Goal: Task Accomplishment & Management: Manage account settings

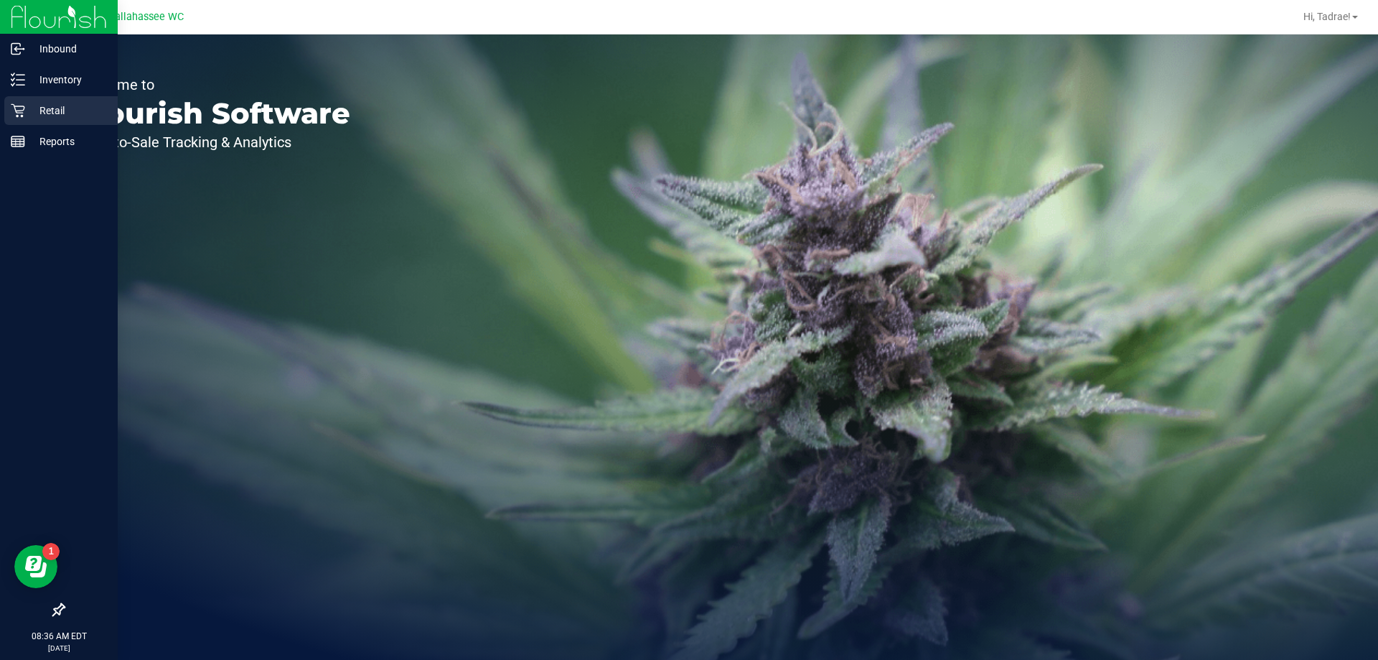
click at [52, 106] on p "Retail" at bounding box center [68, 110] width 86 height 17
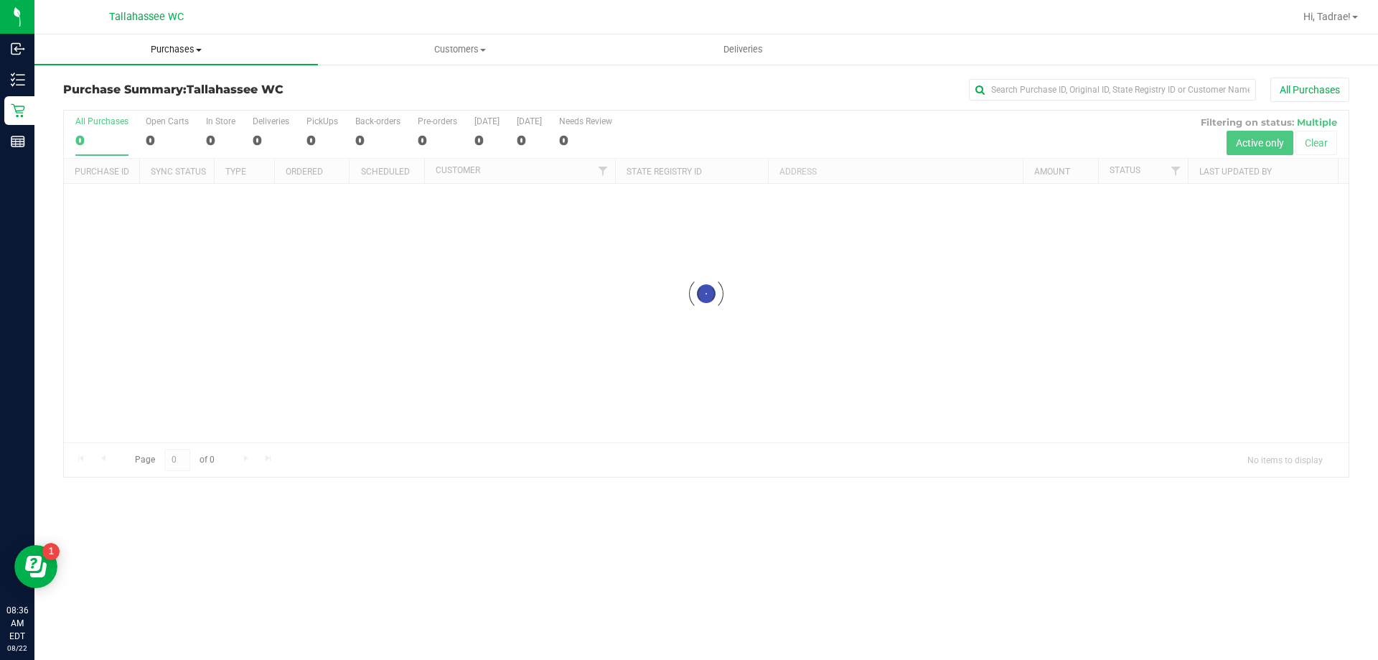
click at [184, 42] on uib-tab-heading "Purchases Summary of purchases Fulfillment All purchases" at bounding box center [175, 49] width 283 height 30
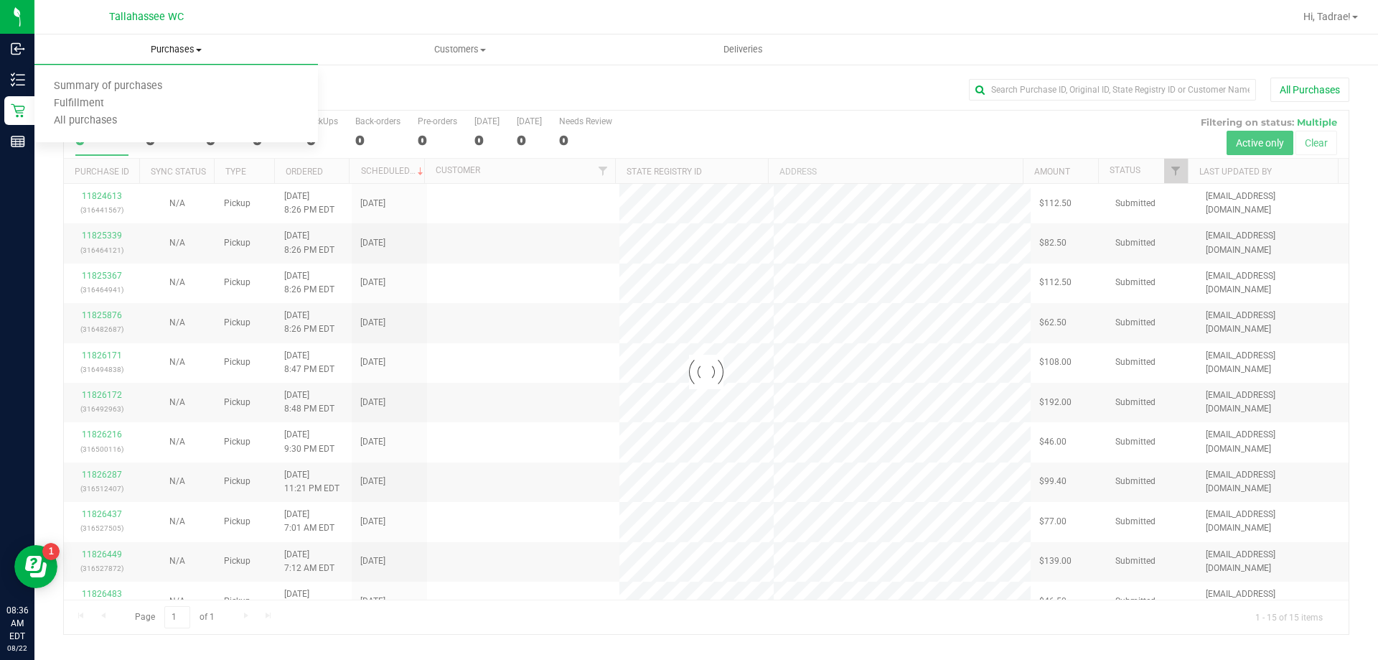
click at [182, 43] on span "Purchases" at bounding box center [175, 49] width 283 height 13
click at [178, 44] on span "Purchases" at bounding box center [175, 49] width 283 height 13
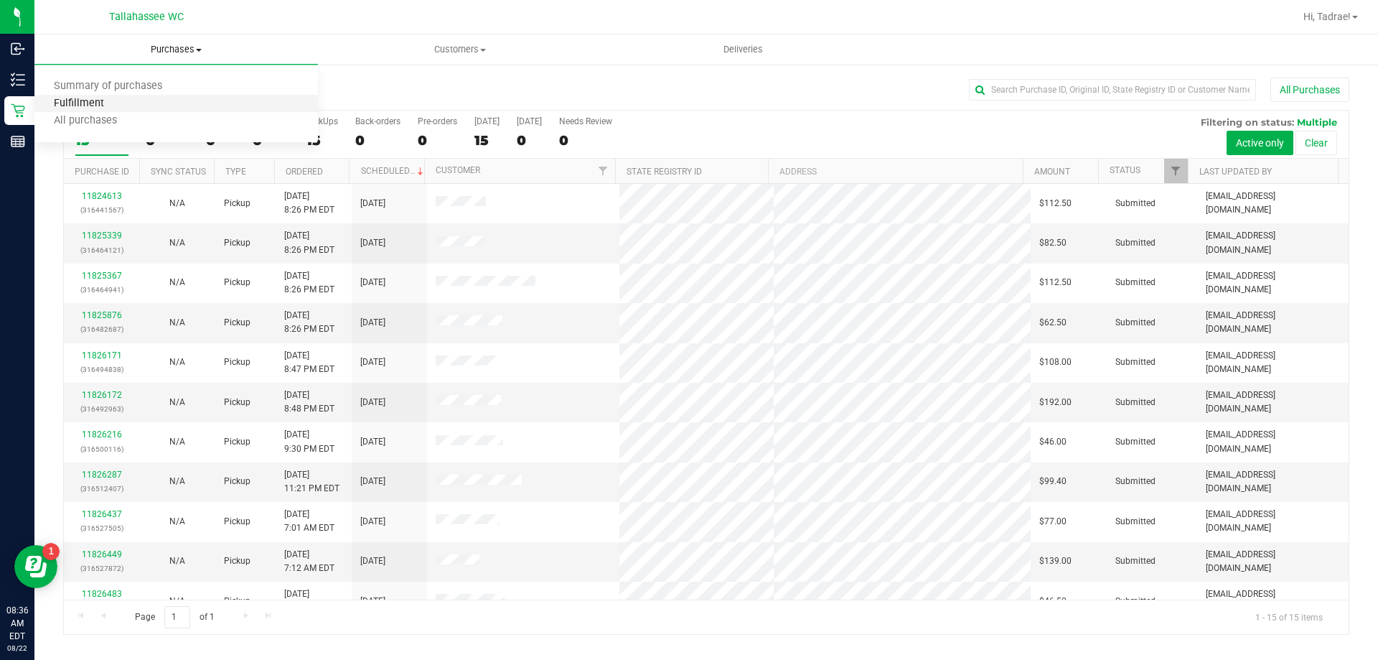
click at [104, 100] on span "Fulfillment" at bounding box center [78, 104] width 89 height 12
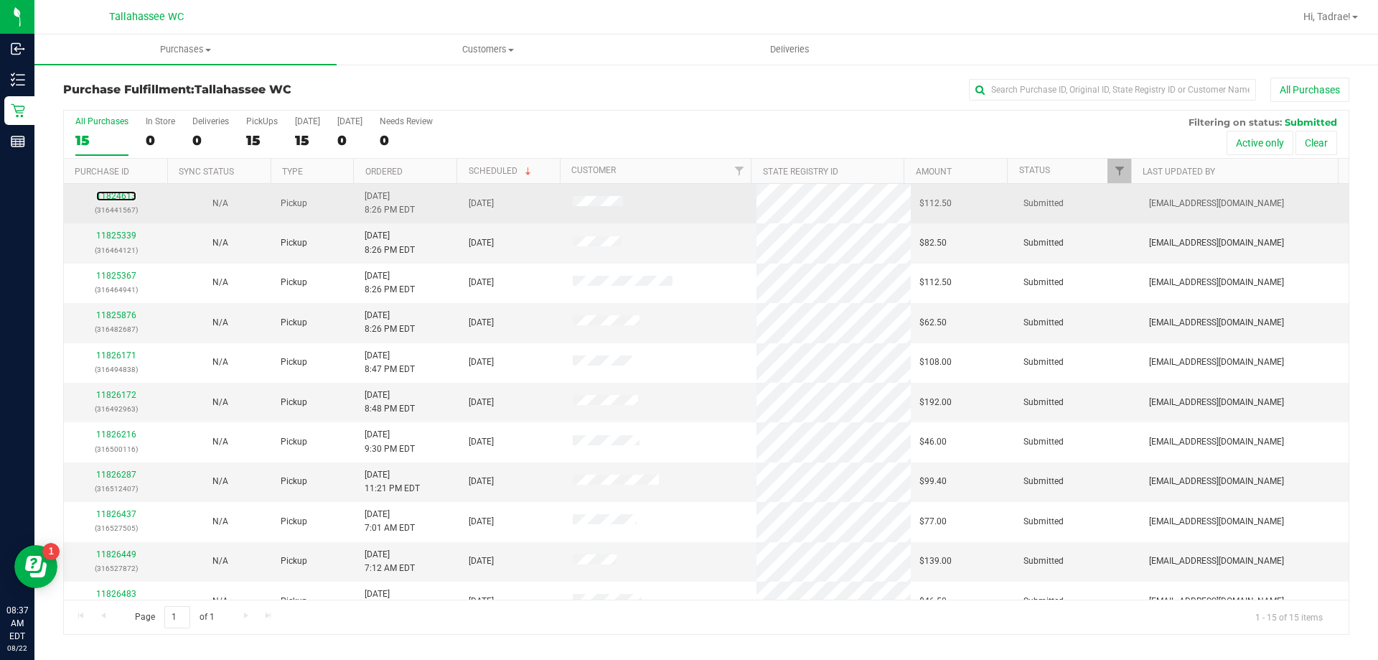
click at [121, 190] on div "11824613 (316441567)" at bounding box center [115, 202] width 87 height 27
click at [123, 193] on link "11824613" at bounding box center [116, 196] width 40 height 10
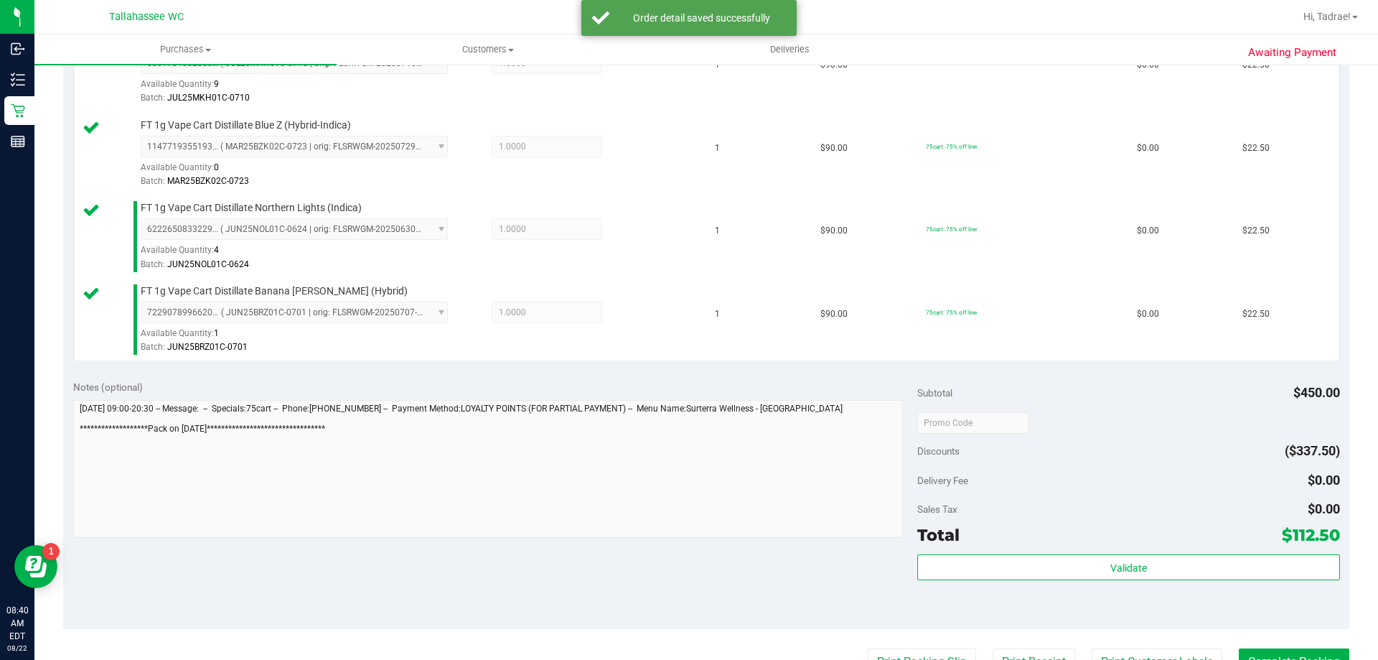
scroll to position [646, 0]
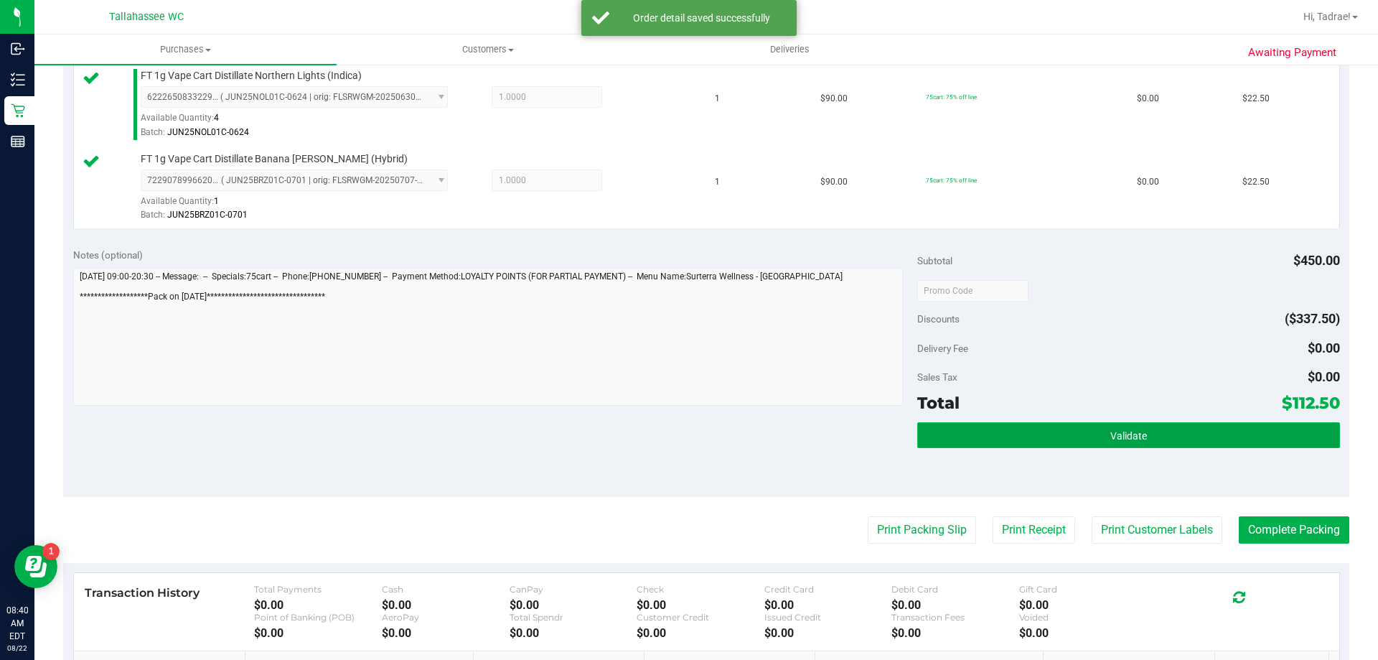
click at [1003, 447] on button "Validate" at bounding box center [1128, 435] width 422 height 26
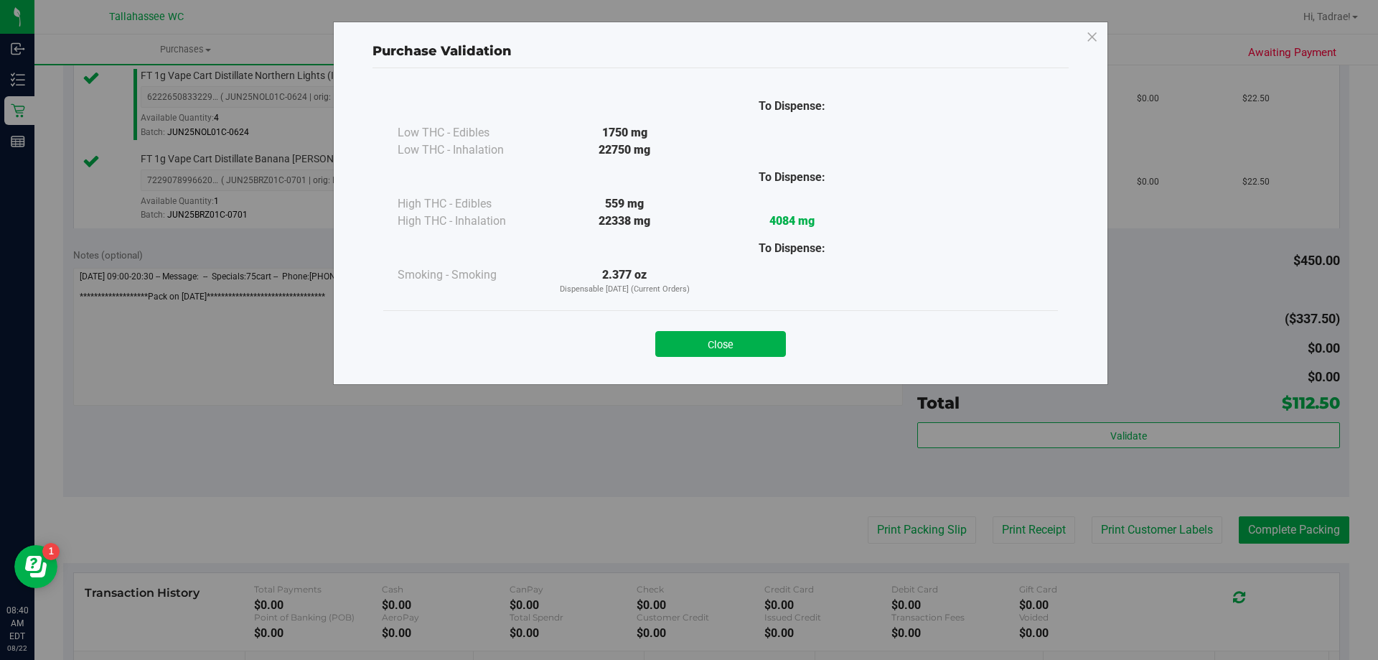
click at [732, 330] on div "Close" at bounding box center [720, 340] width 653 height 36
click at [756, 353] on button "Close" at bounding box center [720, 344] width 131 height 26
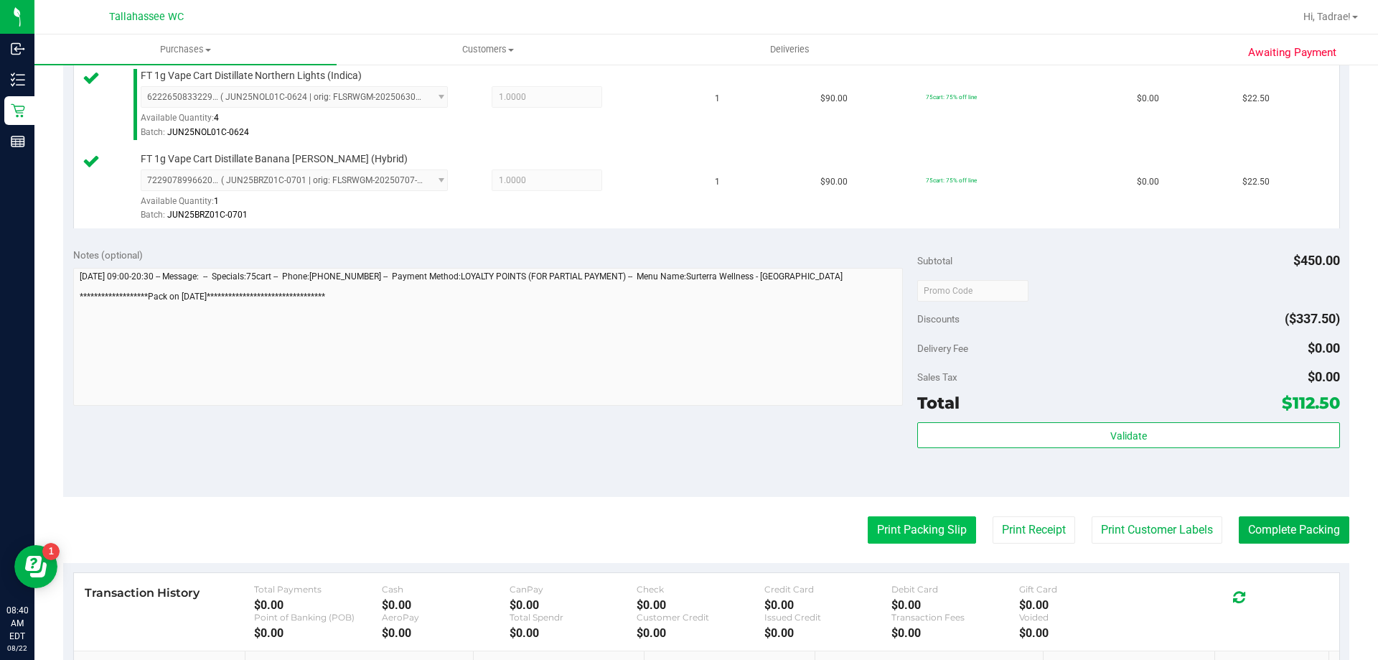
click at [895, 528] on button "Print Packing Slip" at bounding box center [922, 529] width 108 height 27
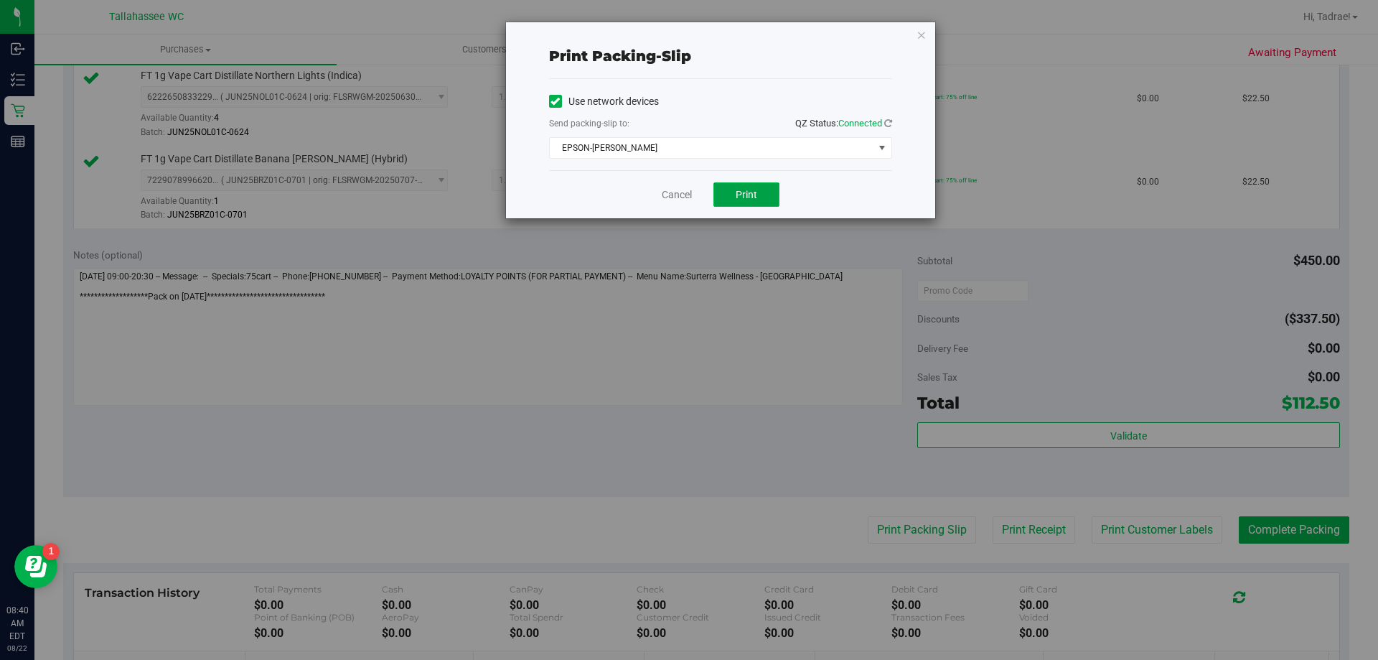
click at [754, 191] on span "Print" at bounding box center [747, 194] width 22 height 11
click at [919, 29] on icon "button" at bounding box center [922, 34] width 10 height 17
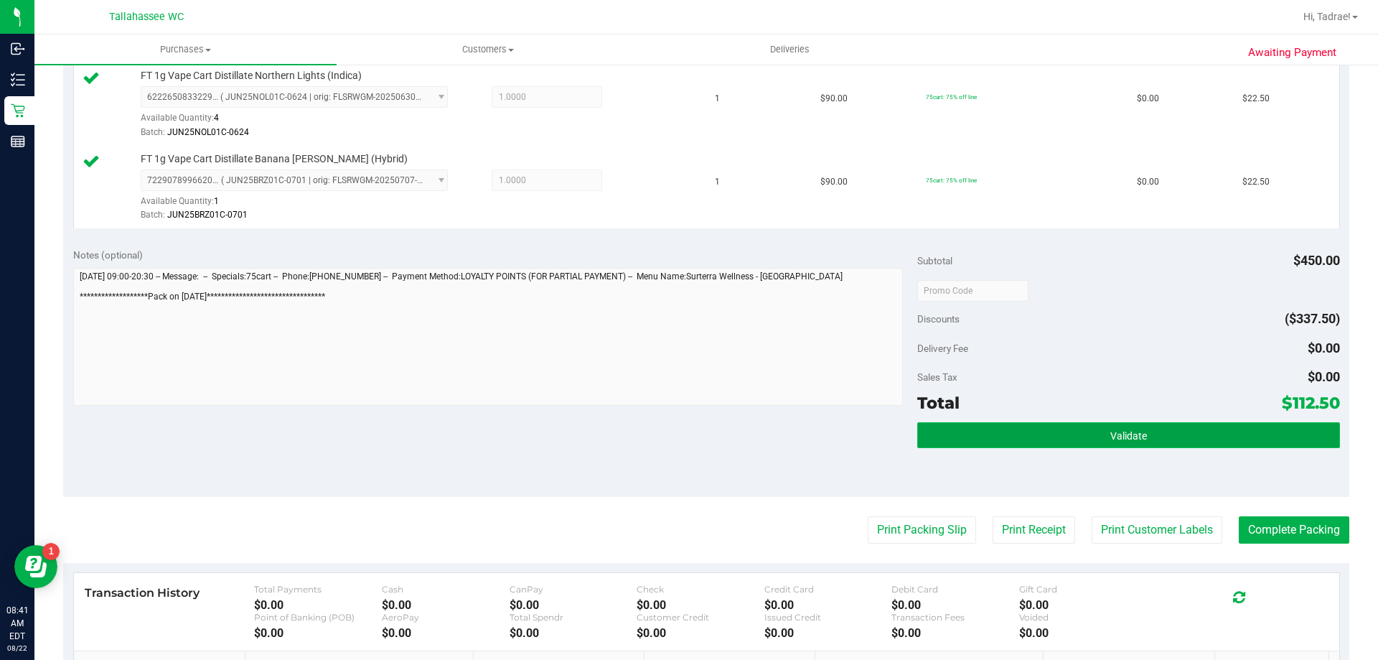
click at [1232, 431] on button "Validate" at bounding box center [1128, 435] width 422 height 26
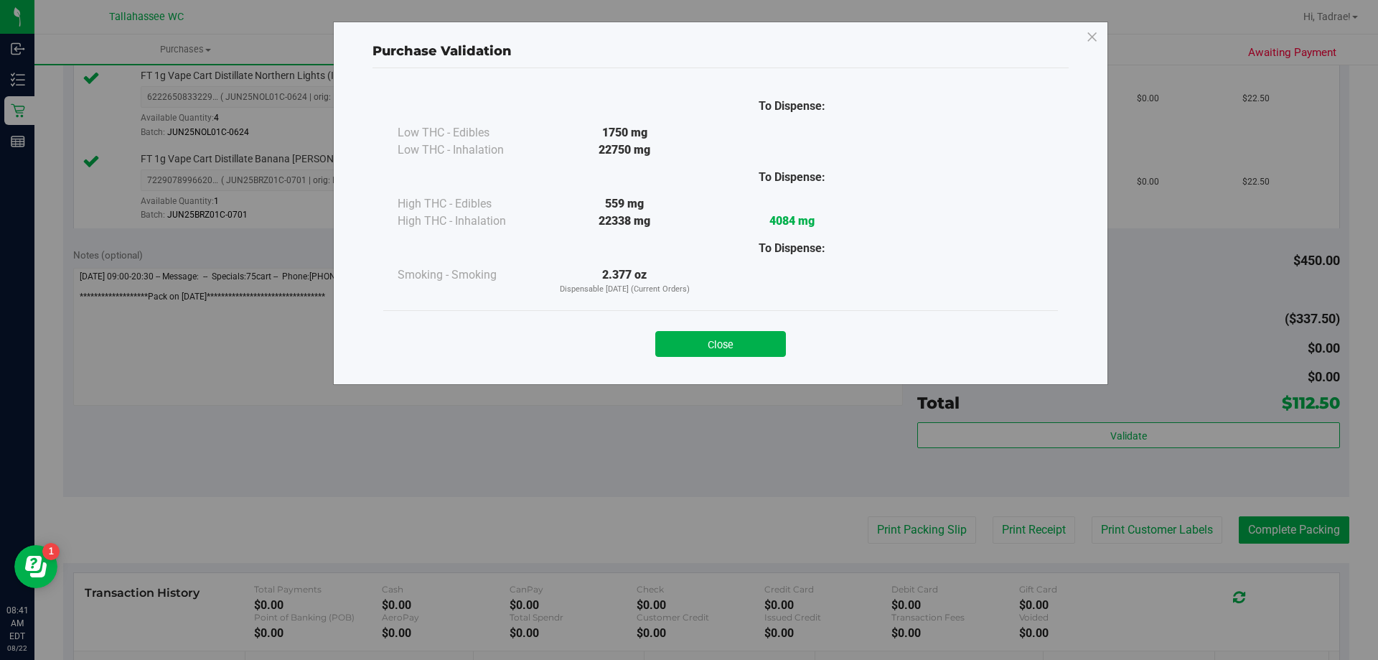
click at [756, 357] on div "Close" at bounding box center [720, 339] width 675 height 58
drag, startPoint x: 776, startPoint y: 347, endPoint x: 779, endPoint y: 356, distance: 9.3
click at [775, 347] on button "Close" at bounding box center [720, 344] width 131 height 26
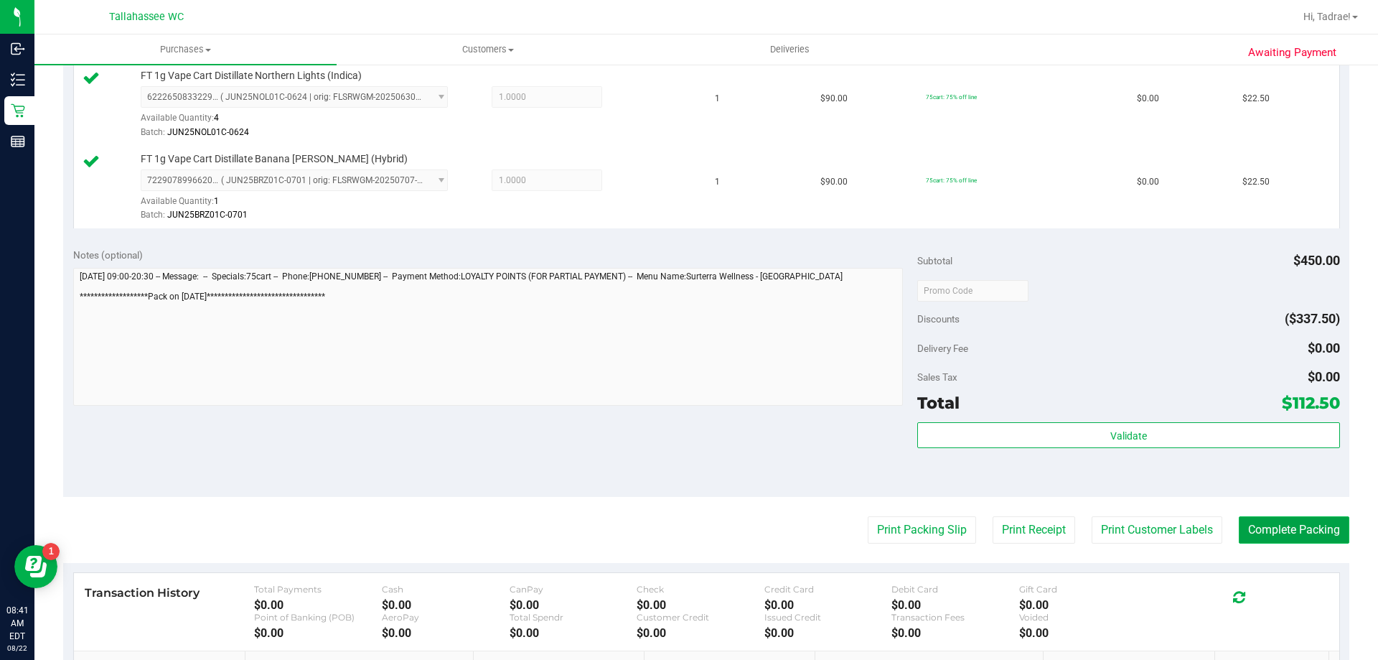
click at [1239, 527] on button "Complete Packing" at bounding box center [1294, 529] width 111 height 27
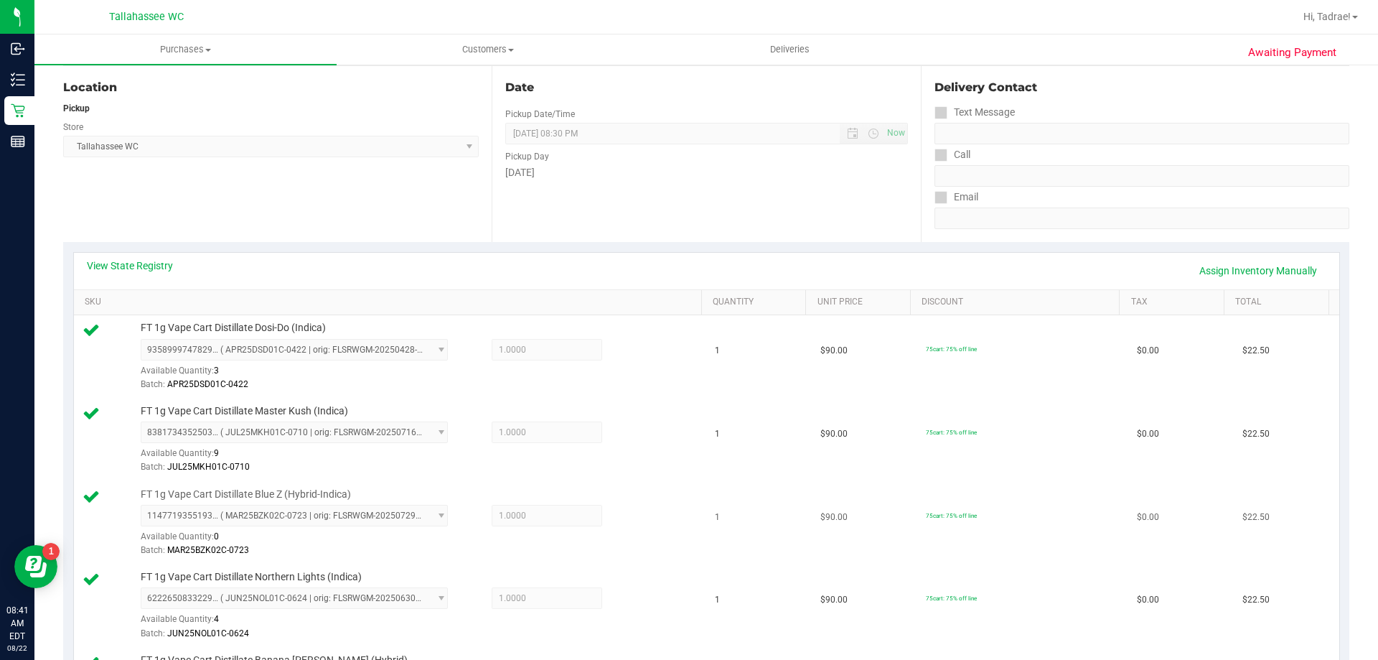
scroll to position [144, 0]
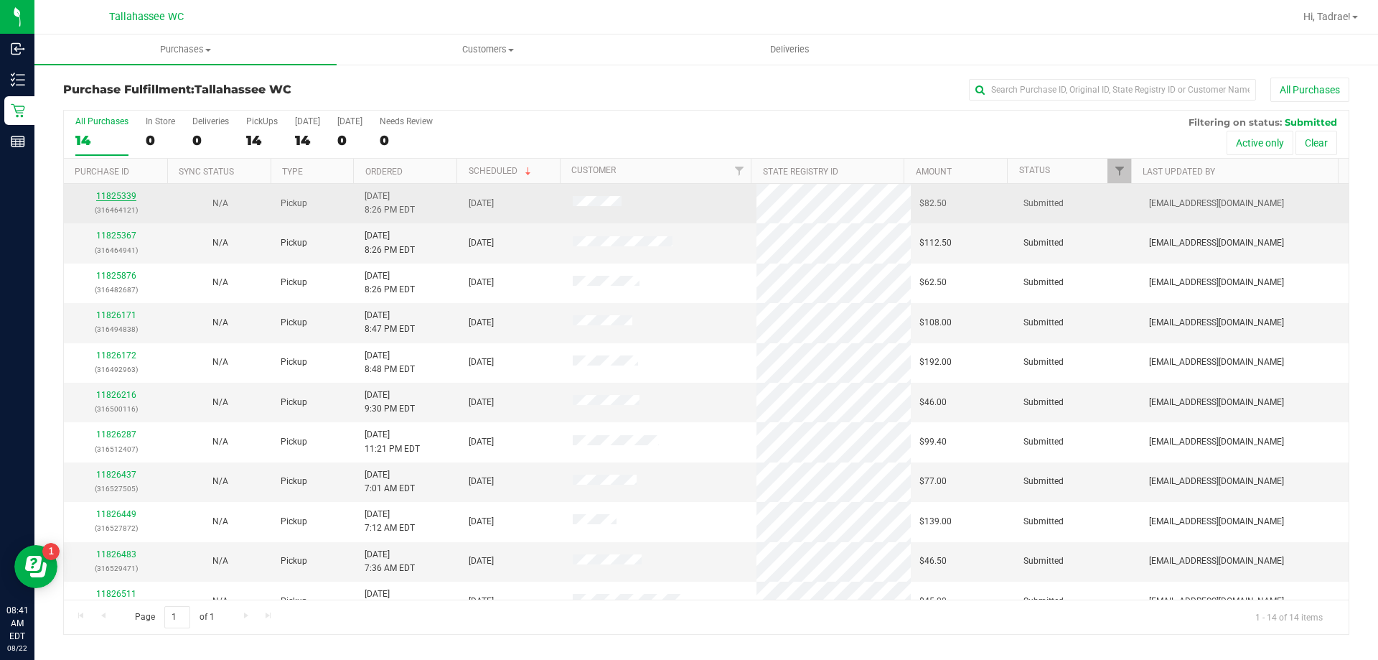
click at [108, 195] on link "11825339" at bounding box center [116, 196] width 40 height 10
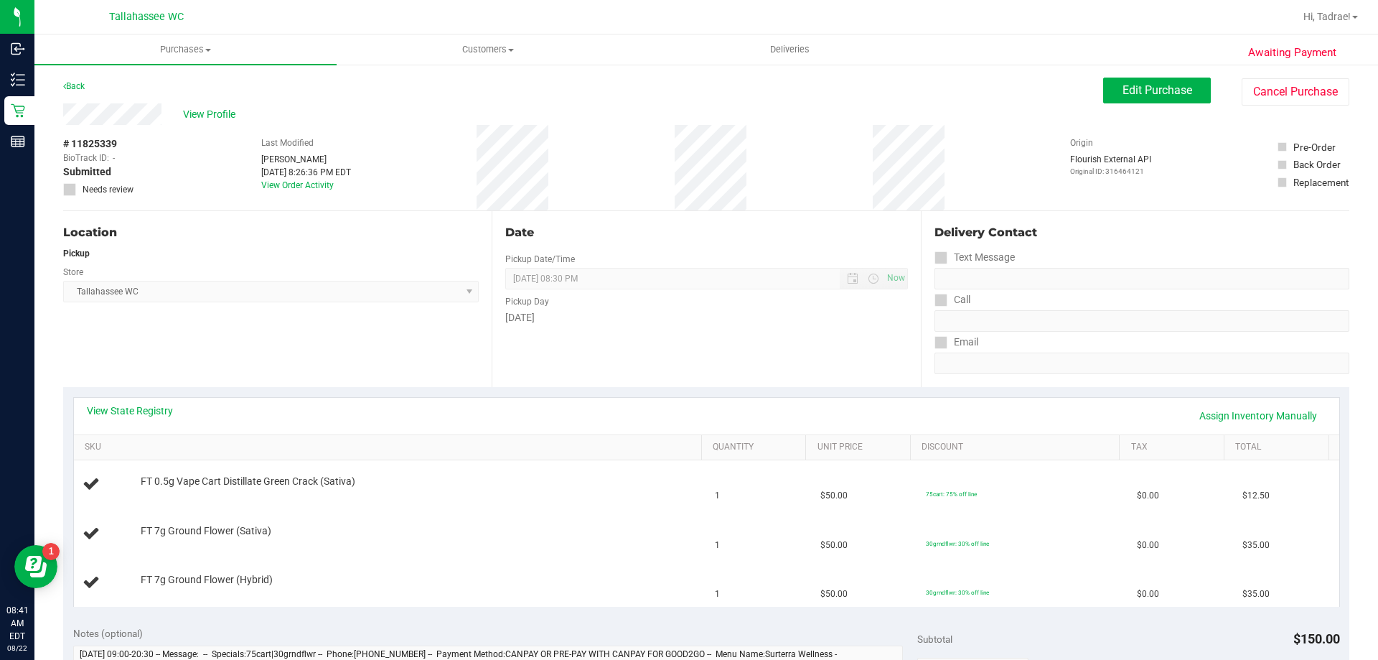
scroll to position [72, 0]
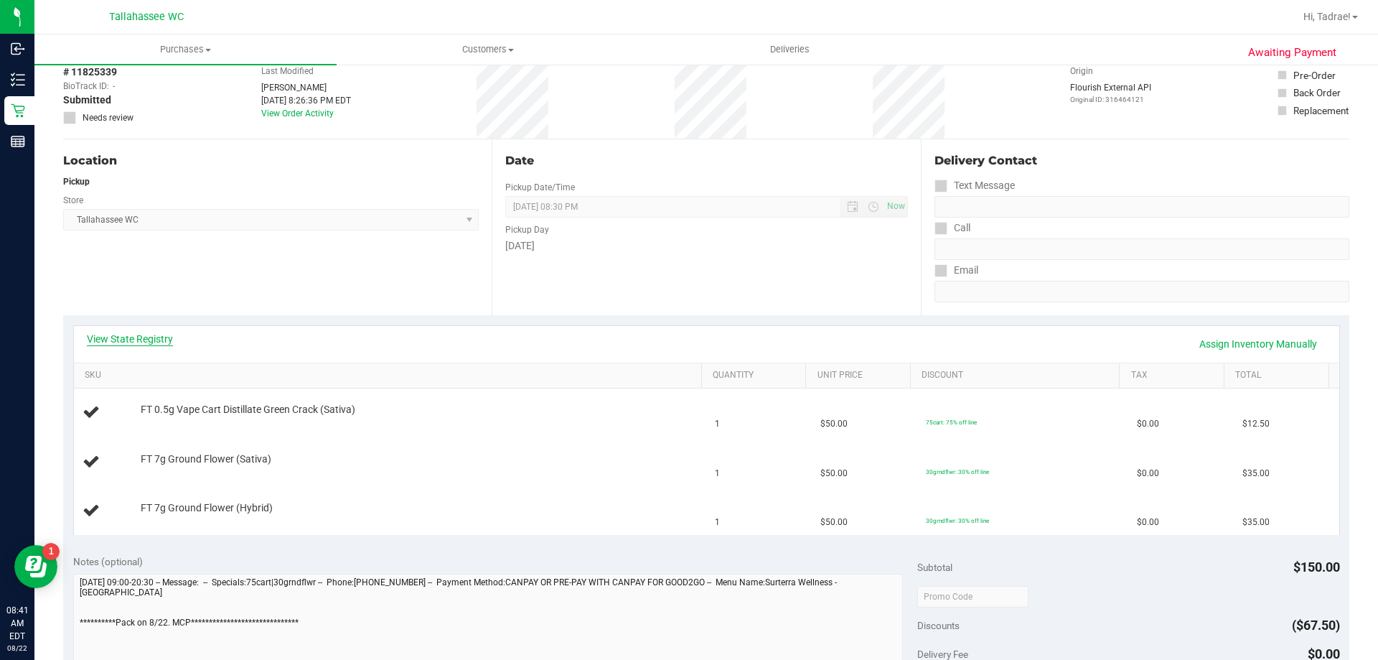
click at [100, 339] on link "View State Registry" at bounding box center [130, 339] width 86 height 14
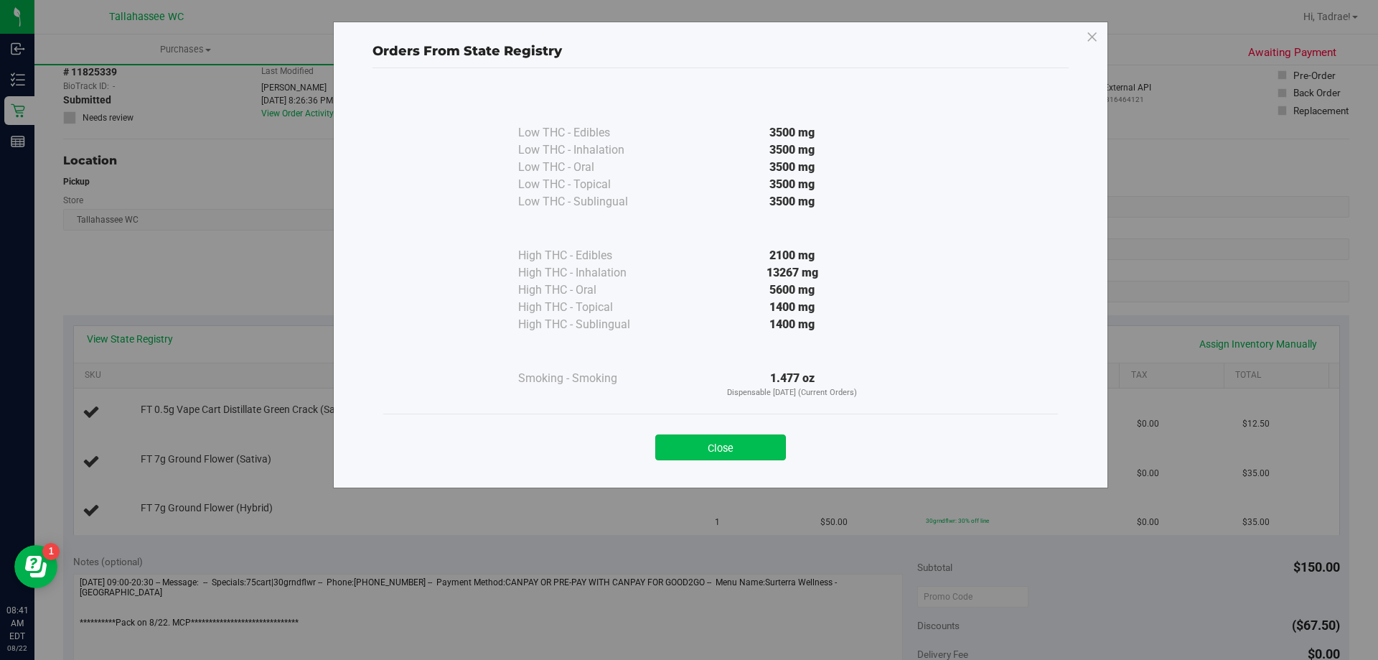
click at [695, 441] on button "Close" at bounding box center [720, 447] width 131 height 26
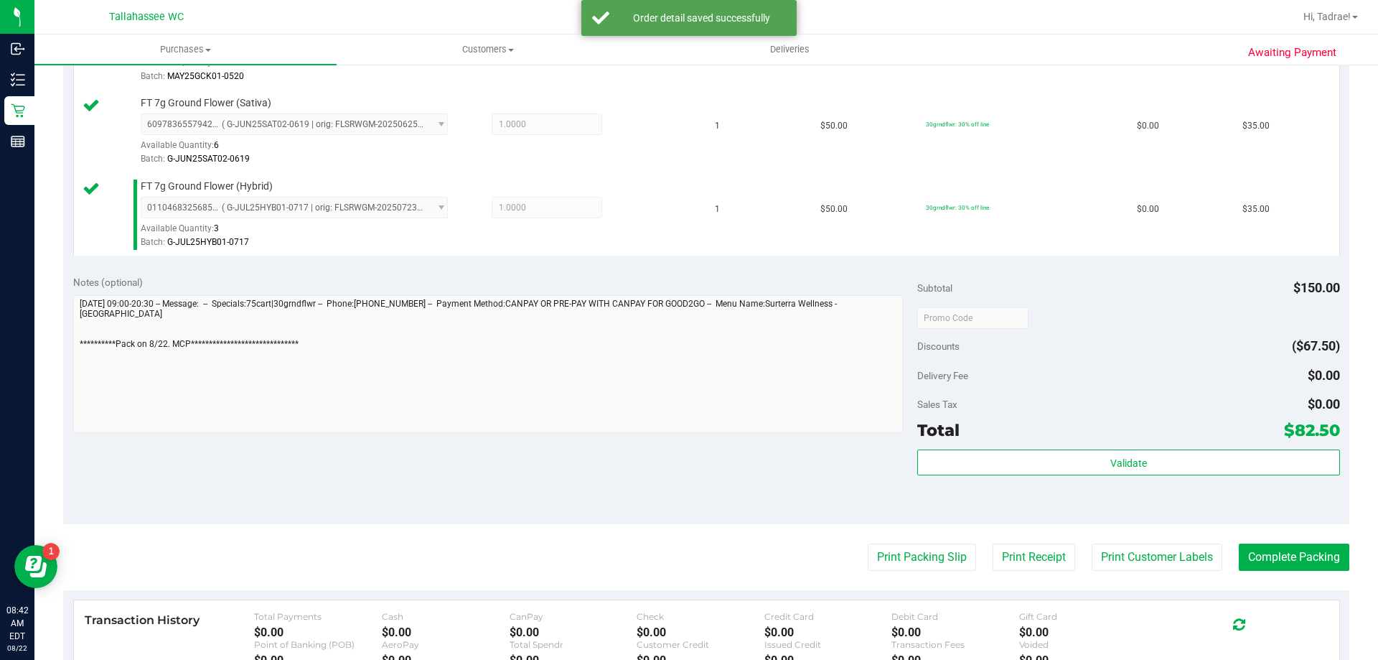
scroll to position [502, 0]
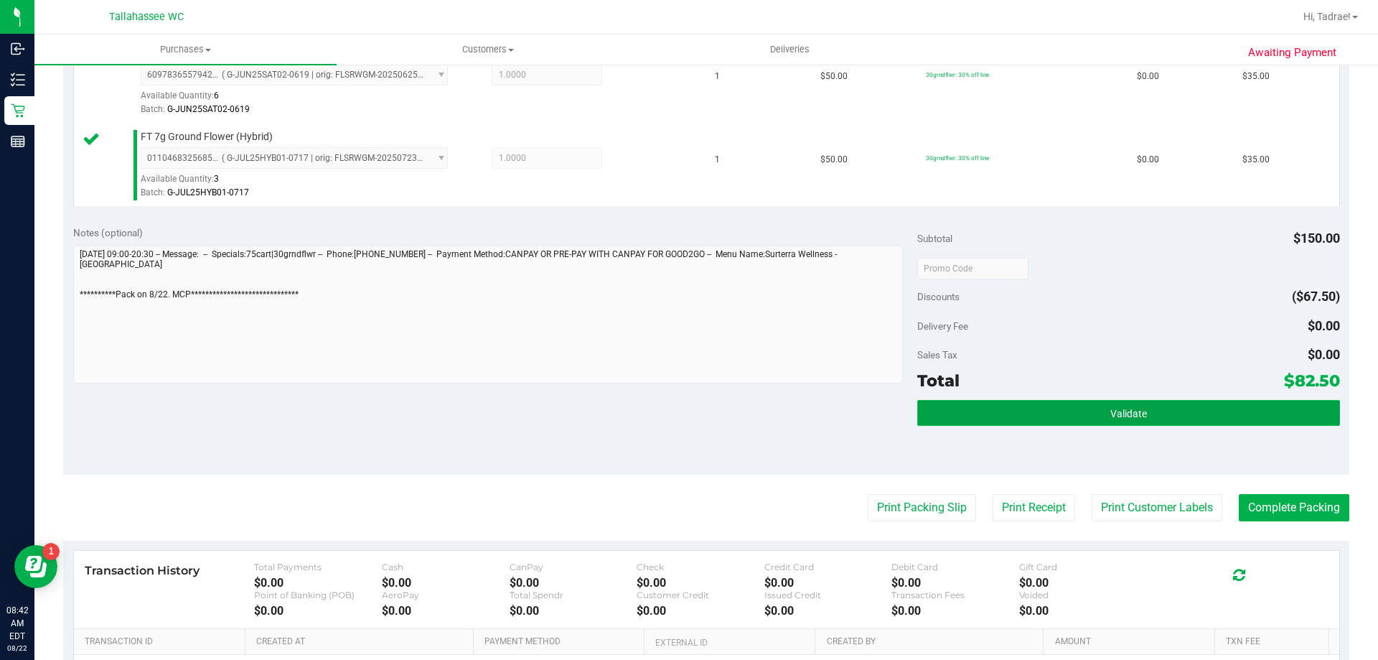
click at [1051, 408] on button "Validate" at bounding box center [1128, 413] width 422 height 26
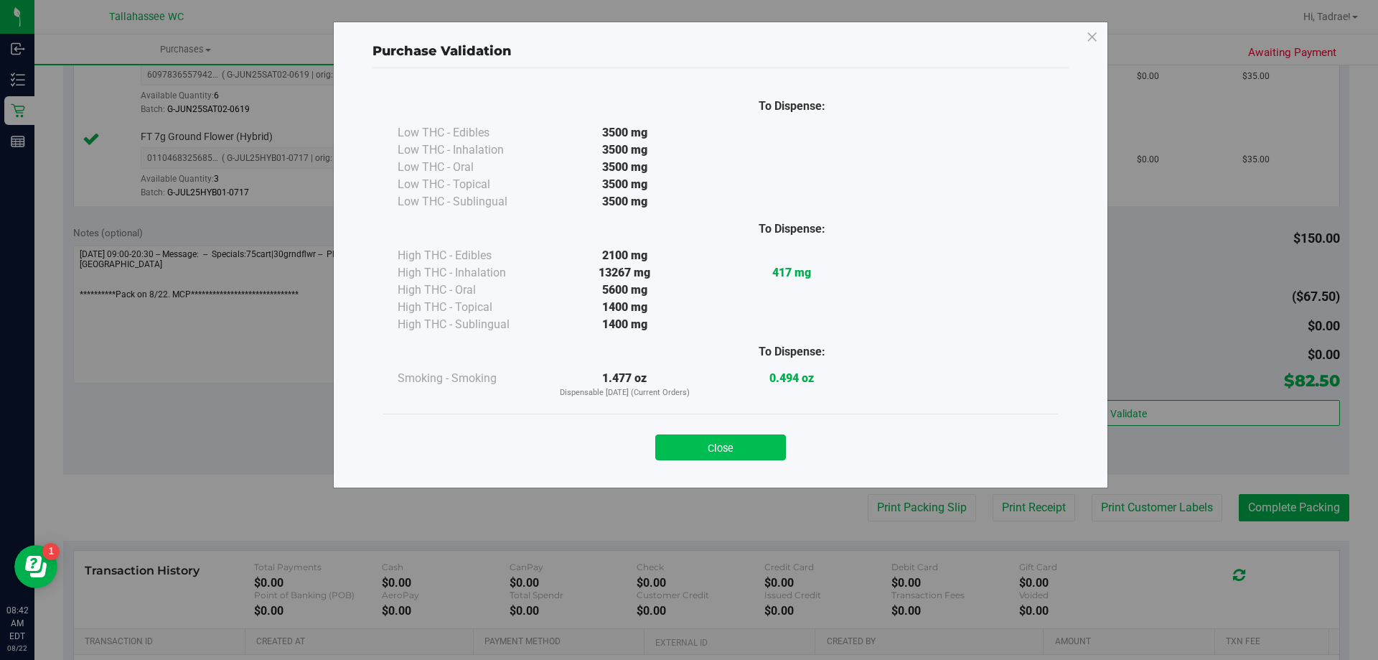
click at [726, 451] on button "Close" at bounding box center [720, 447] width 131 height 26
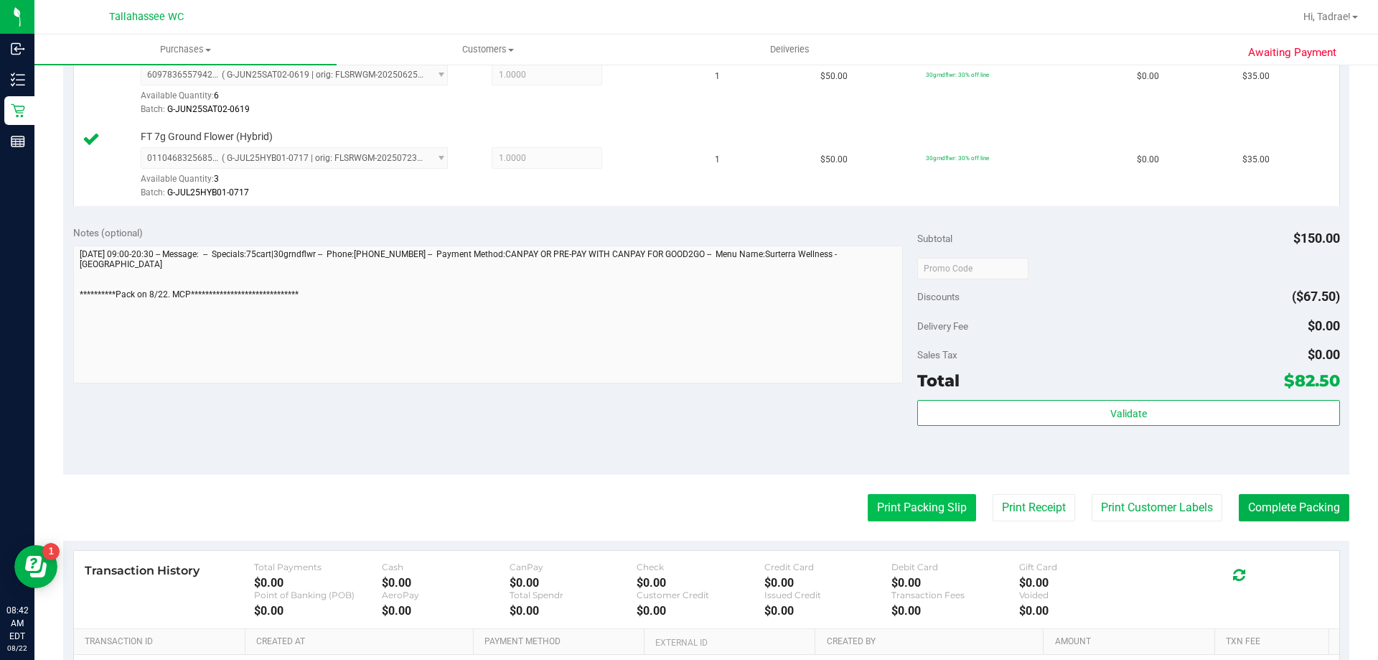
click at [906, 500] on button "Print Packing Slip" at bounding box center [922, 507] width 108 height 27
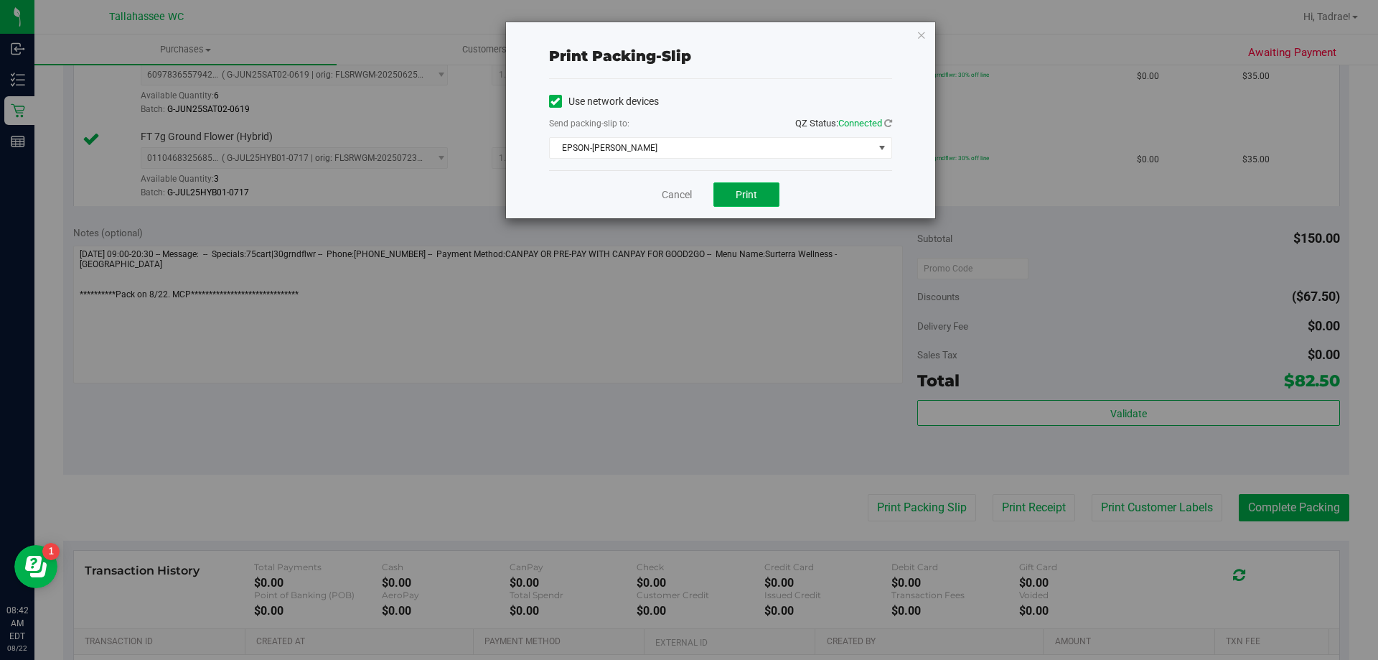
click at [744, 188] on button "Print" at bounding box center [746, 194] width 66 height 24
click at [919, 34] on icon "button" at bounding box center [922, 34] width 10 height 17
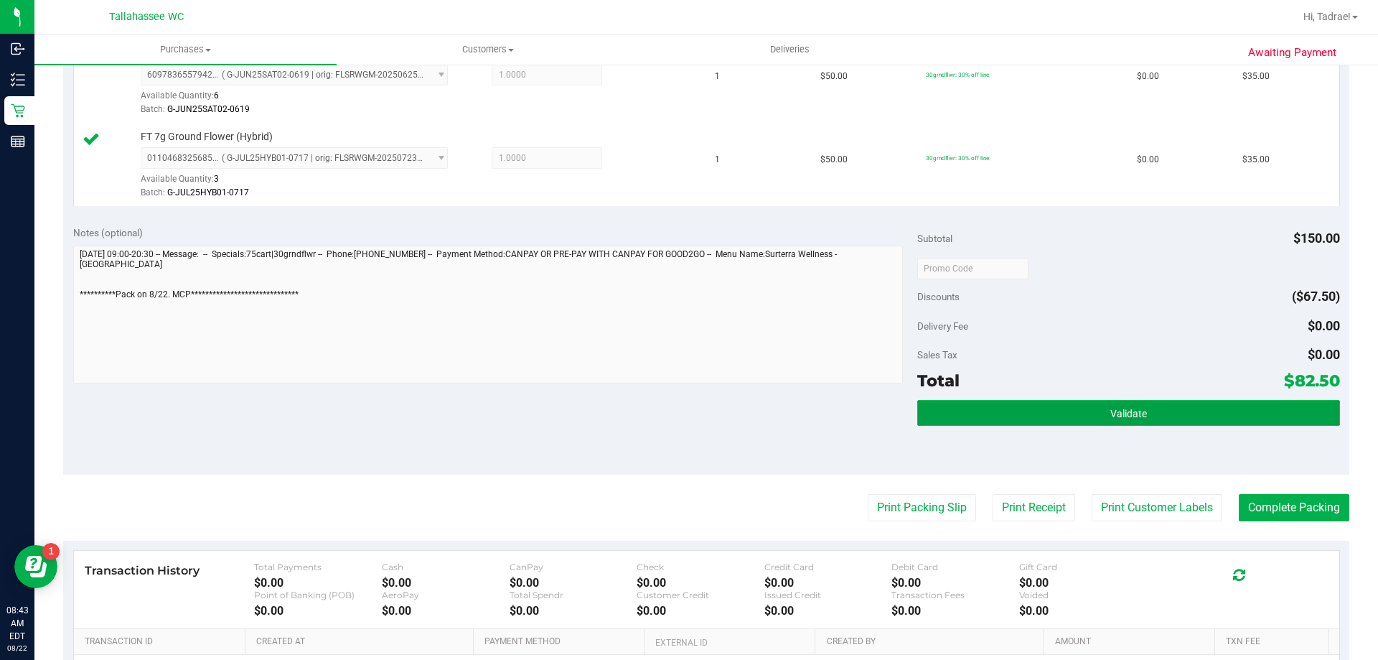
click at [1016, 406] on button "Validate" at bounding box center [1128, 413] width 422 height 26
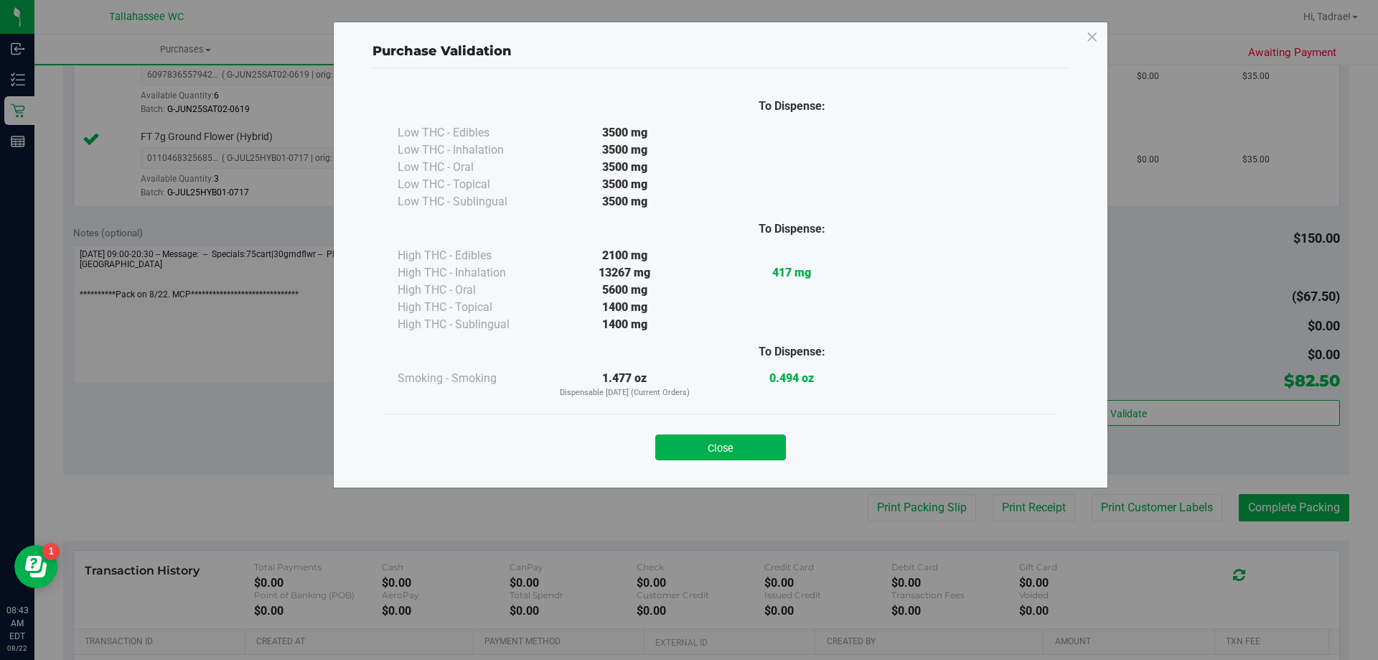
drag, startPoint x: 754, startPoint y: 443, endPoint x: 851, endPoint y: 473, distance: 101.5
click at [754, 443] on button "Close" at bounding box center [720, 447] width 131 height 26
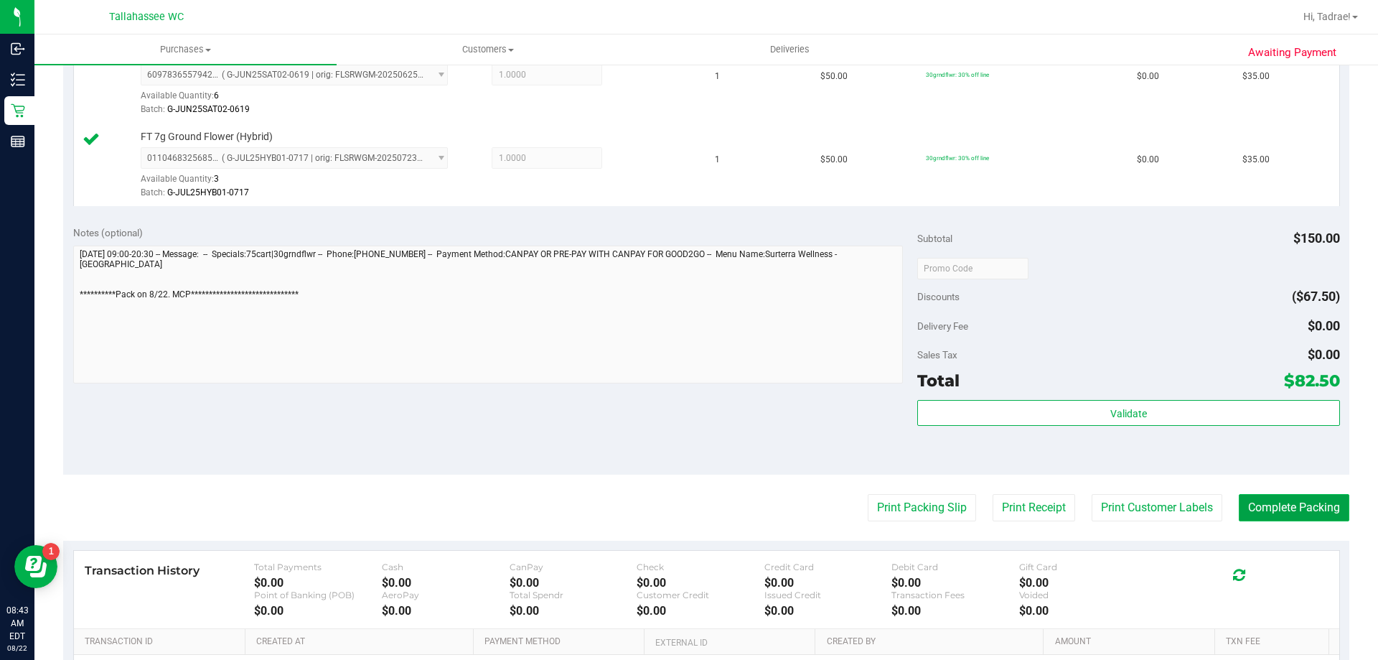
click at [1284, 498] on button "Complete Packing" at bounding box center [1294, 507] width 111 height 27
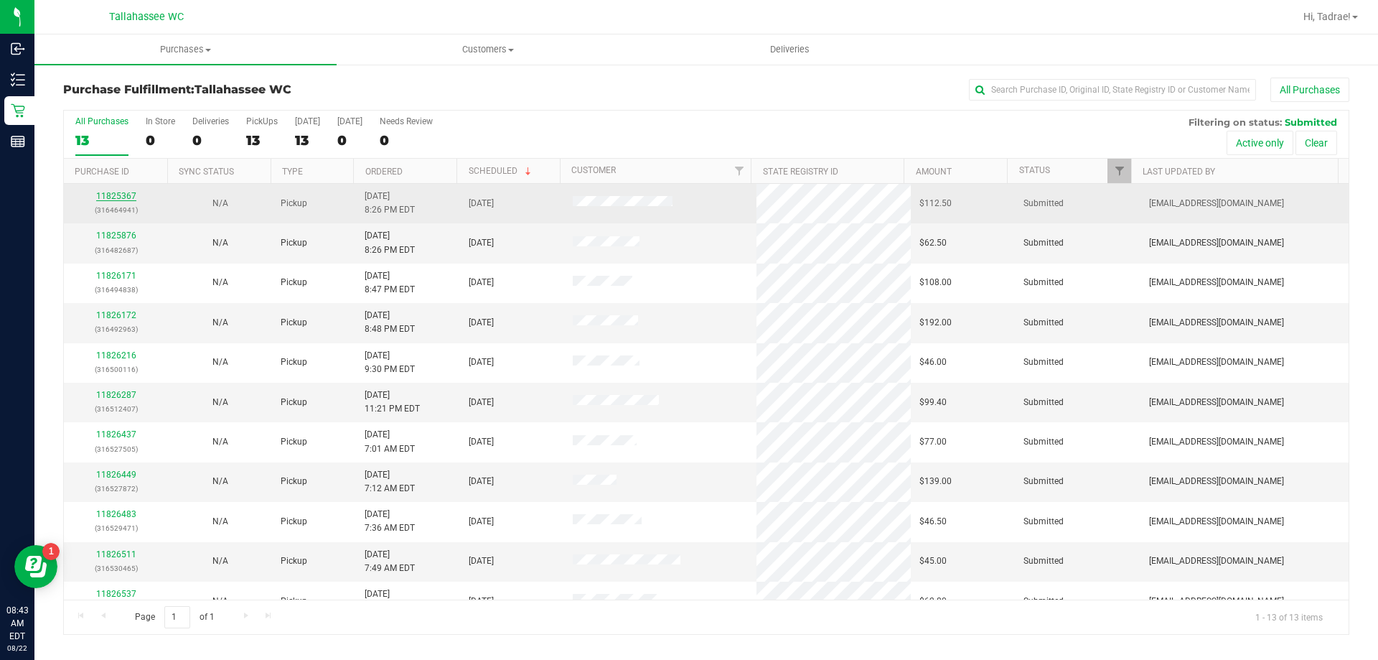
click at [119, 194] on link "11825367" at bounding box center [116, 196] width 40 height 10
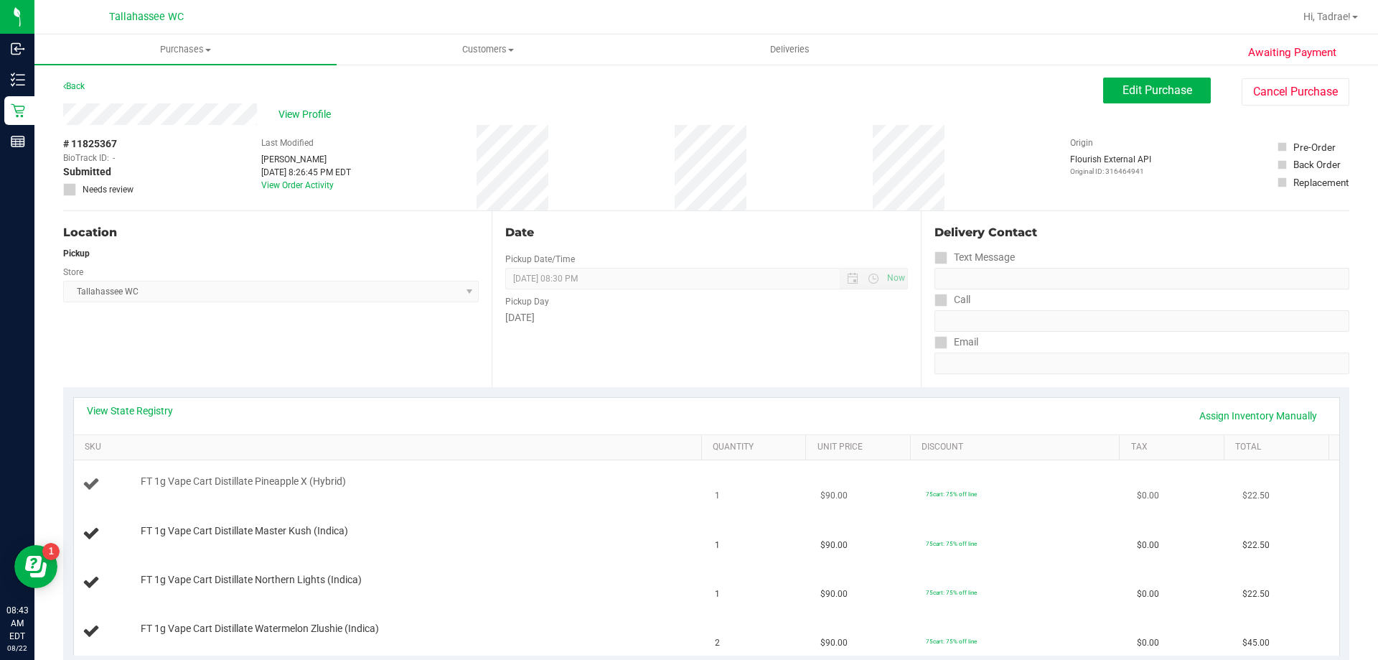
scroll to position [72, 0]
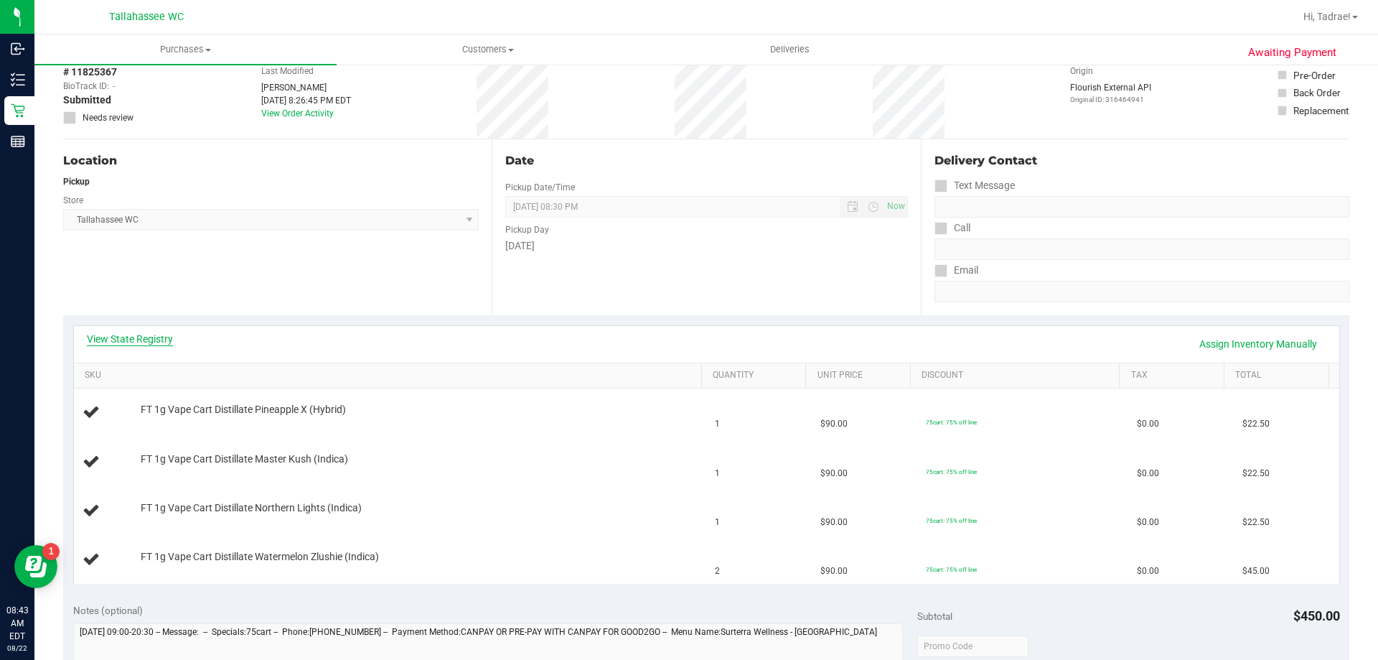
click at [143, 335] on link "View State Registry" at bounding box center [130, 339] width 86 height 14
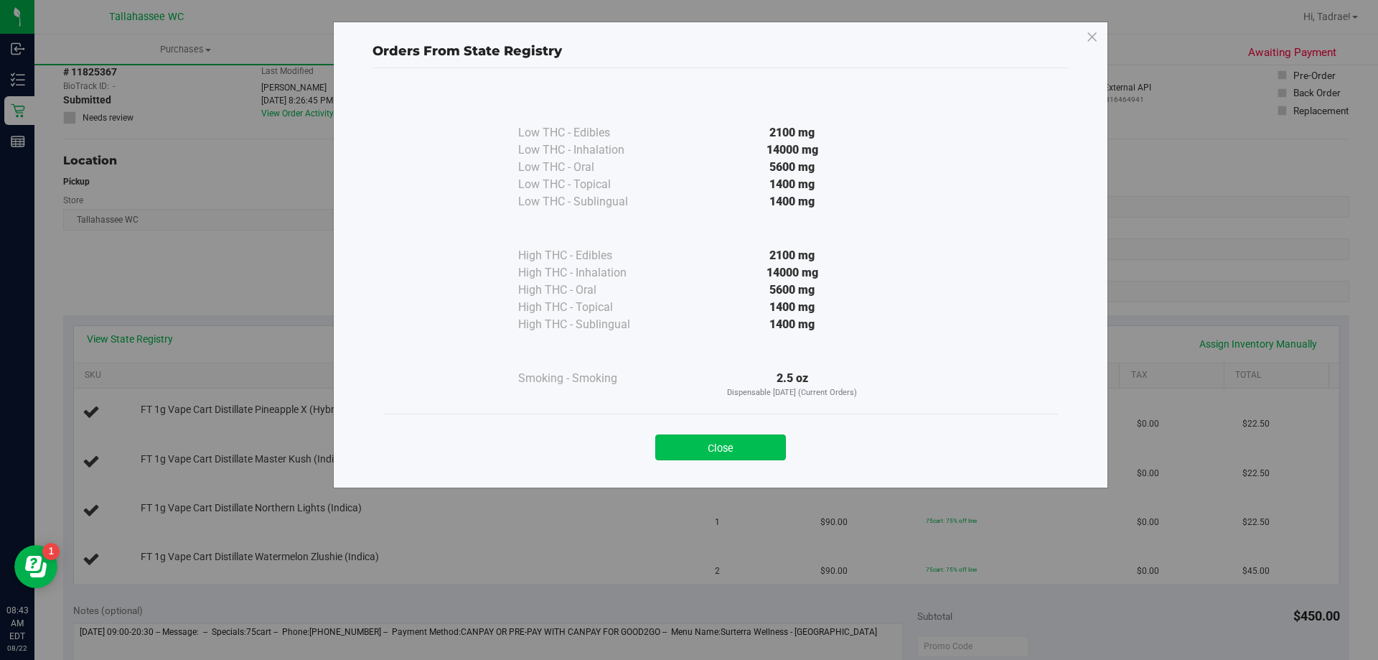
click at [690, 444] on button "Close" at bounding box center [720, 447] width 131 height 26
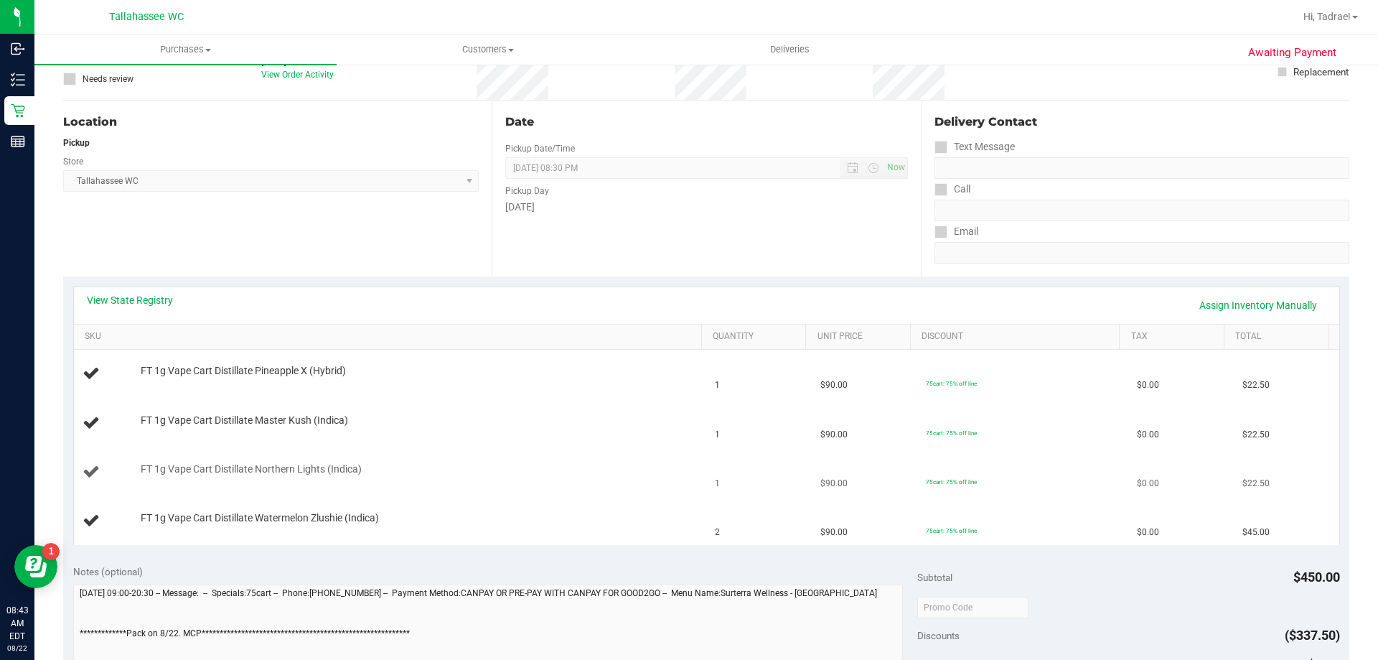
scroll to position [144, 0]
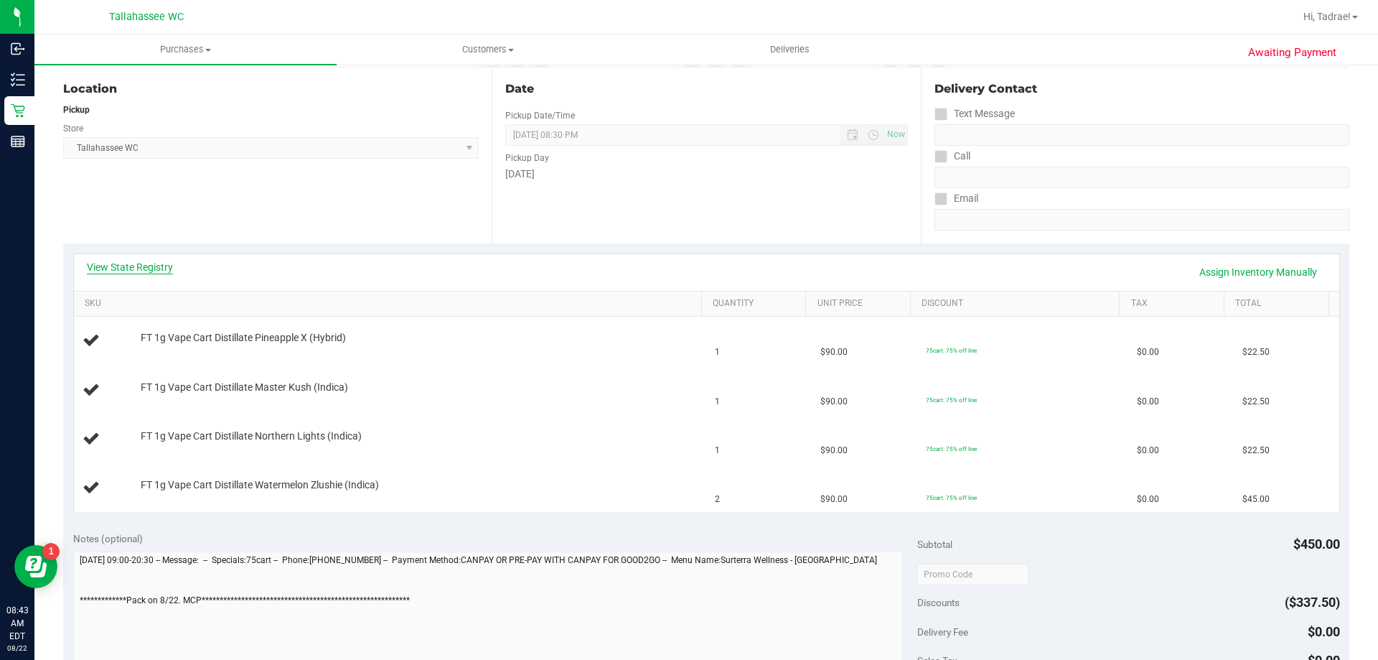
click at [95, 263] on link "View State Registry" at bounding box center [130, 267] width 86 height 14
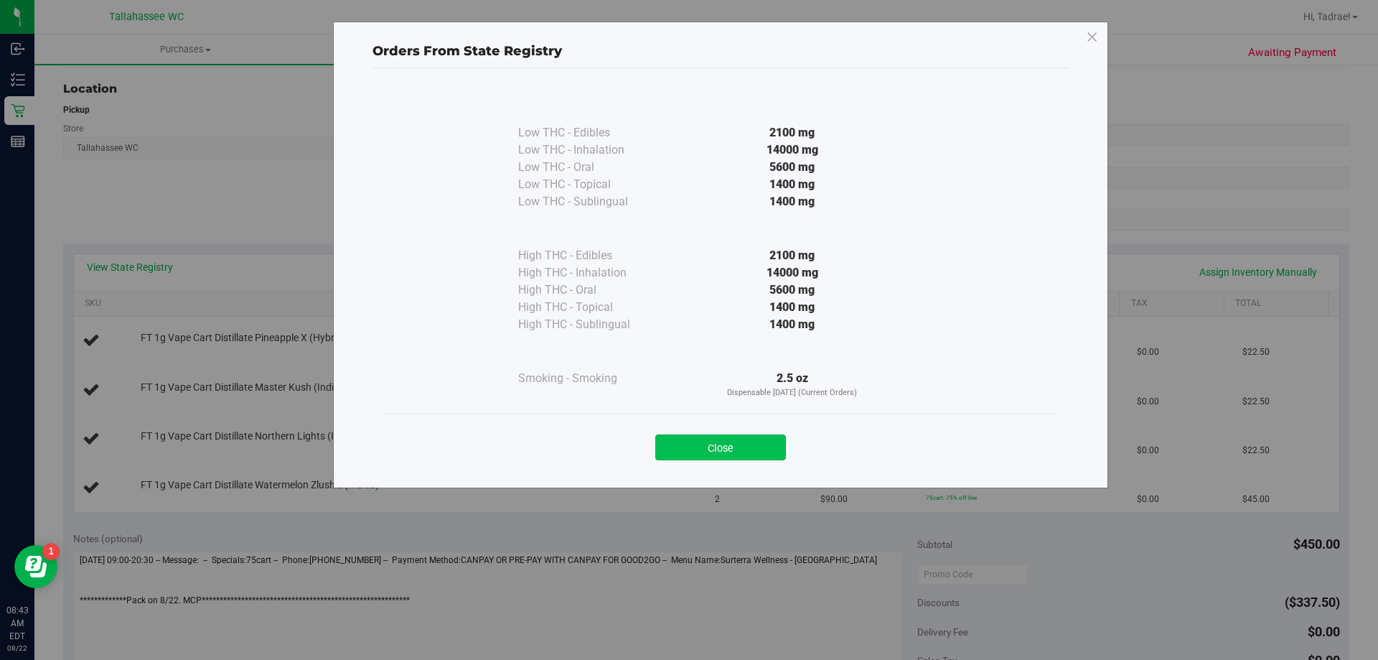
click at [749, 443] on button "Close" at bounding box center [720, 447] width 131 height 26
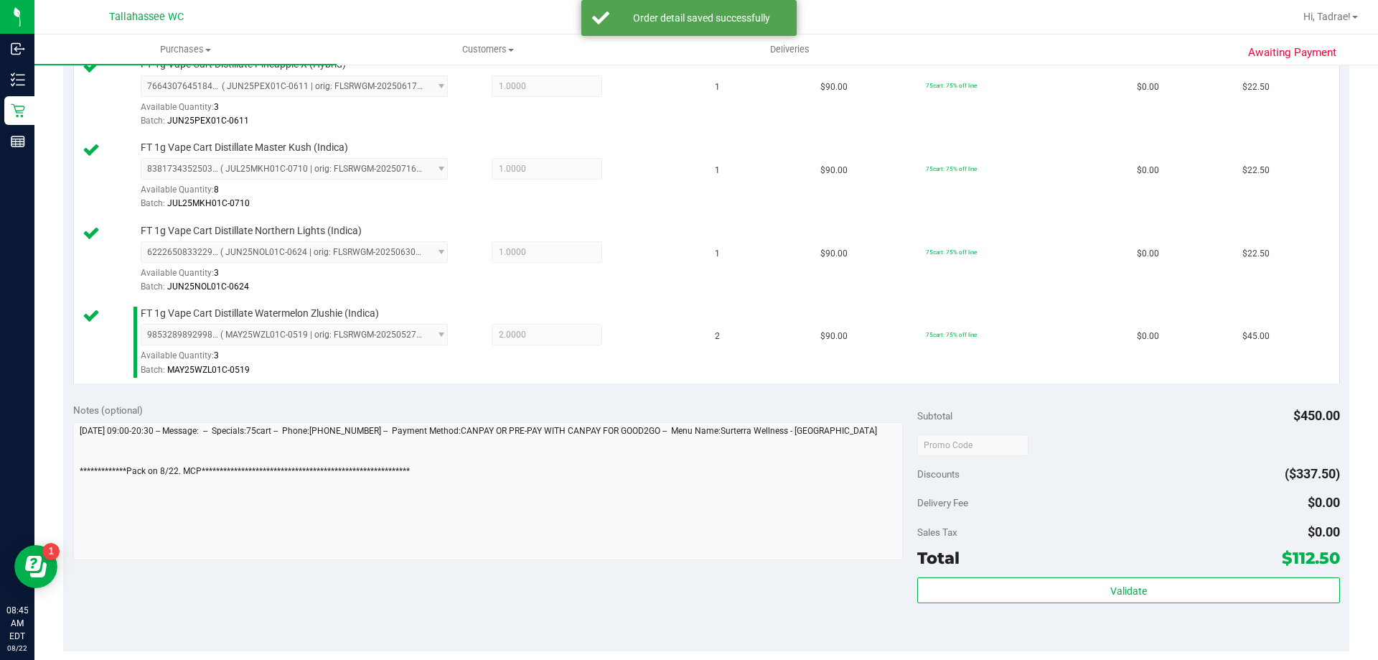
scroll to position [699, 0]
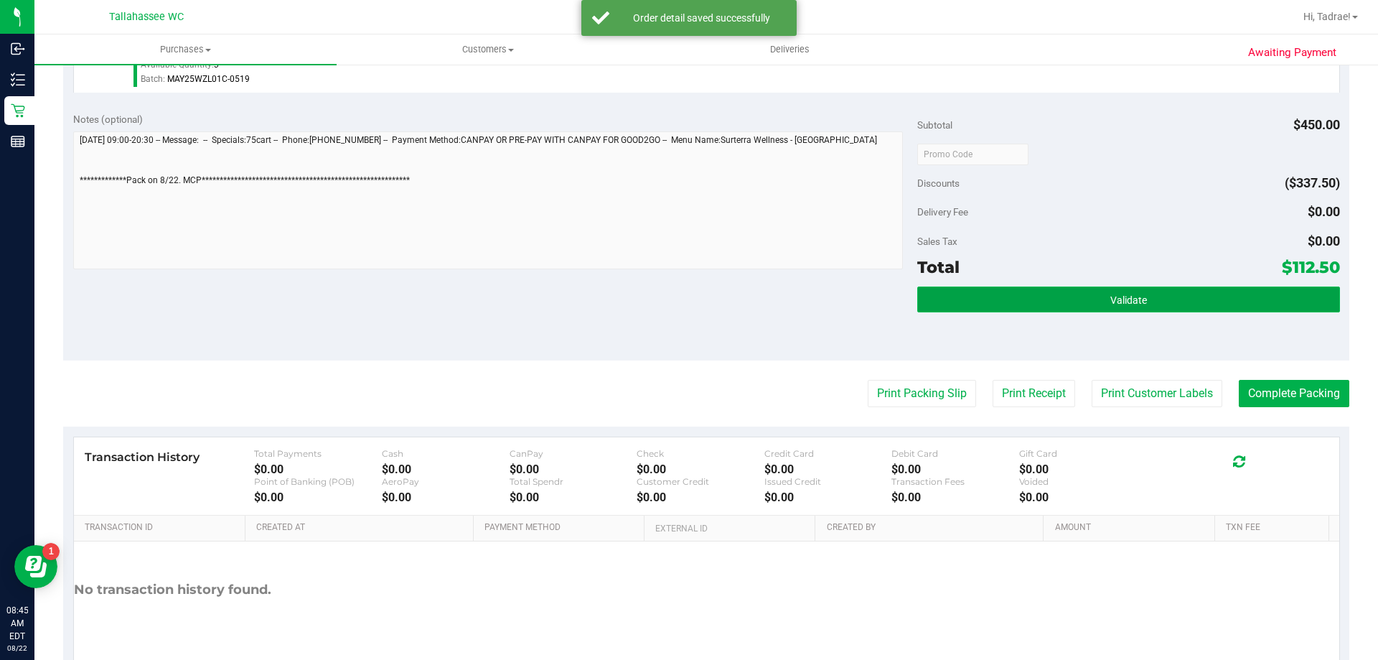
click at [1197, 299] on button "Validate" at bounding box center [1128, 299] width 422 height 26
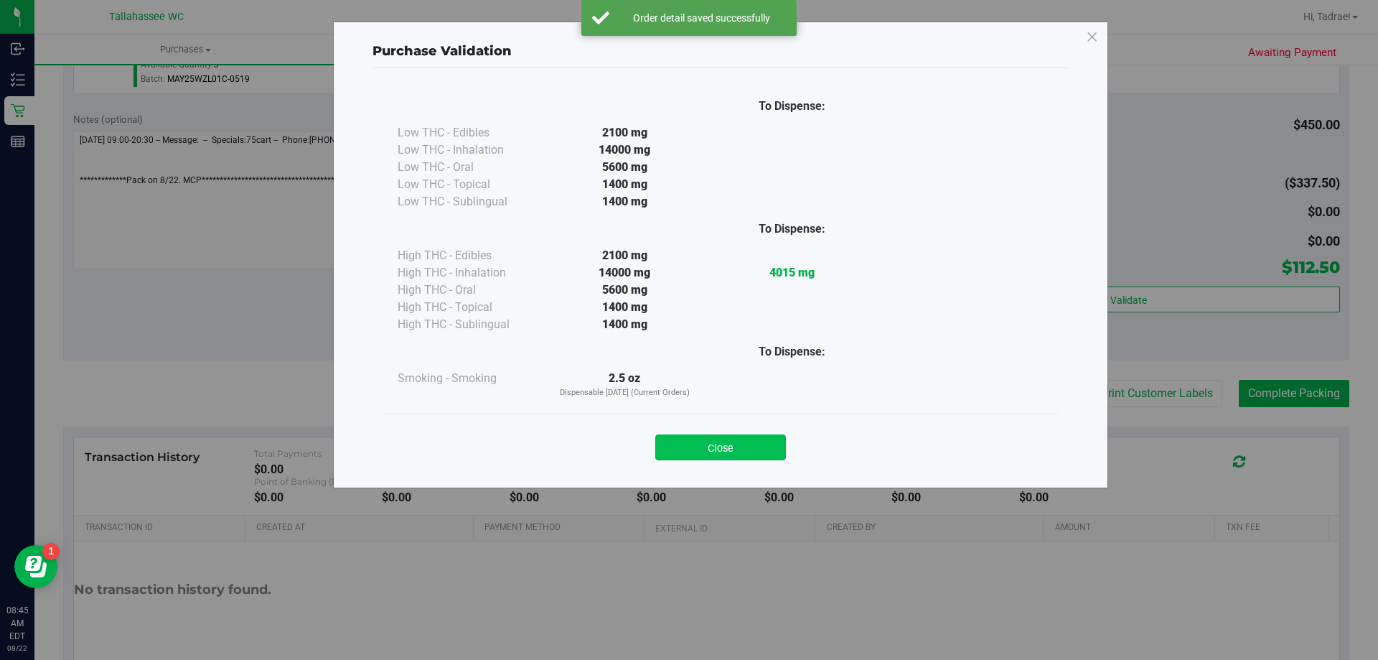
click at [761, 442] on button "Close" at bounding box center [720, 447] width 131 height 26
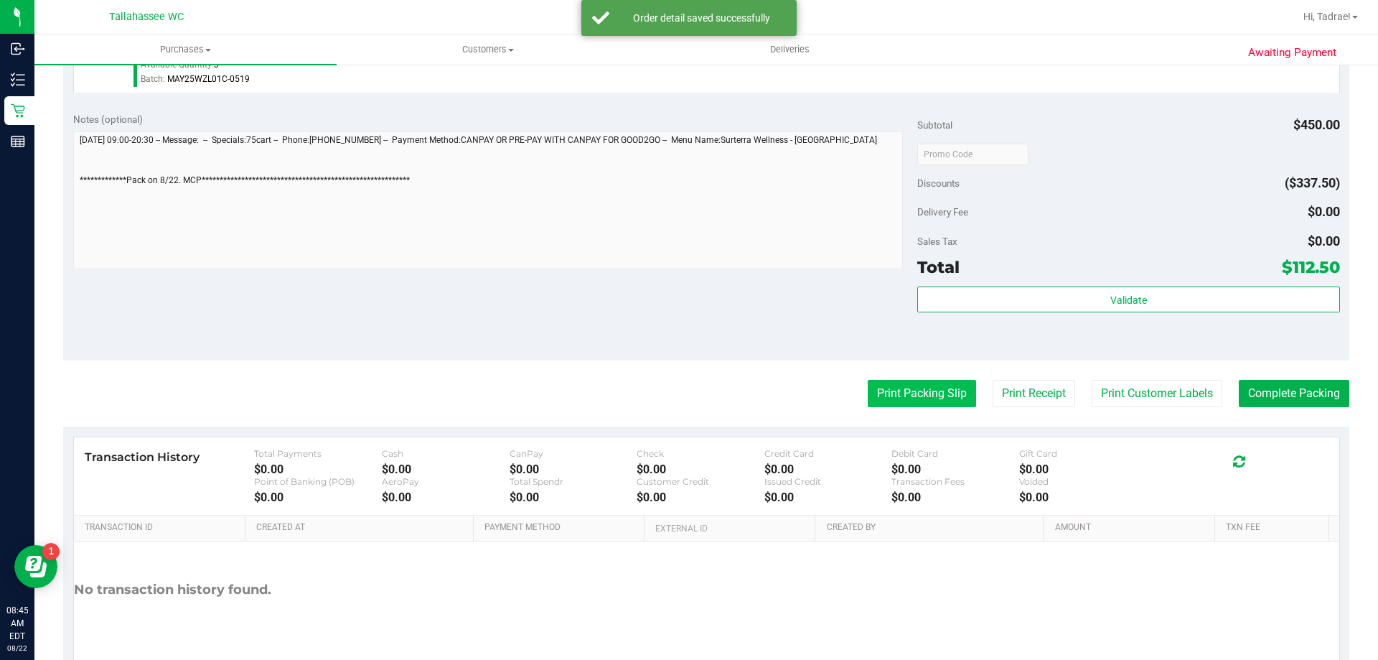
click at [897, 397] on button "Print Packing Slip" at bounding box center [922, 393] width 108 height 27
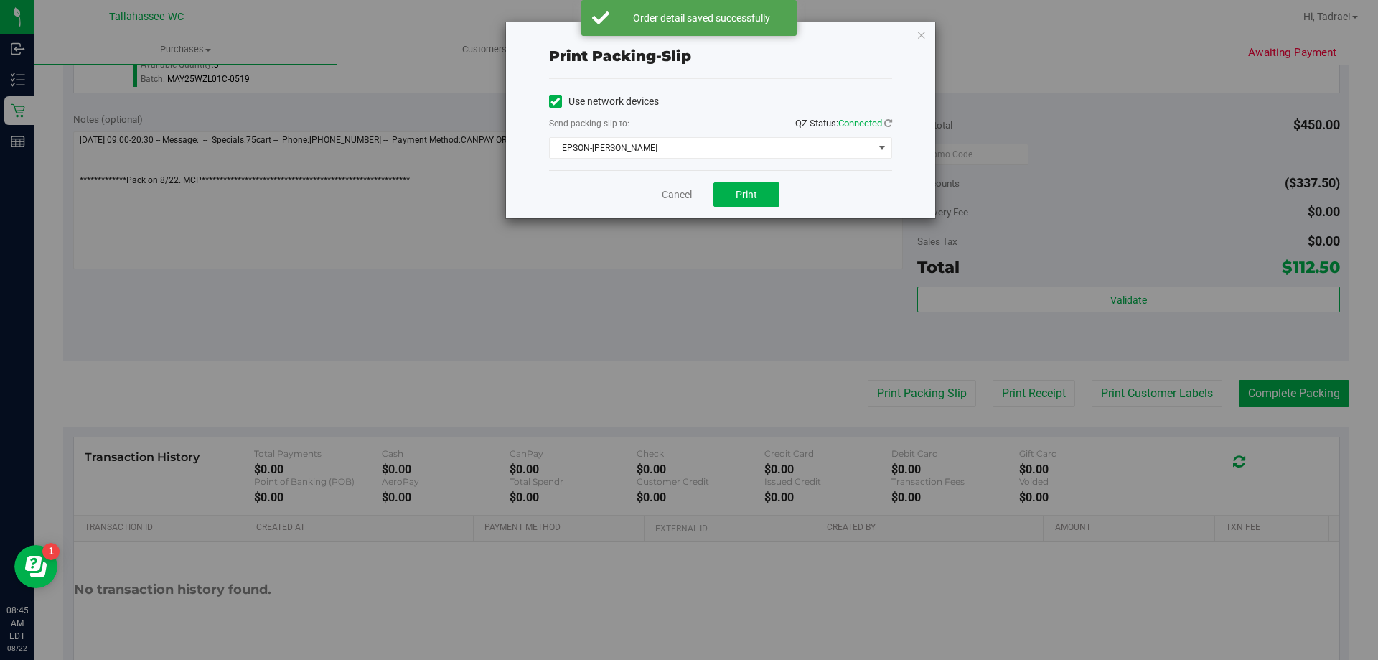
click at [735, 182] on div "Cancel Print" at bounding box center [720, 194] width 343 height 48
click at [740, 189] on span "Print" at bounding box center [747, 194] width 22 height 11
click at [924, 34] on icon "button" at bounding box center [922, 34] width 10 height 17
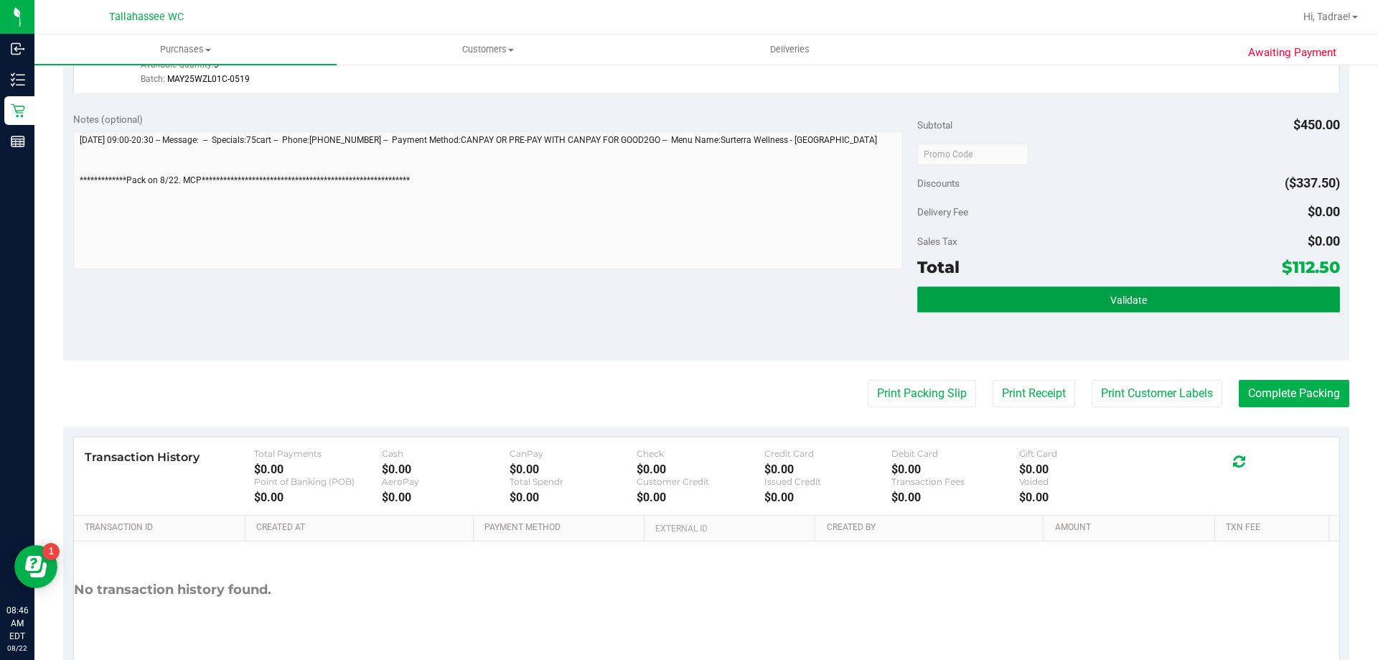
click at [1027, 299] on button "Validate" at bounding box center [1128, 299] width 422 height 26
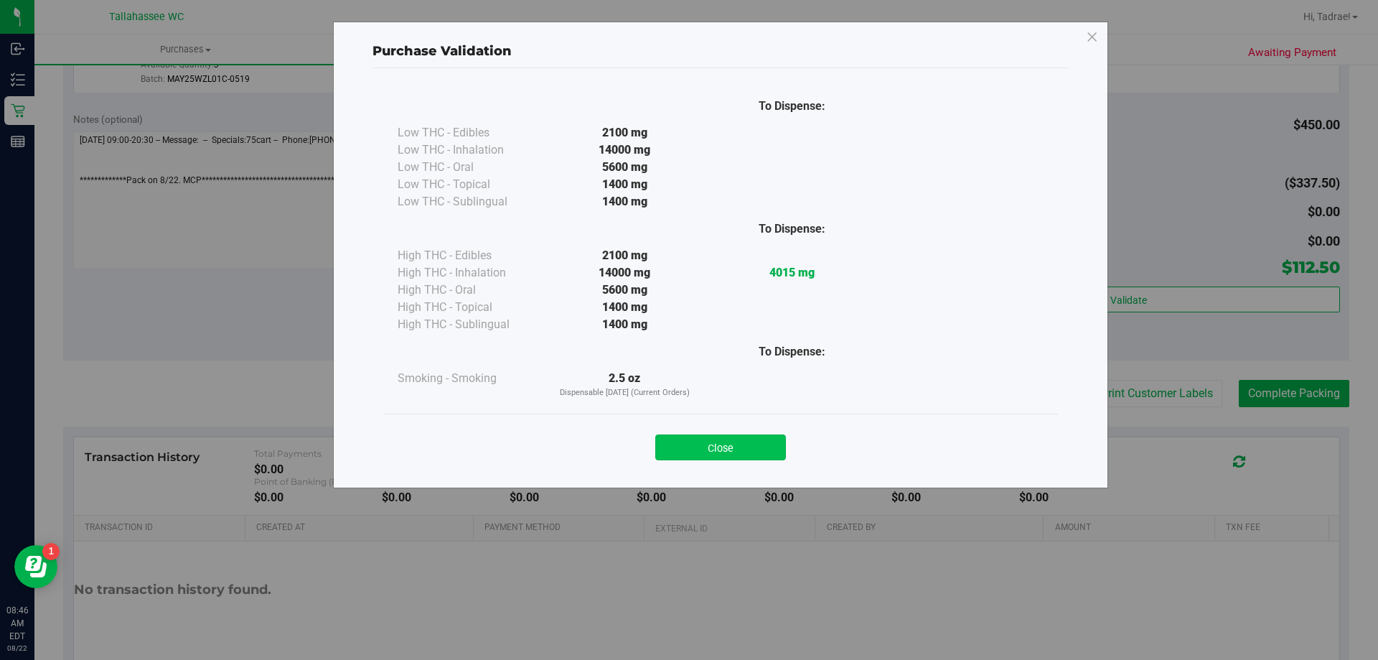
click at [707, 459] on div "Close" at bounding box center [720, 442] width 675 height 58
click at [709, 449] on button "Close" at bounding box center [720, 447] width 131 height 26
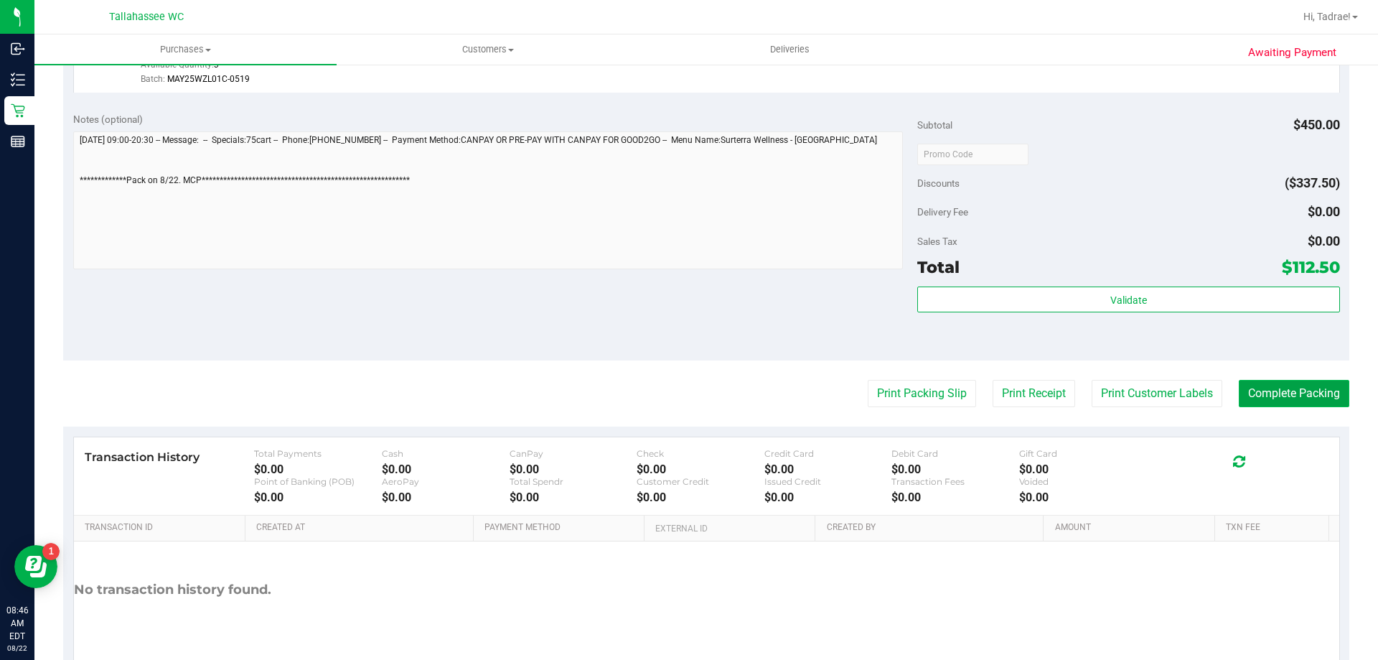
click at [1256, 389] on button "Complete Packing" at bounding box center [1294, 393] width 111 height 27
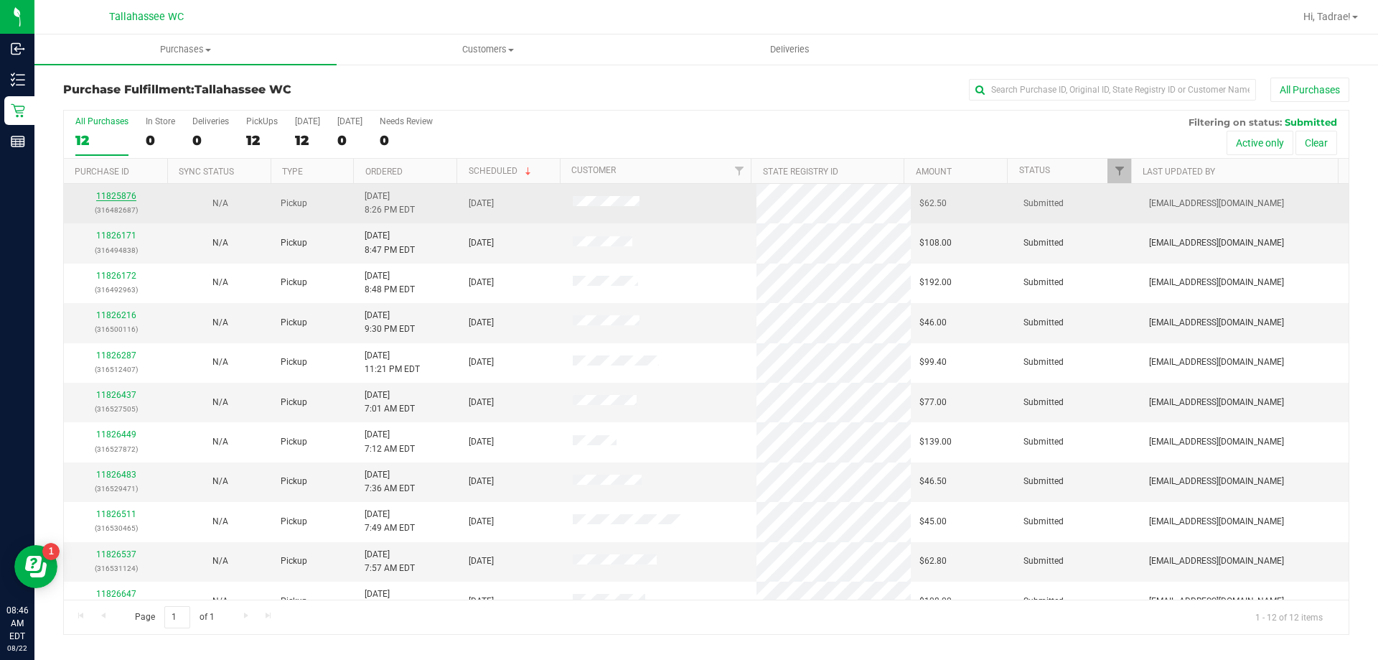
click at [120, 192] on link "11825876" at bounding box center [116, 196] width 40 height 10
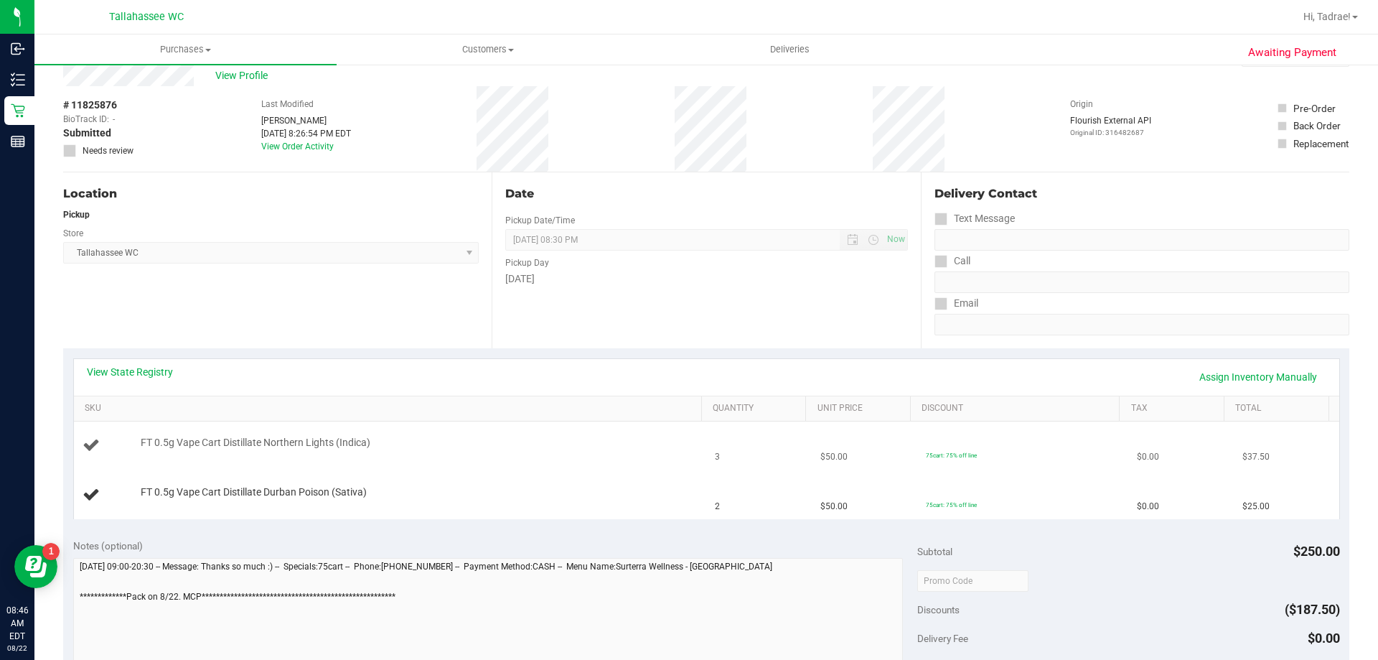
scroll to position [72, 0]
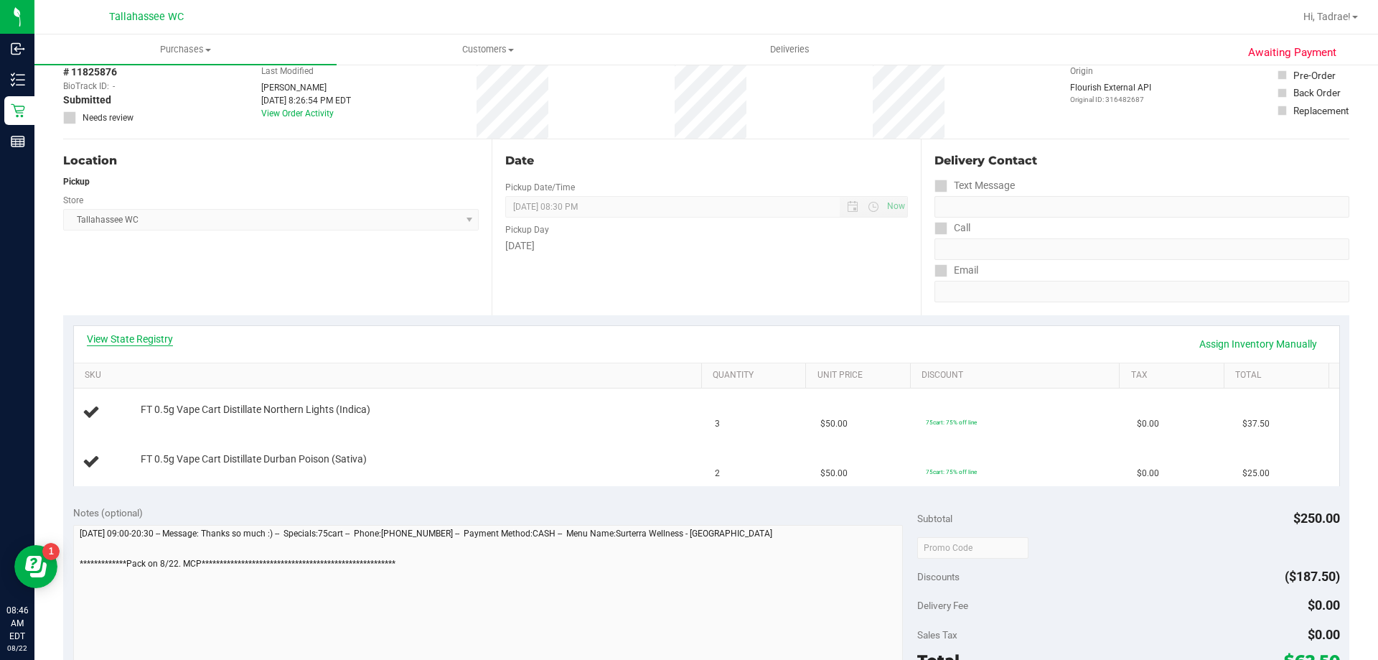
click at [147, 337] on link "View State Registry" at bounding box center [130, 339] width 86 height 14
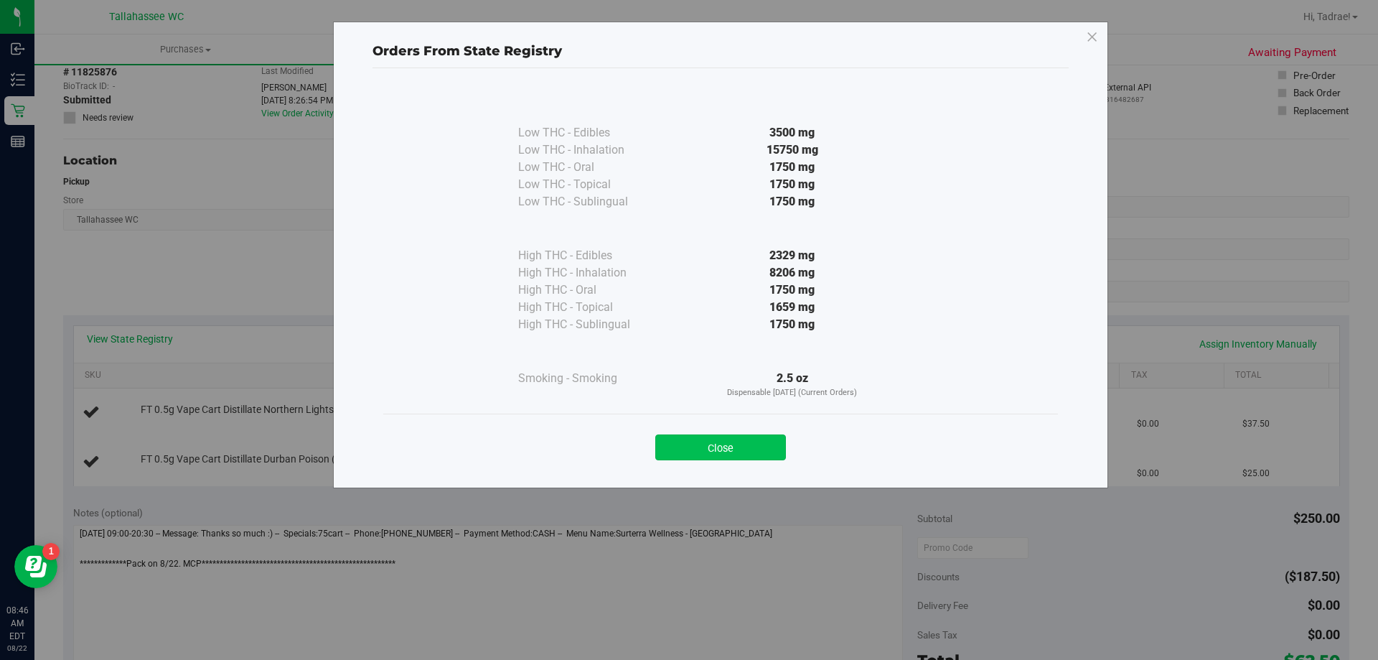
click at [703, 436] on button "Close" at bounding box center [720, 447] width 131 height 26
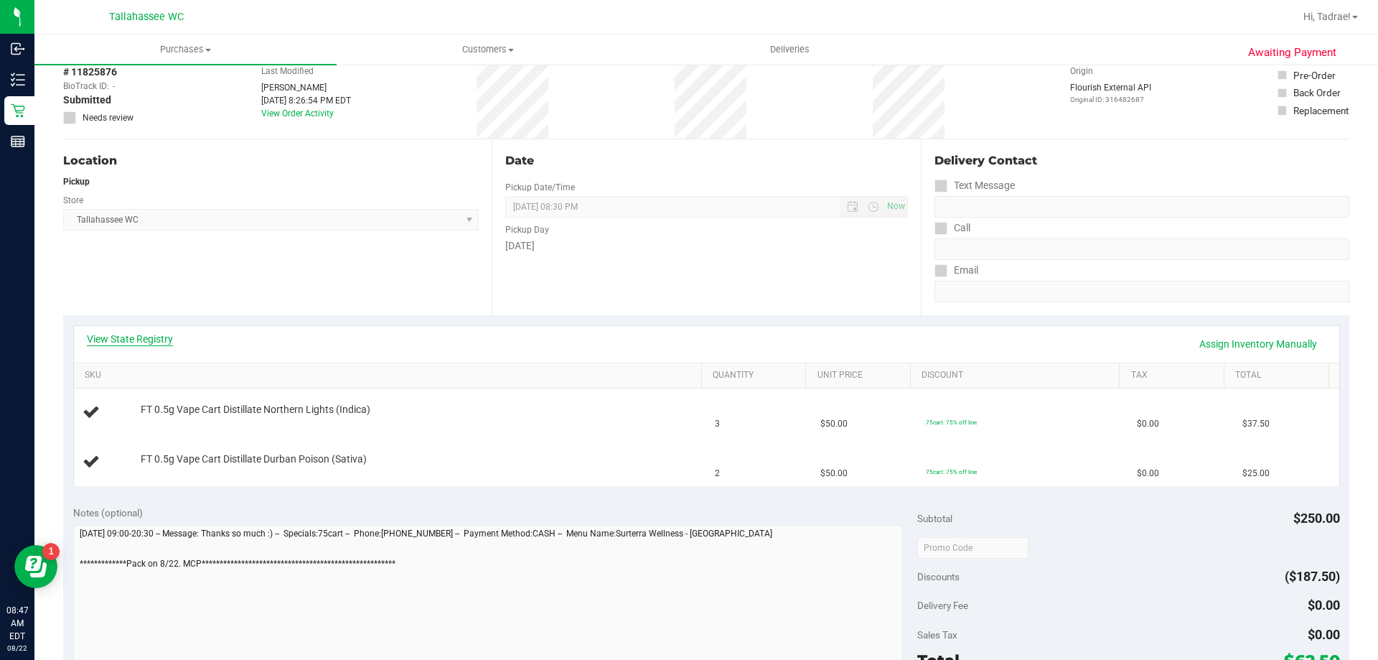
click at [152, 332] on link "View State Registry" at bounding box center [130, 339] width 86 height 14
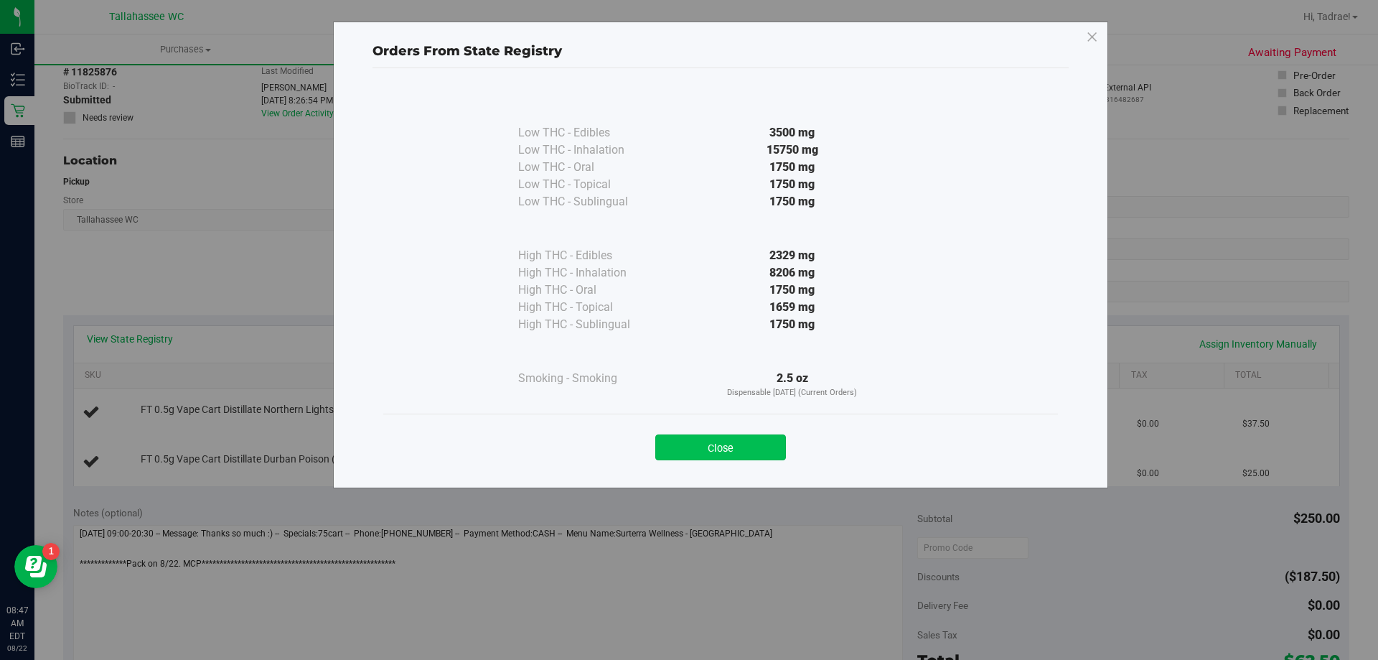
click at [699, 444] on button "Close" at bounding box center [720, 447] width 131 height 26
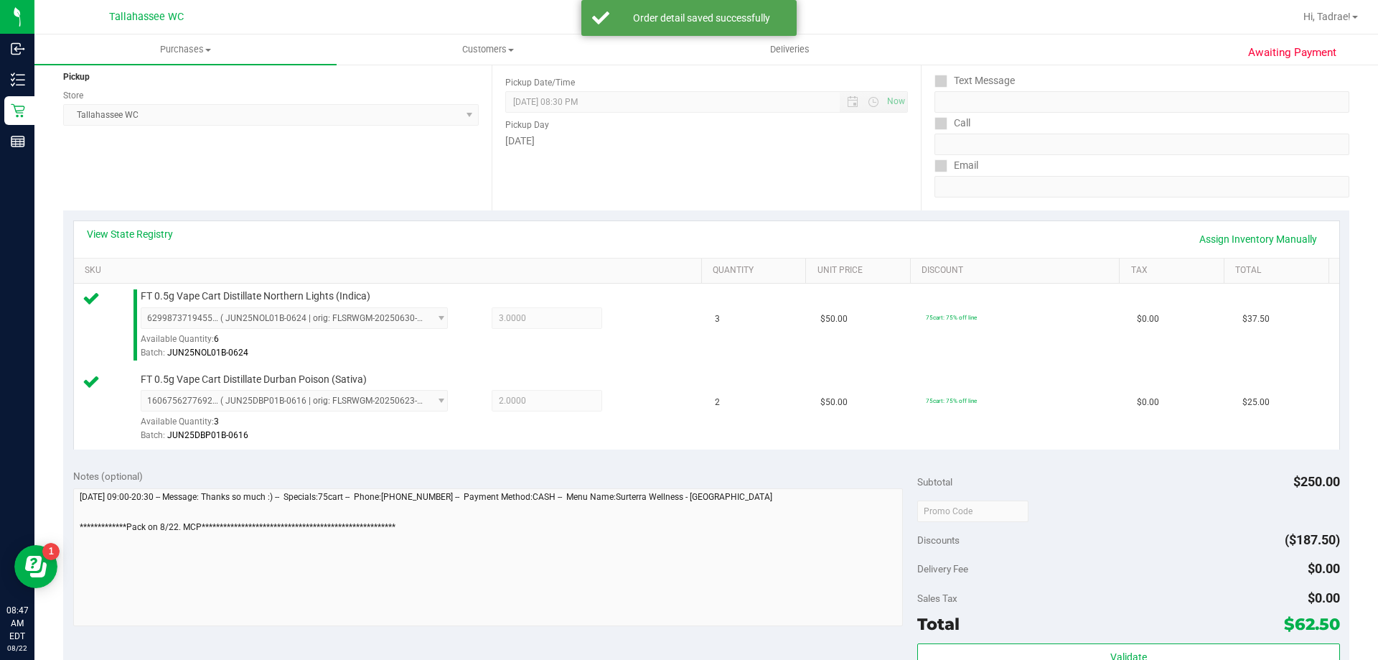
scroll to position [431, 0]
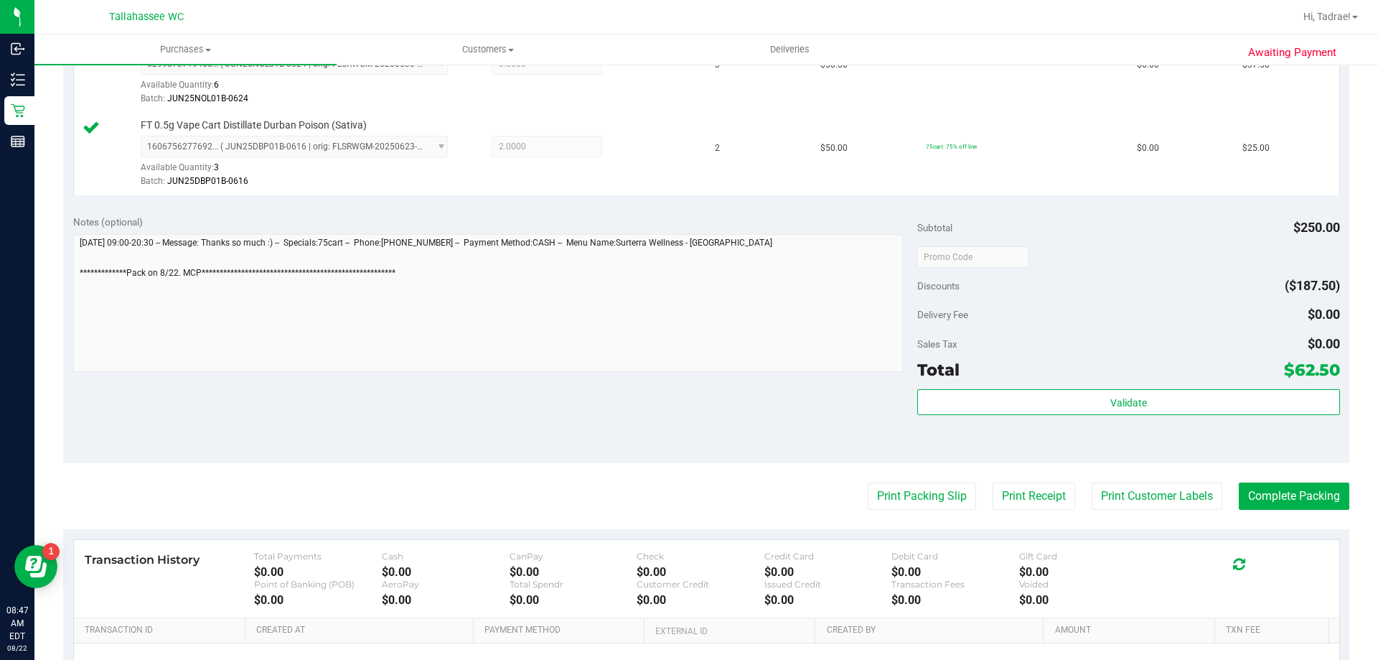
click at [1011, 388] on div "Subtotal $250.00 Discounts ($187.50) Delivery Fee $0.00 Sales Tax $0.00 Total $…" at bounding box center [1128, 334] width 422 height 239
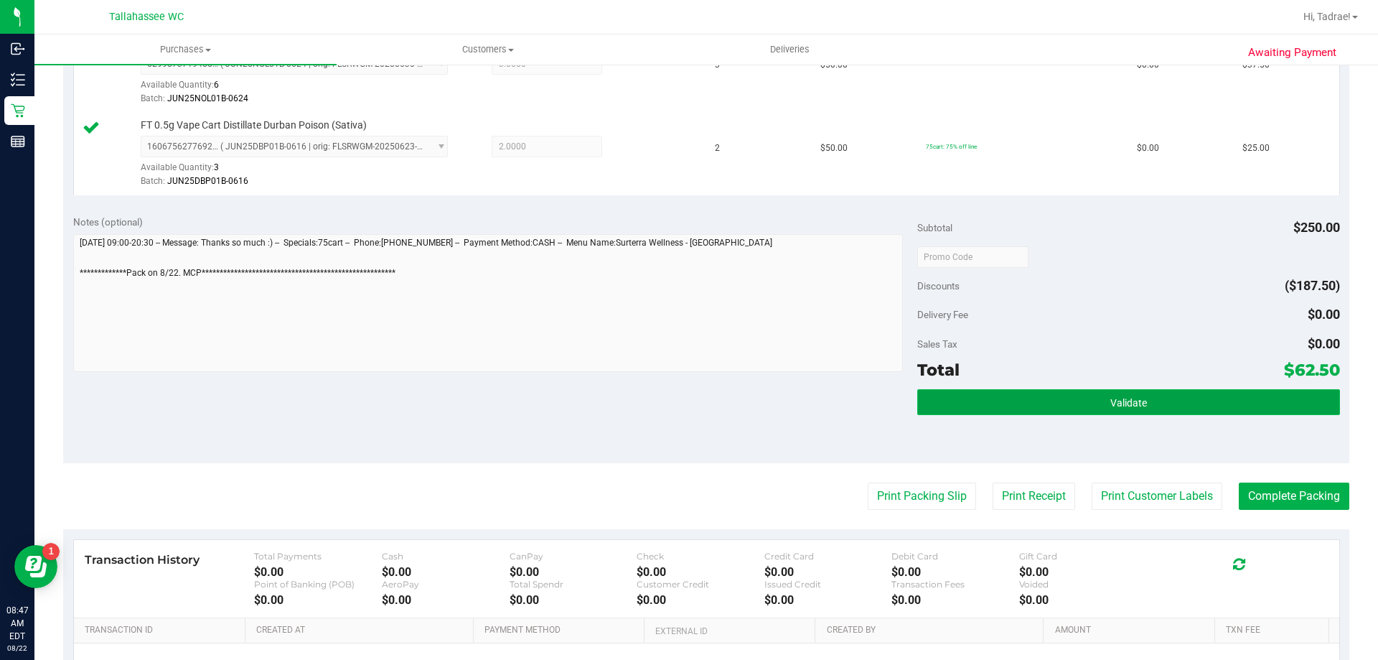
click at [1007, 401] on button "Validate" at bounding box center [1128, 402] width 422 height 26
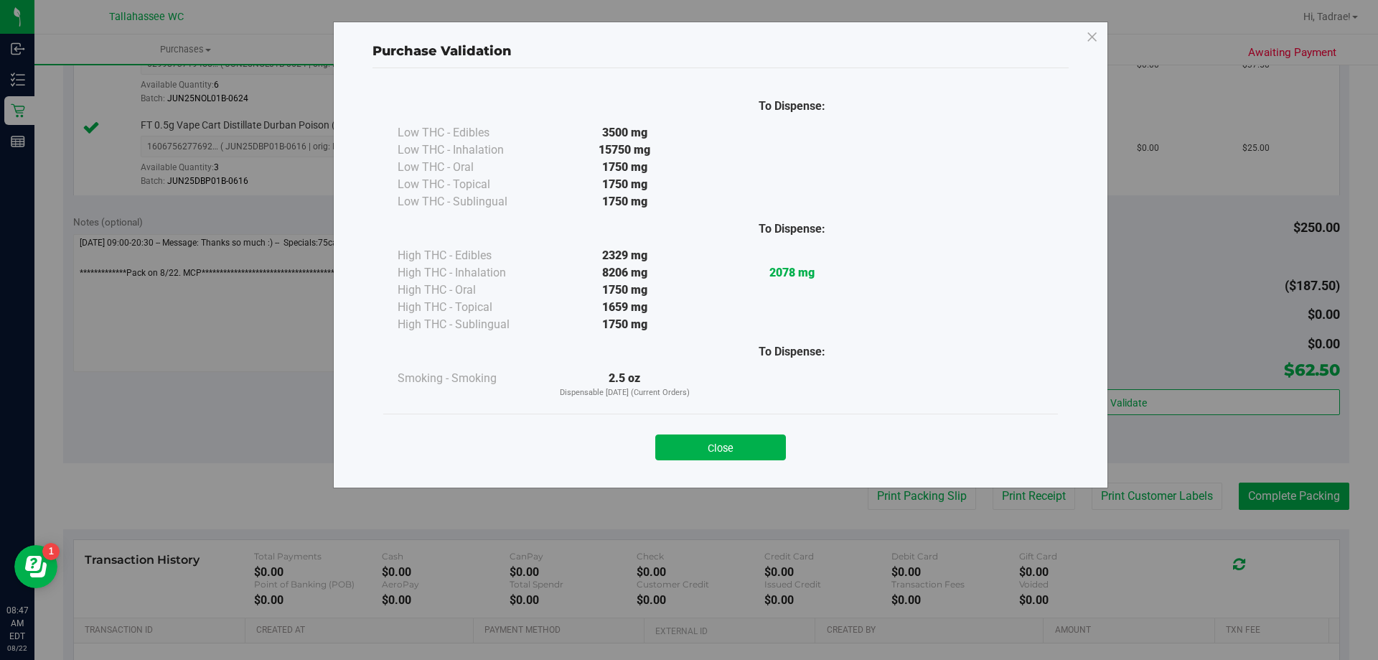
click at [735, 447] on button "Close" at bounding box center [720, 447] width 131 height 26
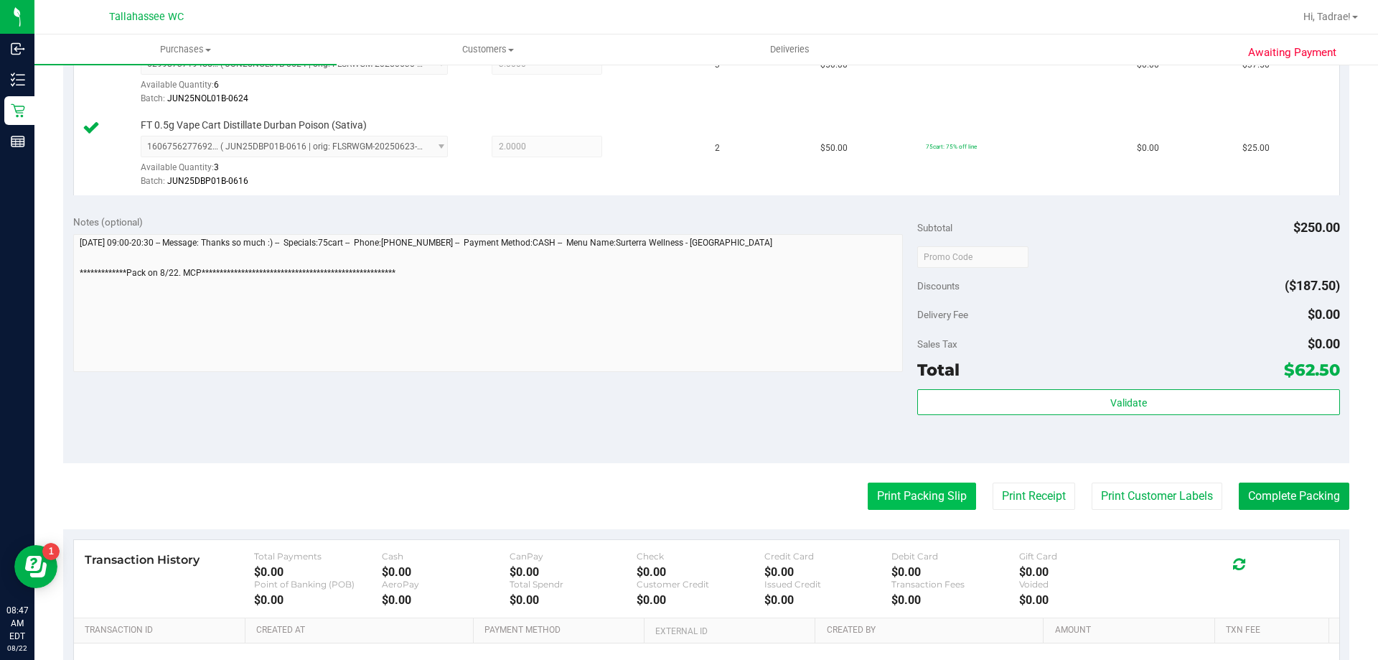
drag, startPoint x: 965, startPoint y: 506, endPoint x: 950, endPoint y: 507, distance: 15.1
click at [963, 507] on div "Print Packing Slip Print Receipt Print Customer Labels Complete Packing" at bounding box center [706, 495] width 1286 height 27
click at [939, 500] on button "Print Packing Slip" at bounding box center [922, 495] width 108 height 27
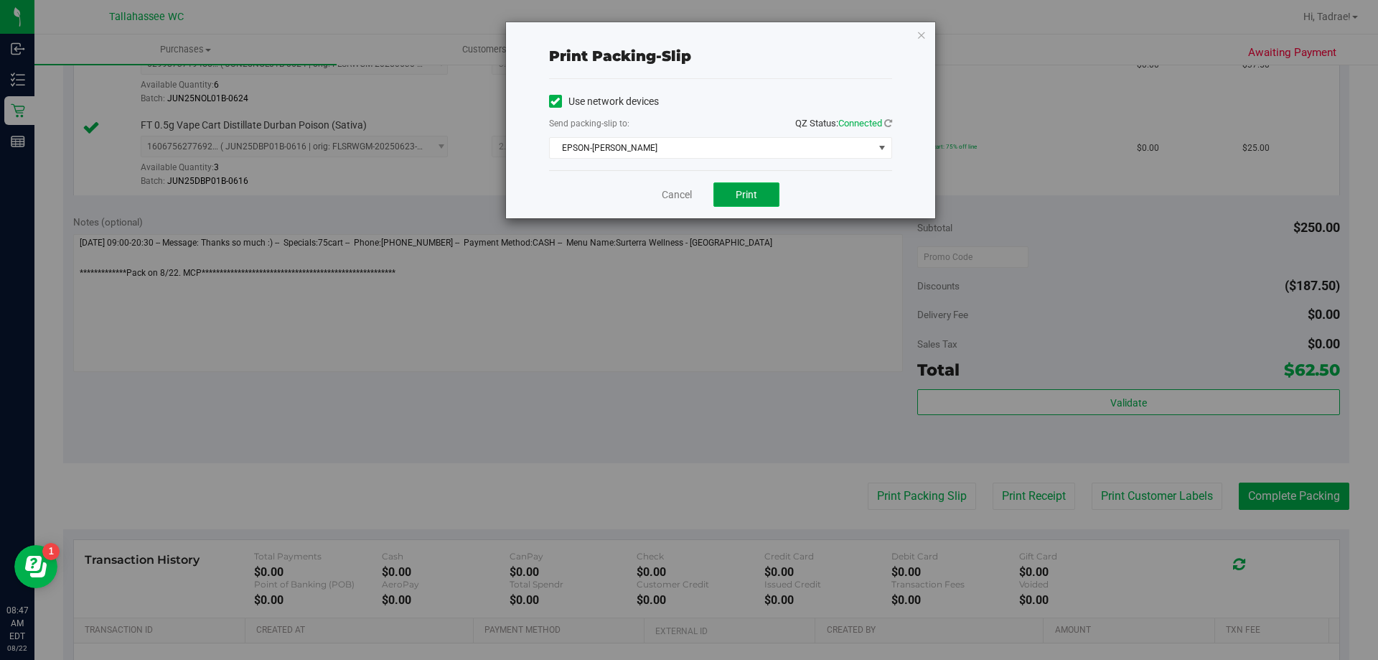
click at [739, 204] on button "Print" at bounding box center [746, 194] width 66 height 24
click at [922, 27] on icon "button" at bounding box center [922, 34] width 10 height 17
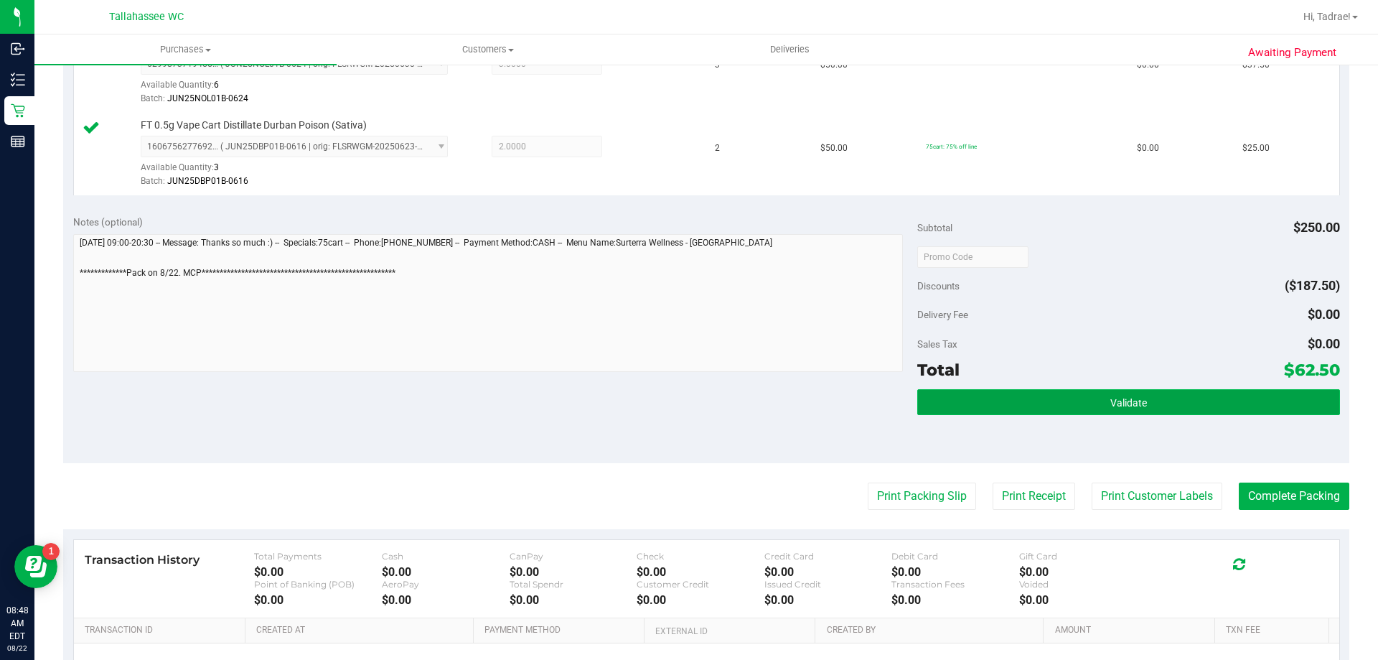
click at [1199, 412] on button "Validate" at bounding box center [1128, 402] width 422 height 26
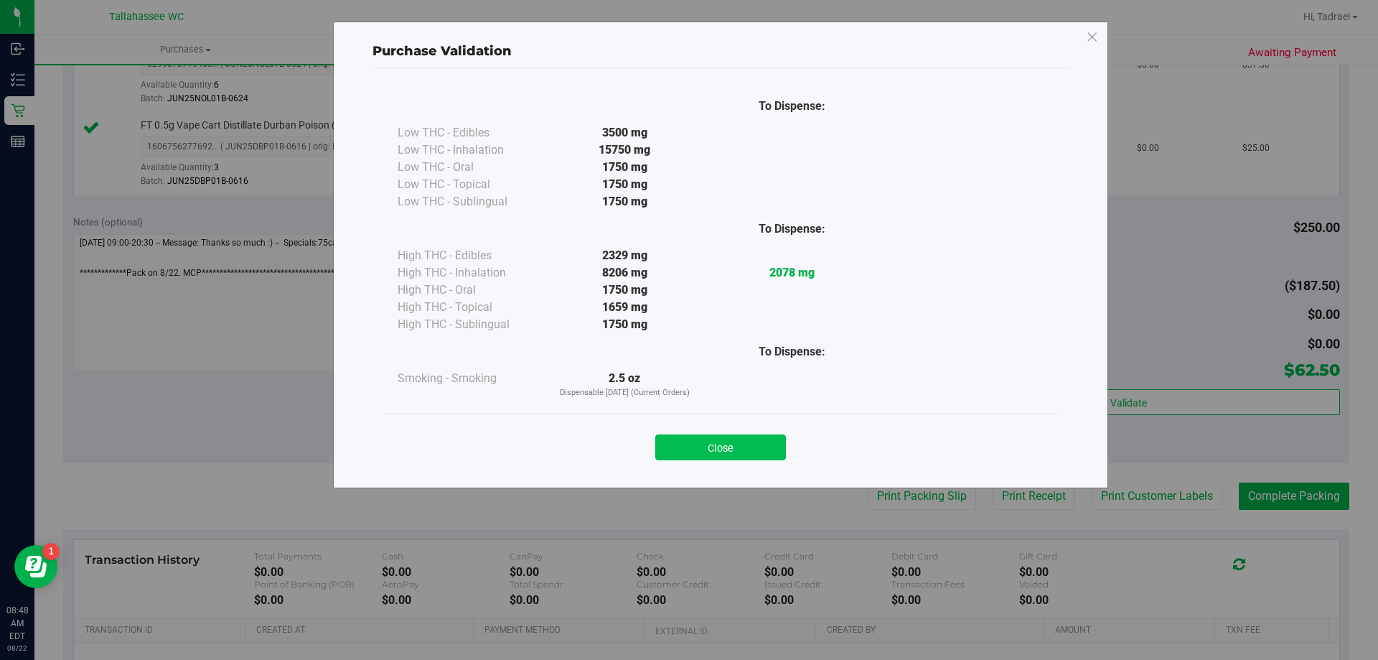
drag, startPoint x: 716, startPoint y: 461, endPoint x: 737, endPoint y: 441, distance: 28.9
click at [718, 460] on div "Close" at bounding box center [720, 442] width 675 height 58
click at [737, 441] on button "Close" at bounding box center [720, 447] width 131 height 26
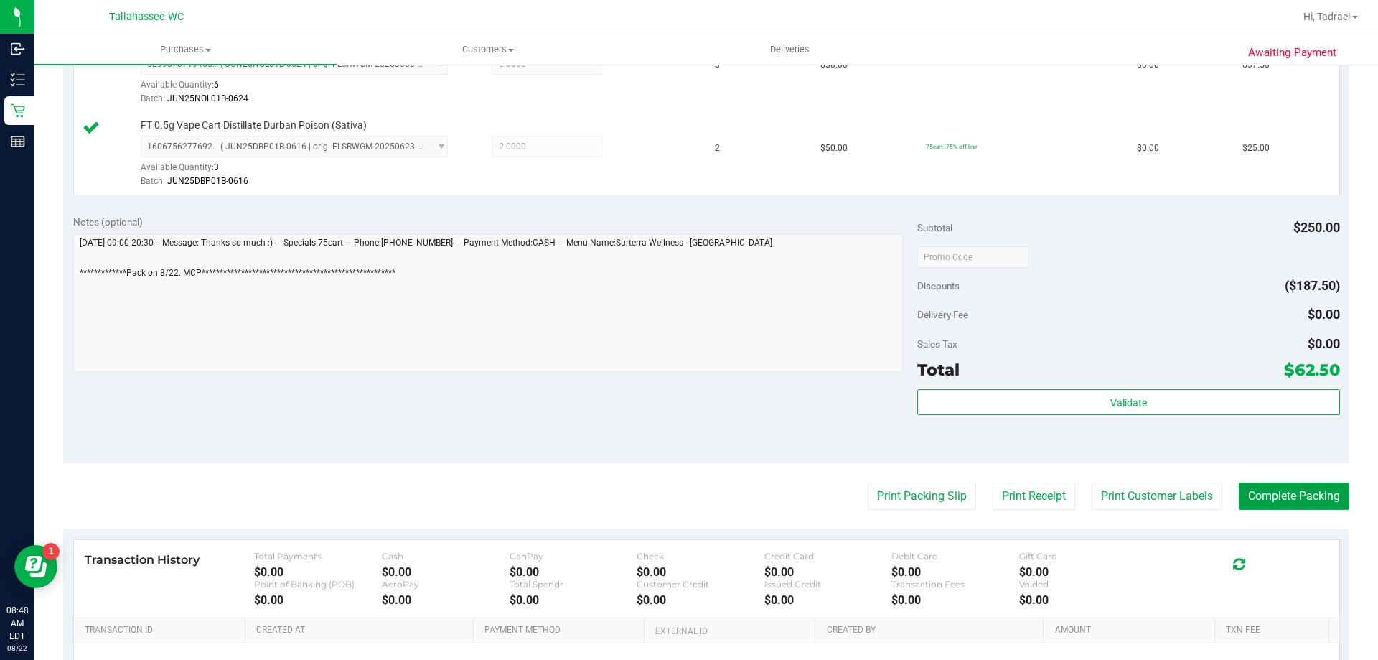
click at [1295, 490] on button "Complete Packing" at bounding box center [1294, 495] width 111 height 27
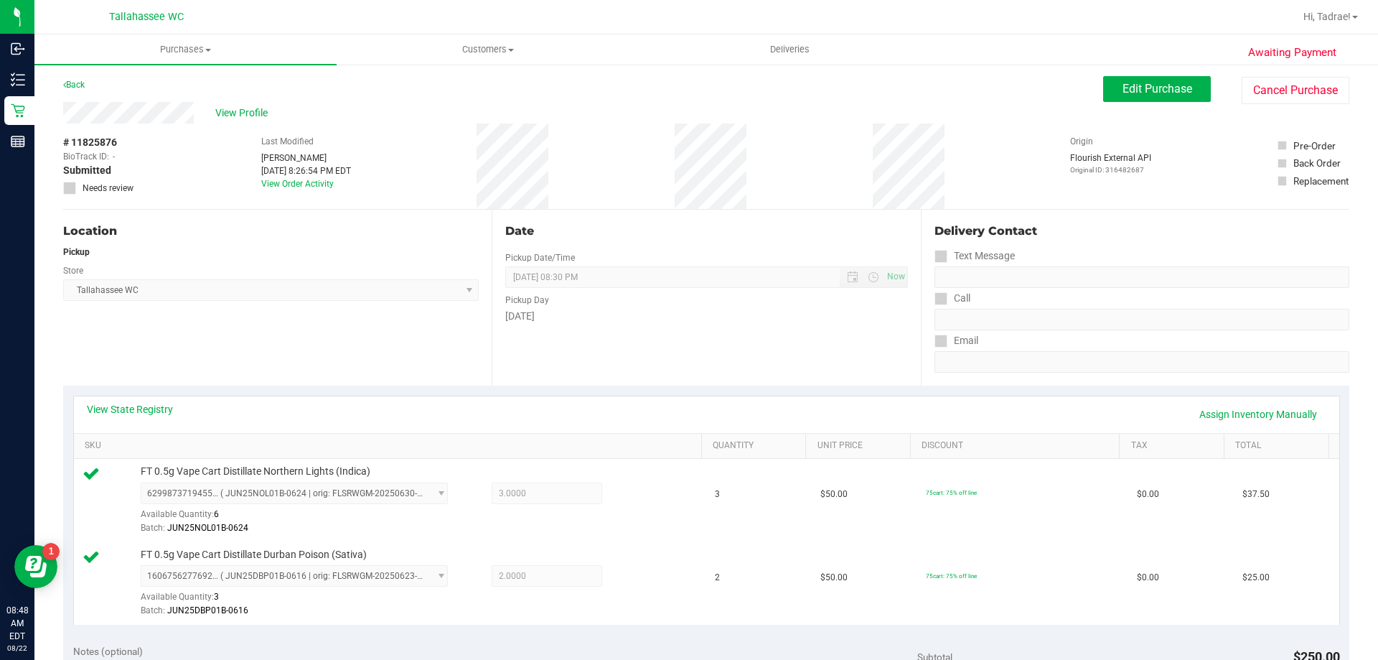
scroll to position [0, 0]
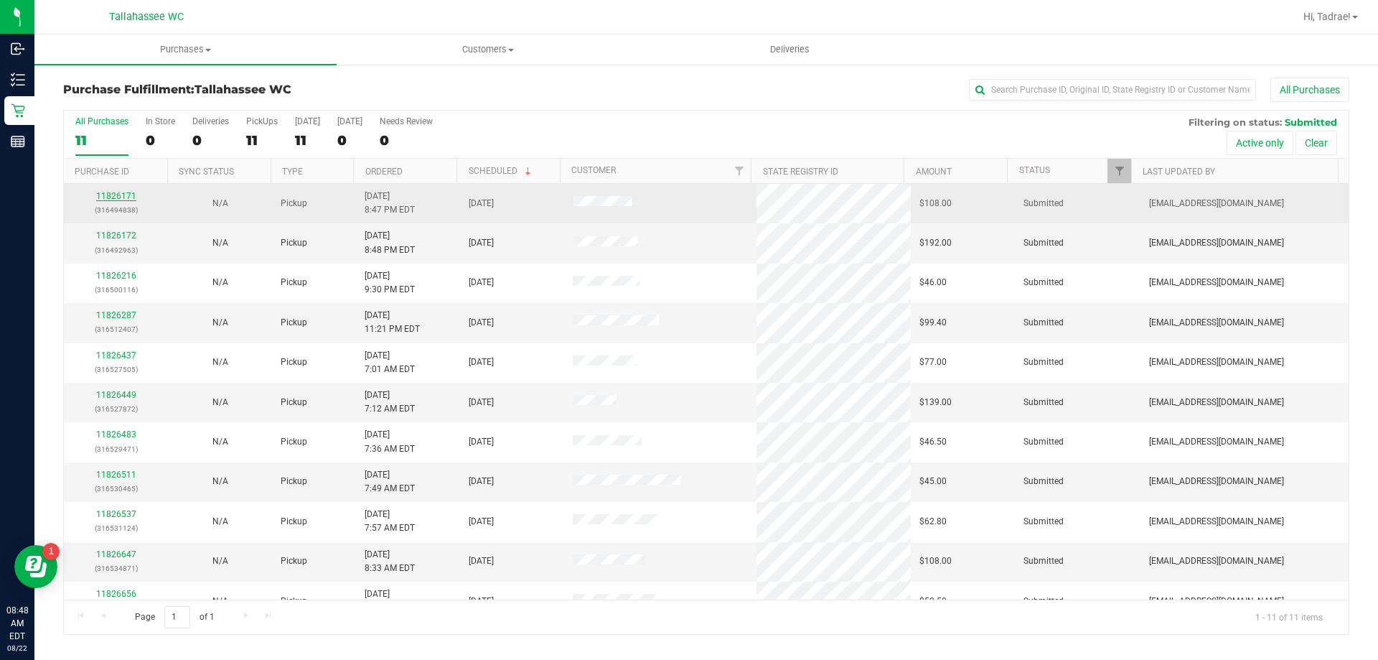
click at [111, 197] on link "11826171" at bounding box center [116, 196] width 40 height 10
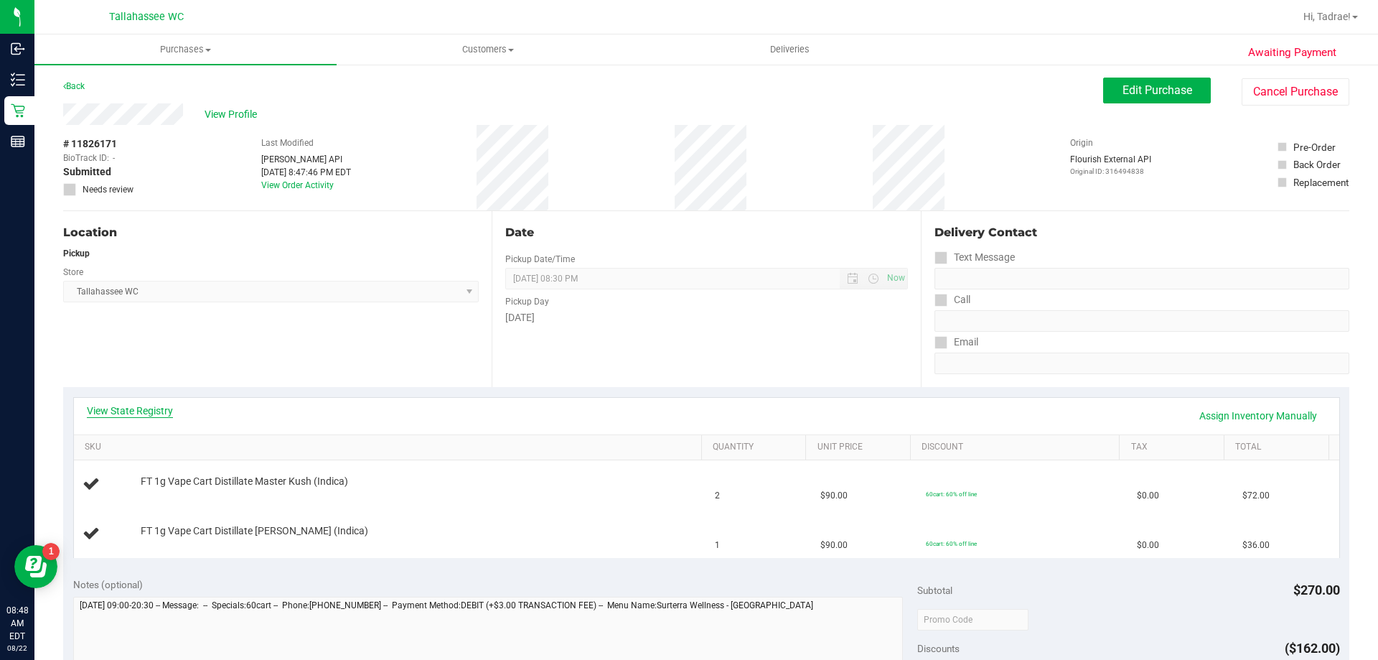
click at [123, 413] on link "View State Registry" at bounding box center [130, 410] width 86 height 14
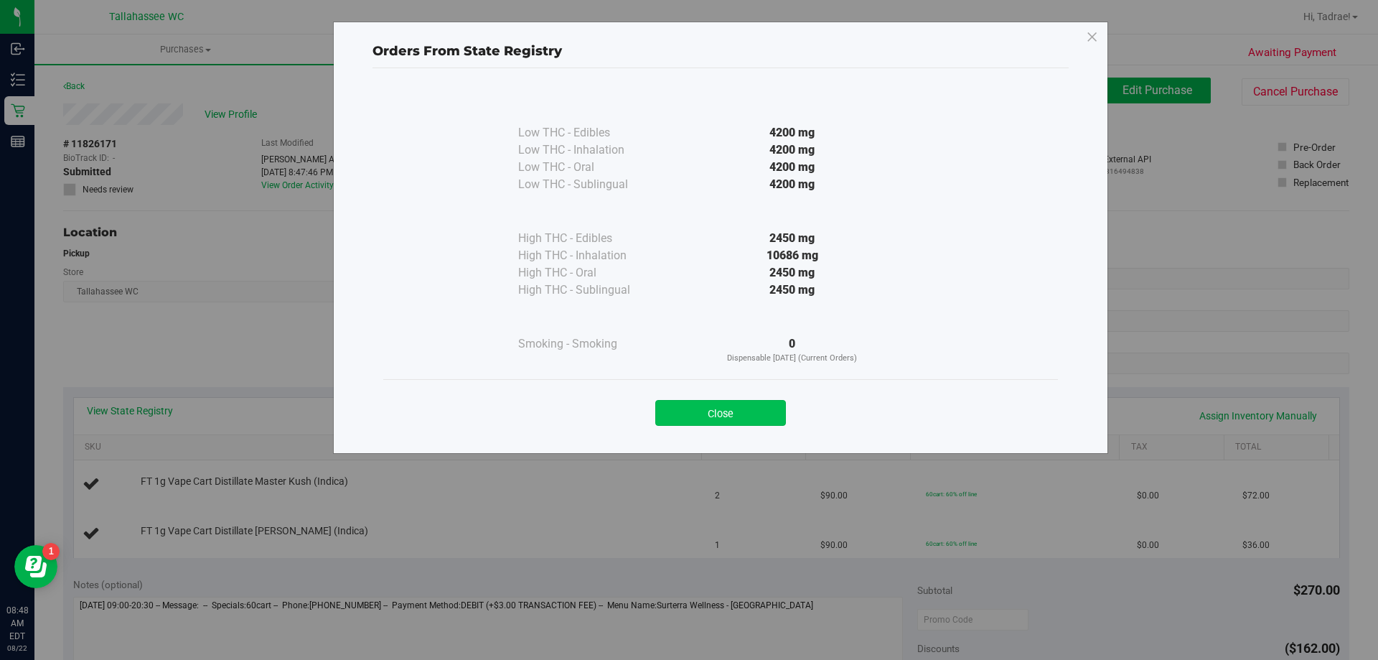
click at [693, 408] on button "Close" at bounding box center [720, 413] width 131 height 26
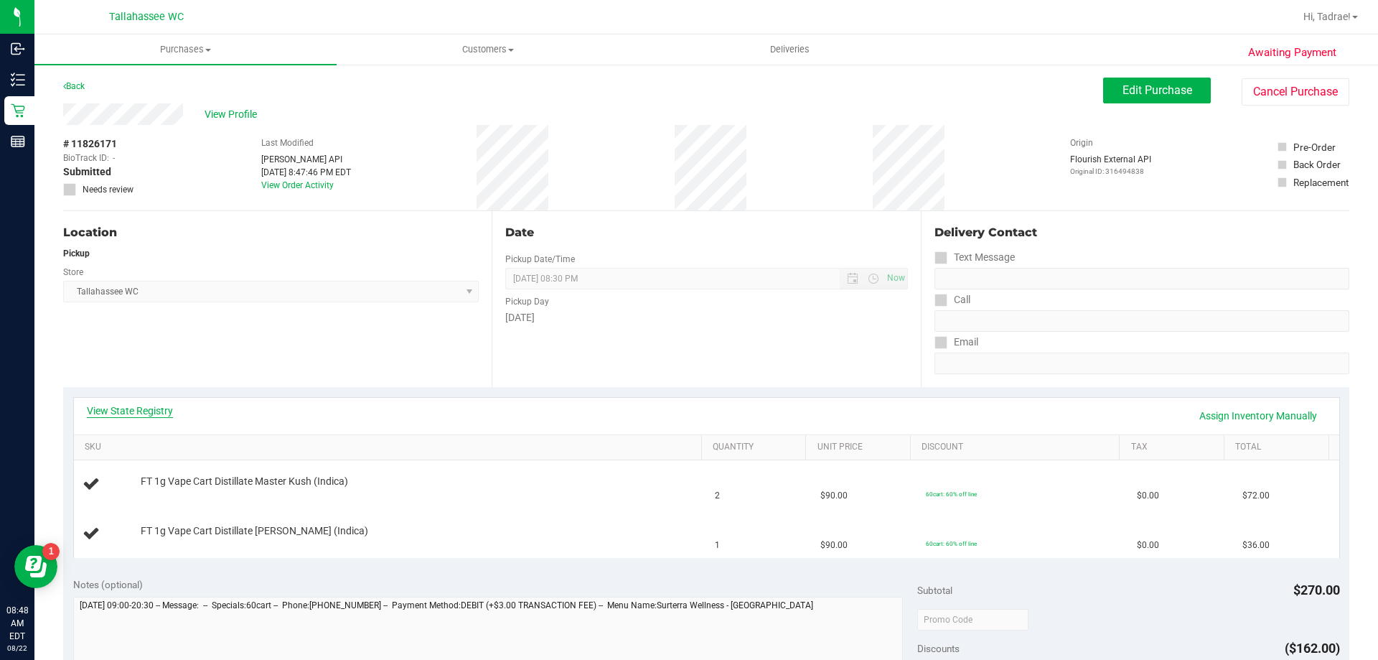
click at [117, 414] on link "View State Registry" at bounding box center [130, 410] width 86 height 14
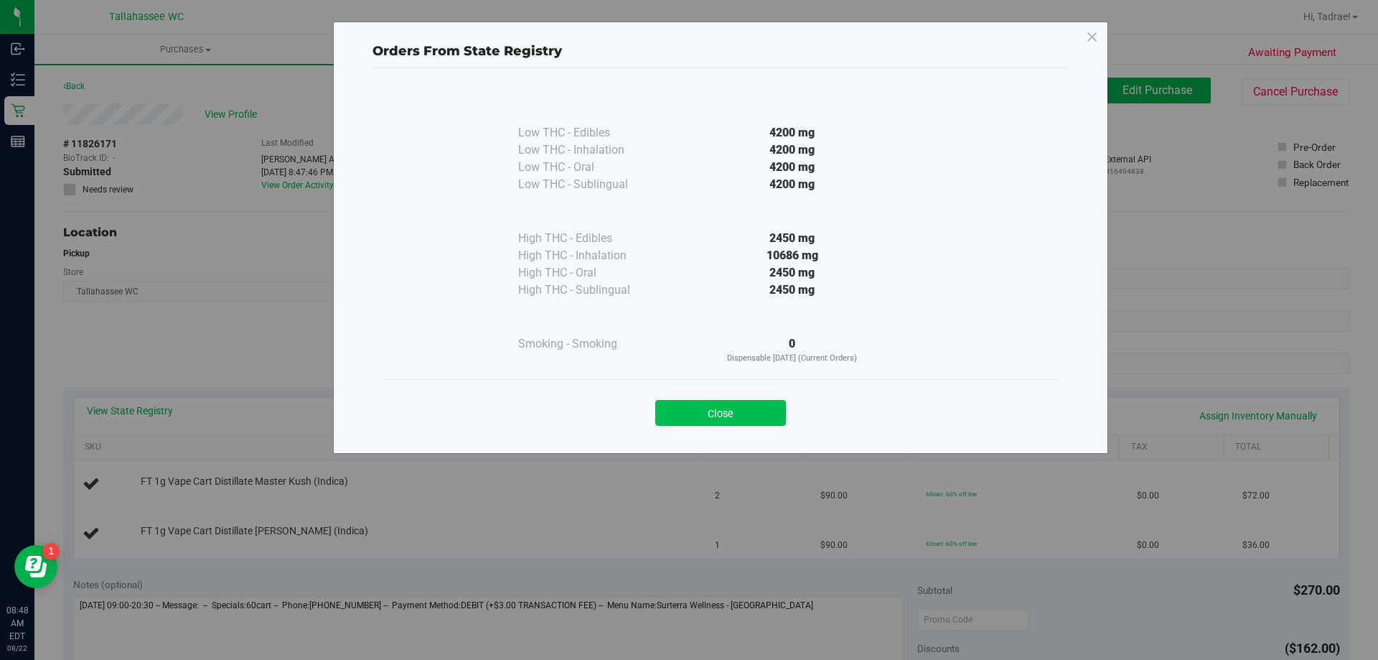
click at [752, 408] on button "Close" at bounding box center [720, 413] width 131 height 26
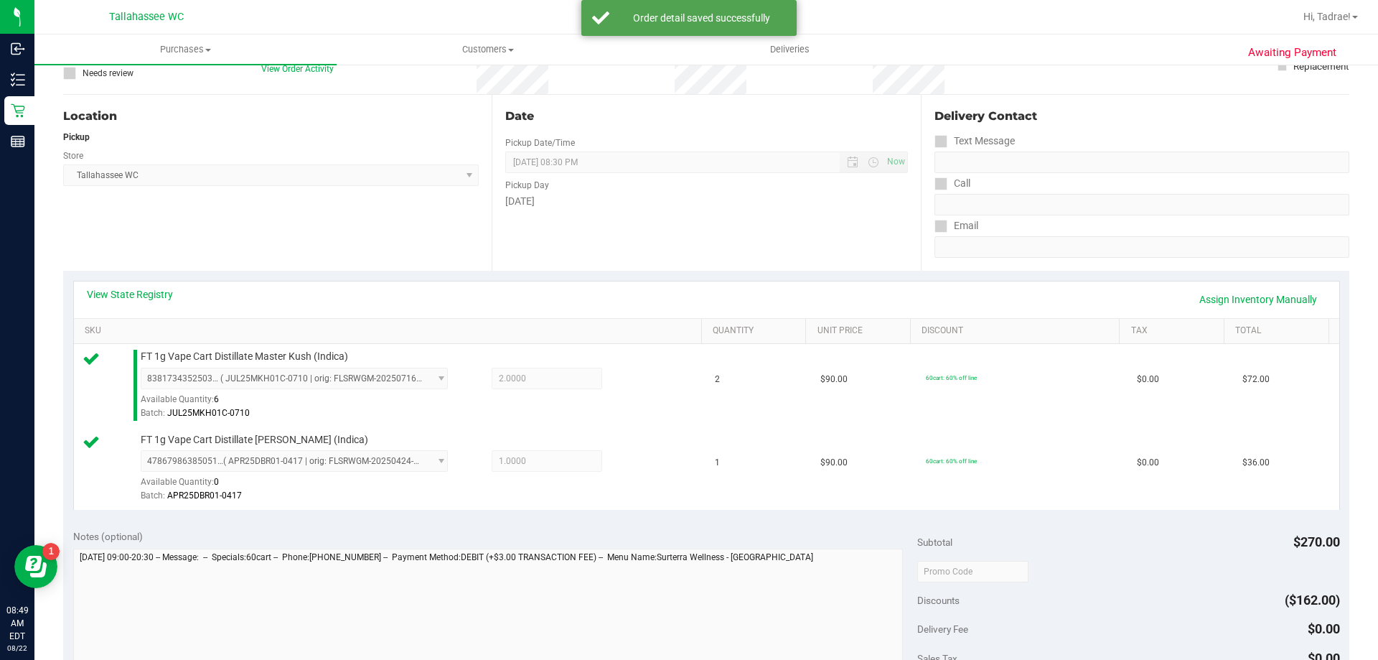
scroll to position [287, 0]
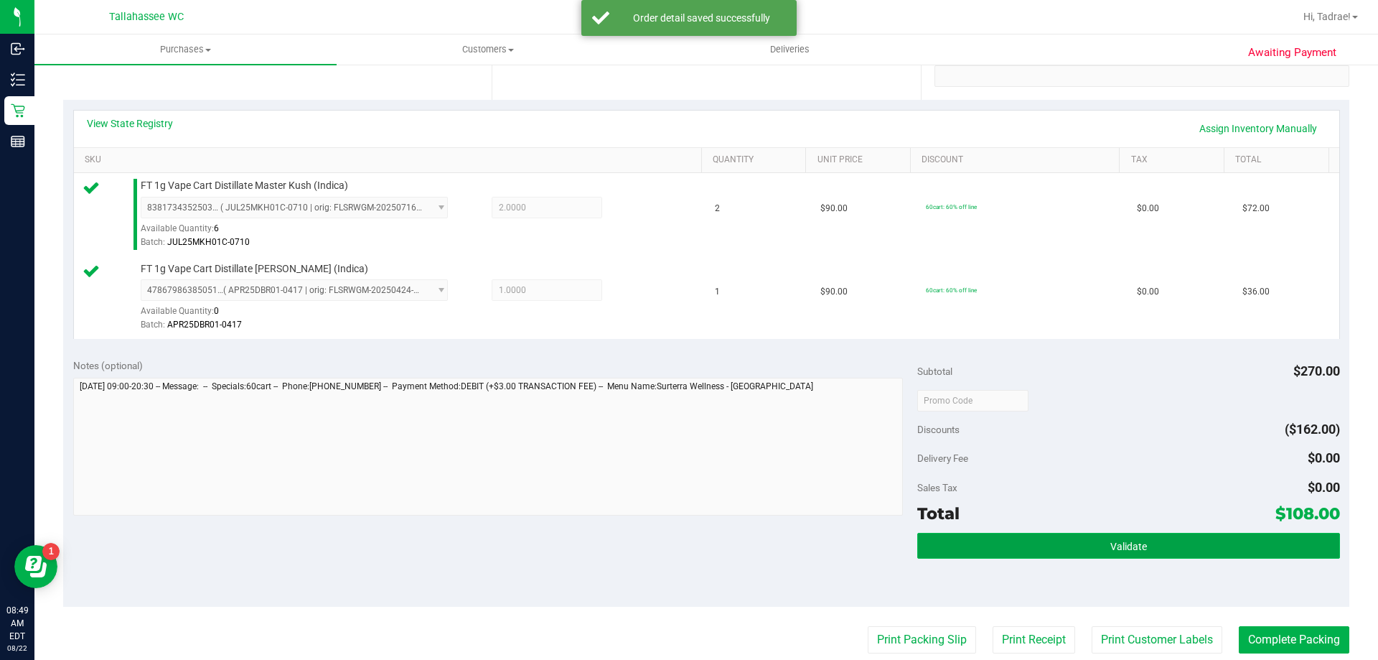
click at [1069, 545] on button "Validate" at bounding box center [1128, 546] width 422 height 26
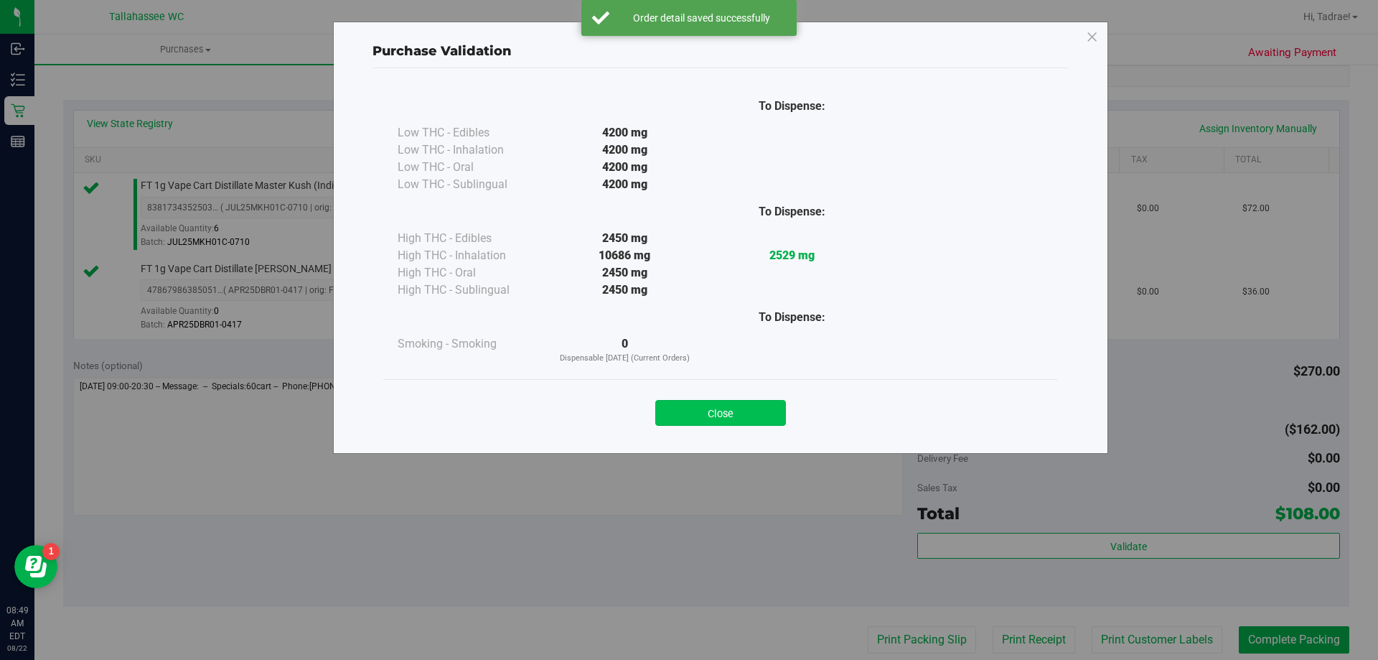
click at [701, 422] on button "Close" at bounding box center [720, 413] width 131 height 26
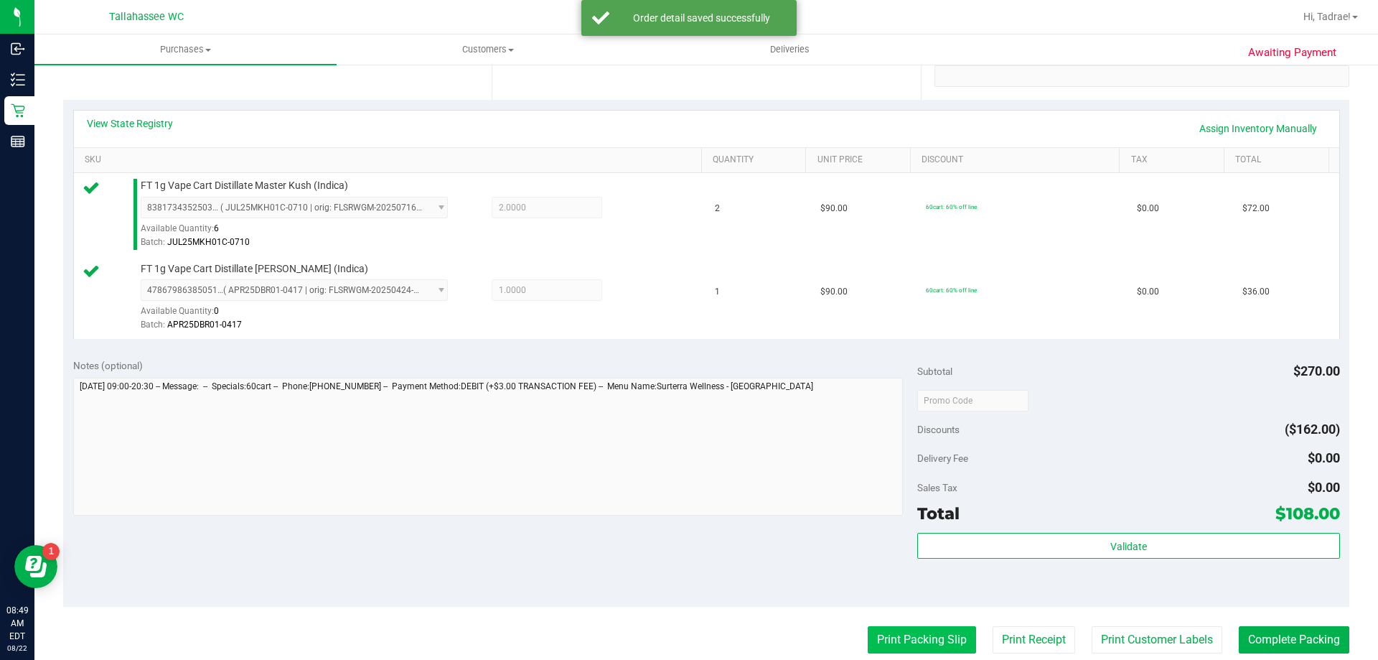
click at [876, 639] on button "Print Packing Slip" at bounding box center [922, 639] width 108 height 27
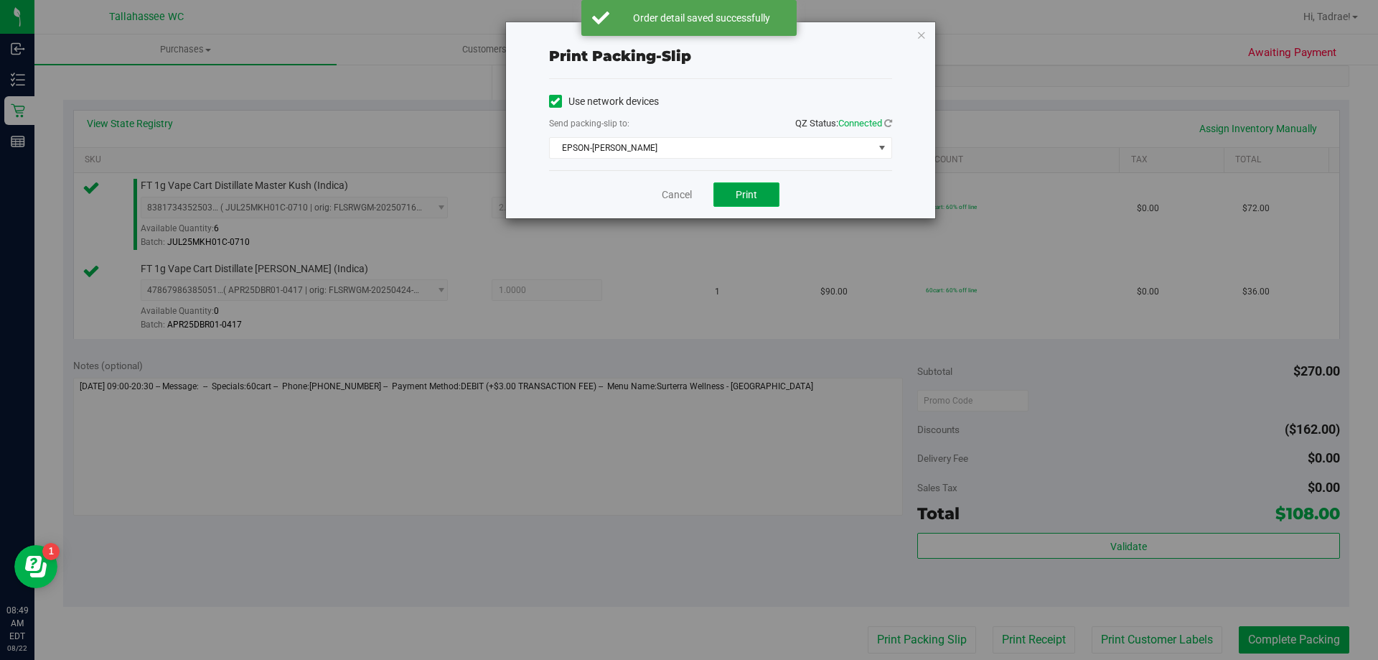
click at [749, 201] on button "Print" at bounding box center [746, 194] width 66 height 24
click at [924, 35] on icon "button" at bounding box center [922, 34] width 10 height 17
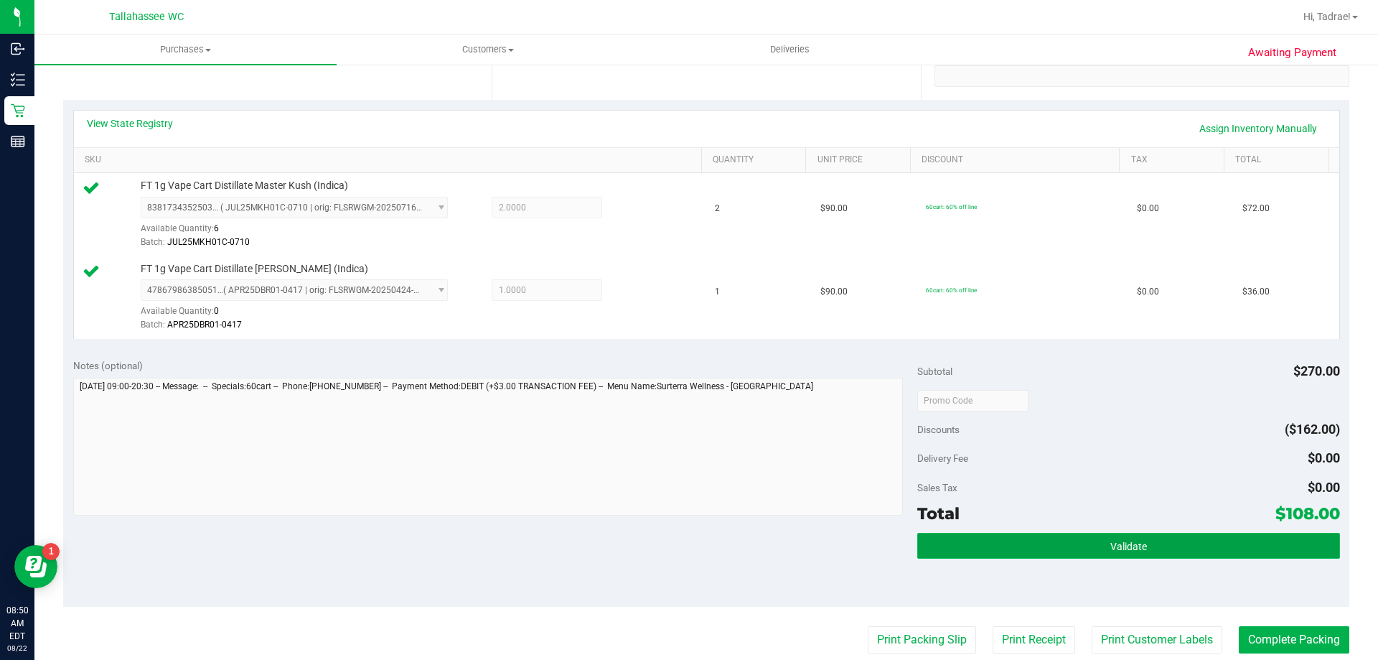
click at [1077, 544] on button "Validate" at bounding box center [1128, 546] width 422 height 26
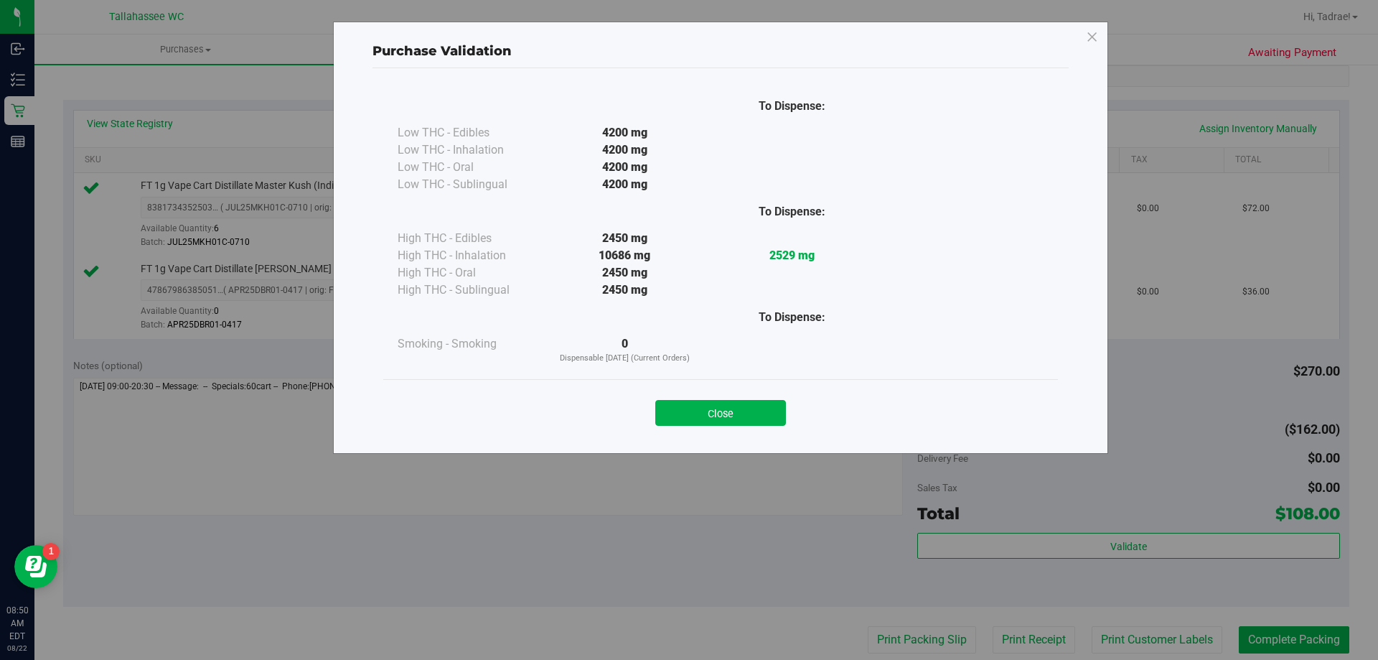
click at [744, 399] on div "Close" at bounding box center [720, 408] width 653 height 36
click at [779, 428] on div "Close" at bounding box center [720, 408] width 675 height 58
click at [769, 413] on button "Close" at bounding box center [720, 413] width 131 height 26
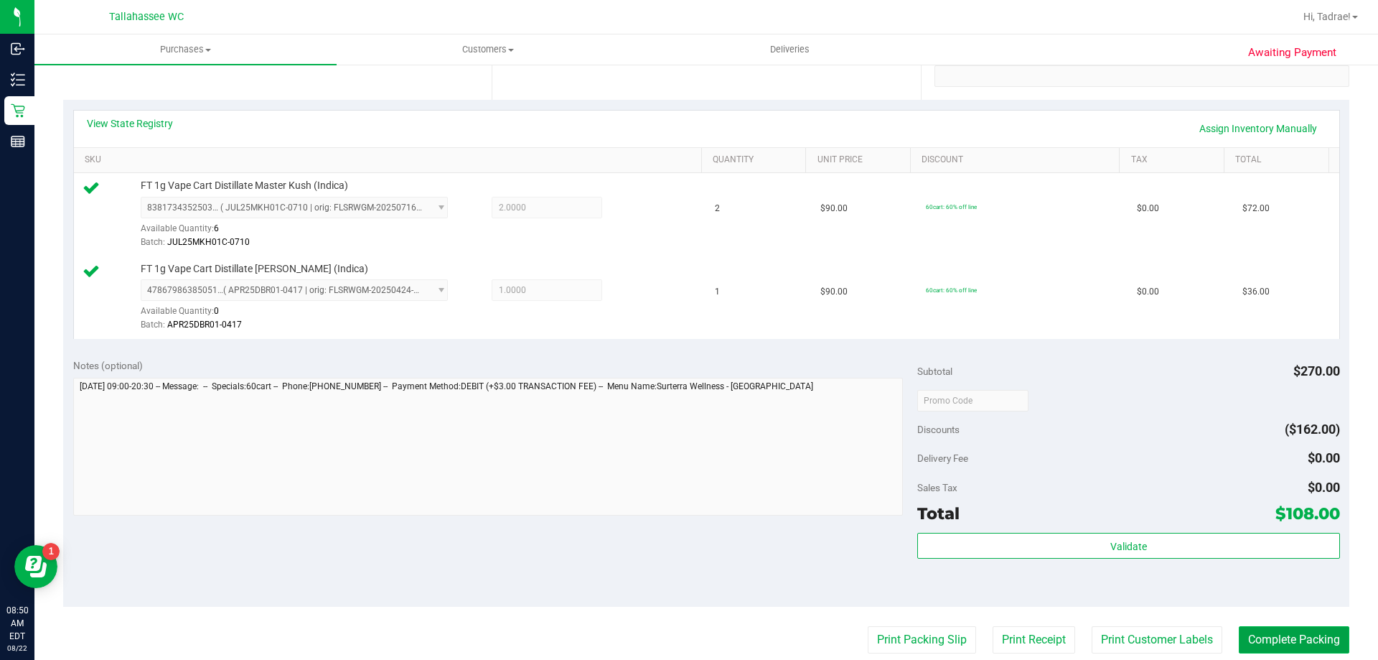
click at [1267, 633] on button "Complete Packing" at bounding box center [1294, 639] width 111 height 27
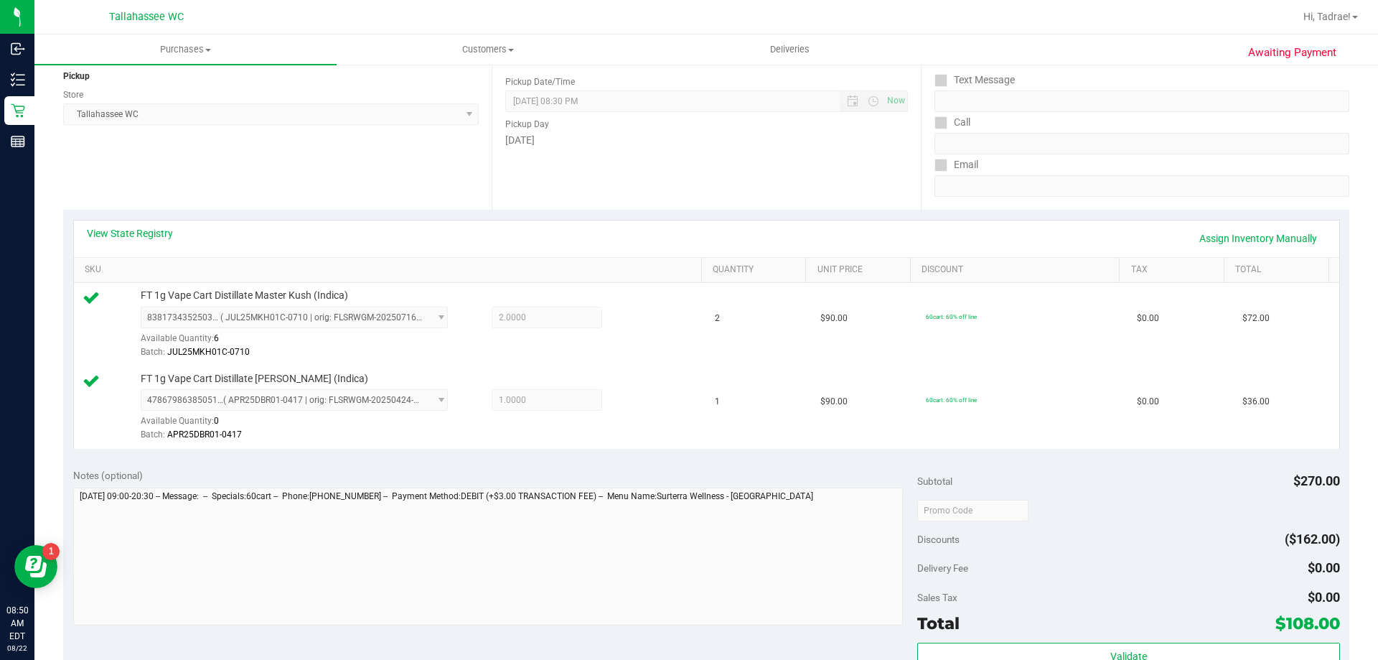
scroll to position [72, 0]
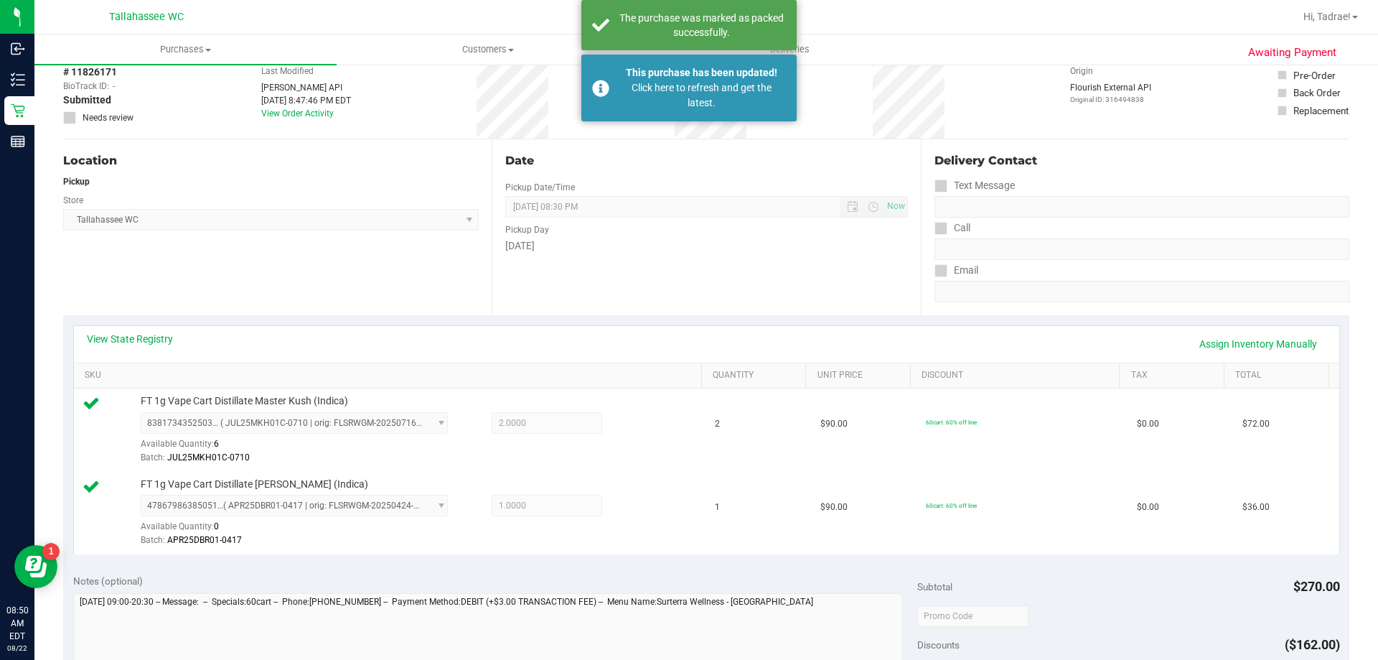
drag, startPoint x: 1268, startPoint y: 633, endPoint x: 734, endPoint y: 273, distance: 644.8
click at [734, 273] on div "Date Pickup Date/Time [DATE] Now [DATE] 08:30 PM Now Pickup Day [DATE]" at bounding box center [706, 227] width 428 height 176
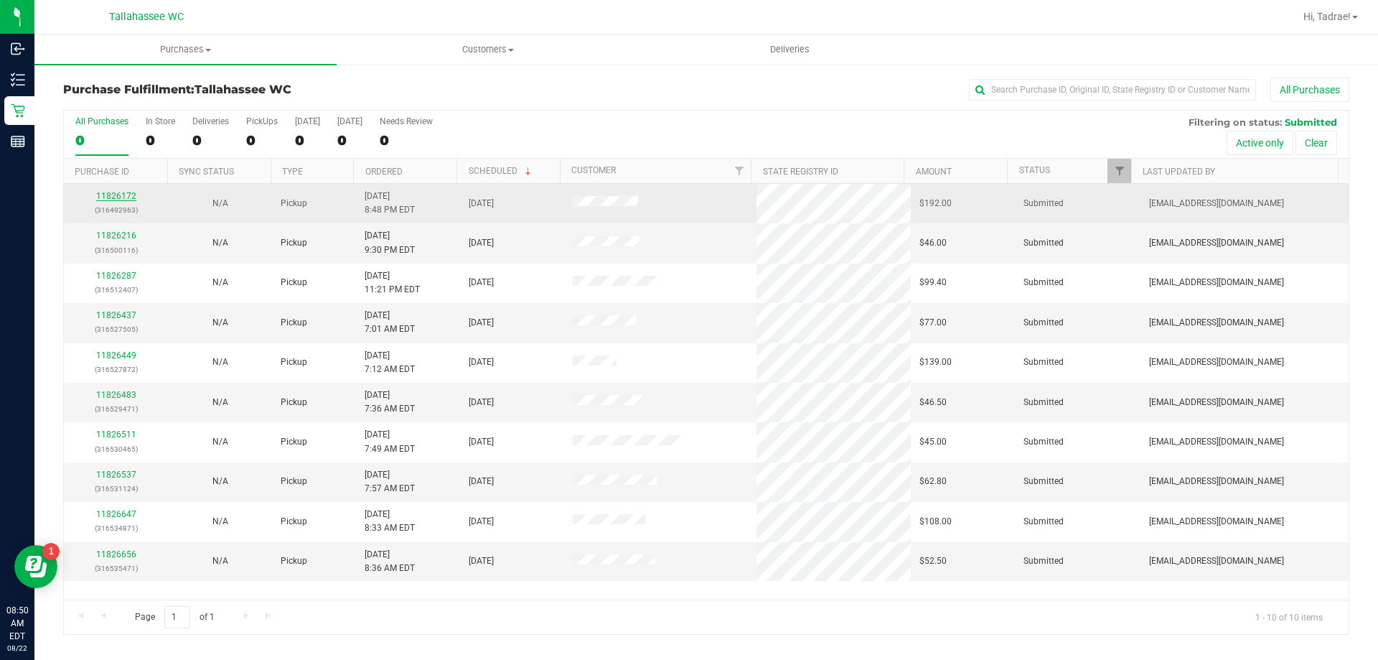
click at [123, 200] on link "11826172" at bounding box center [116, 196] width 40 height 10
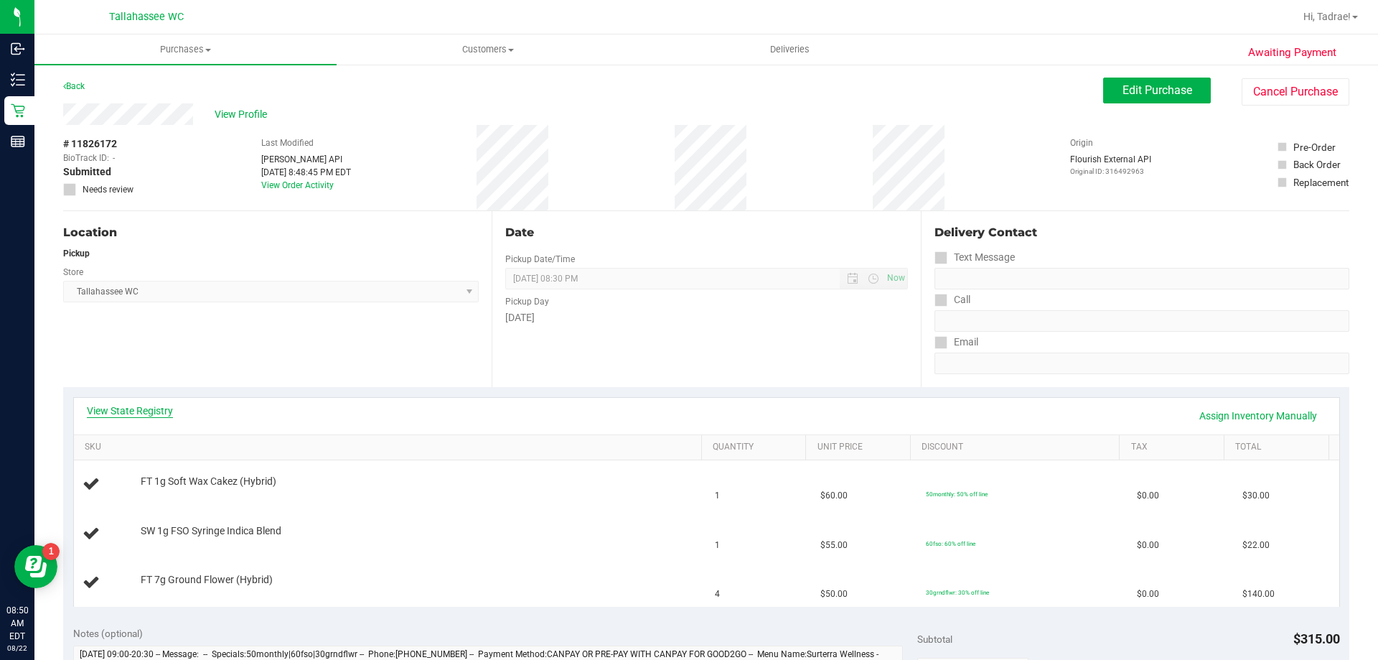
click at [142, 406] on link "View State Registry" at bounding box center [130, 410] width 86 height 14
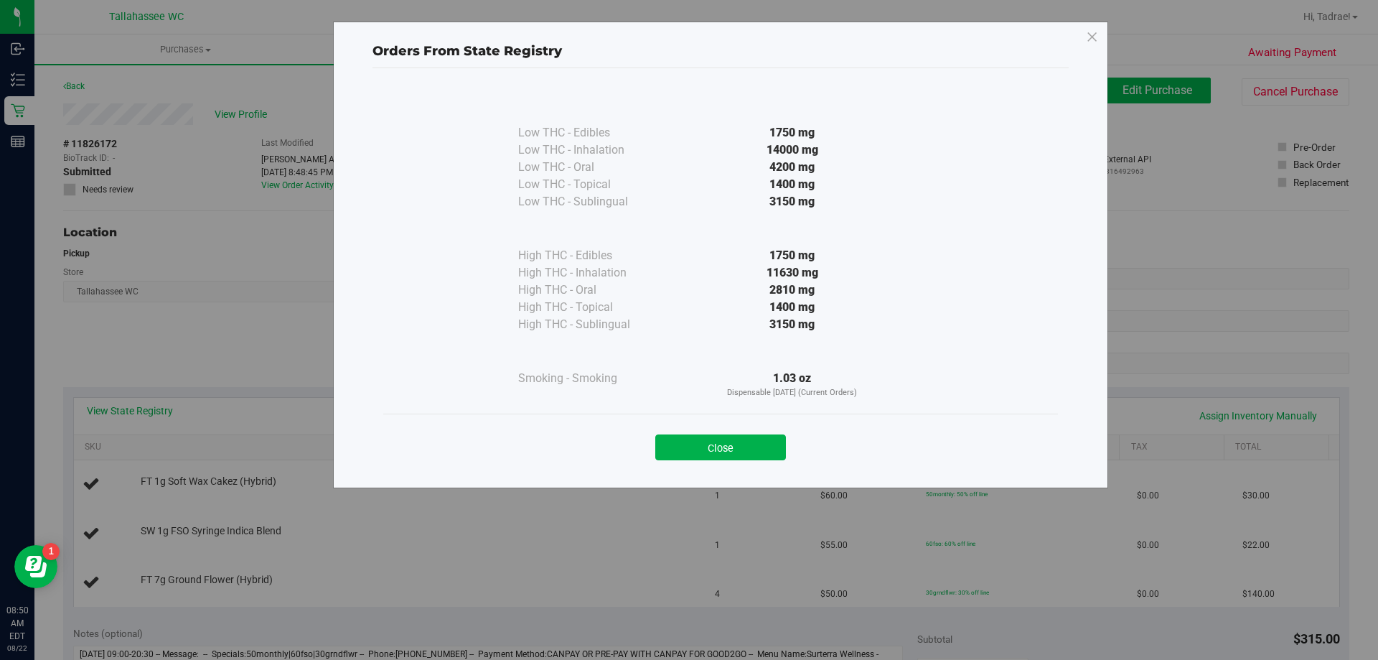
click at [697, 464] on div "Close" at bounding box center [720, 442] width 675 height 58
click at [697, 456] on button "Close" at bounding box center [720, 447] width 131 height 26
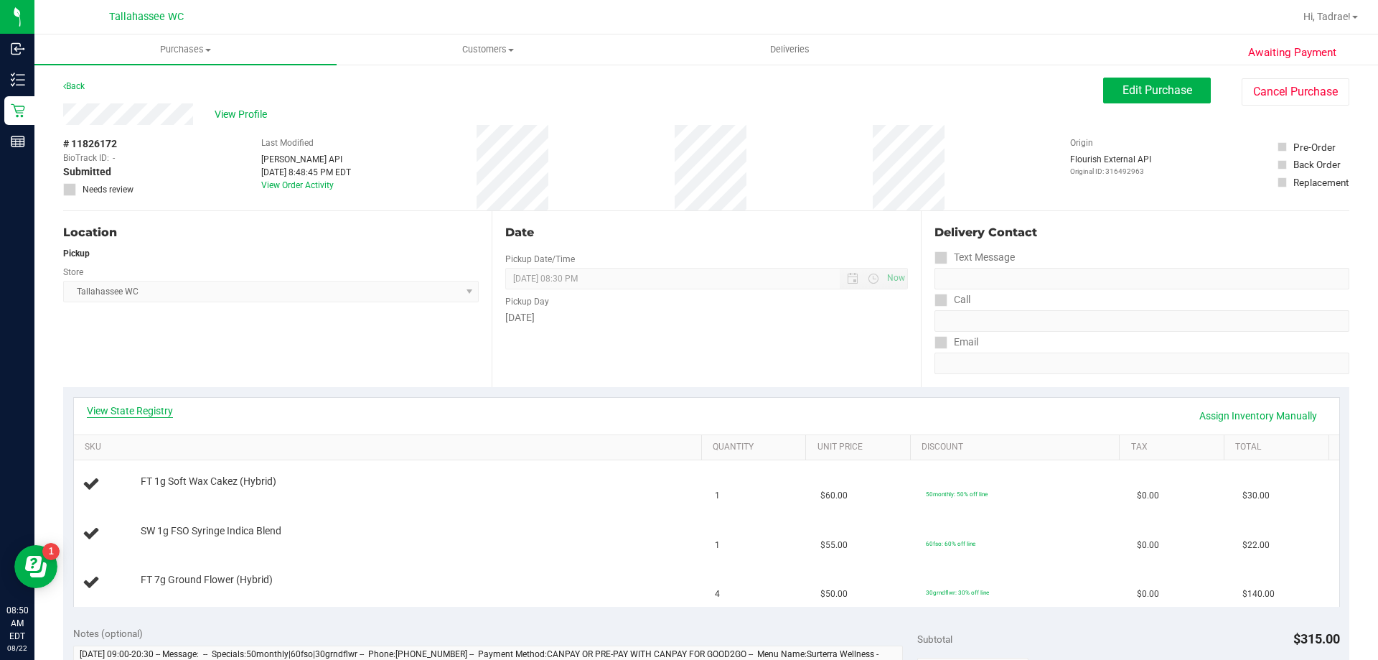
click at [157, 405] on link "View State Registry" at bounding box center [130, 410] width 86 height 14
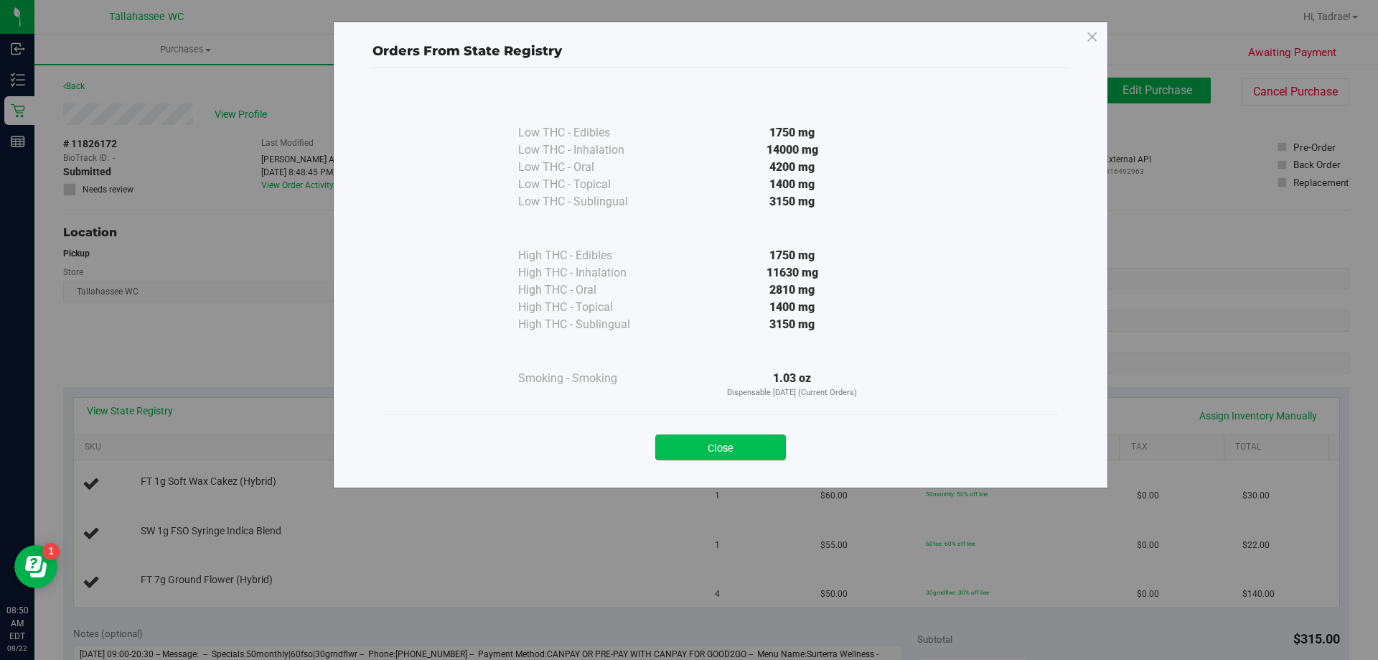
click at [698, 442] on button "Close" at bounding box center [720, 447] width 131 height 26
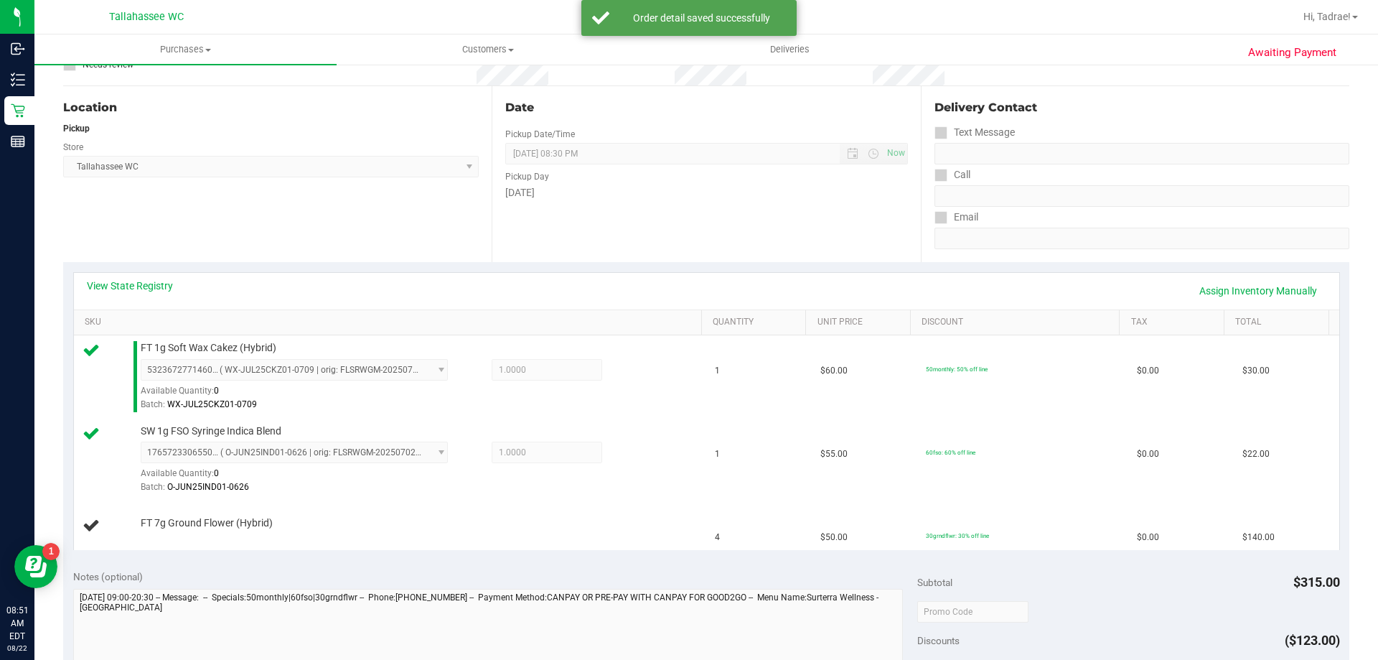
scroll to position [144, 0]
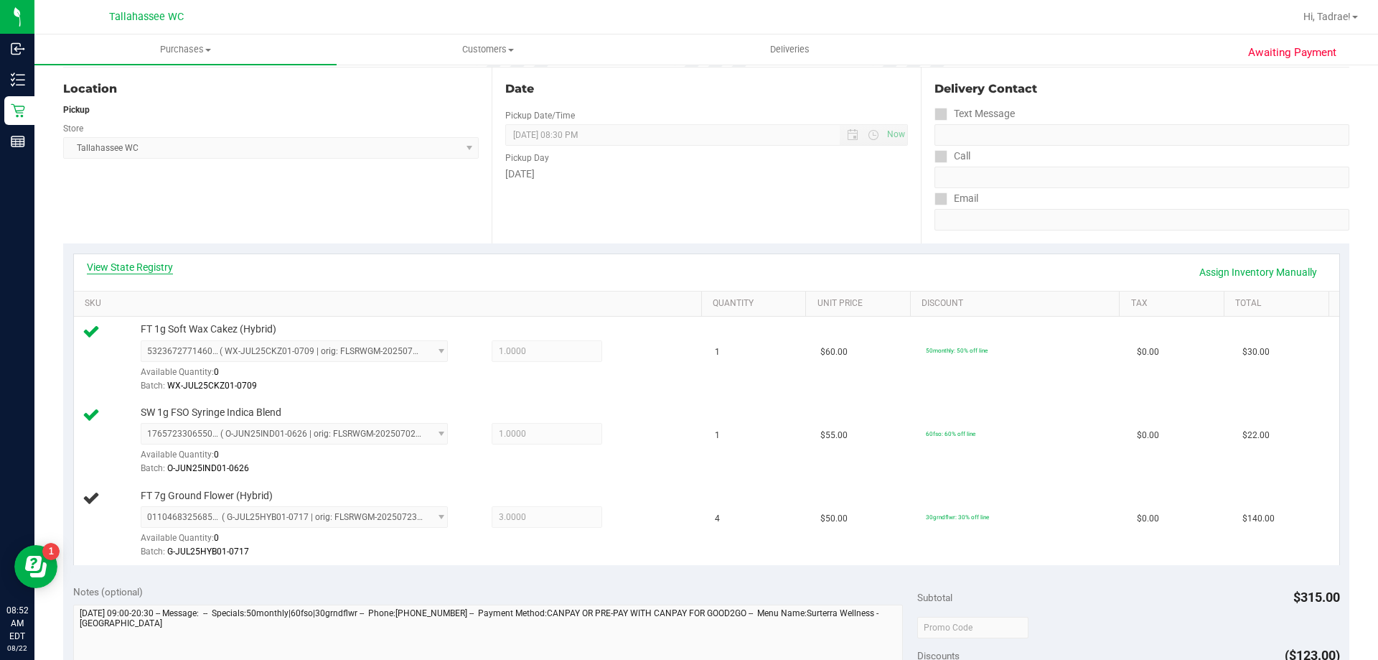
click at [162, 266] on link "View State Registry" at bounding box center [130, 267] width 86 height 14
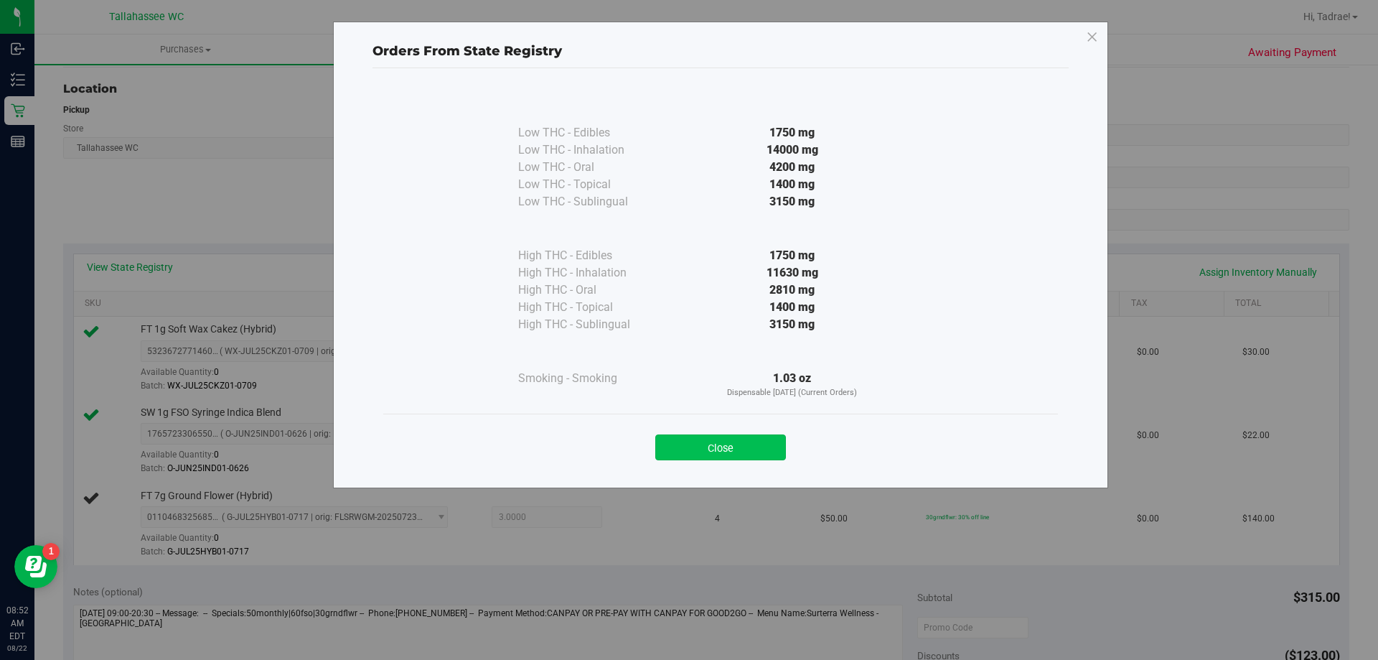
click at [700, 445] on button "Close" at bounding box center [720, 447] width 131 height 26
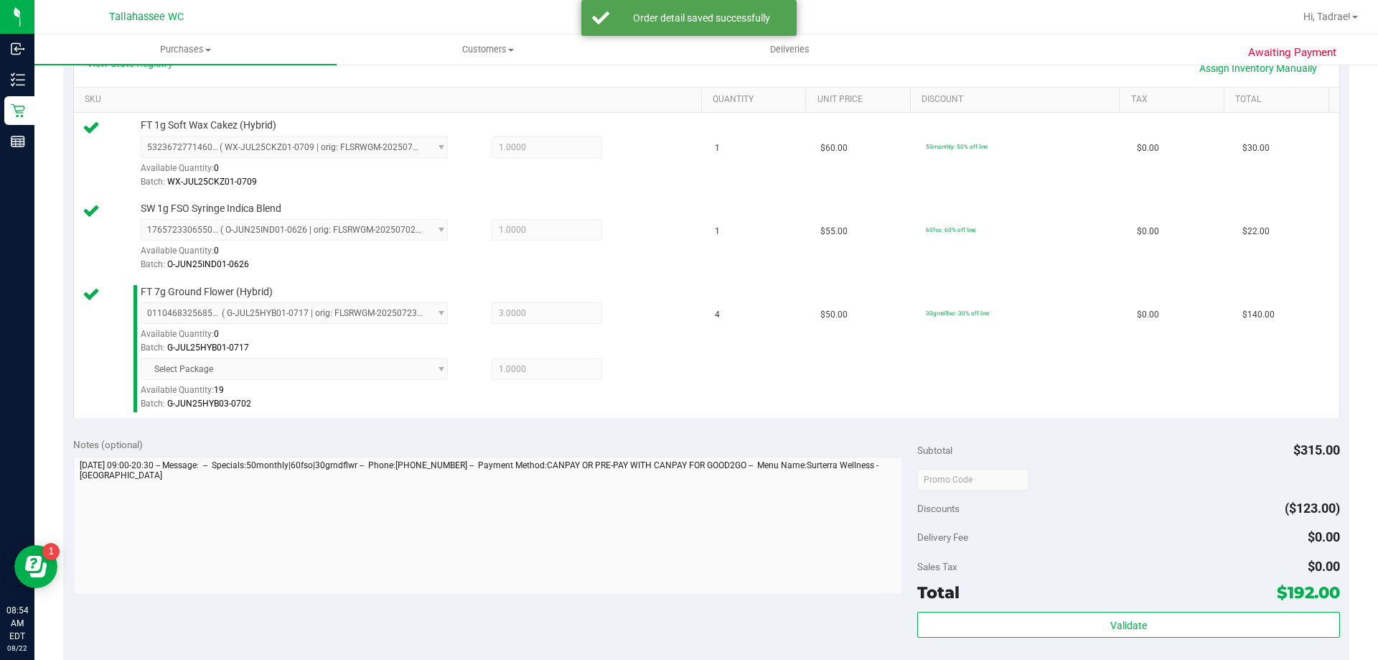
scroll to position [502, 0]
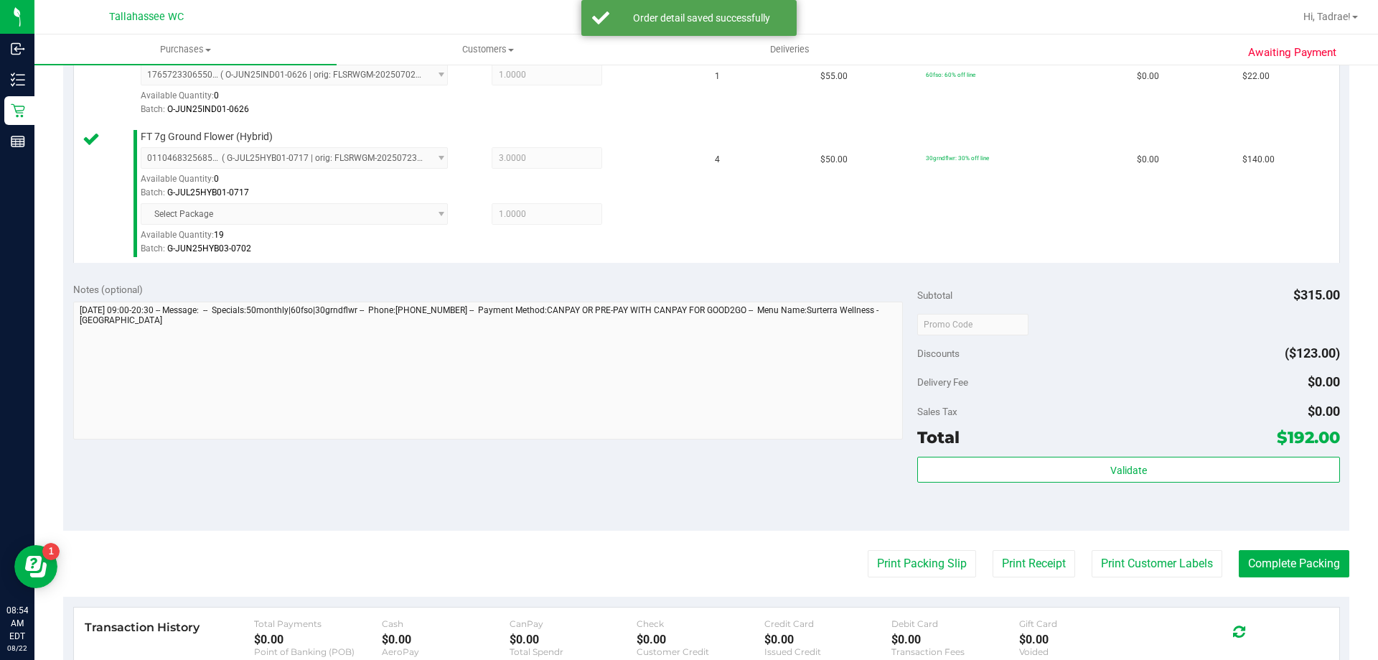
click at [1152, 486] on div "Validate" at bounding box center [1128, 488] width 422 height 65
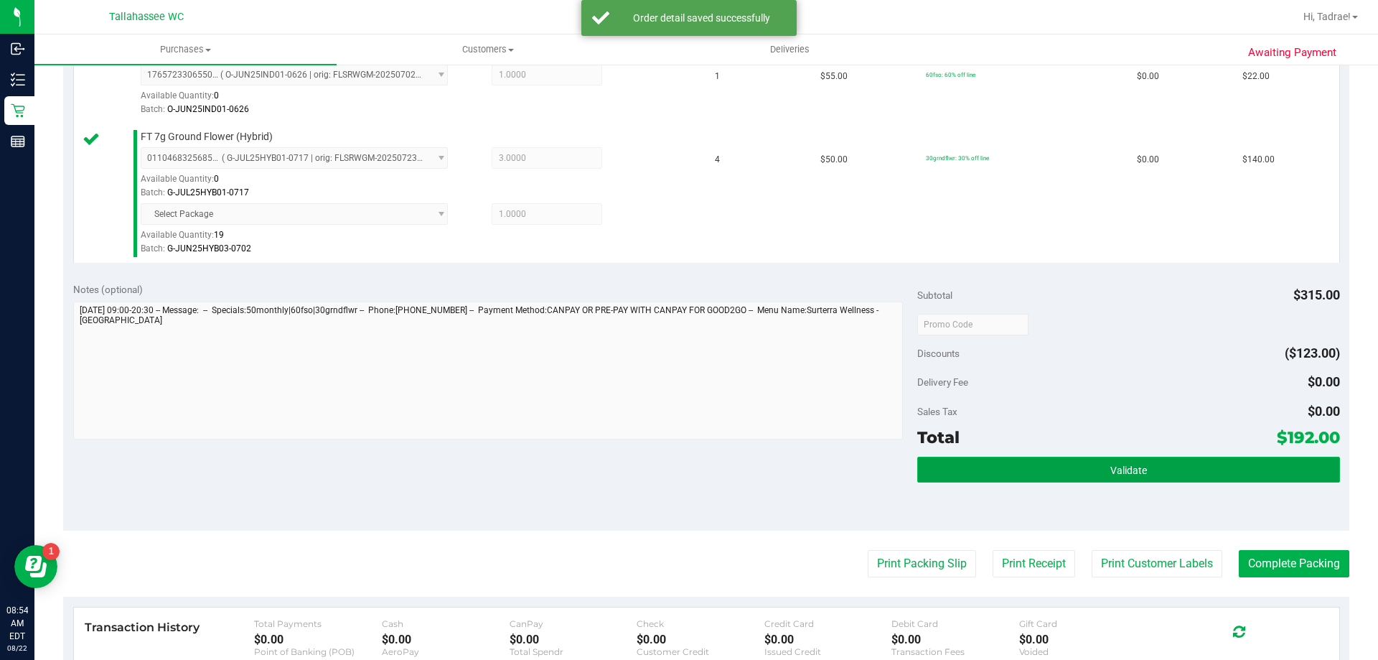
click at [1150, 472] on button "Validate" at bounding box center [1128, 469] width 422 height 26
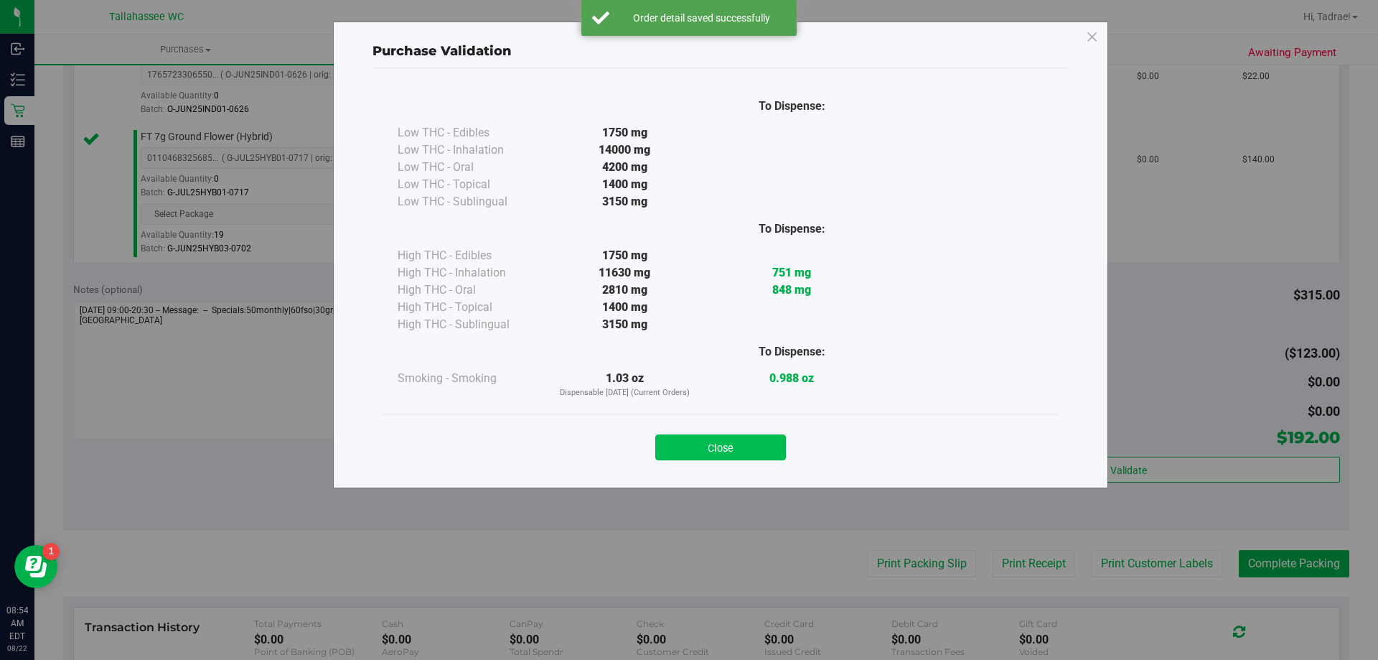
click at [756, 440] on button "Close" at bounding box center [720, 447] width 131 height 26
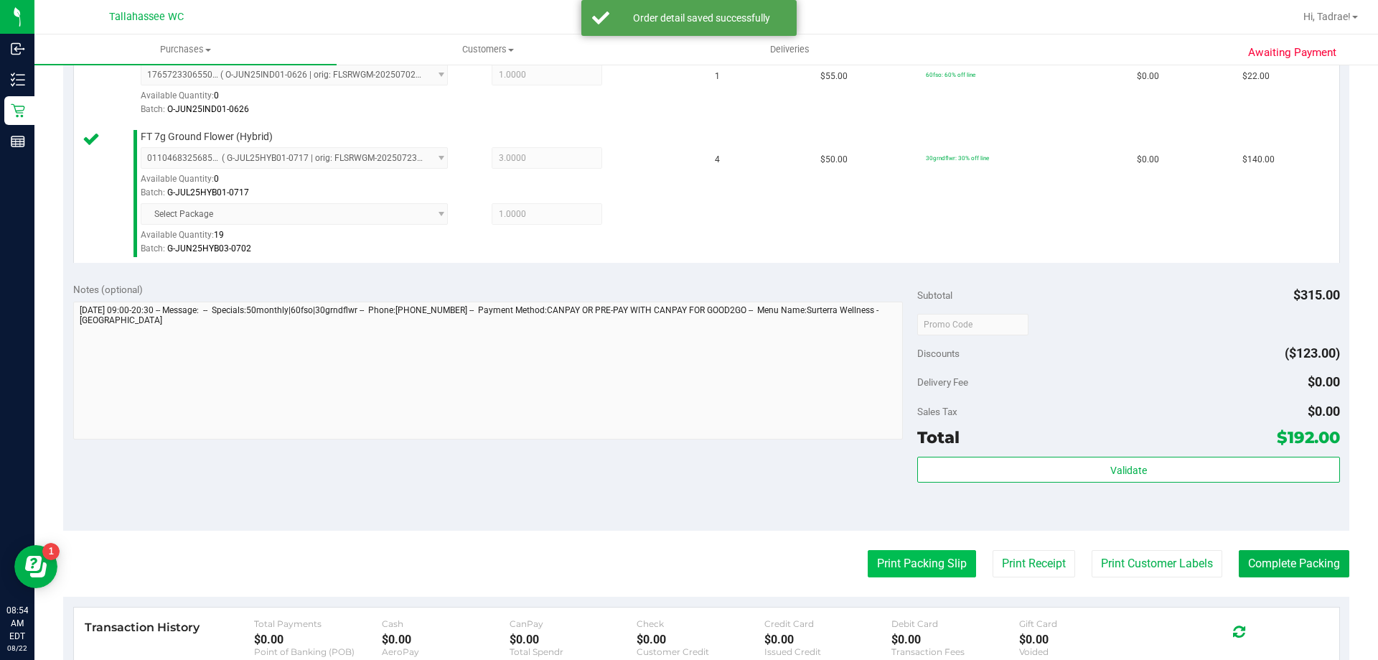
click at [907, 566] on button "Print Packing Slip" at bounding box center [922, 563] width 108 height 27
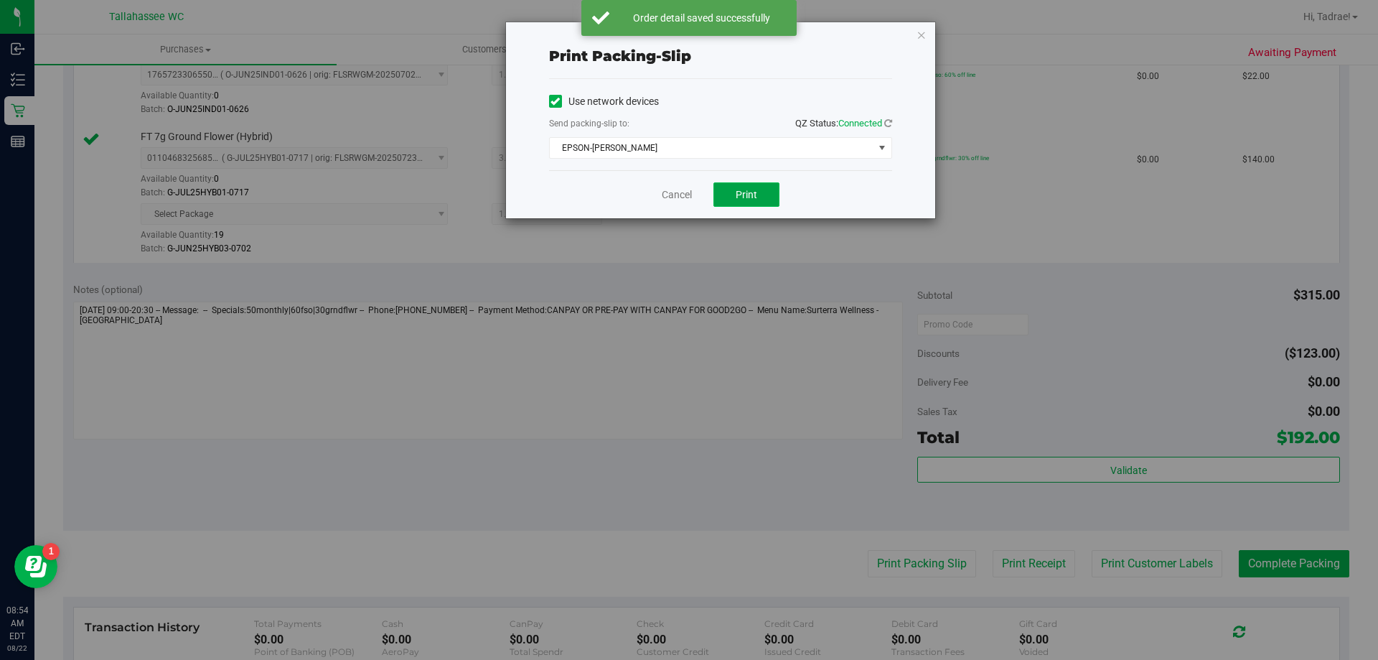
click at [744, 197] on span "Print" at bounding box center [747, 194] width 22 height 11
click at [924, 33] on icon "button" at bounding box center [922, 34] width 10 height 17
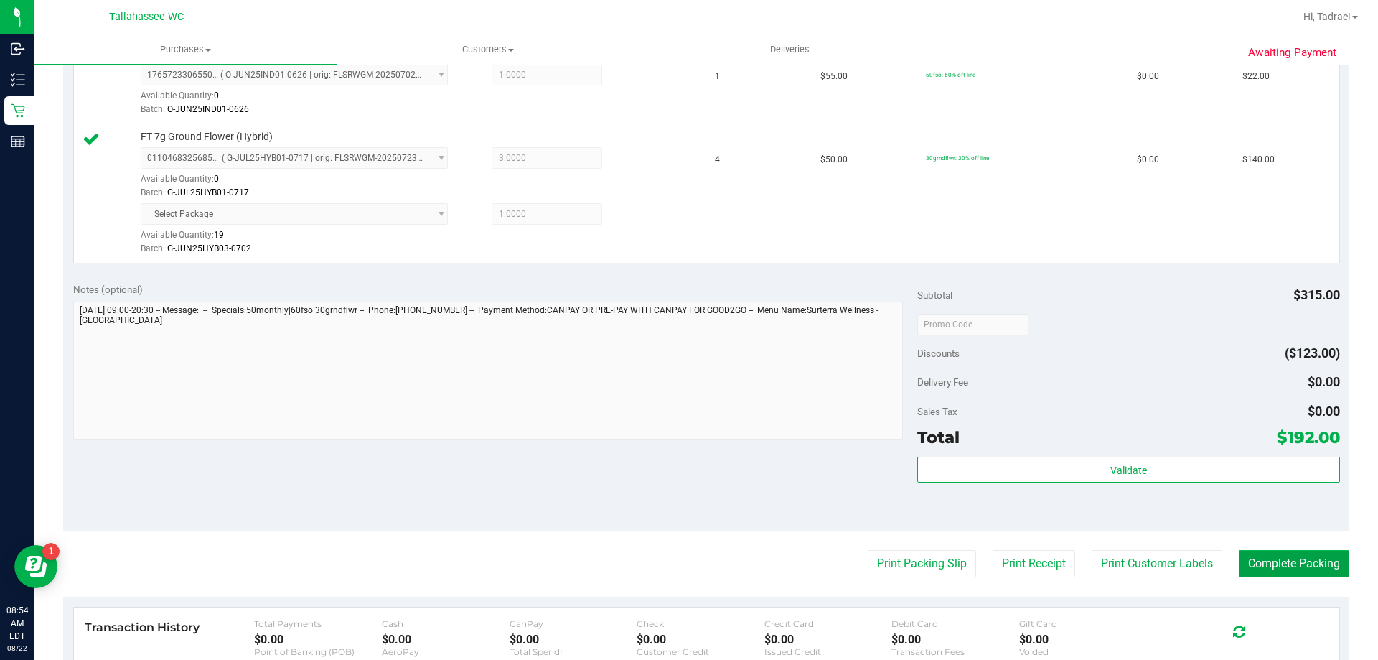
click at [1273, 561] on button "Complete Packing" at bounding box center [1294, 563] width 111 height 27
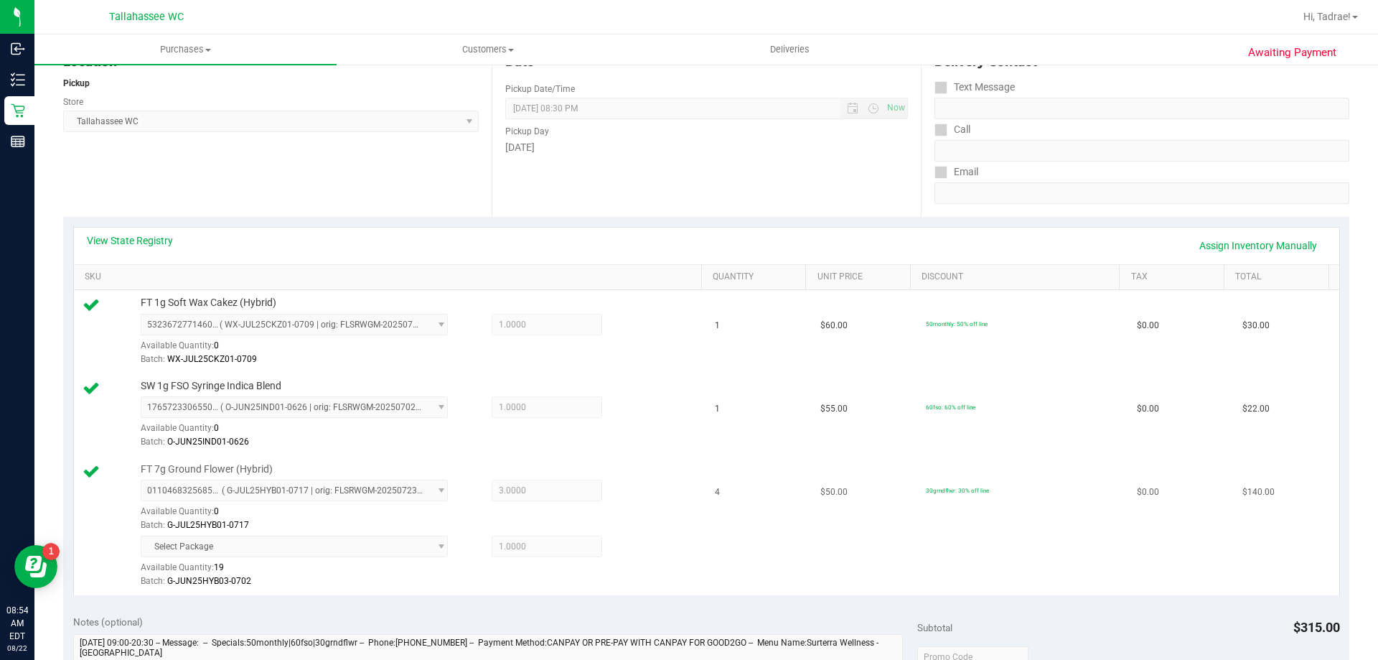
scroll to position [144, 0]
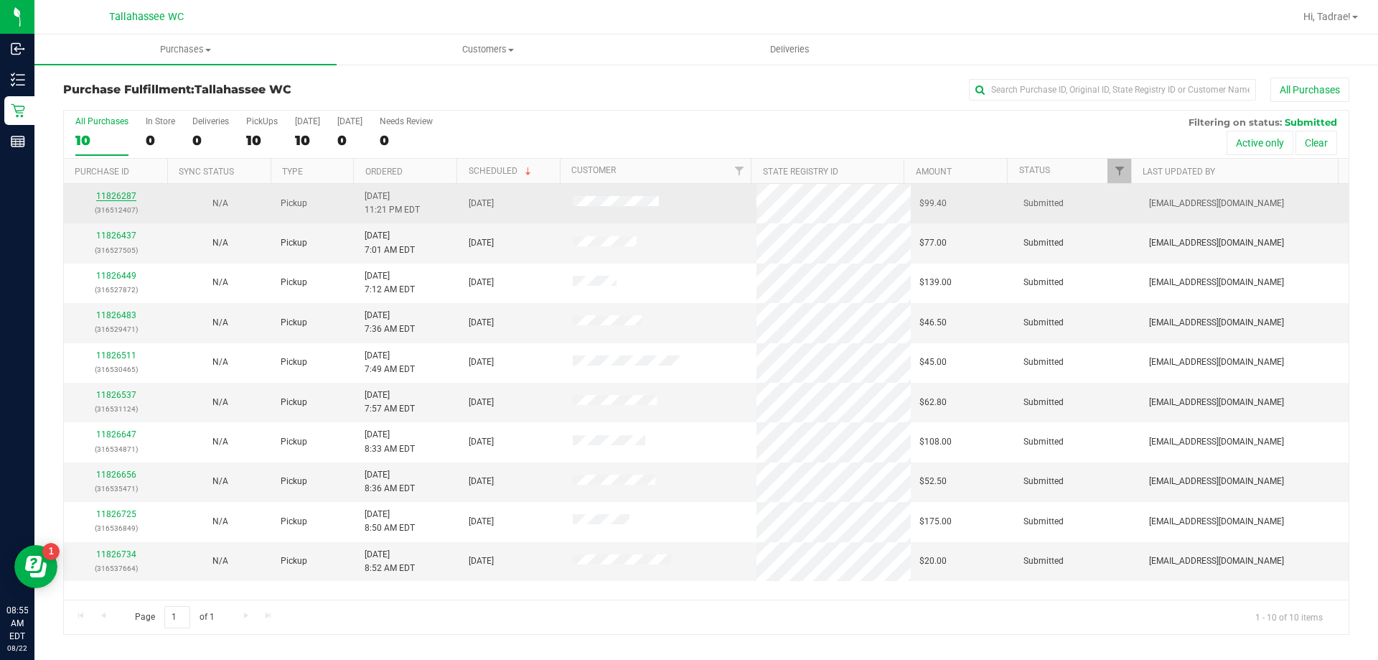
click at [111, 199] on link "11826287" at bounding box center [116, 196] width 40 height 10
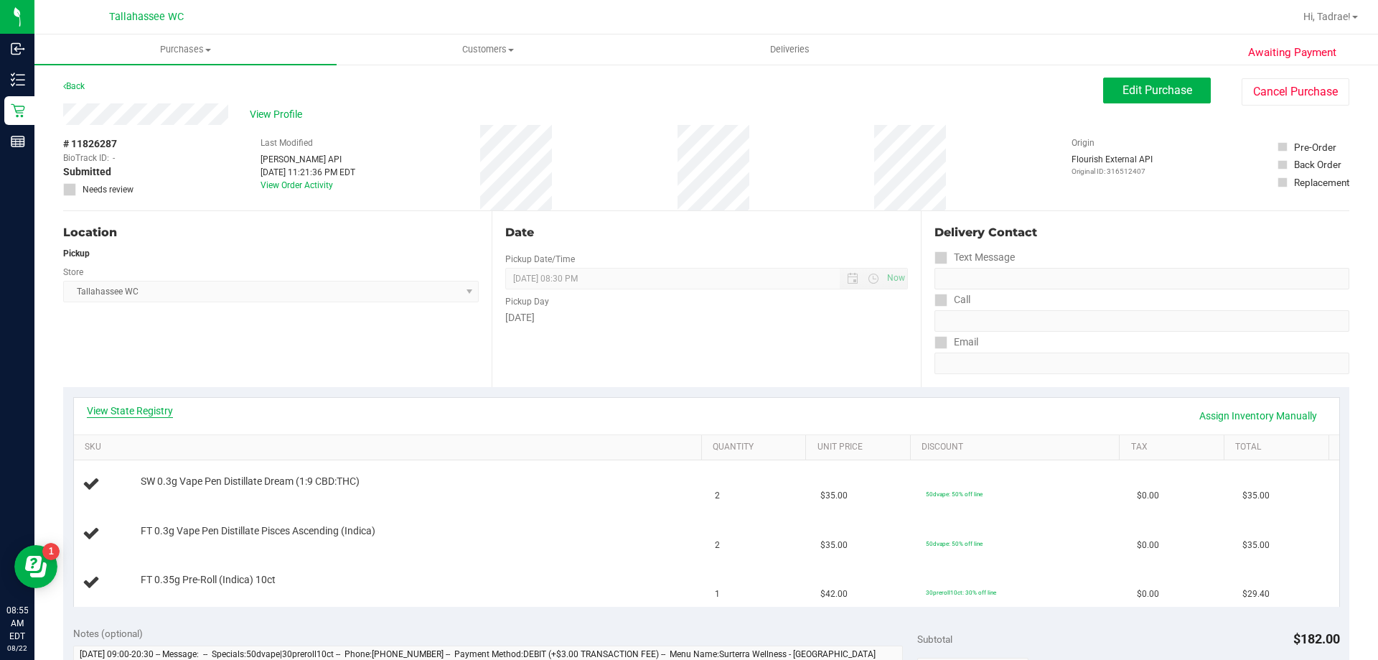
click at [159, 408] on link "View State Registry" at bounding box center [130, 410] width 86 height 14
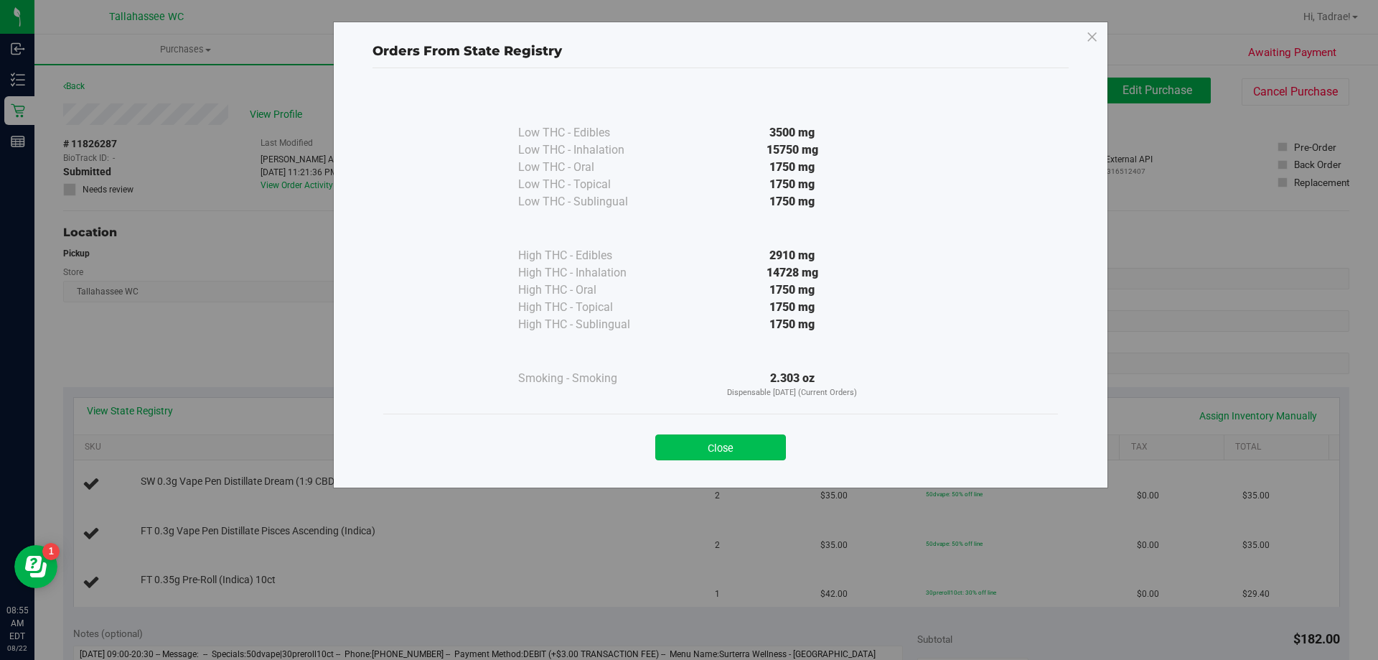
click at [711, 445] on button "Close" at bounding box center [720, 447] width 131 height 26
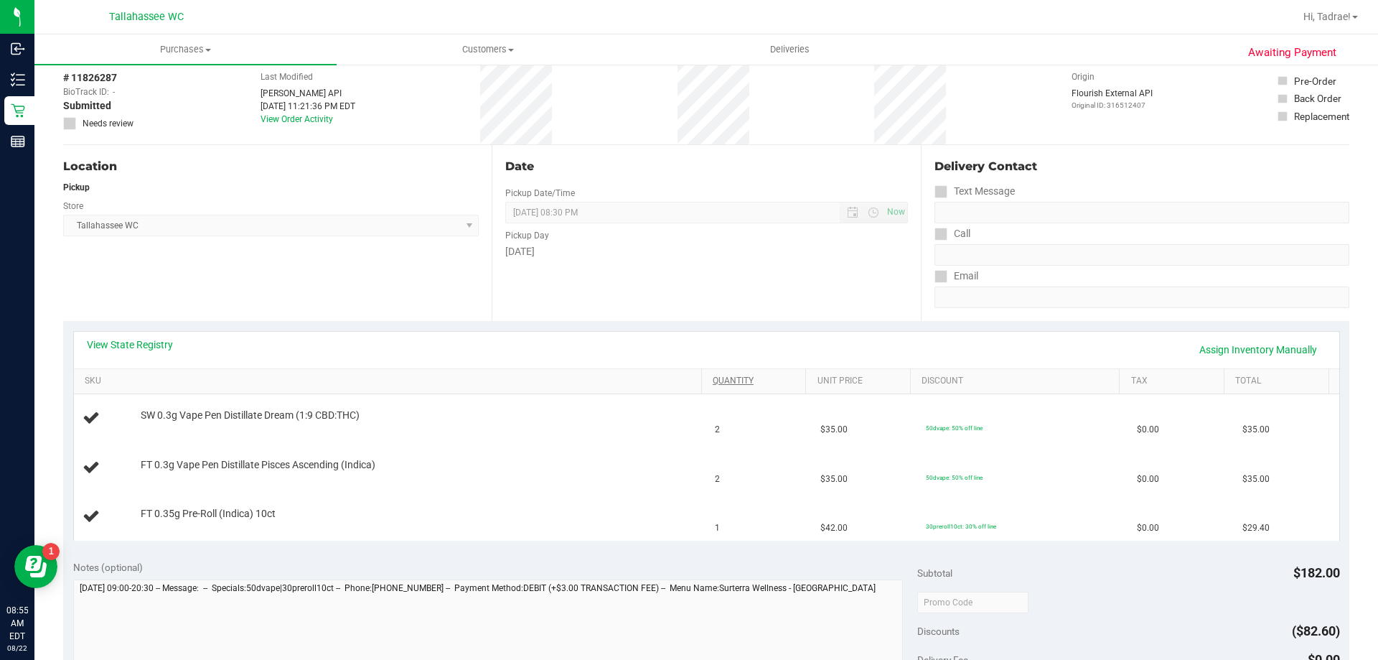
scroll to position [144, 0]
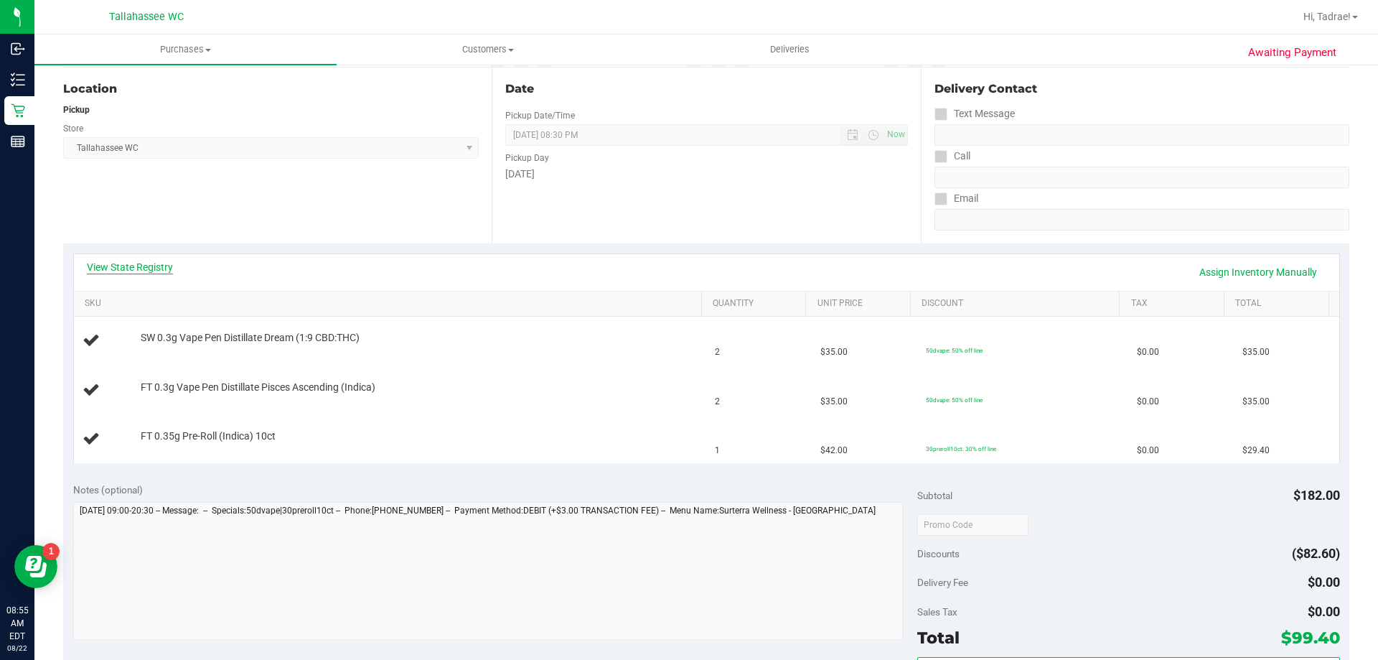
click at [159, 267] on link "View State Registry" at bounding box center [130, 267] width 86 height 14
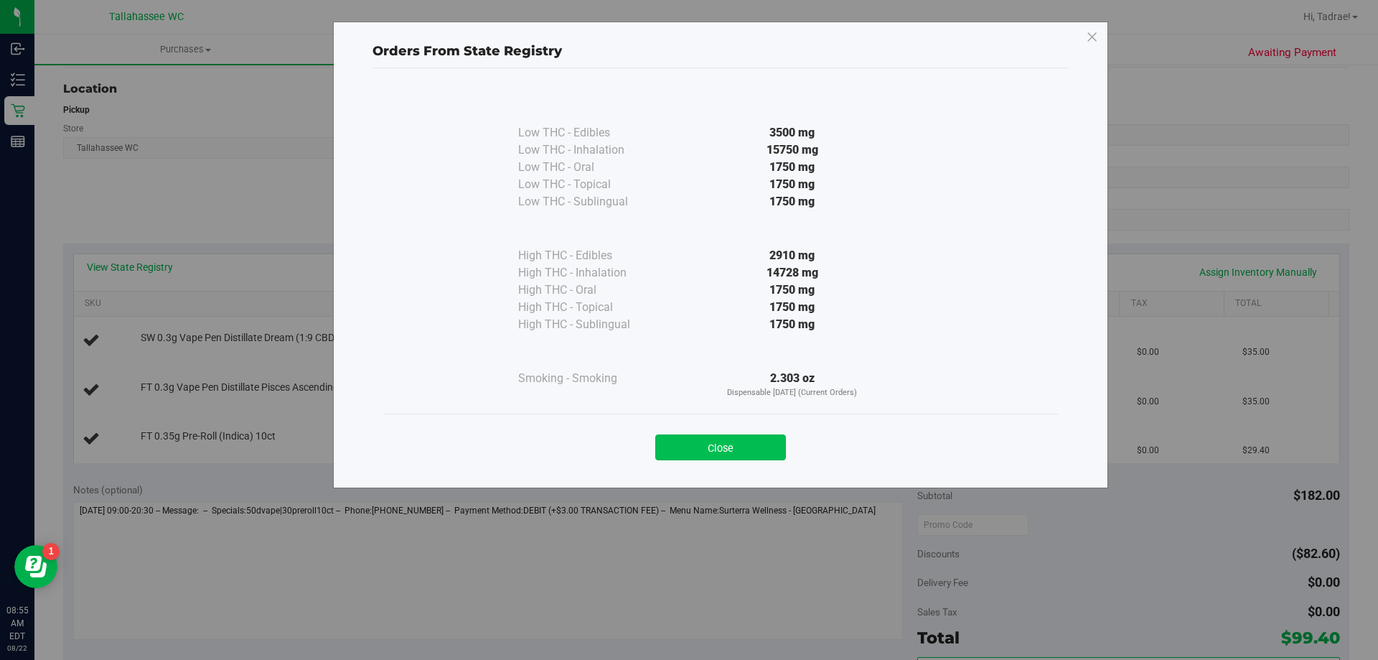
click at [759, 439] on button "Close" at bounding box center [720, 447] width 131 height 26
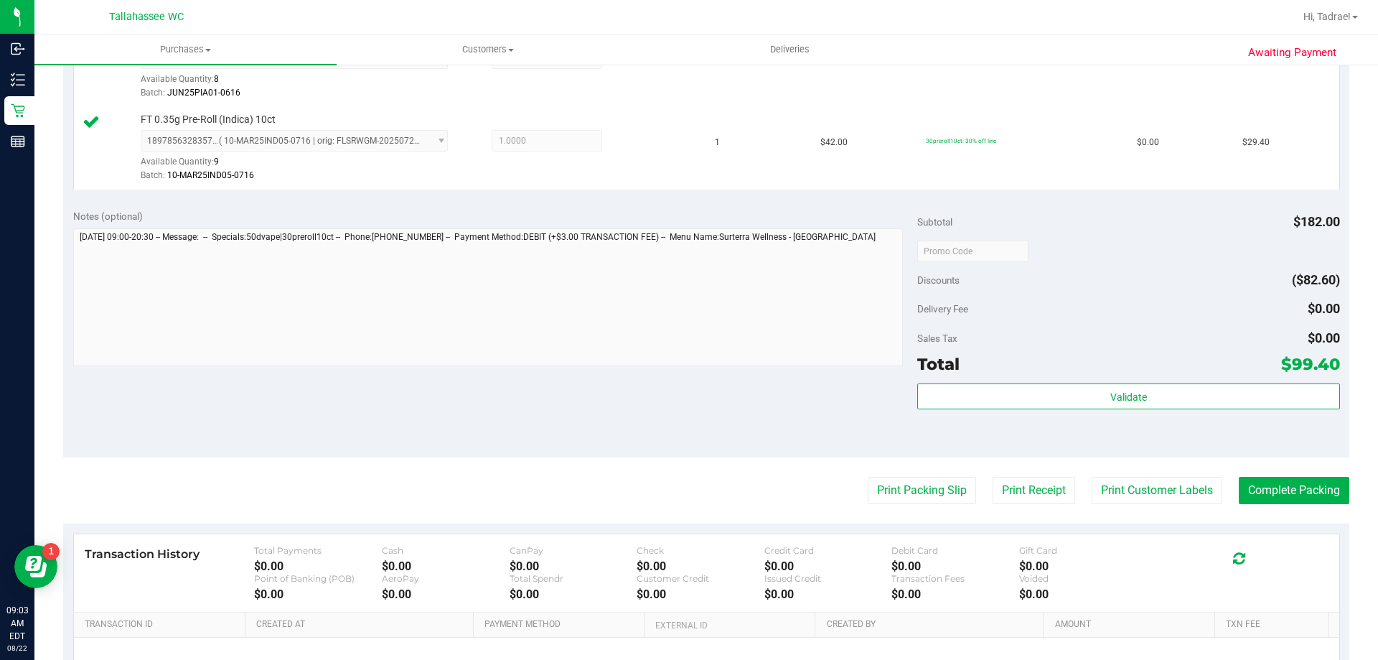
scroll to position [646, 0]
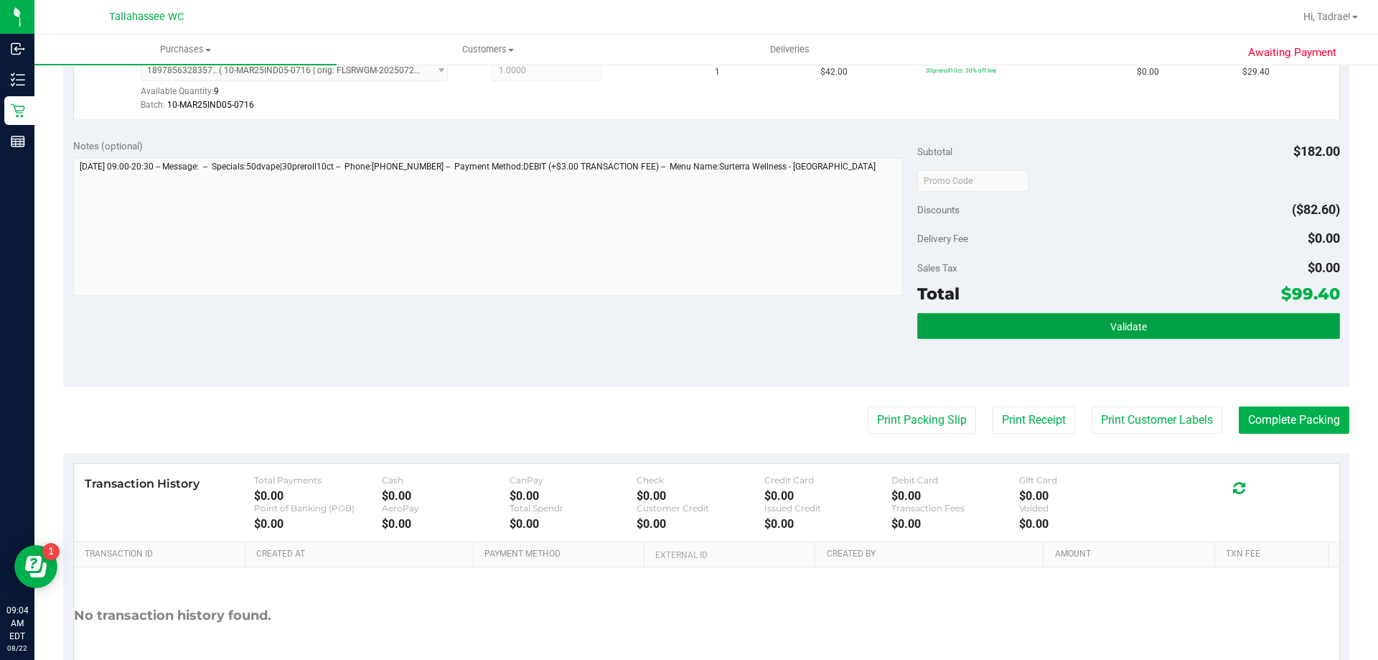
click at [1001, 328] on button "Validate" at bounding box center [1128, 326] width 422 height 26
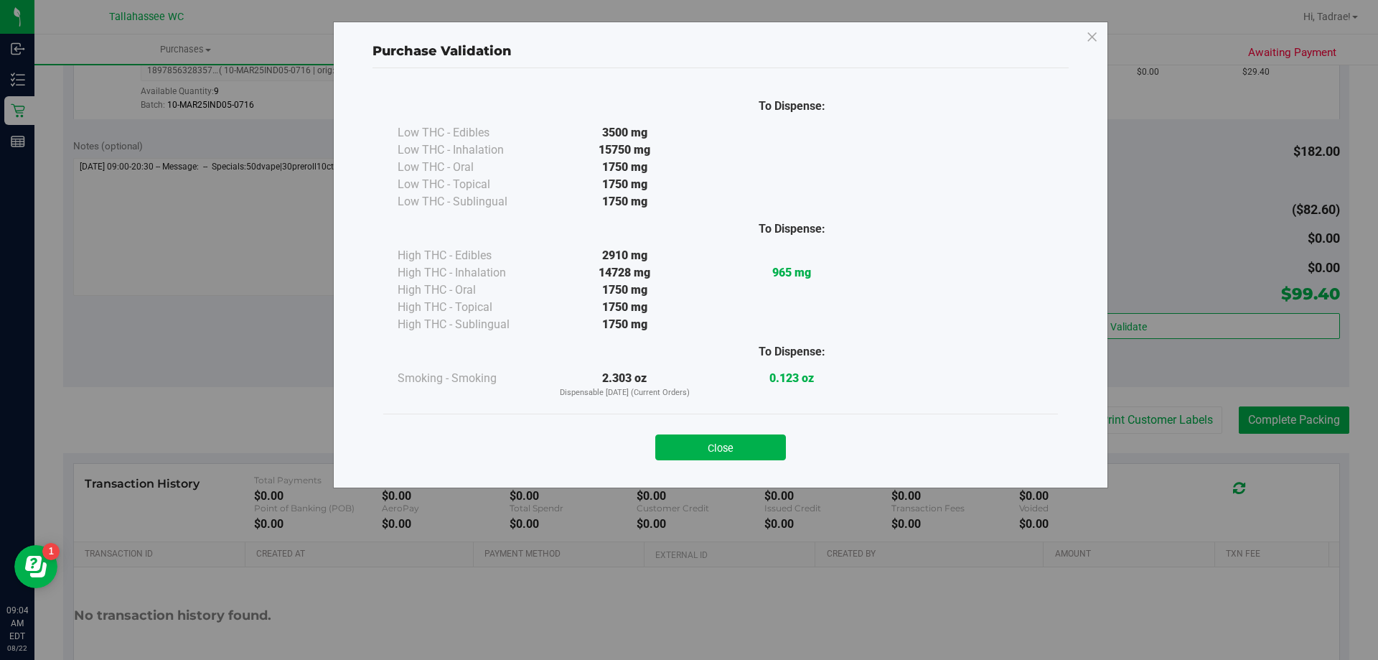
drag, startPoint x: 698, startPoint y: 440, endPoint x: 883, endPoint y: 464, distance: 186.7
click at [703, 445] on button "Close" at bounding box center [720, 447] width 131 height 26
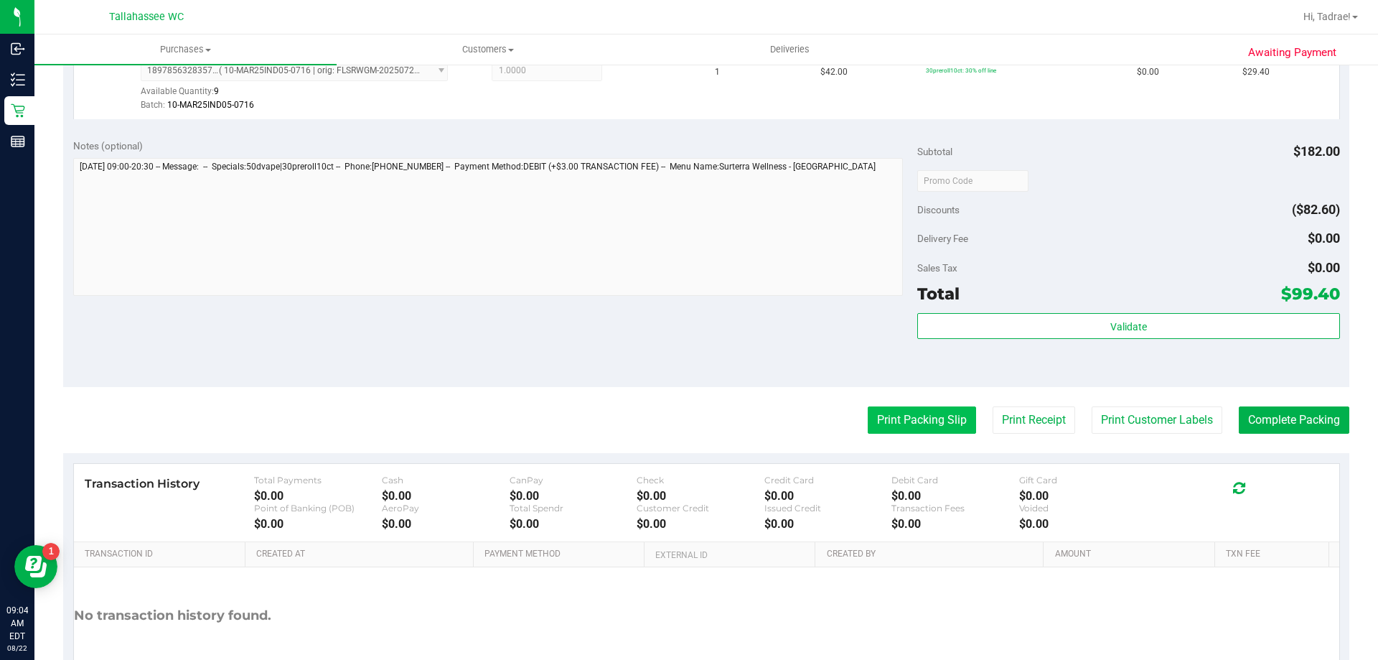
click at [894, 426] on button "Print Packing Slip" at bounding box center [922, 419] width 108 height 27
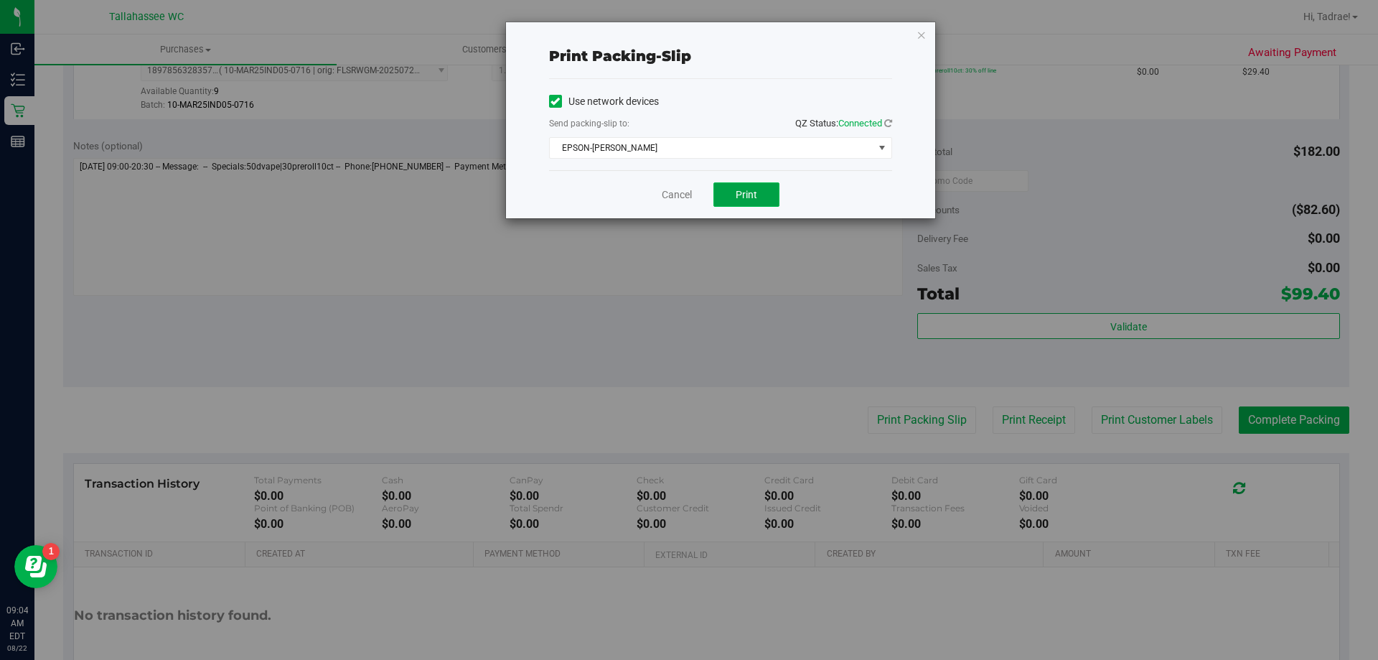
click at [756, 197] on span "Print" at bounding box center [747, 194] width 22 height 11
click at [924, 32] on icon "button" at bounding box center [922, 34] width 10 height 17
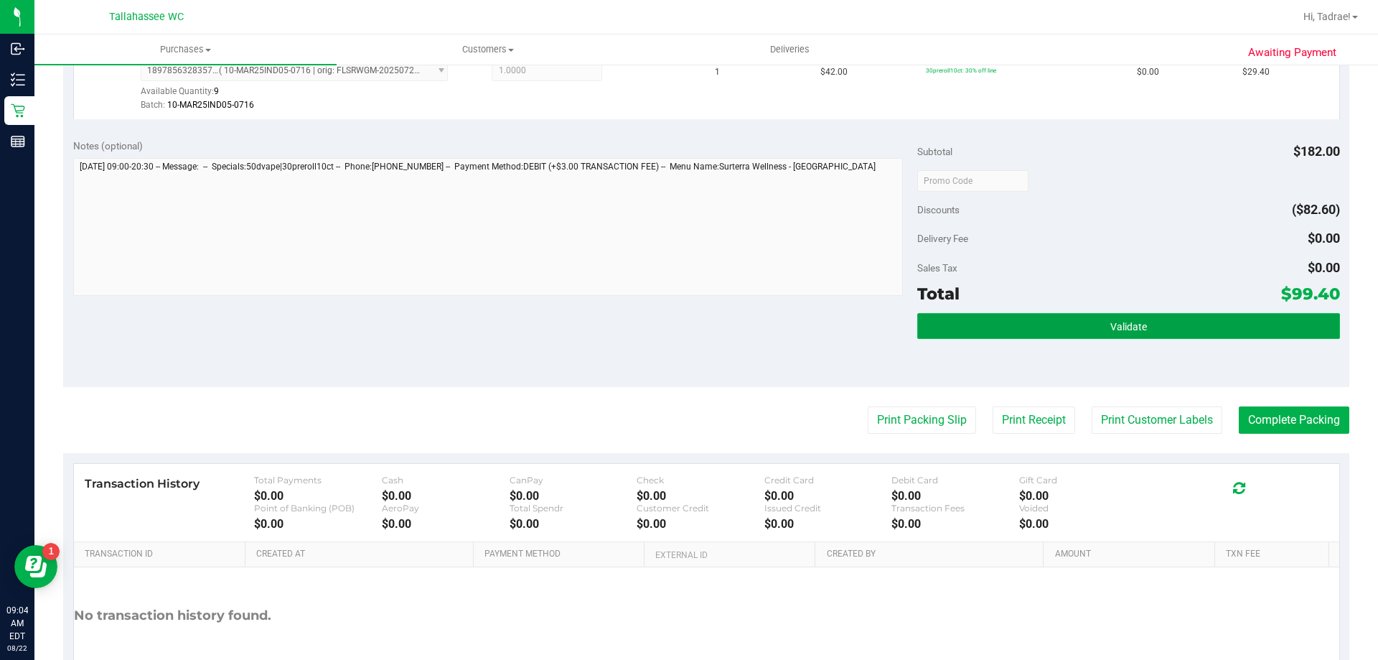
click at [1040, 328] on button "Validate" at bounding box center [1128, 326] width 422 height 26
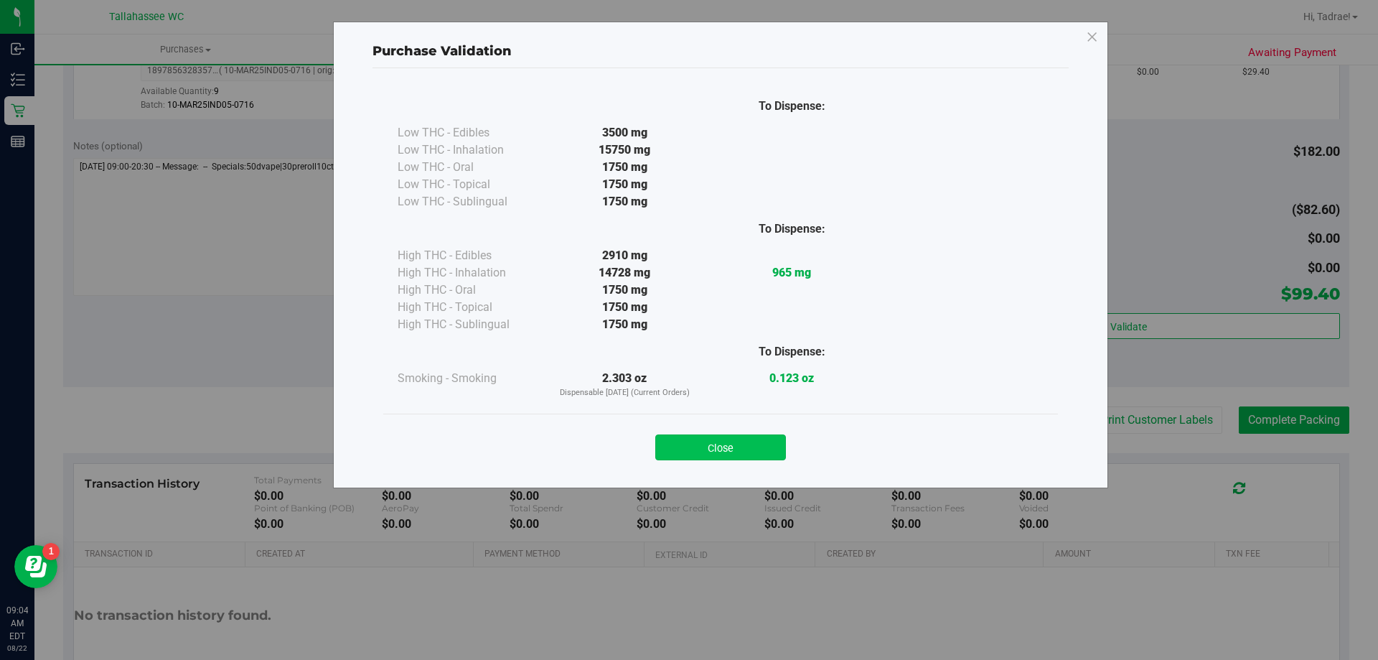
click at [716, 454] on button "Close" at bounding box center [720, 447] width 131 height 26
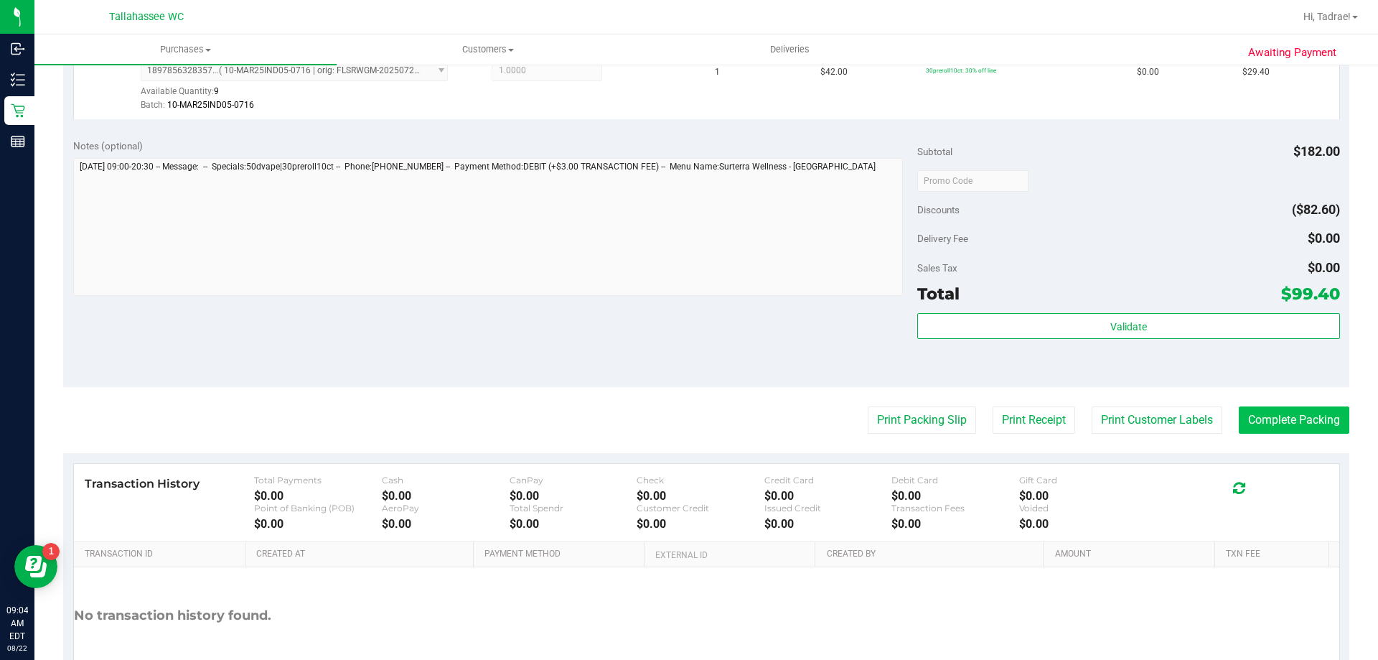
drag, startPoint x: 1359, startPoint y: 413, endPoint x: 1316, endPoint y: 416, distance: 43.9
click at [1358, 412] on div "Awaiting Payment Back Edit Purchase Cancel Purchase View Profile # 11826287 Bio…" at bounding box center [706, 83] width 1344 height 1333
click at [1307, 416] on button "Complete Packing" at bounding box center [1294, 419] width 111 height 27
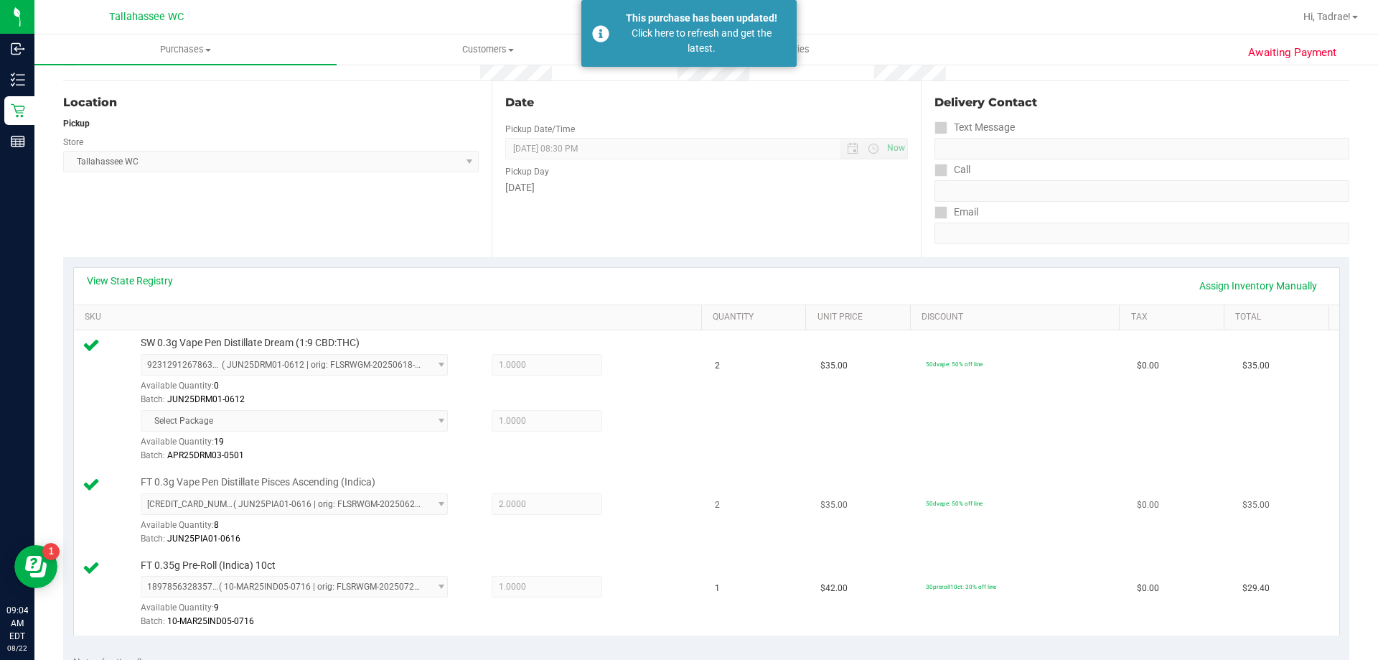
scroll to position [0, 0]
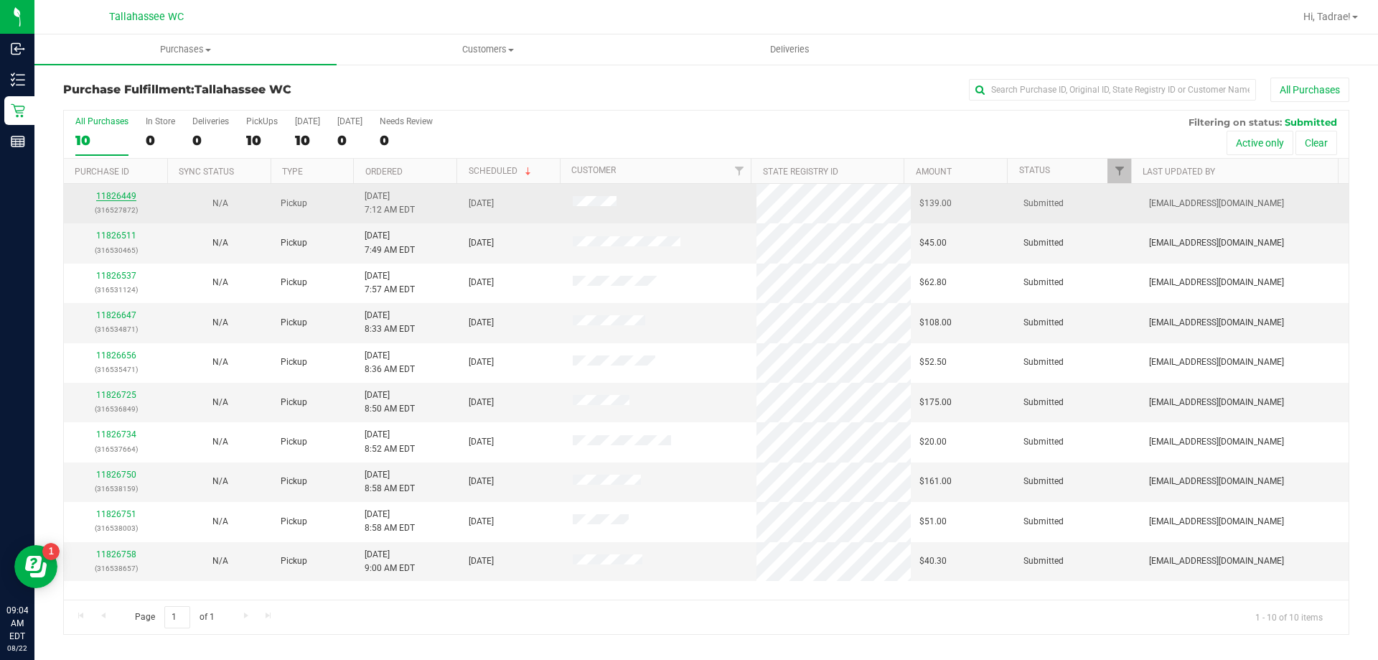
click at [121, 196] on link "11826449" at bounding box center [116, 196] width 40 height 10
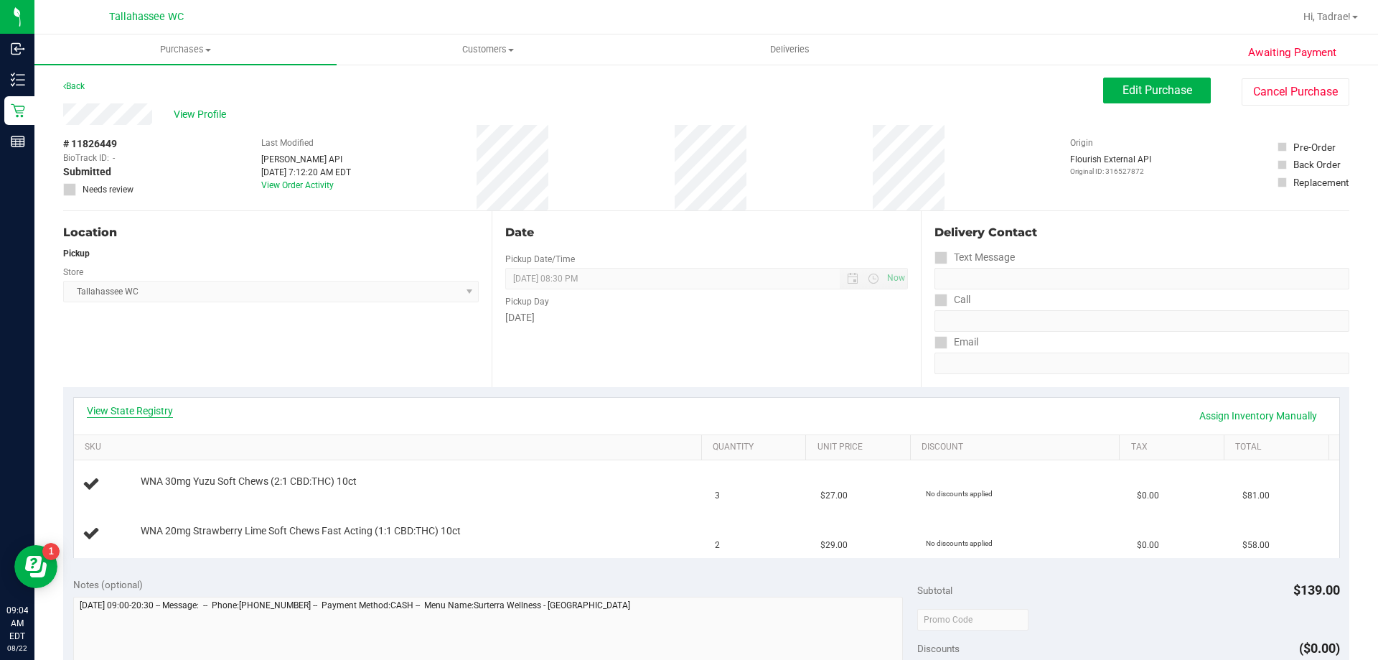
click at [138, 403] on link "View State Registry" at bounding box center [130, 410] width 86 height 14
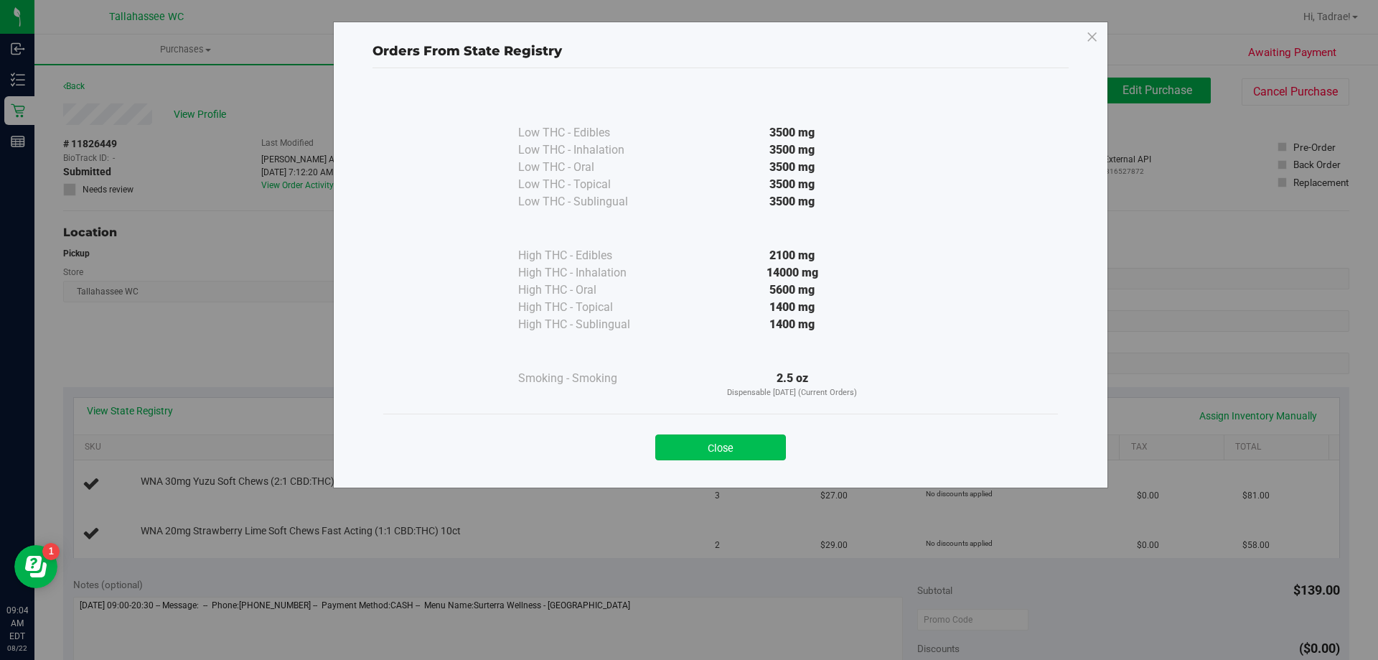
click at [698, 440] on button "Close" at bounding box center [720, 447] width 131 height 26
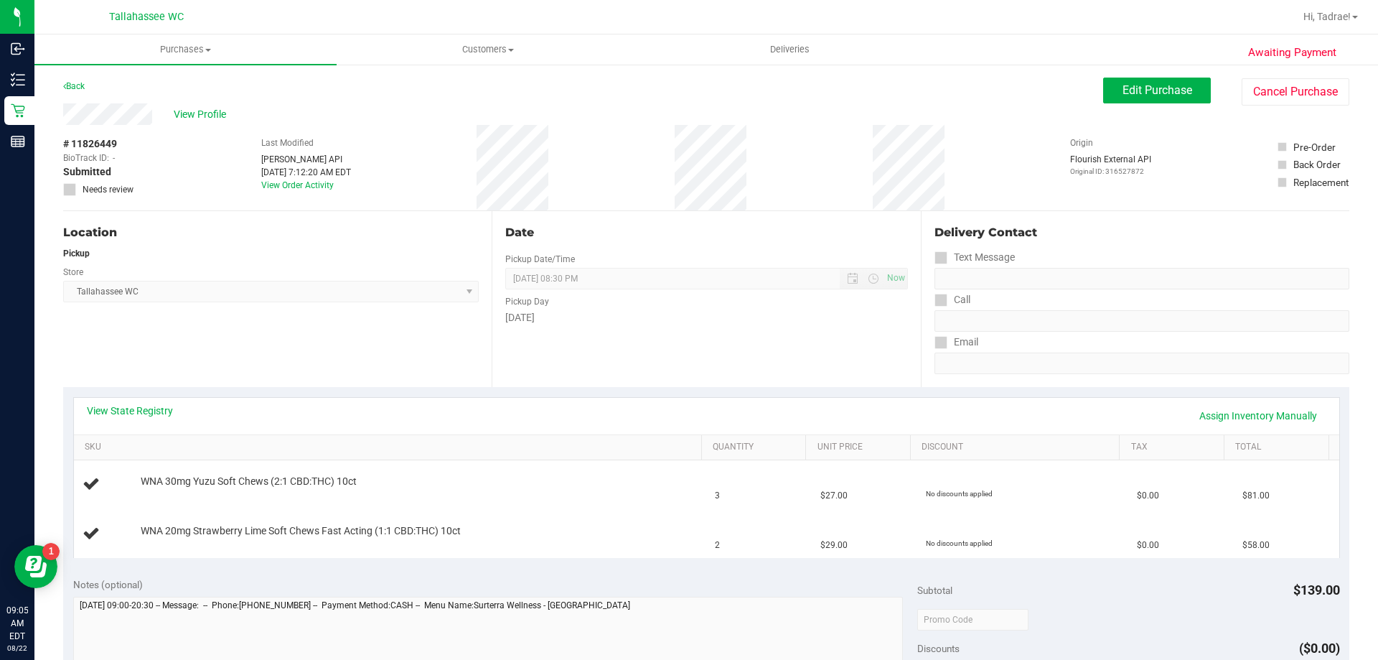
click at [171, 422] on div "View State Registry Assign Inventory Manually" at bounding box center [706, 415] width 1239 height 24
click at [156, 416] on link "View State Registry" at bounding box center [130, 410] width 86 height 14
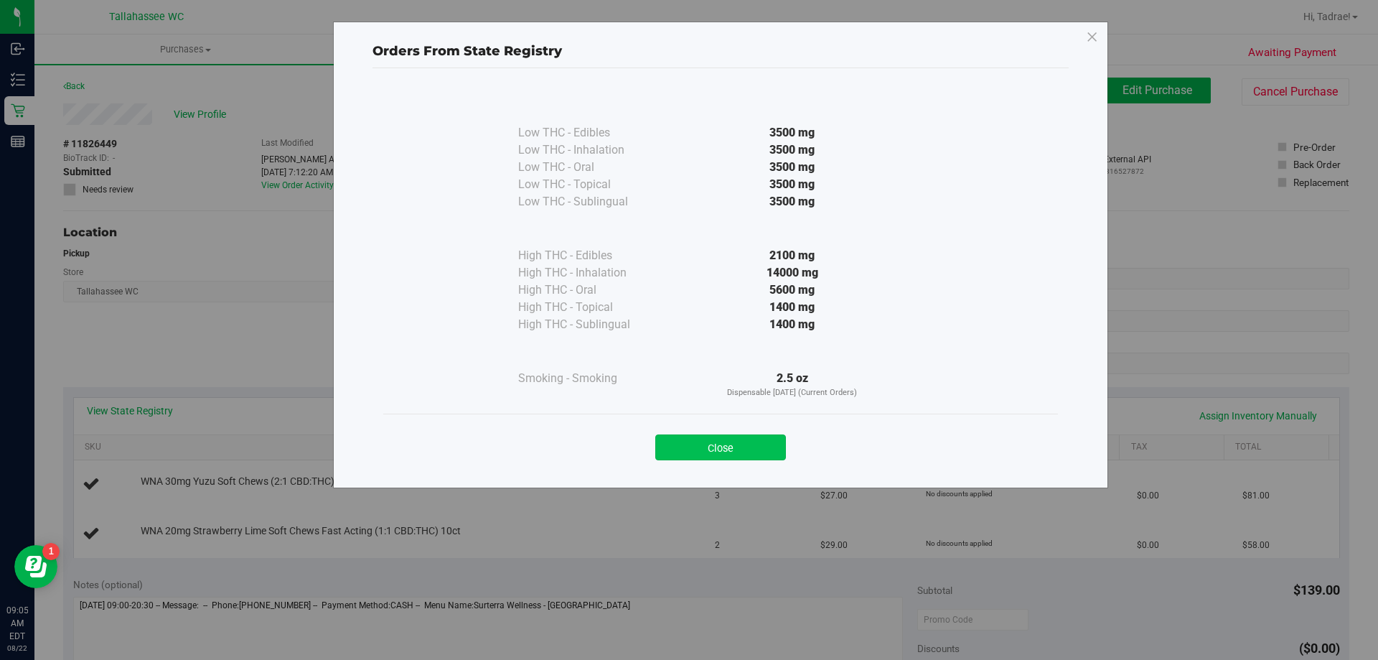
click at [713, 444] on button "Close" at bounding box center [720, 447] width 131 height 26
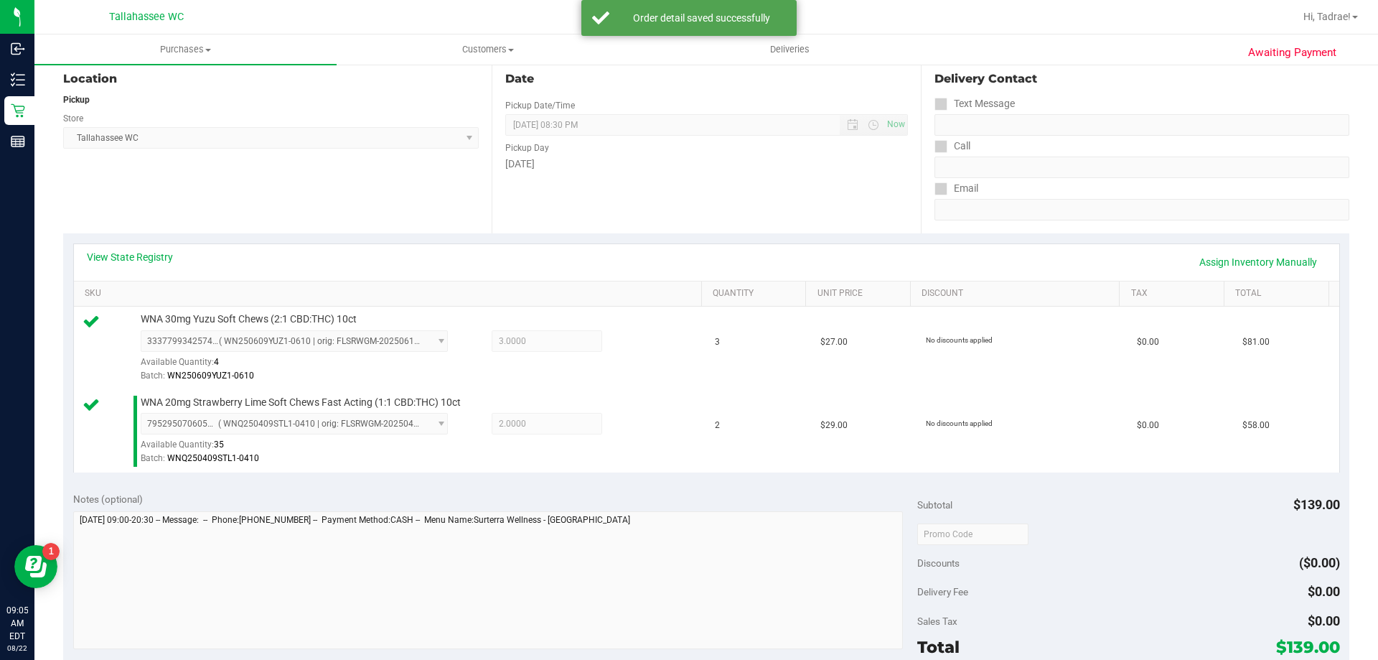
scroll to position [359, 0]
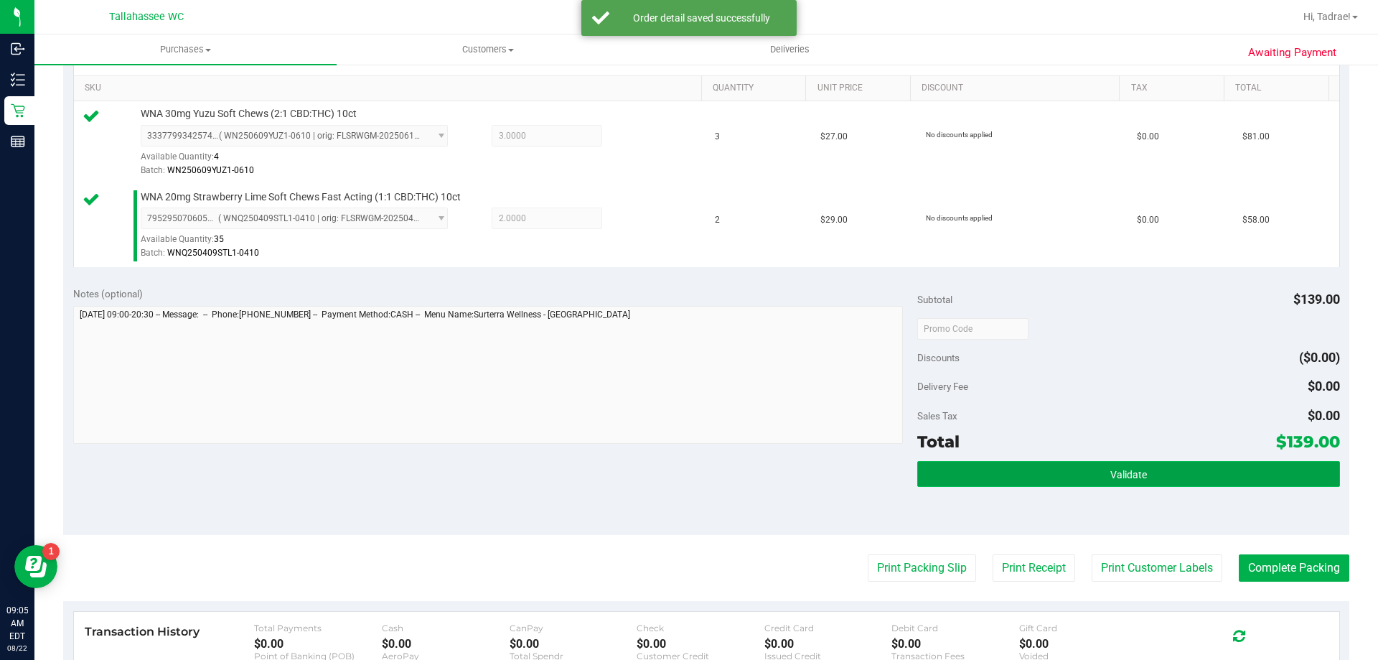
click at [1111, 469] on span "Validate" at bounding box center [1128, 474] width 37 height 11
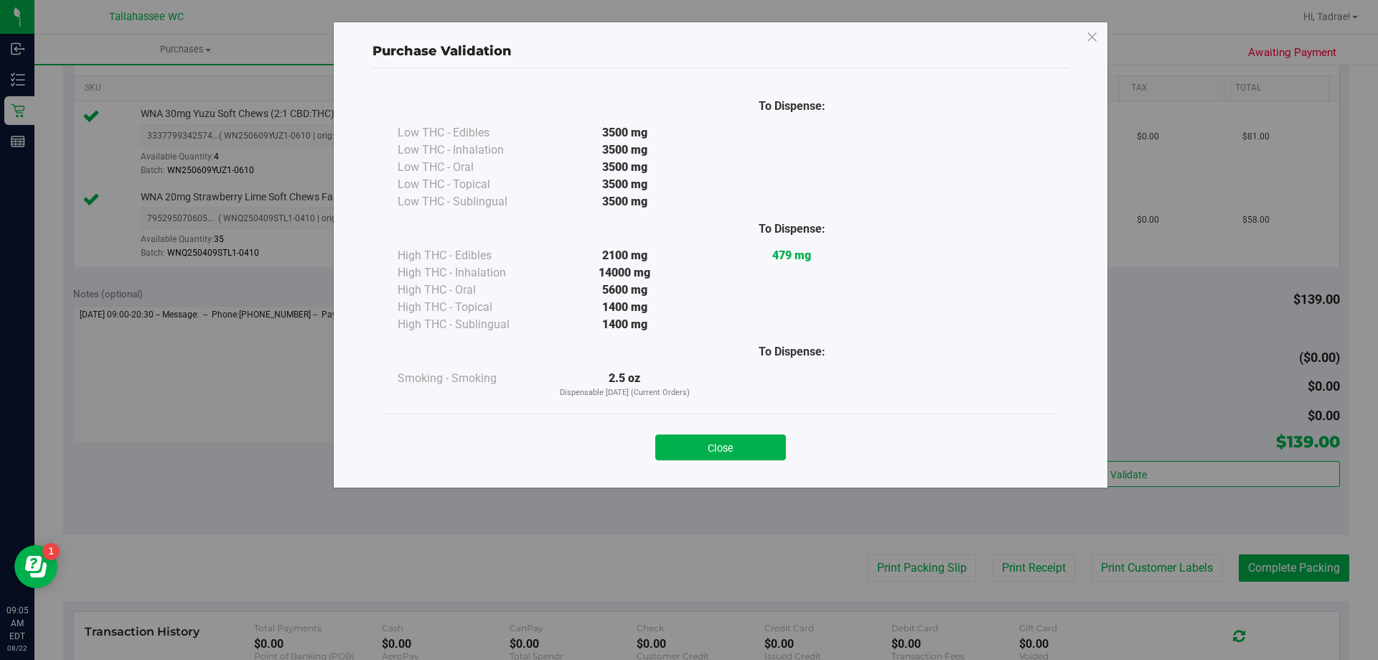
drag, startPoint x: 713, startPoint y: 442, endPoint x: 776, endPoint y: 485, distance: 75.9
click at [713, 442] on button "Close" at bounding box center [720, 447] width 131 height 26
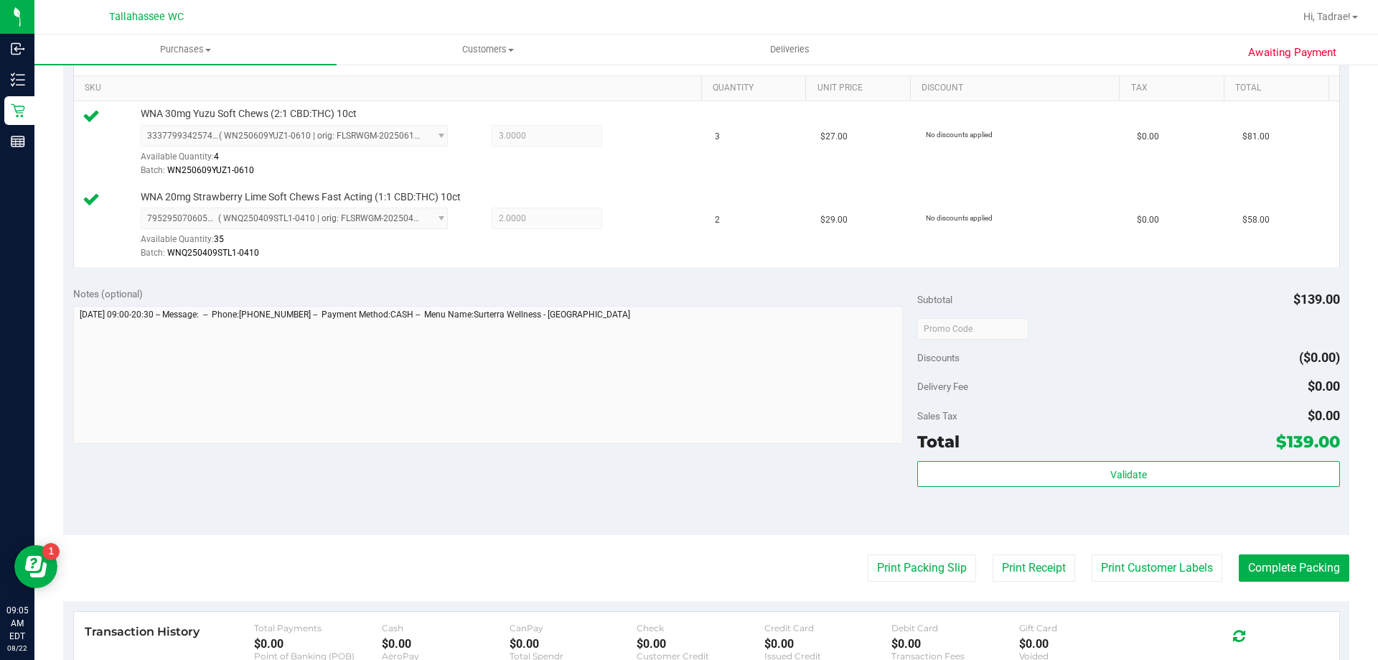
click at [934, 590] on purchase-details "Back Edit Purchase Cancel Purchase View Profile # 11826449 BioTrack ID: - Submi…" at bounding box center [706, 294] width 1286 height 1151
click at [919, 568] on button "Print Packing Slip" at bounding box center [922, 567] width 108 height 27
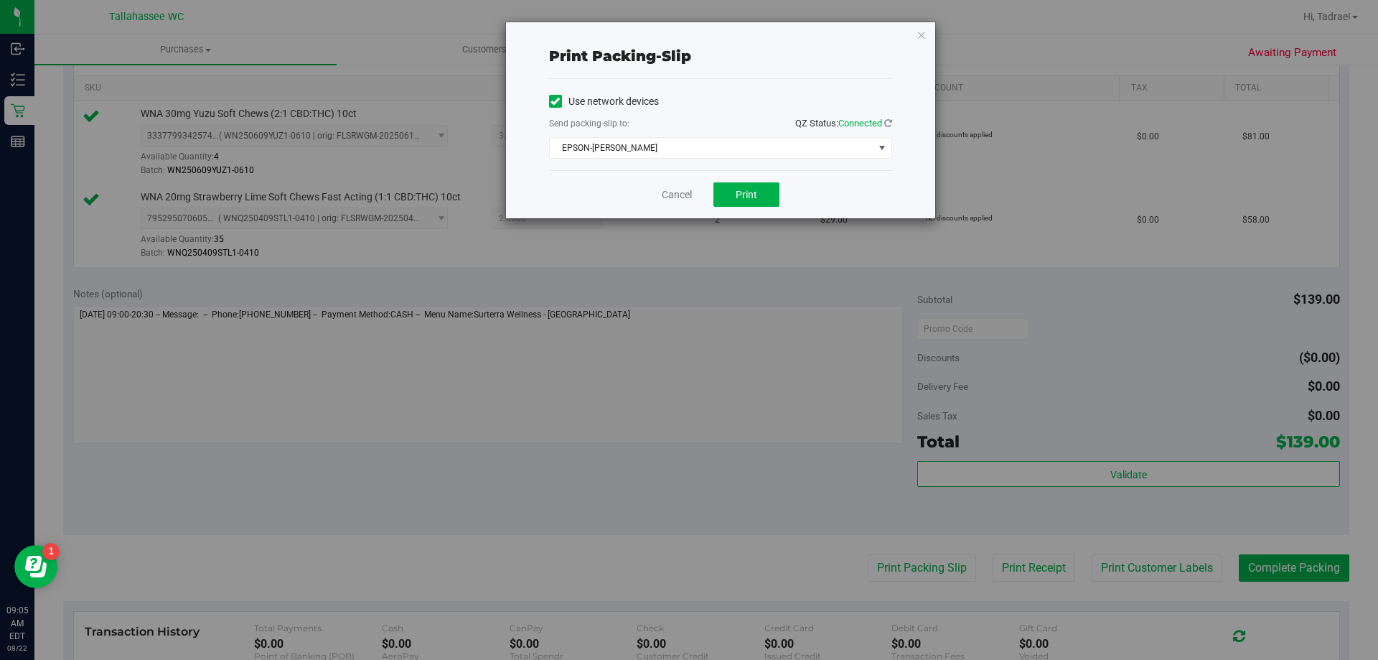
drag, startPoint x: 742, startPoint y: 179, endPoint x: 743, endPoint y: 187, distance: 7.2
click at [743, 180] on div "Cancel Print" at bounding box center [720, 194] width 343 height 48
click at [742, 189] on span "Print" at bounding box center [747, 194] width 22 height 11
click at [919, 37] on icon "button" at bounding box center [922, 34] width 10 height 17
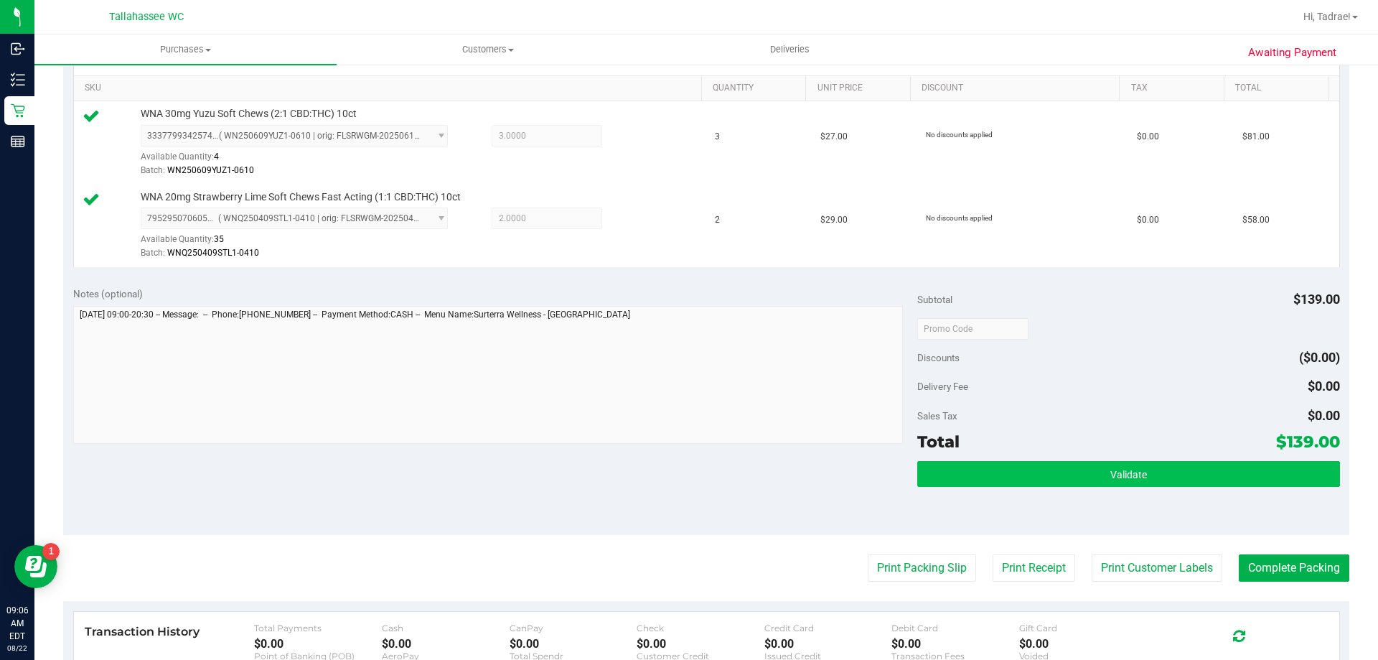
click at [1136, 484] on div "Validate" at bounding box center [1128, 493] width 422 height 65
click at [1136, 474] on span "Validate" at bounding box center [1128, 474] width 37 height 11
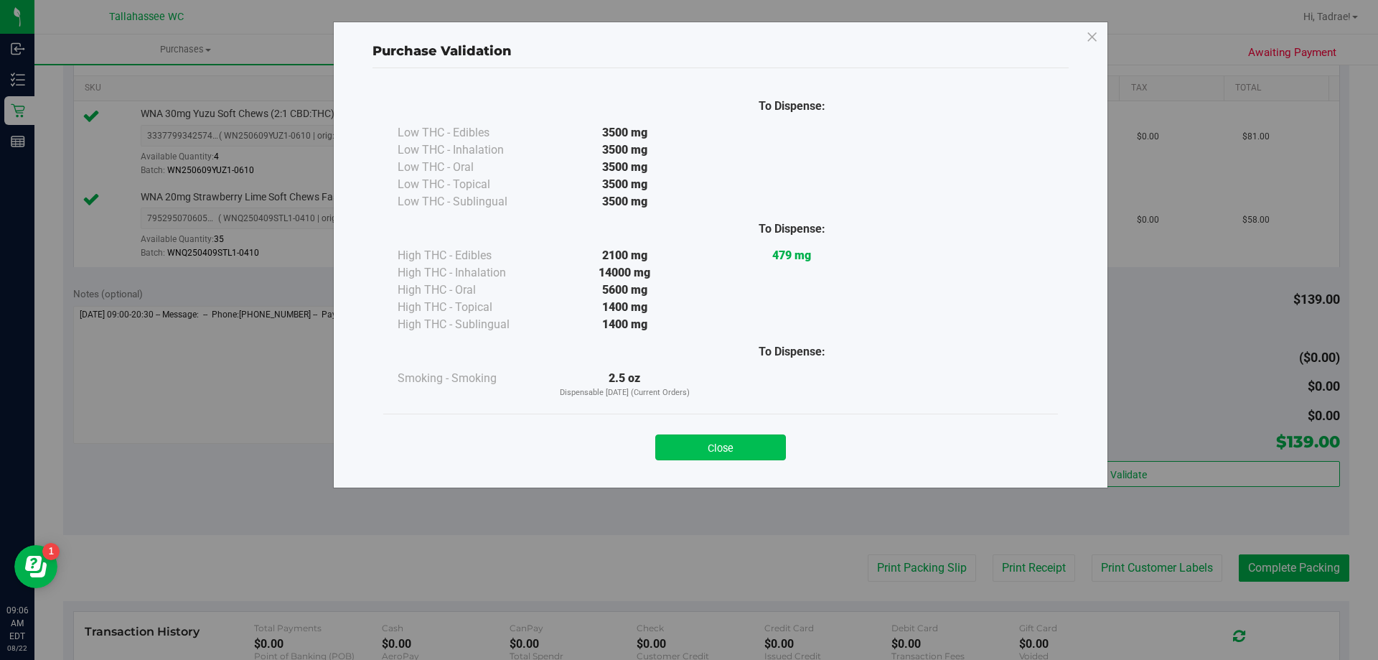
click at [728, 439] on button "Close" at bounding box center [720, 447] width 131 height 26
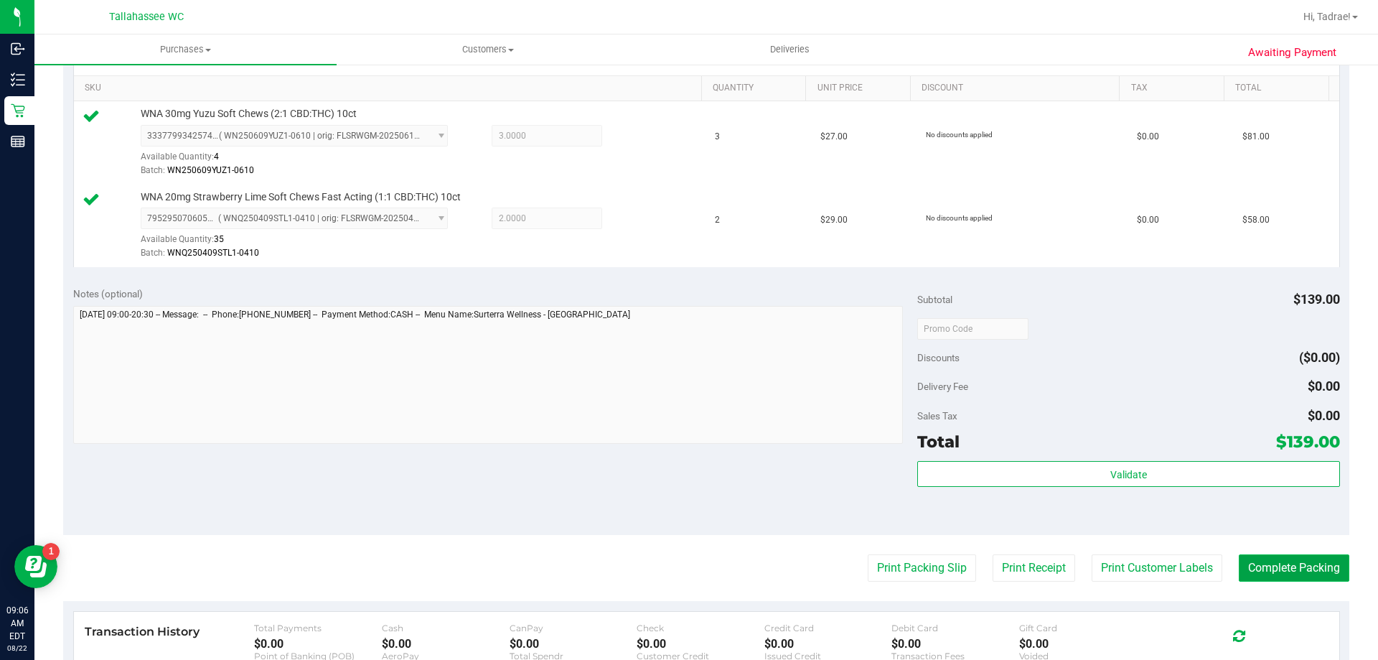
click at [1256, 562] on button "Complete Packing" at bounding box center [1294, 567] width 111 height 27
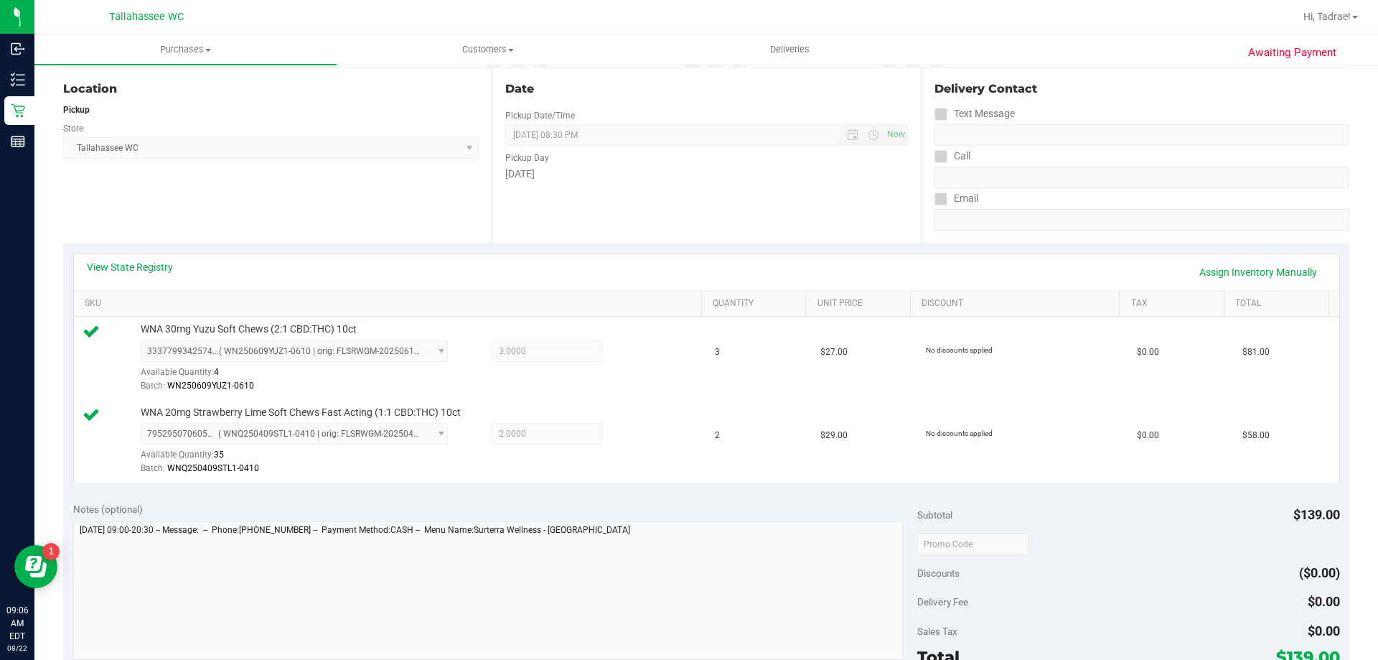
scroll to position [0, 0]
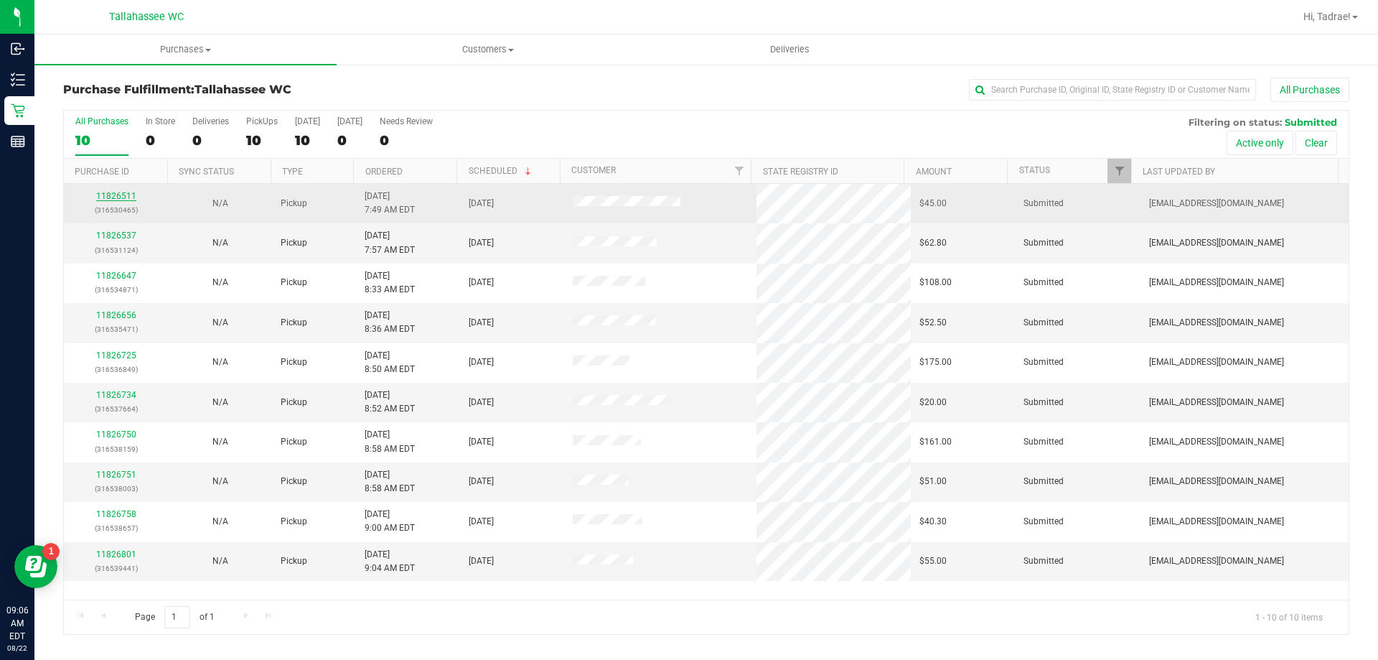
click at [113, 192] on link "11826511" at bounding box center [116, 196] width 40 height 10
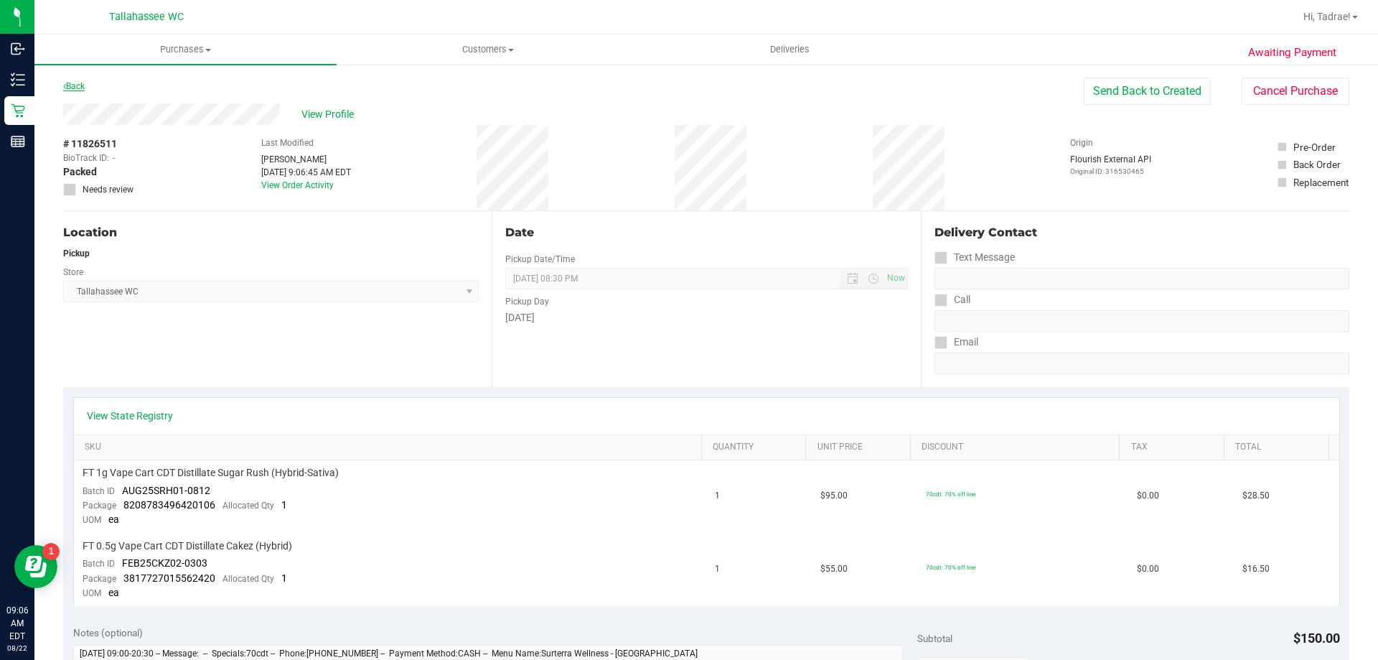
click at [79, 82] on div "Back" at bounding box center [74, 86] width 22 height 17
click at [77, 86] on link "Back" at bounding box center [74, 86] width 22 height 10
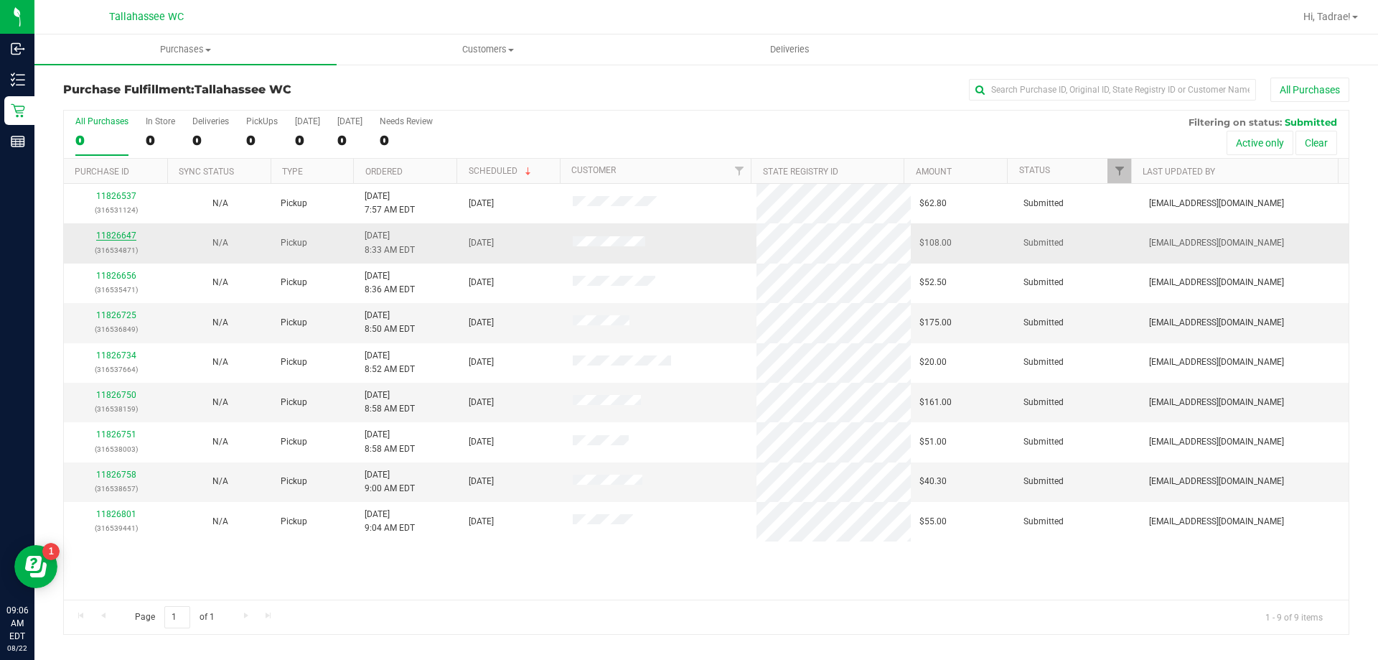
click at [123, 236] on link "11826647" at bounding box center [116, 235] width 40 height 10
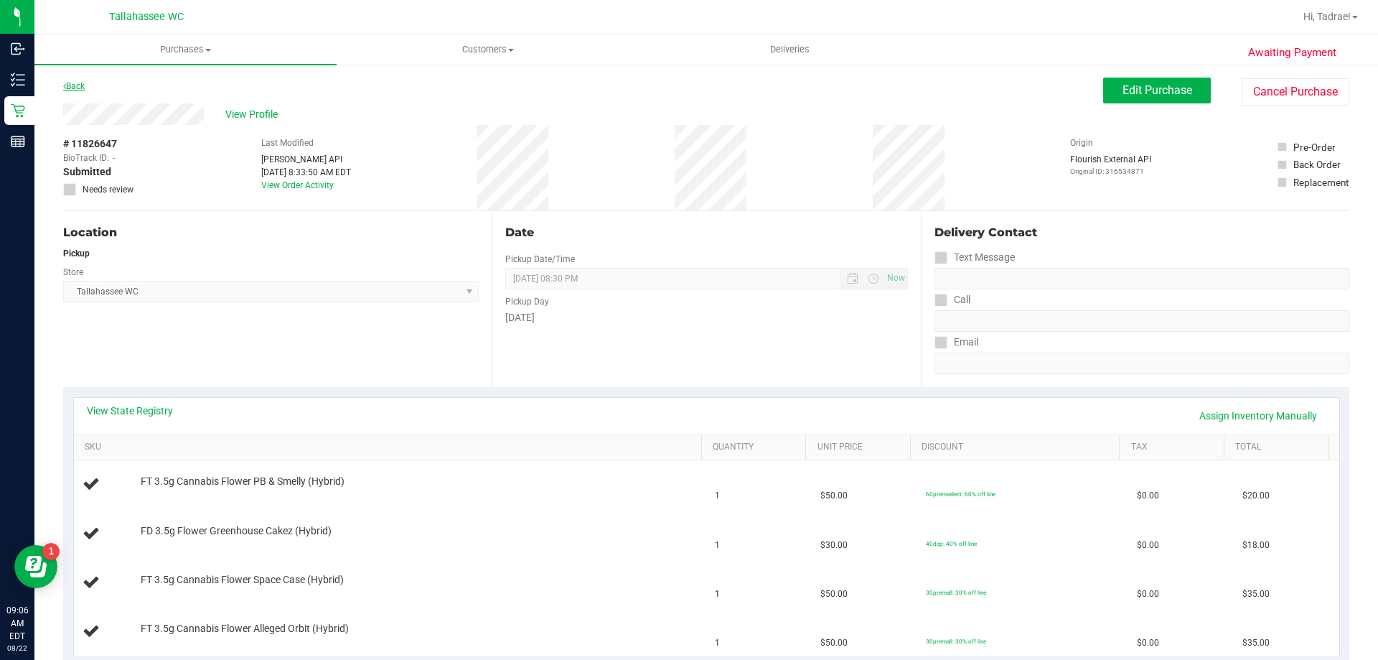
click at [70, 84] on link "Back" at bounding box center [74, 86] width 22 height 10
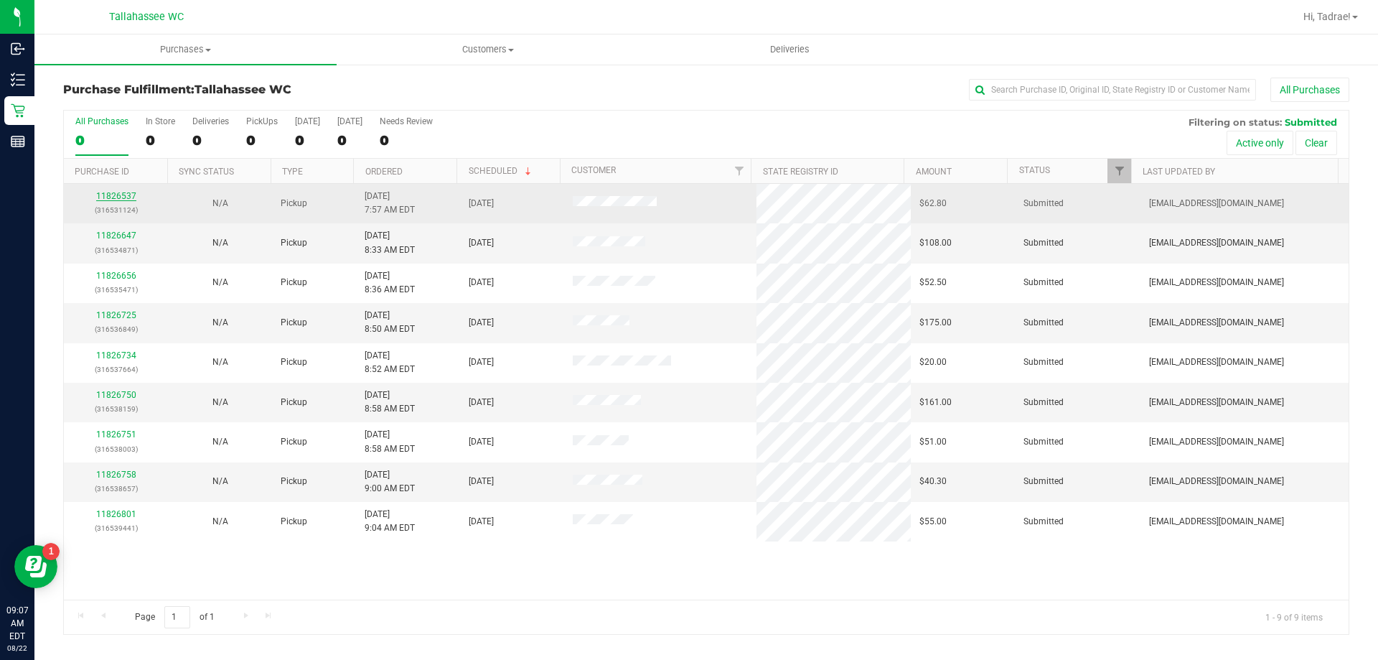
click at [124, 195] on link "11826537" at bounding box center [116, 196] width 40 height 10
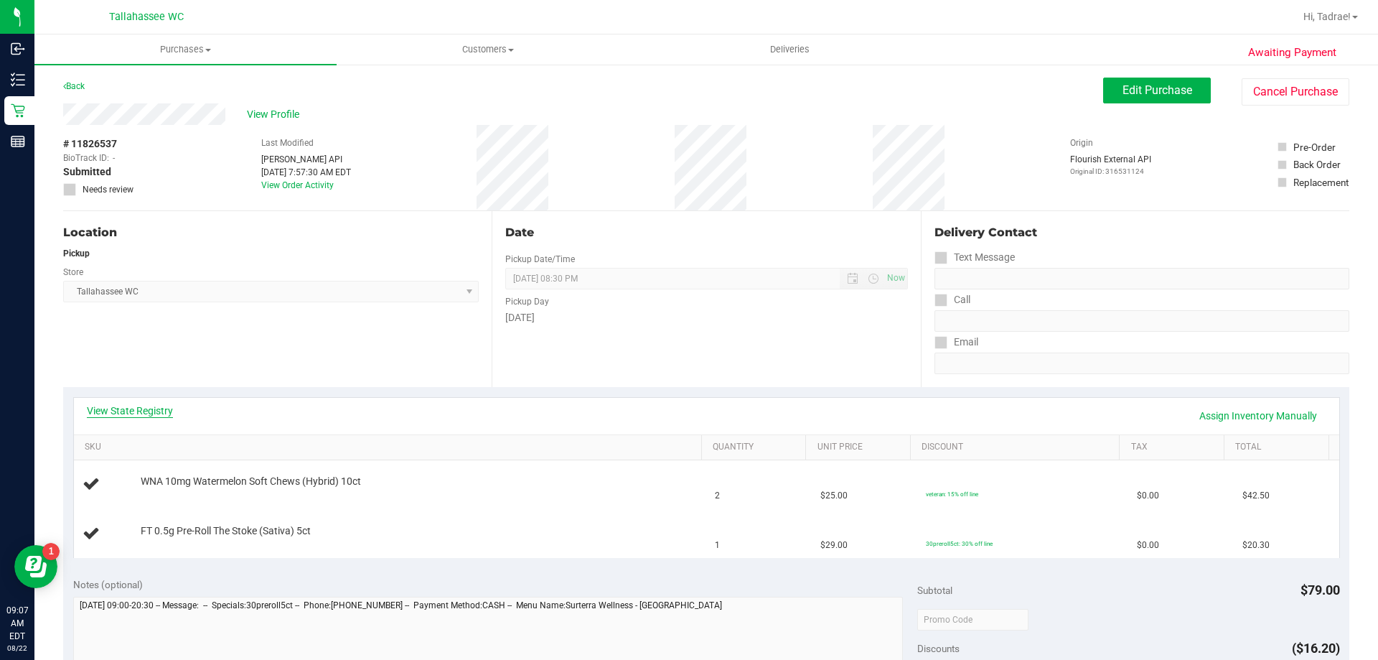
click at [159, 412] on link "View State Registry" at bounding box center [130, 410] width 86 height 14
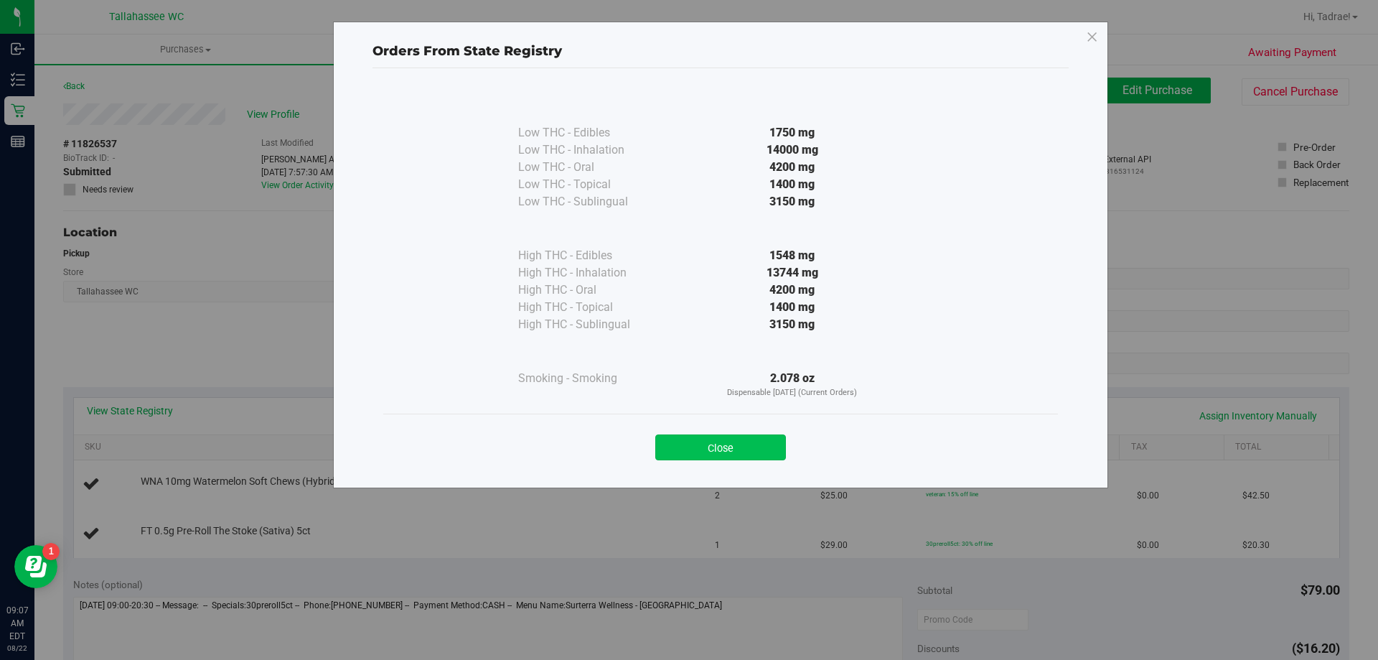
click at [752, 445] on button "Close" at bounding box center [720, 447] width 131 height 26
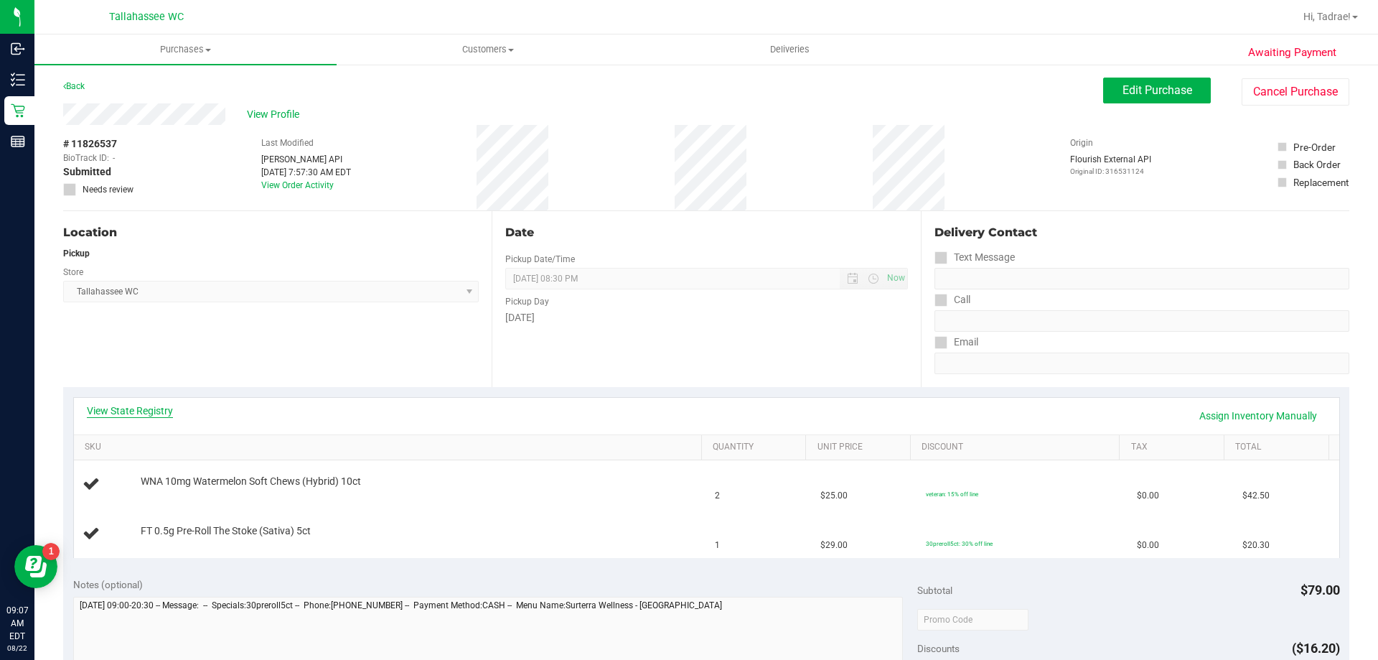
click at [152, 417] on link "View State Registry" at bounding box center [130, 410] width 86 height 14
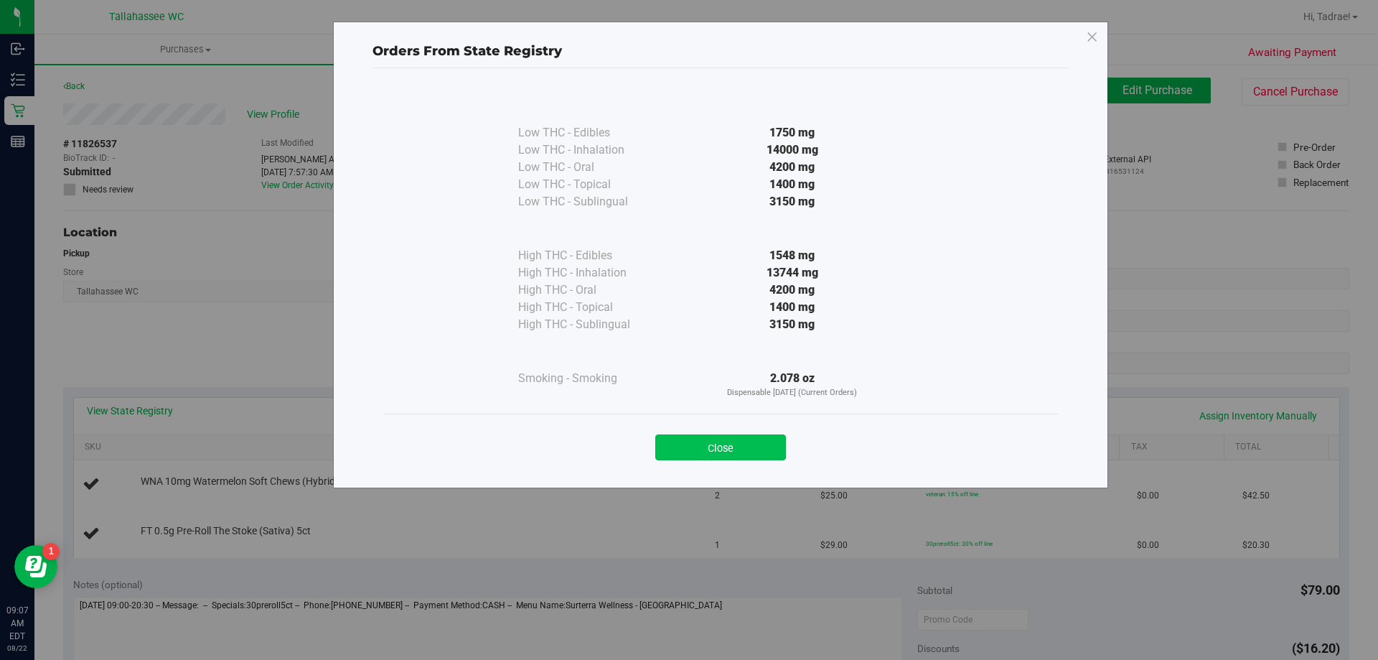
click at [731, 434] on div "Close" at bounding box center [720, 443] width 653 height 36
click at [702, 446] on button "Close" at bounding box center [720, 447] width 131 height 26
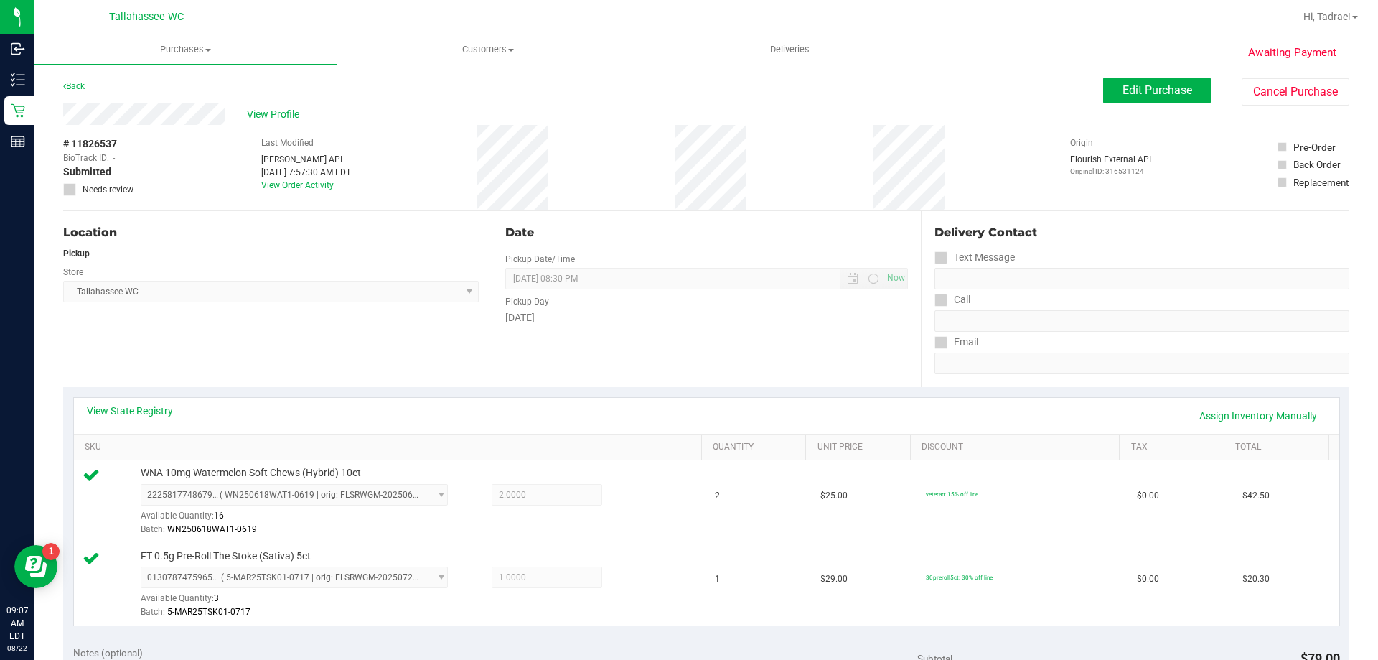
scroll to position [359, 0]
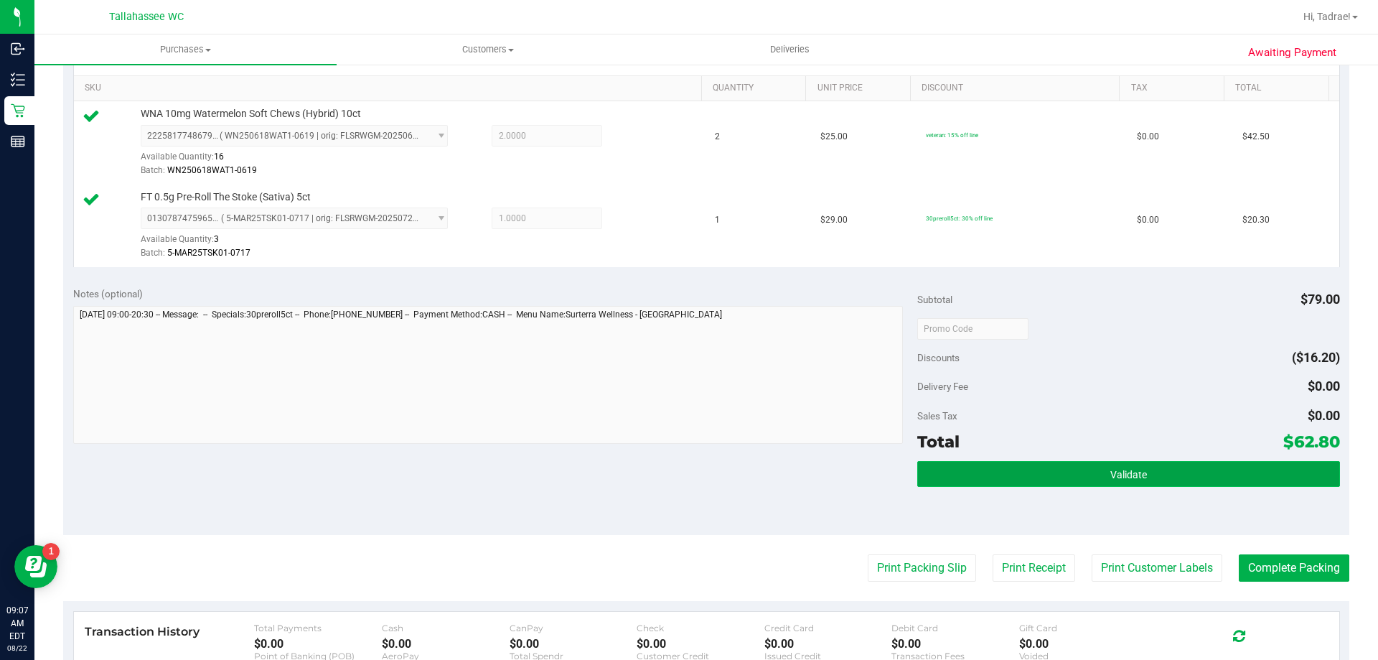
click at [1023, 474] on button "Validate" at bounding box center [1128, 474] width 422 height 26
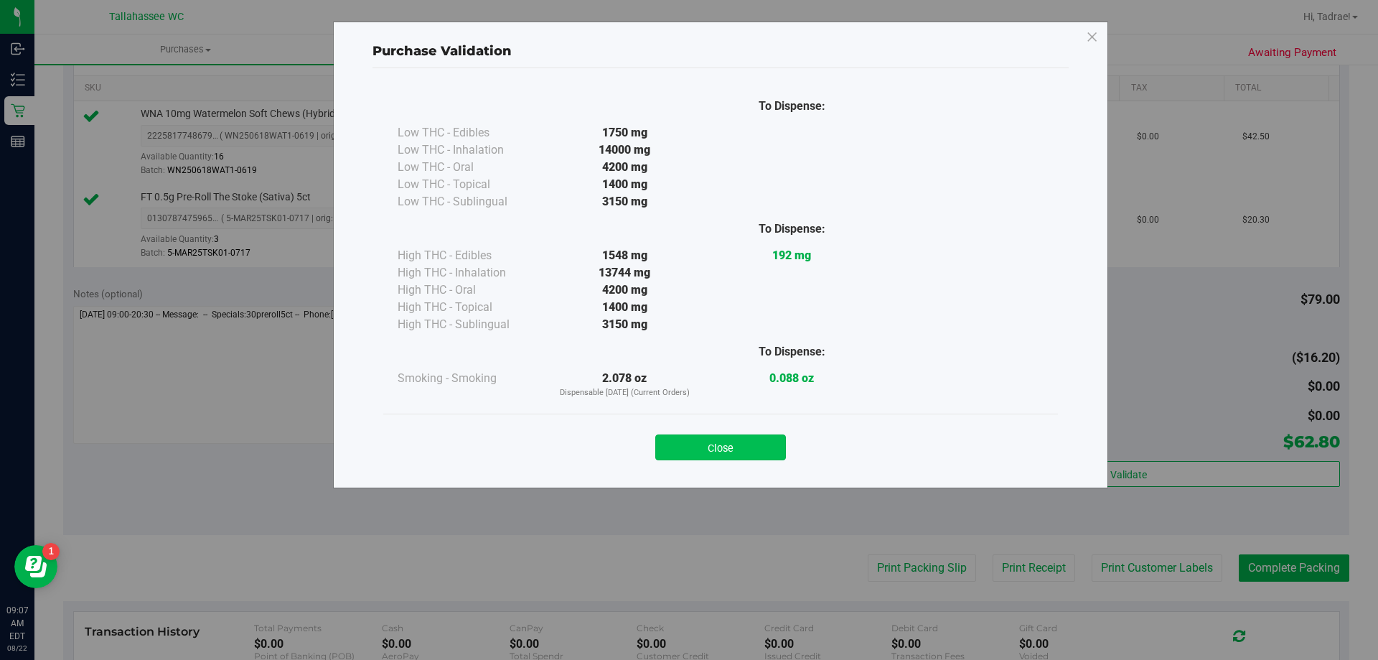
click at [747, 434] on div "Close" at bounding box center [720, 443] width 653 height 36
click at [751, 447] on button "Close" at bounding box center [720, 447] width 131 height 26
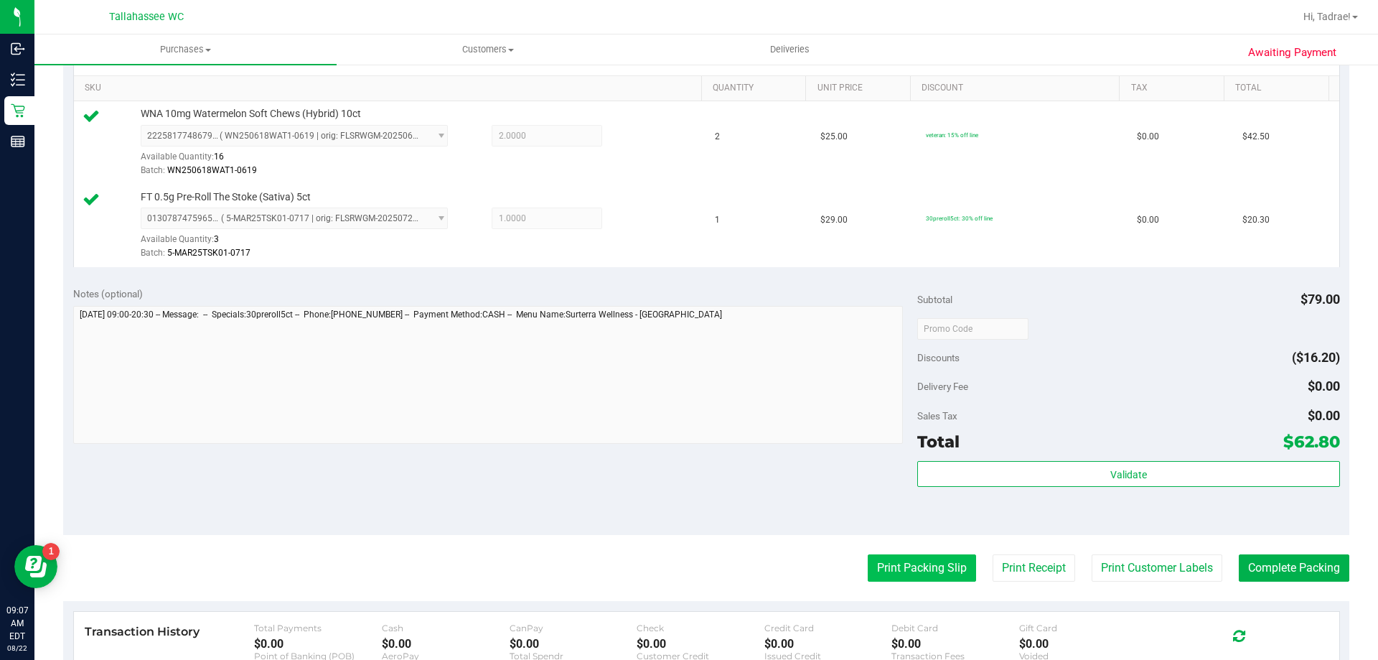
click at [909, 567] on button "Print Packing Slip" at bounding box center [922, 567] width 108 height 27
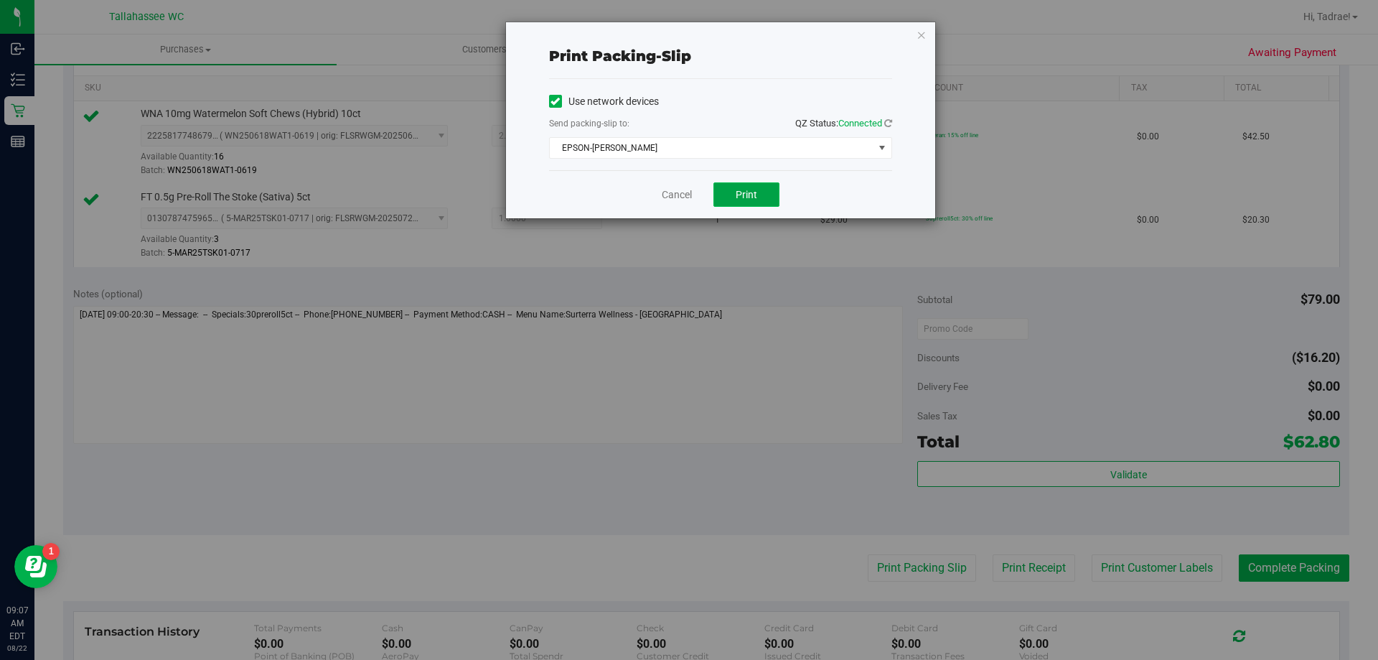
click at [749, 193] on span "Print" at bounding box center [747, 194] width 22 height 11
click at [919, 35] on icon "button" at bounding box center [922, 34] width 10 height 17
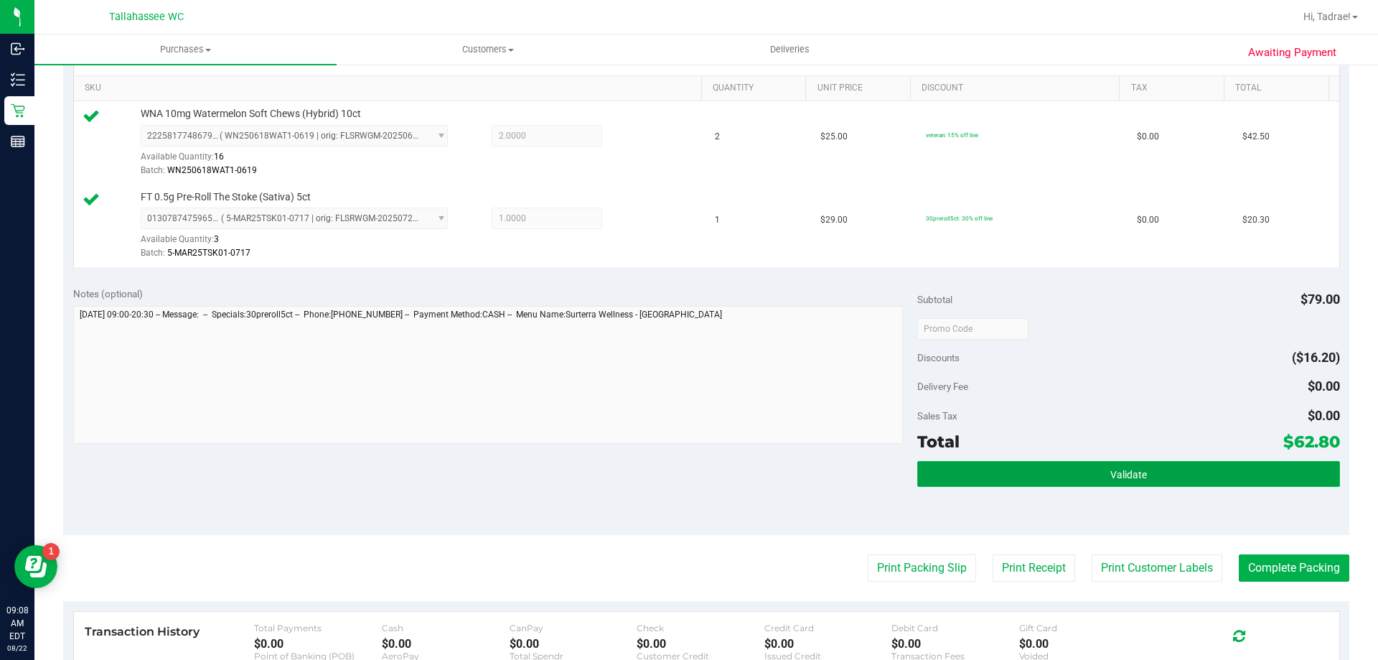
click at [1079, 486] on button "Validate" at bounding box center [1128, 474] width 422 height 26
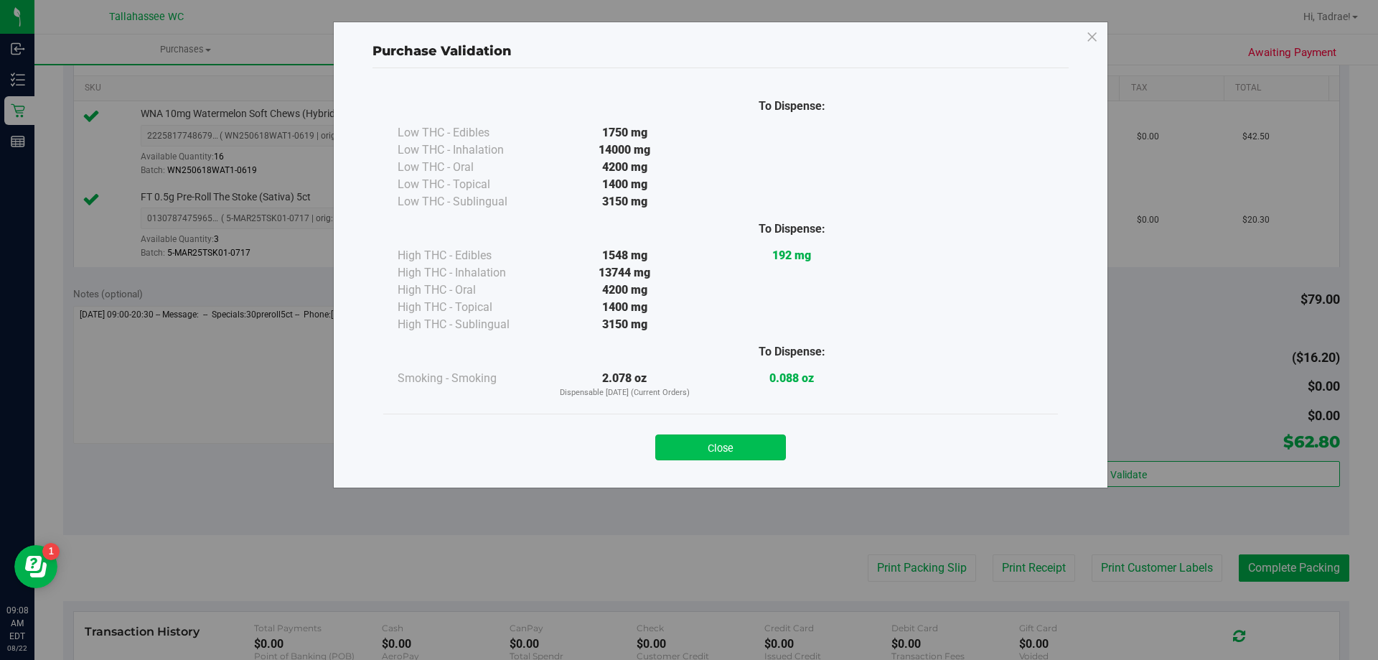
click at [756, 441] on button "Close" at bounding box center [720, 447] width 131 height 26
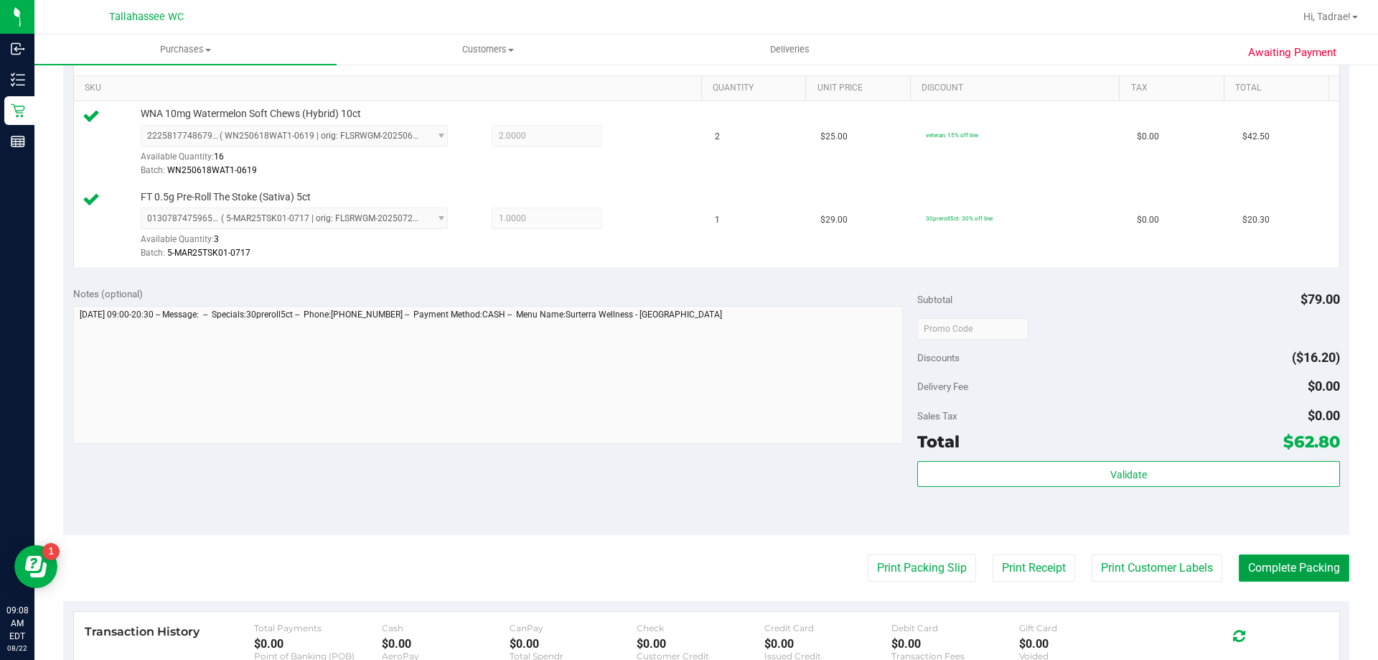
click at [1270, 567] on button "Complete Packing" at bounding box center [1294, 567] width 111 height 27
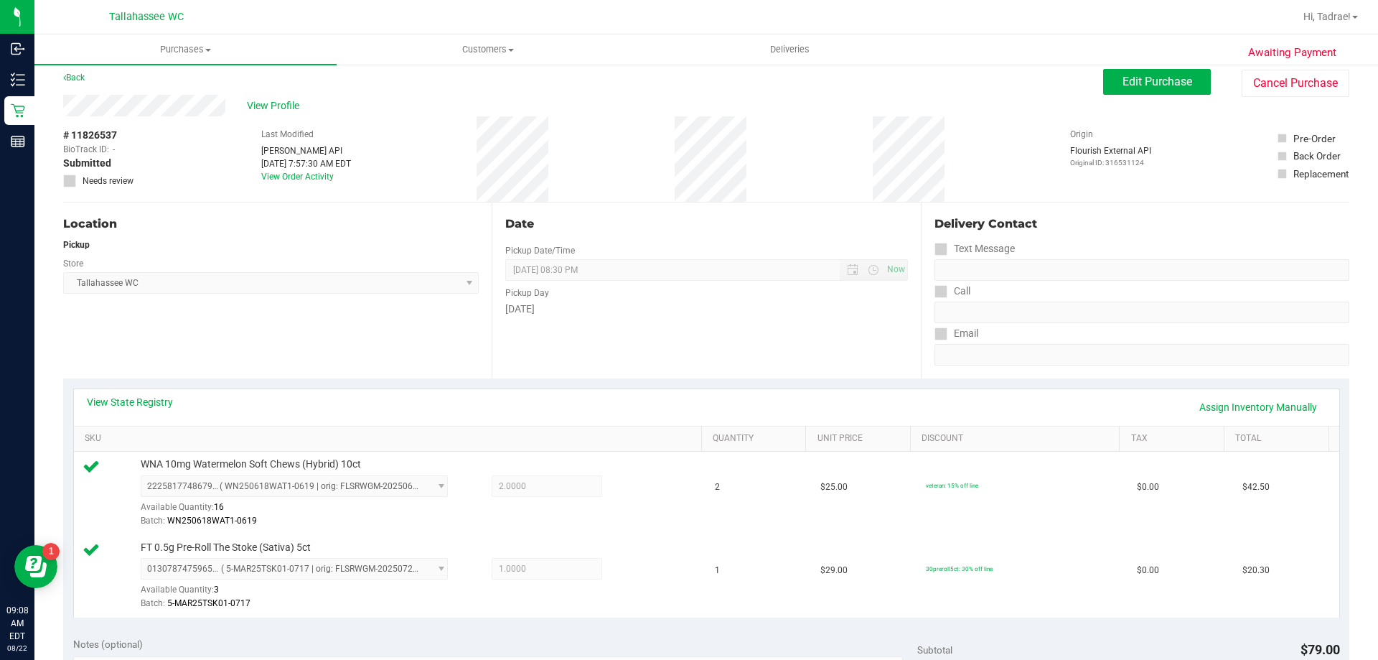
scroll to position [0, 0]
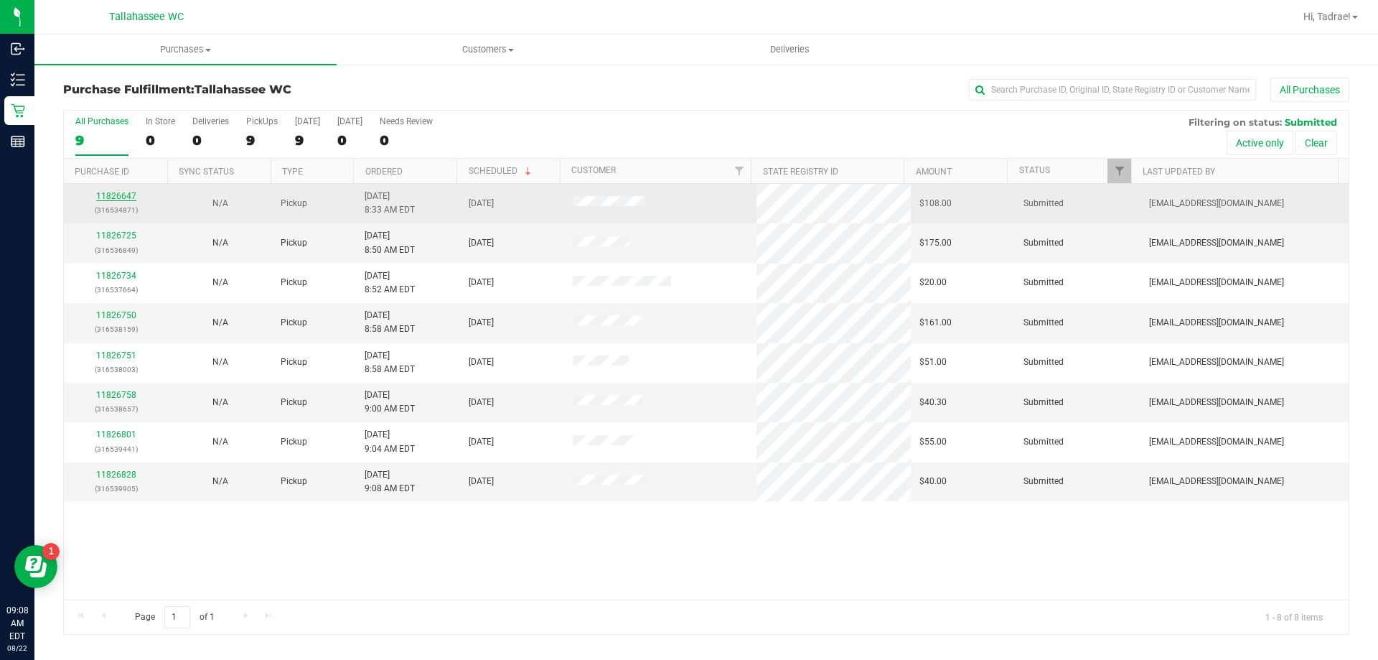
click at [113, 200] on link "11826647" at bounding box center [116, 196] width 40 height 10
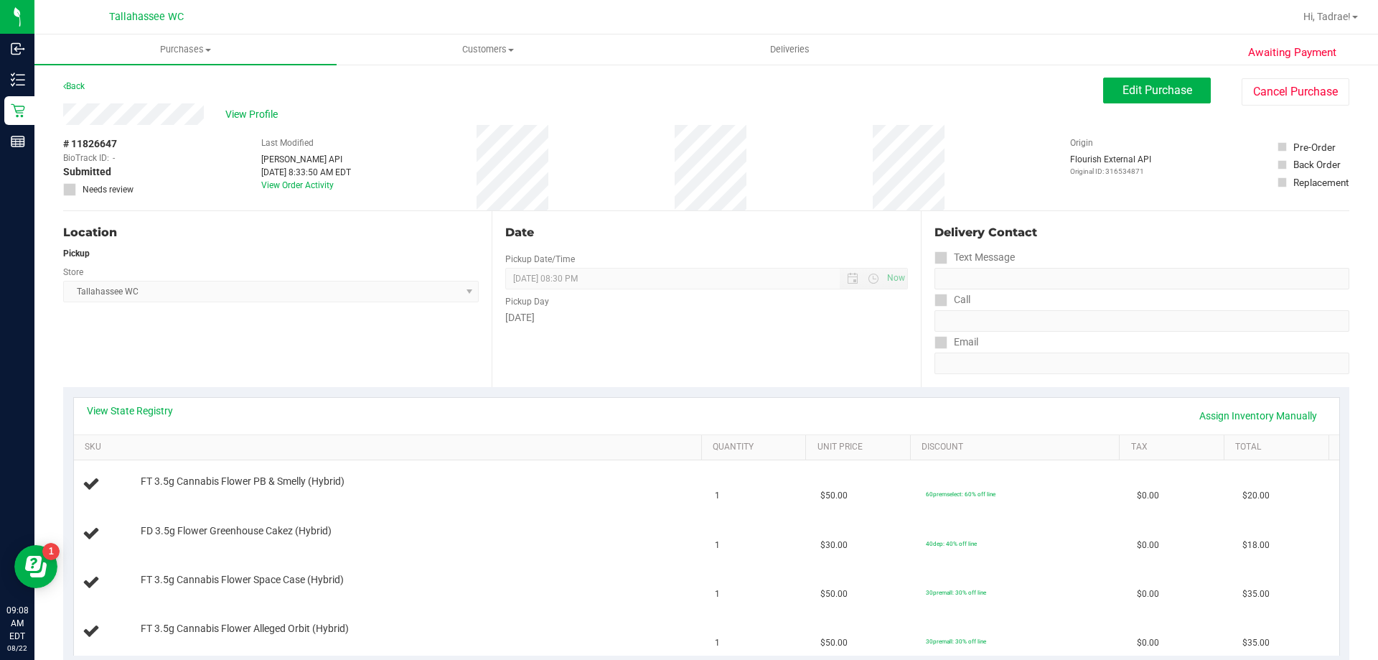
click at [132, 403] on div "View State Registry Assign Inventory Manually" at bounding box center [706, 416] width 1265 height 37
click at [157, 409] on link "View State Registry" at bounding box center [130, 410] width 86 height 14
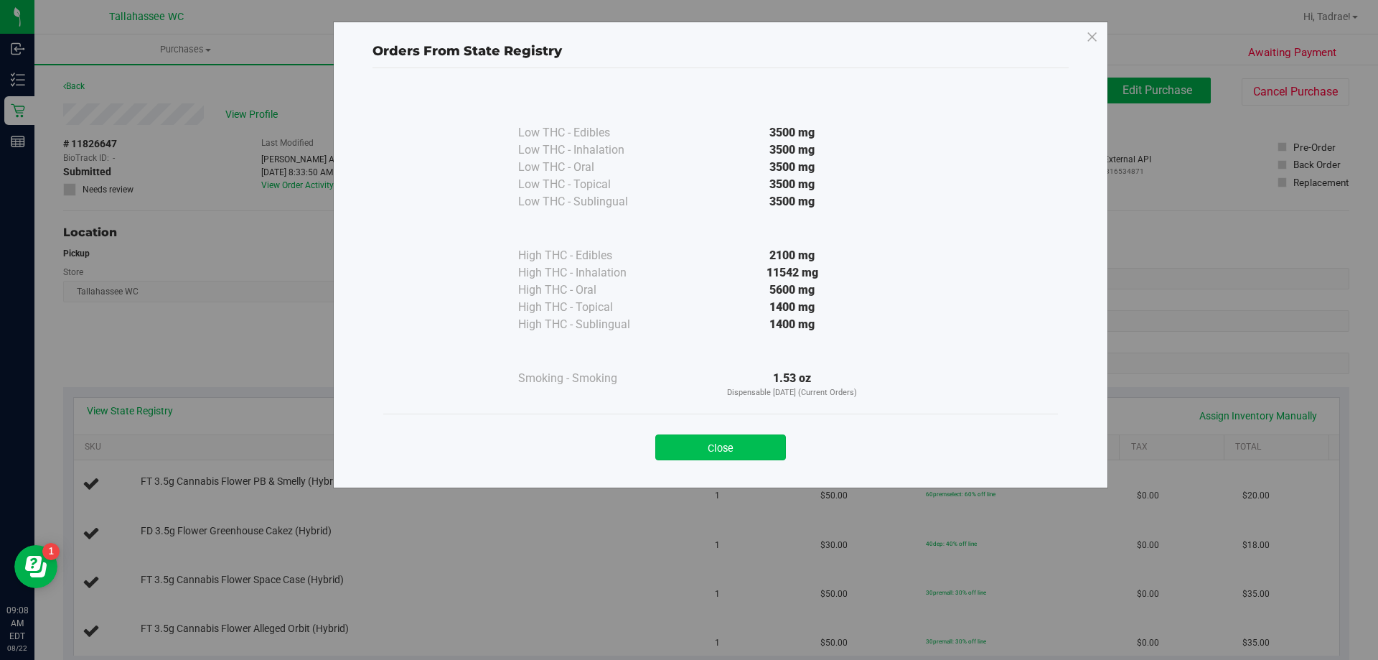
click at [733, 441] on button "Close" at bounding box center [720, 447] width 131 height 26
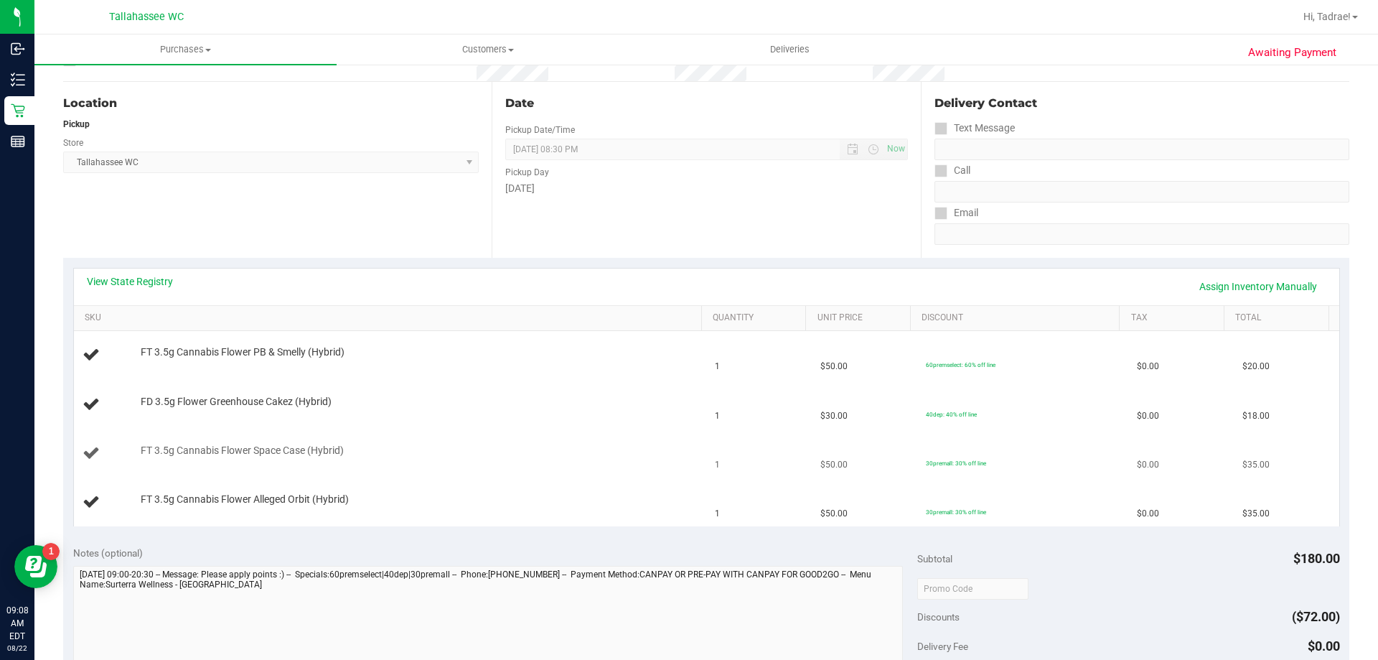
scroll to position [144, 0]
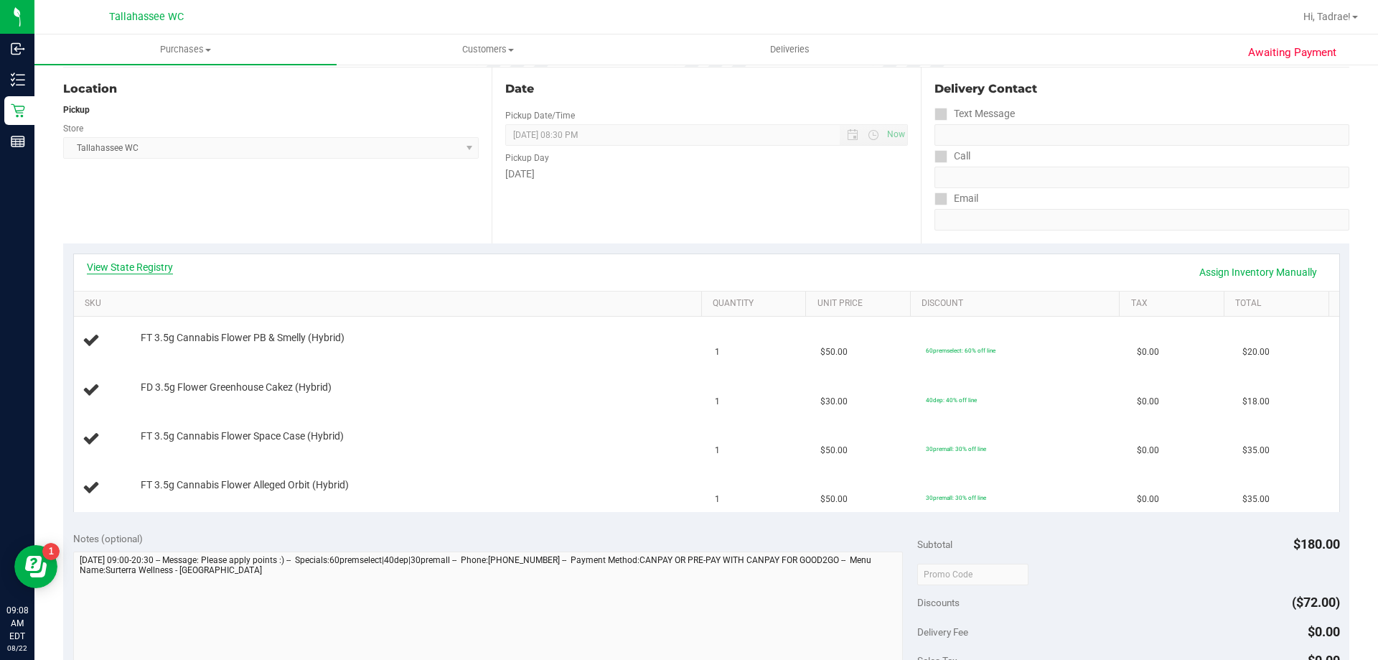
click at [132, 263] on link "View State Registry" at bounding box center [130, 267] width 86 height 14
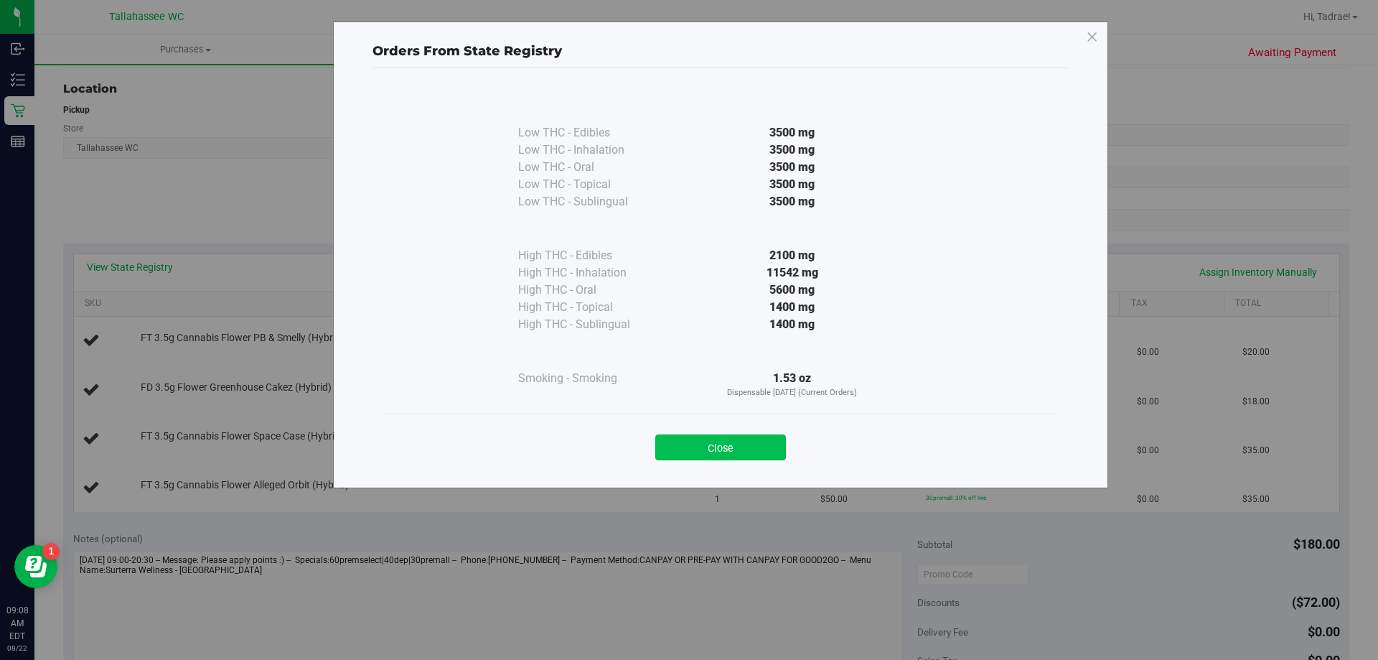
click at [726, 444] on button "Close" at bounding box center [720, 447] width 131 height 26
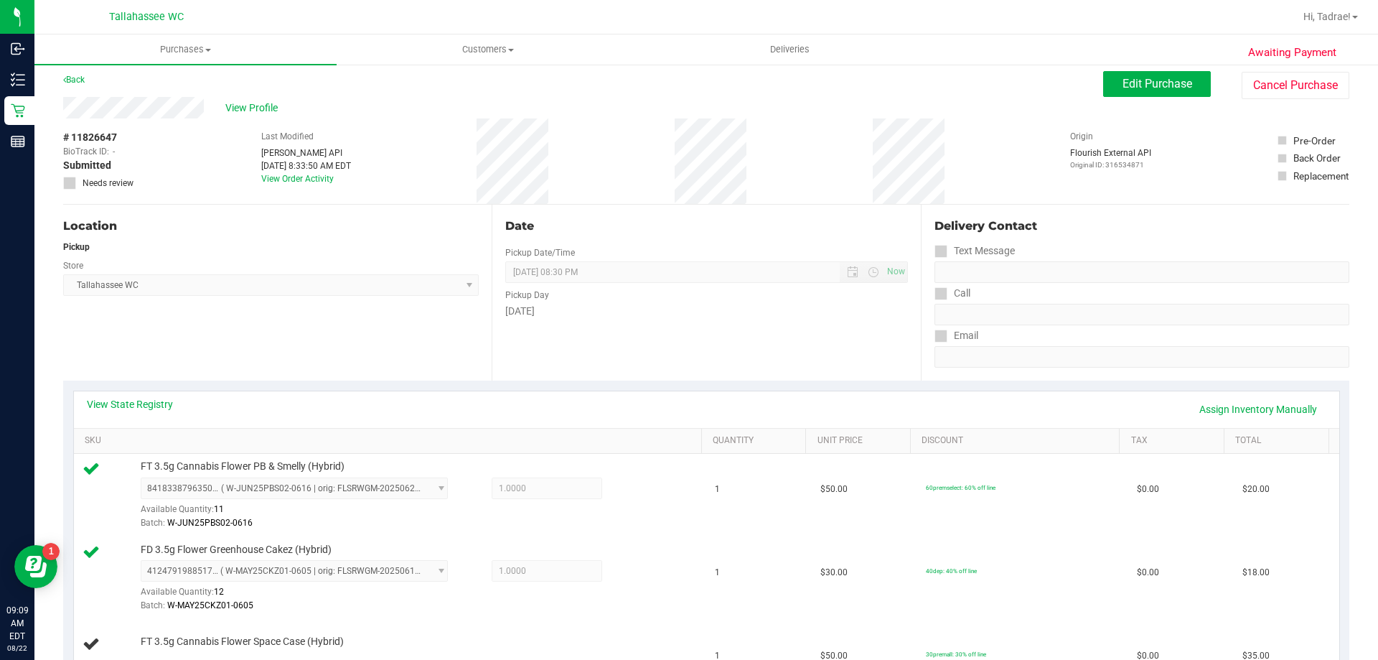
scroll to position [0, 0]
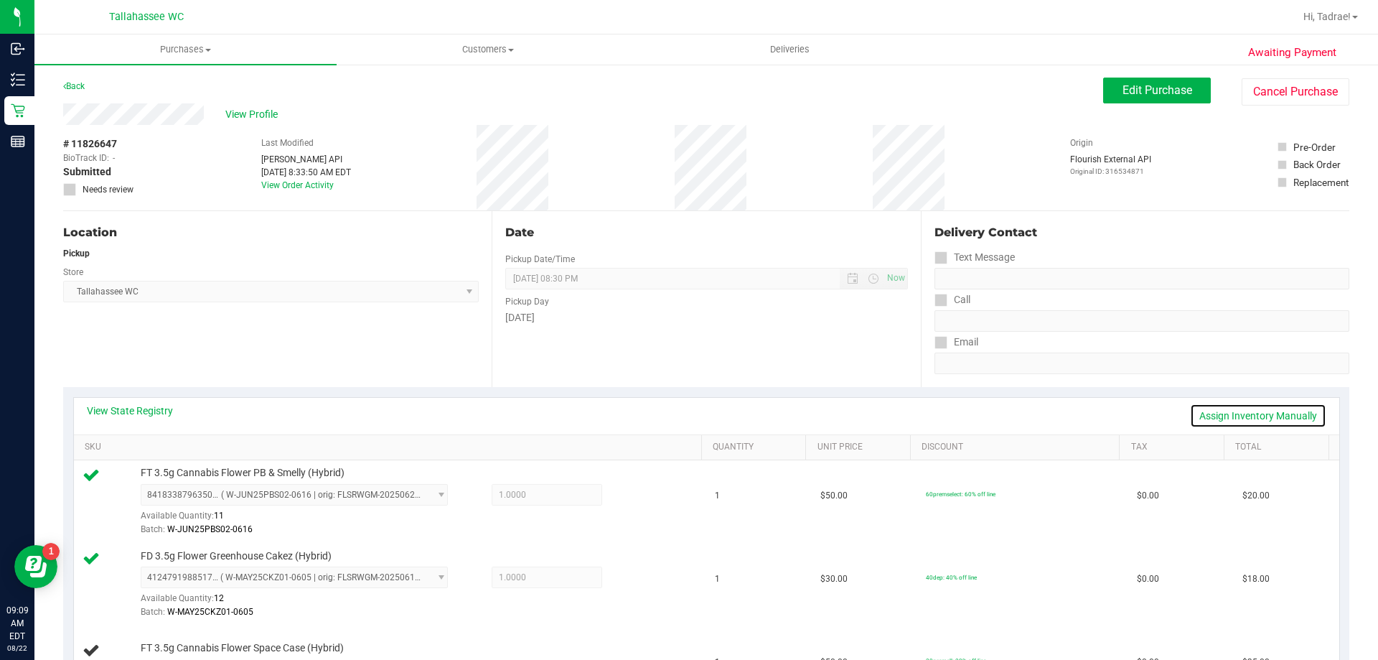
click at [1248, 408] on link "Assign Inventory Manually" at bounding box center [1258, 415] width 136 height 24
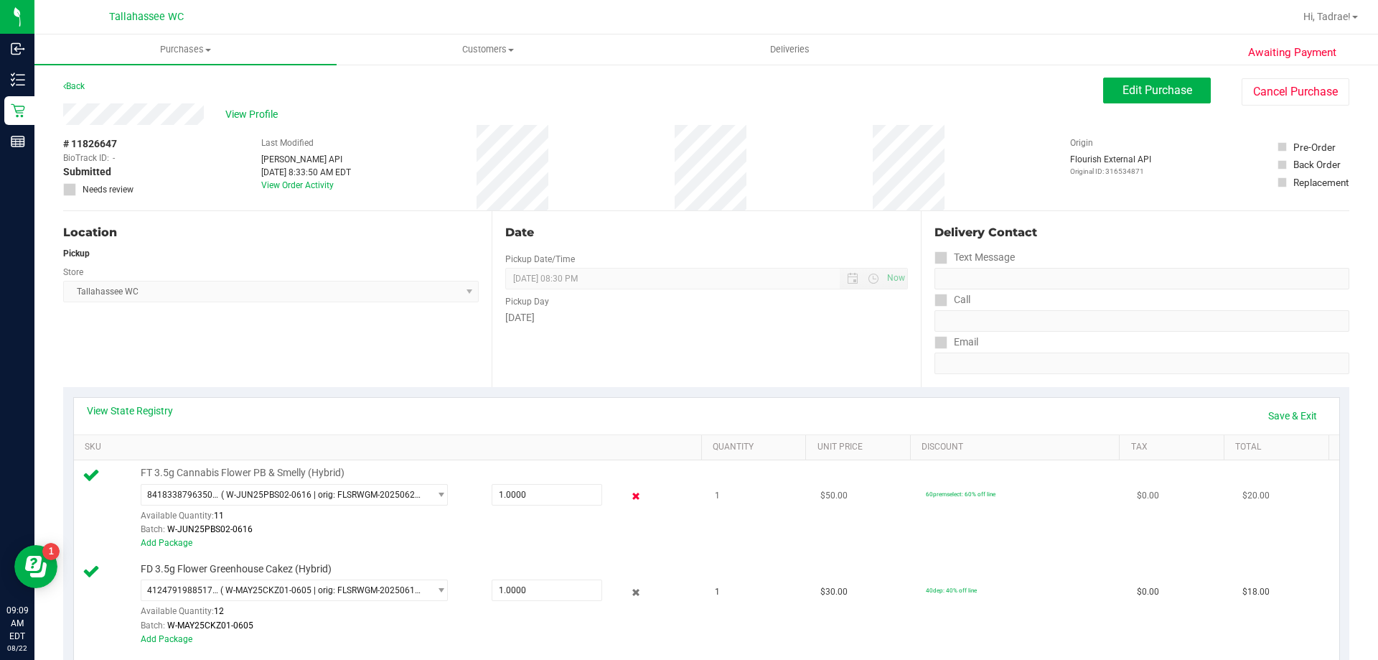
click at [629, 497] on icon at bounding box center [636, 496] width 15 height 17
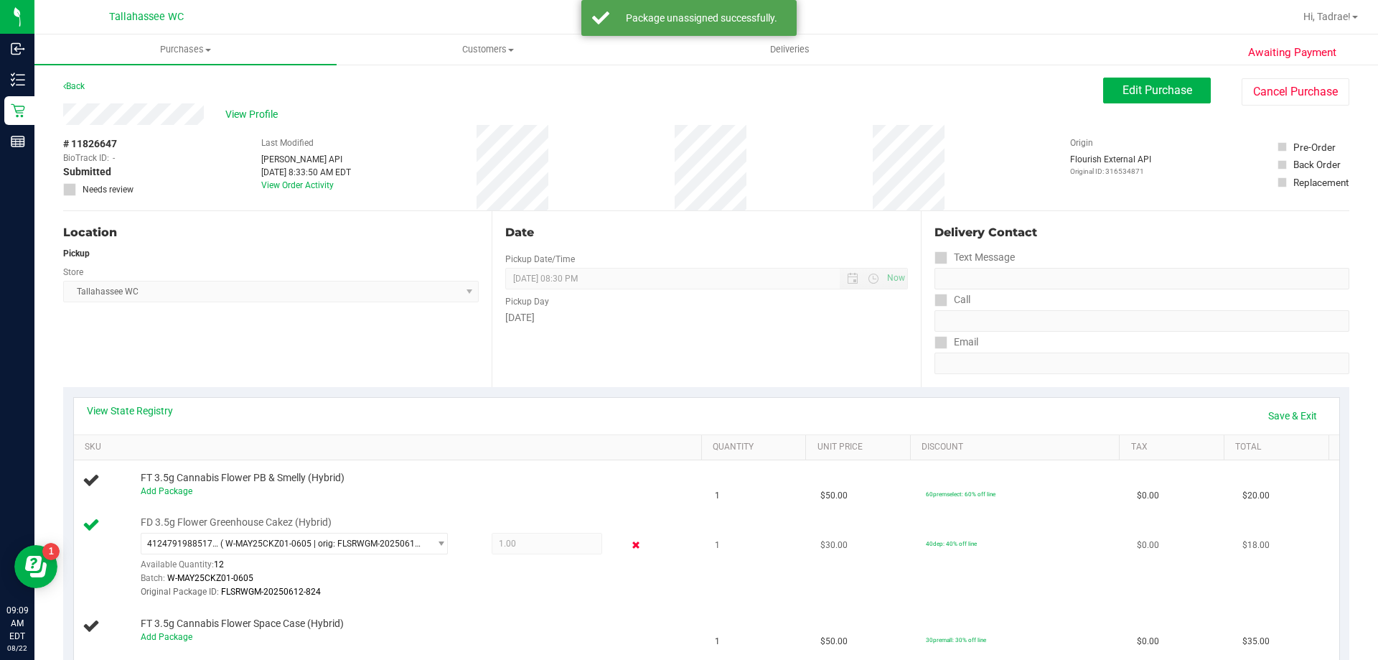
click at [629, 541] on icon at bounding box center [636, 545] width 15 height 17
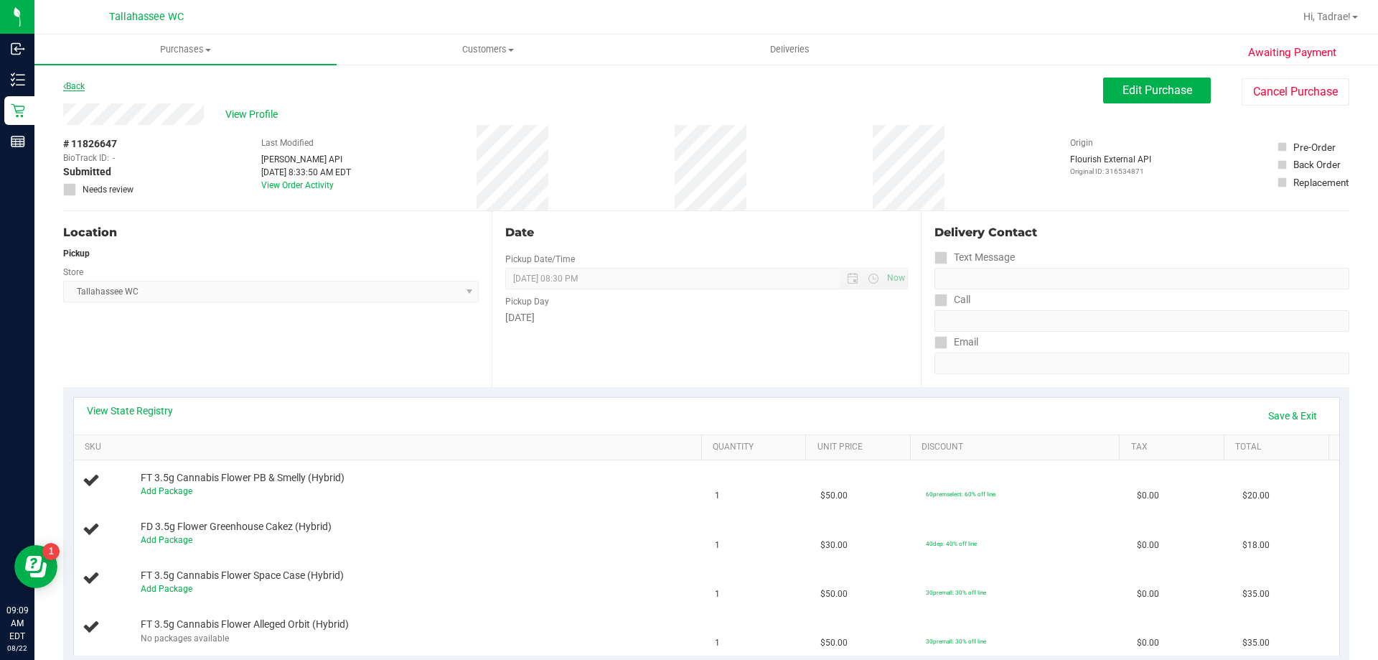
click at [79, 85] on link "Back" at bounding box center [74, 86] width 22 height 10
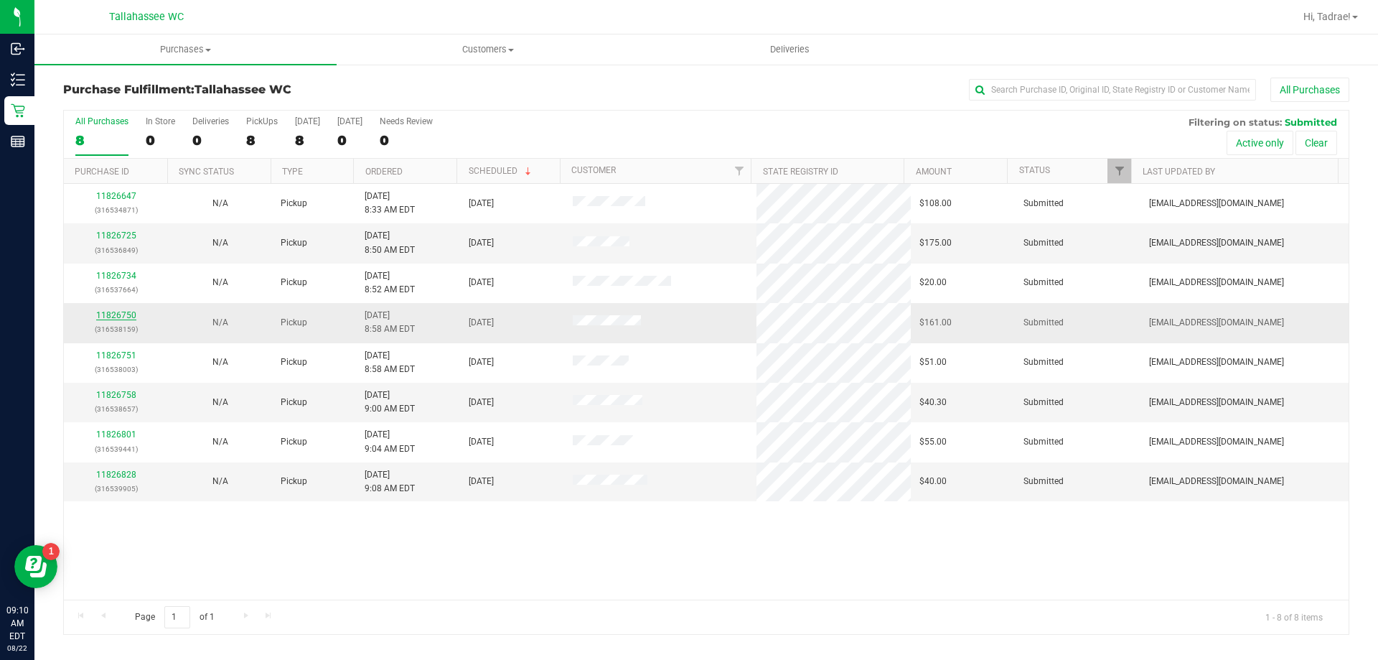
click at [99, 317] on link "11826750" at bounding box center [116, 315] width 40 height 10
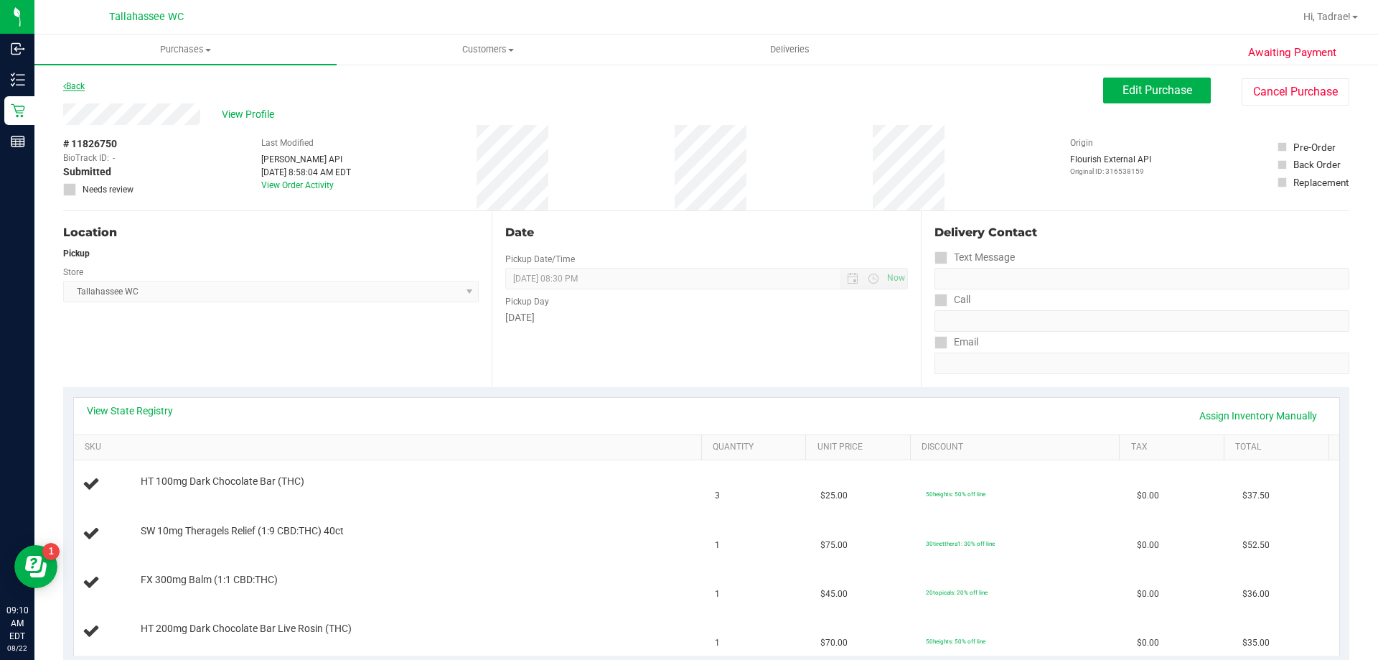
click at [69, 89] on link "Back" at bounding box center [74, 86] width 22 height 10
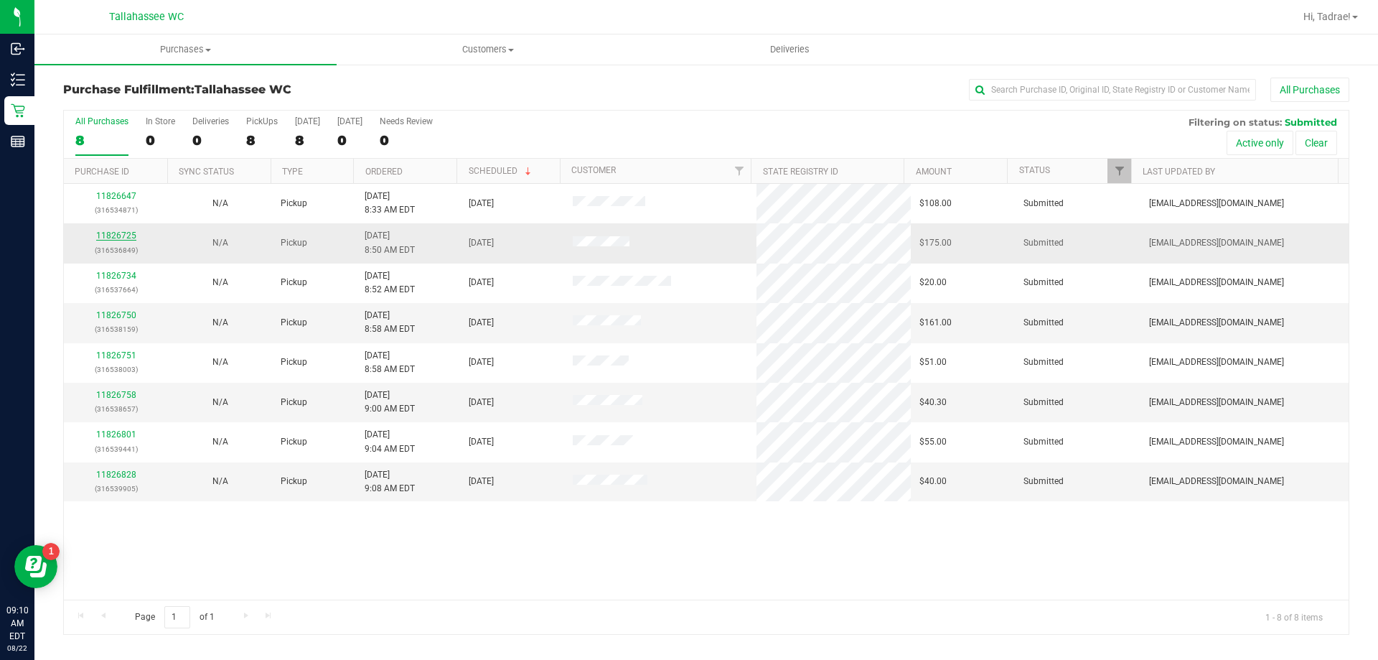
click at [117, 238] on link "11826725" at bounding box center [116, 235] width 40 height 10
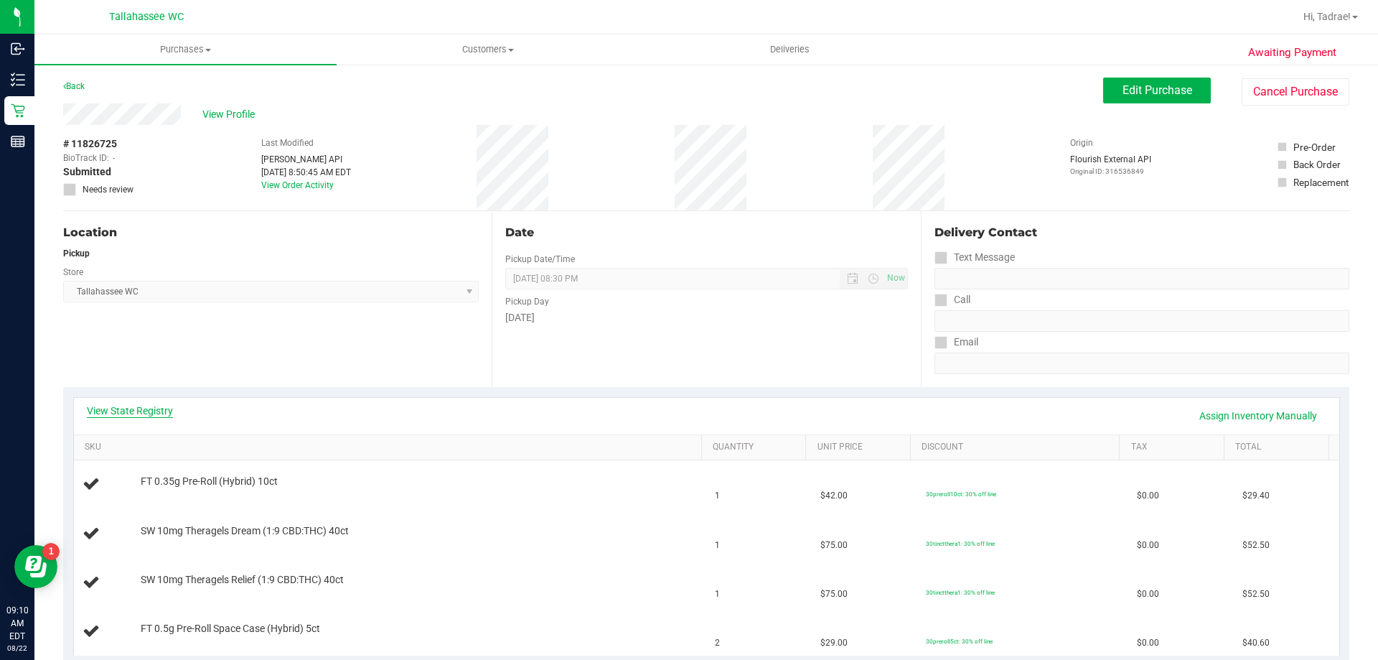
click at [155, 406] on link "View State Registry" at bounding box center [130, 410] width 86 height 14
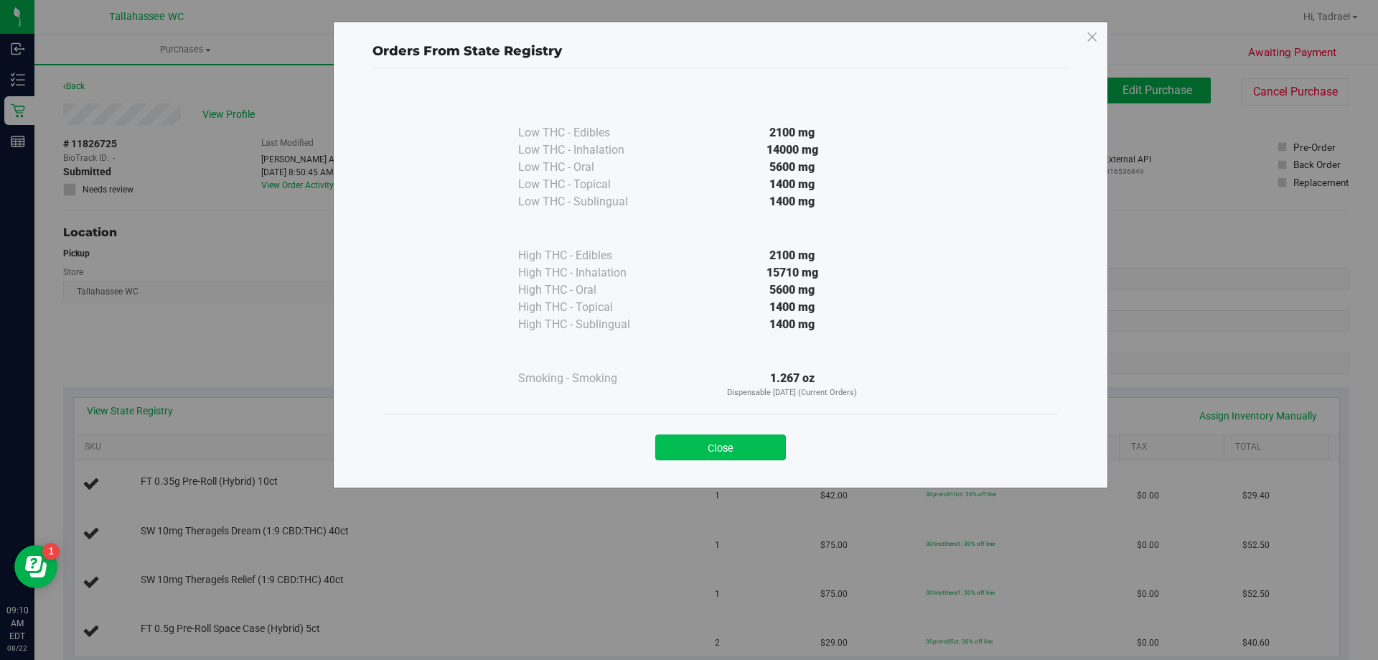
click at [715, 447] on button "Close" at bounding box center [720, 447] width 131 height 26
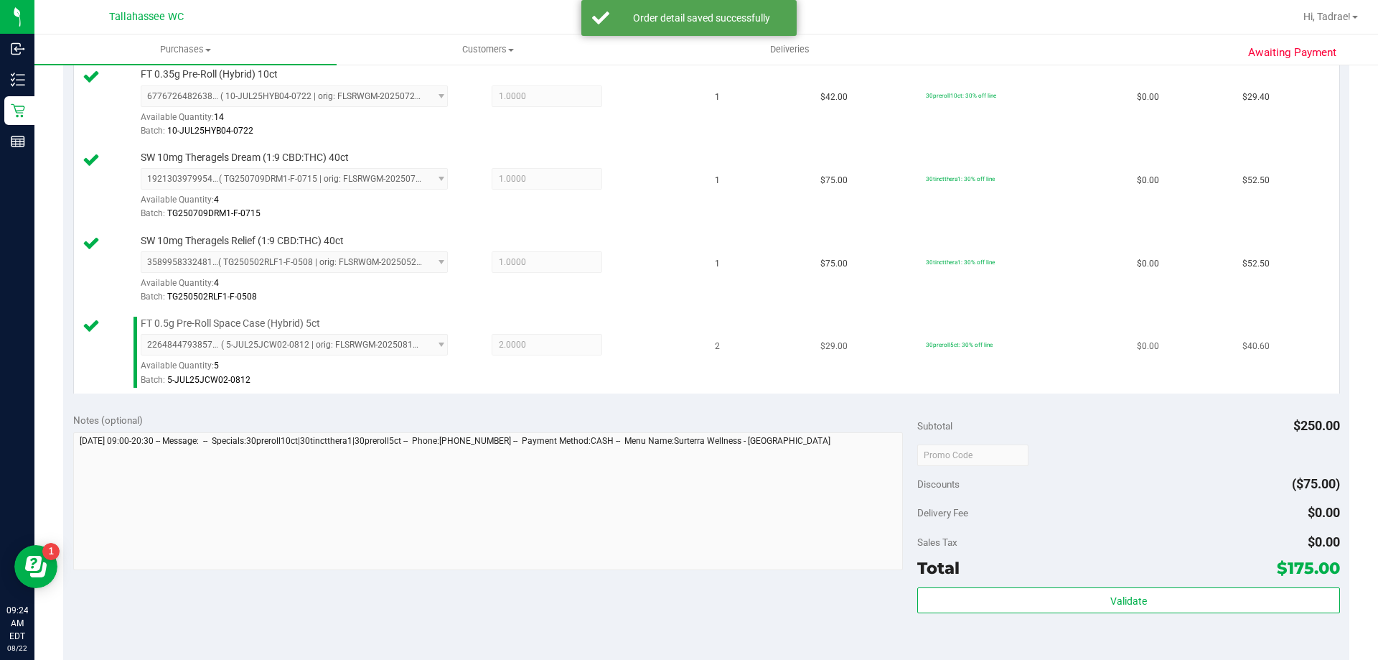
scroll to position [502, 0]
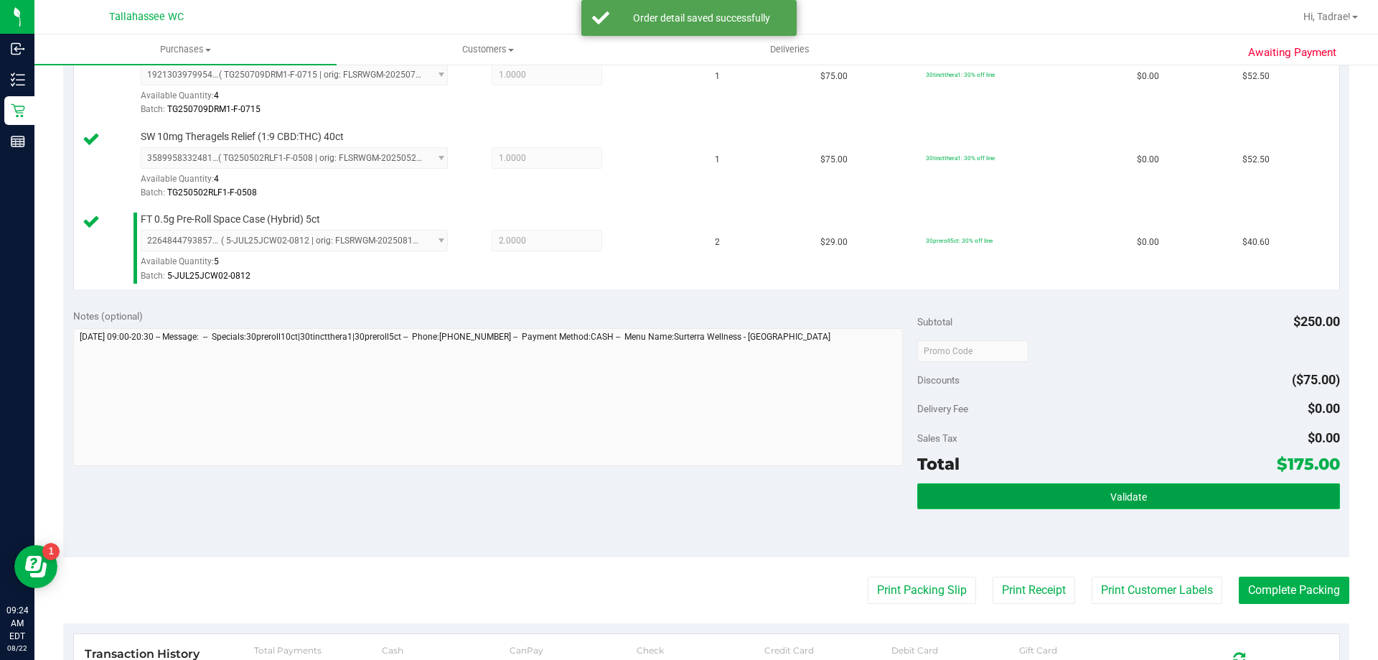
click at [986, 487] on button "Validate" at bounding box center [1128, 496] width 422 height 26
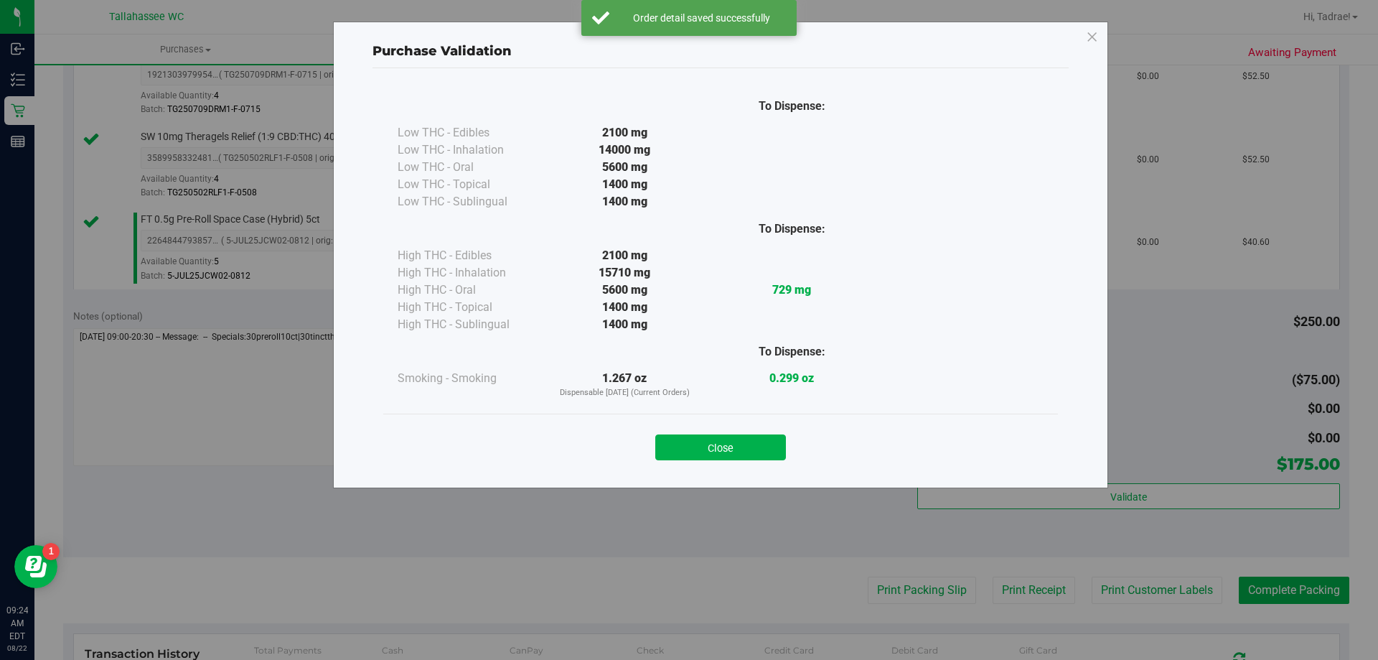
click at [728, 440] on button "Close" at bounding box center [720, 447] width 131 height 26
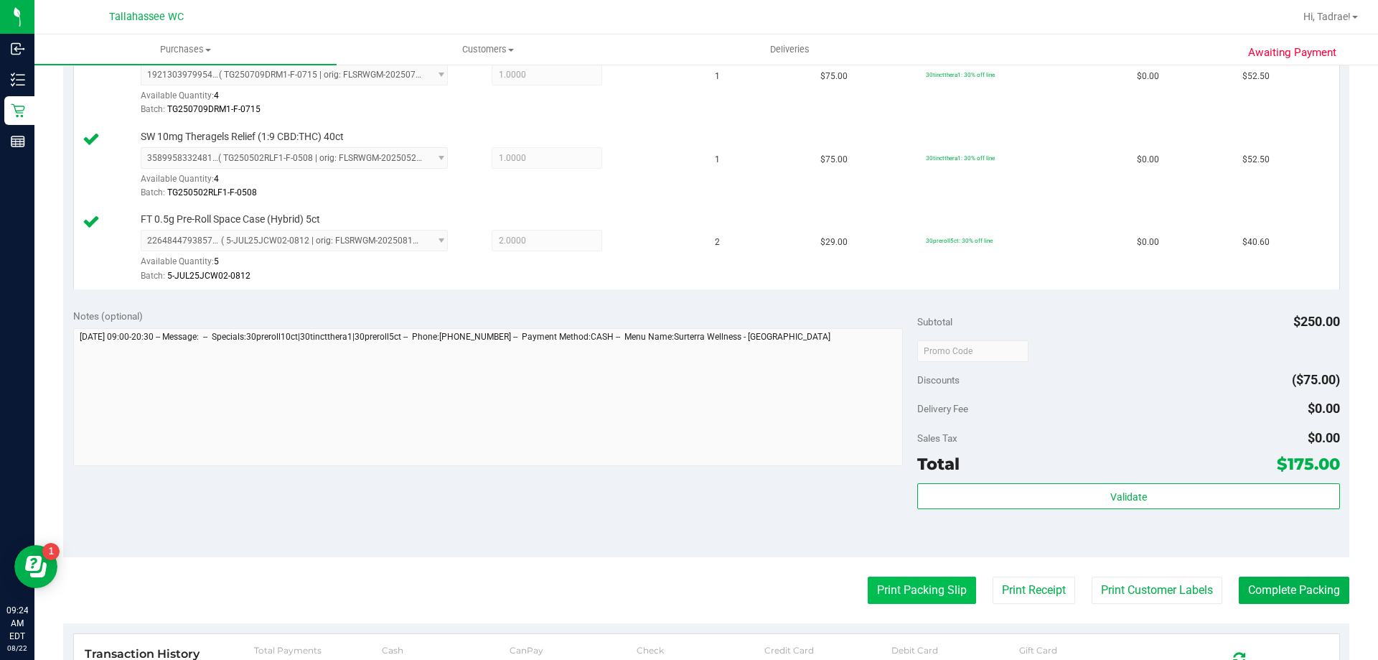
click at [932, 596] on button "Print Packing Slip" at bounding box center [922, 589] width 108 height 27
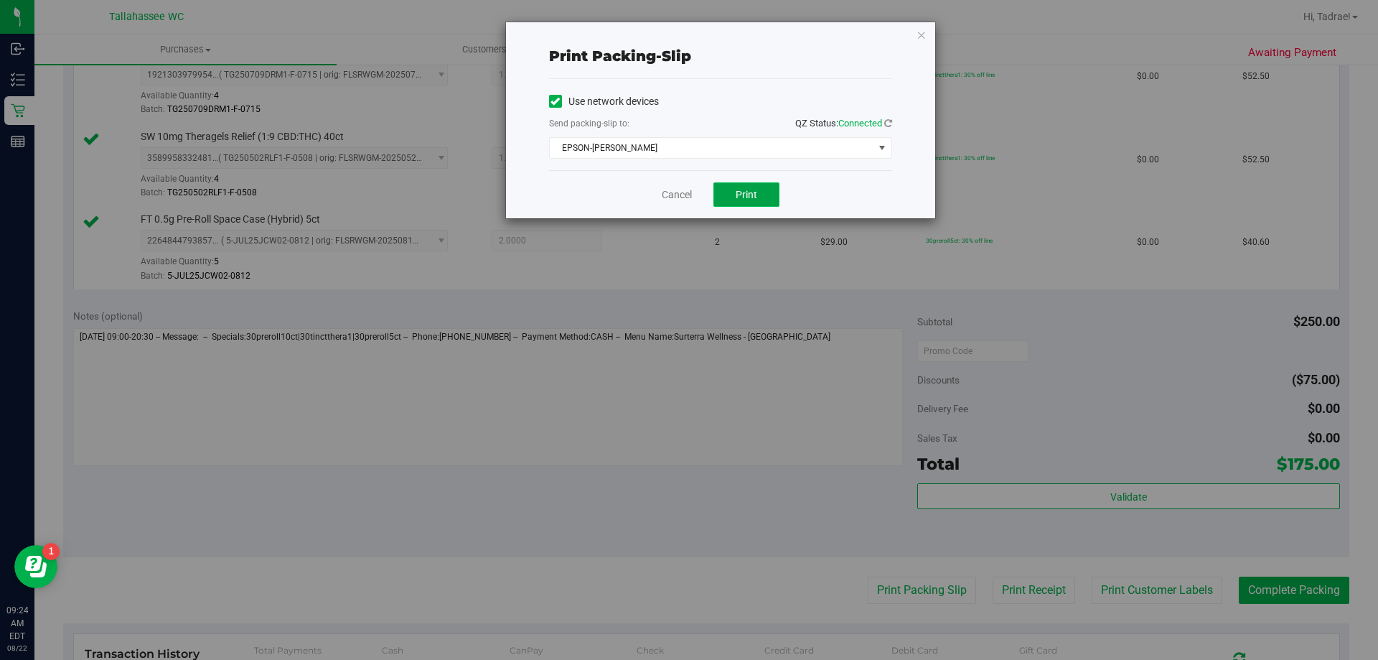
click at [744, 192] on span "Print" at bounding box center [747, 194] width 22 height 11
drag, startPoint x: 922, startPoint y: 34, endPoint x: 1145, endPoint y: 451, distance: 473.6
click at [922, 33] on icon "button" at bounding box center [922, 34] width 10 height 17
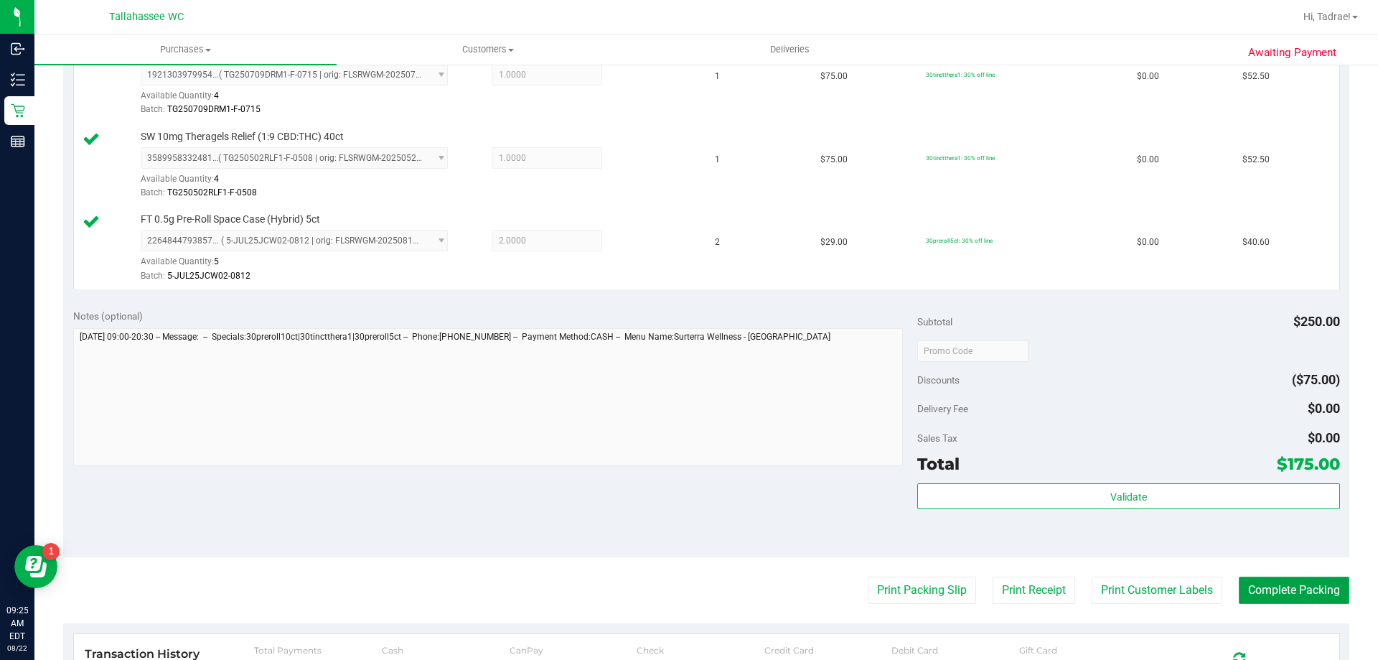
click at [1265, 591] on button "Complete Packing" at bounding box center [1294, 589] width 111 height 27
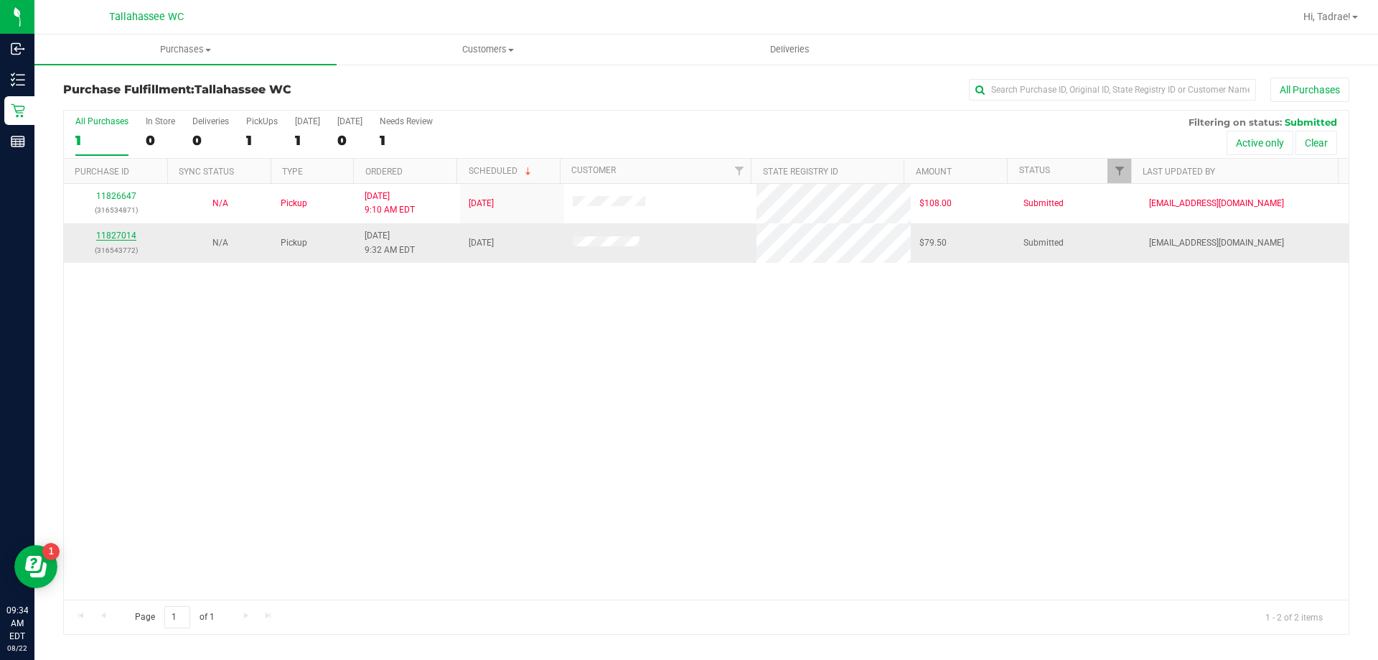
click at [108, 236] on link "11827014" at bounding box center [116, 235] width 40 height 10
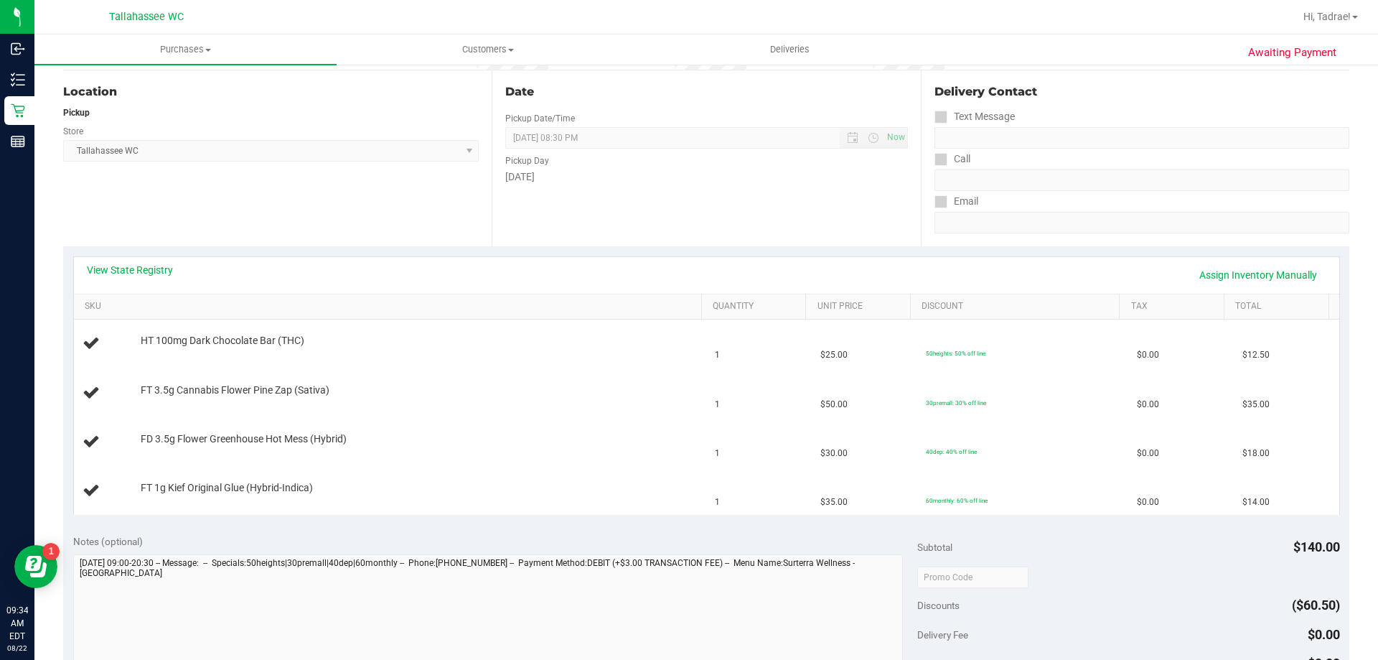
scroll to position [144, 0]
click at [107, 270] on link "View State Registry" at bounding box center [130, 267] width 86 height 14
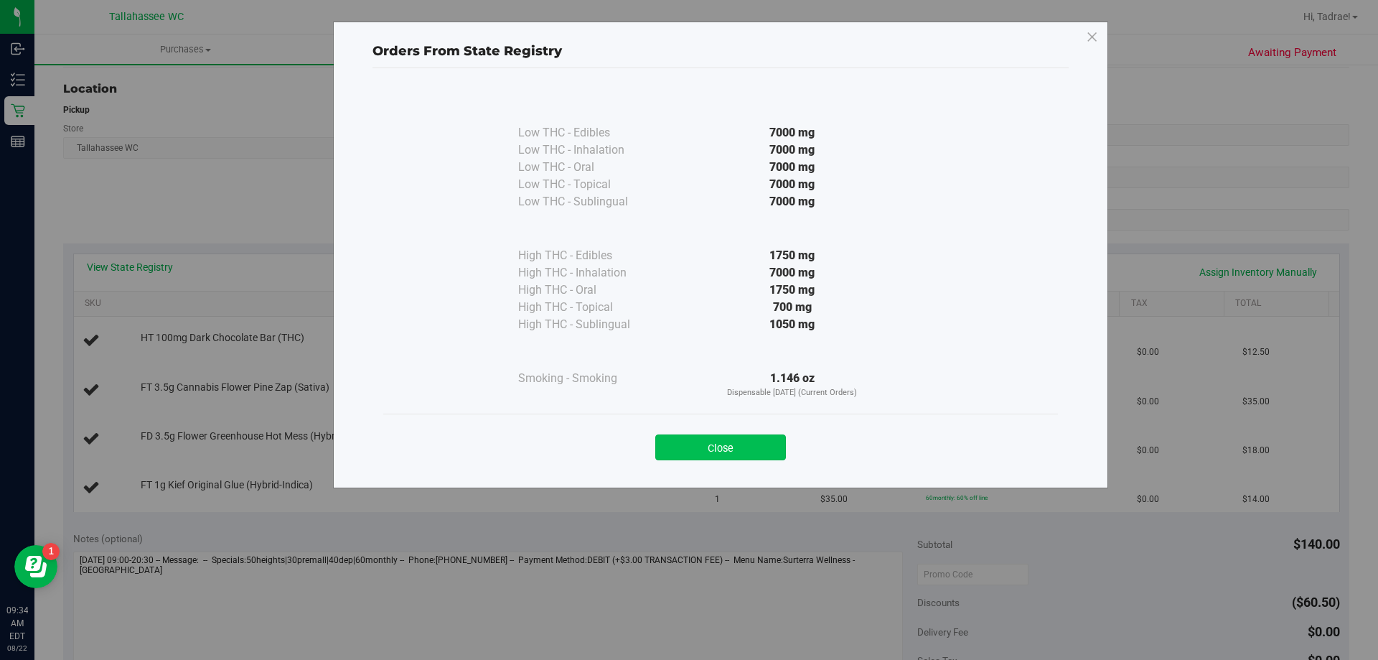
click at [752, 447] on button "Close" at bounding box center [720, 447] width 131 height 26
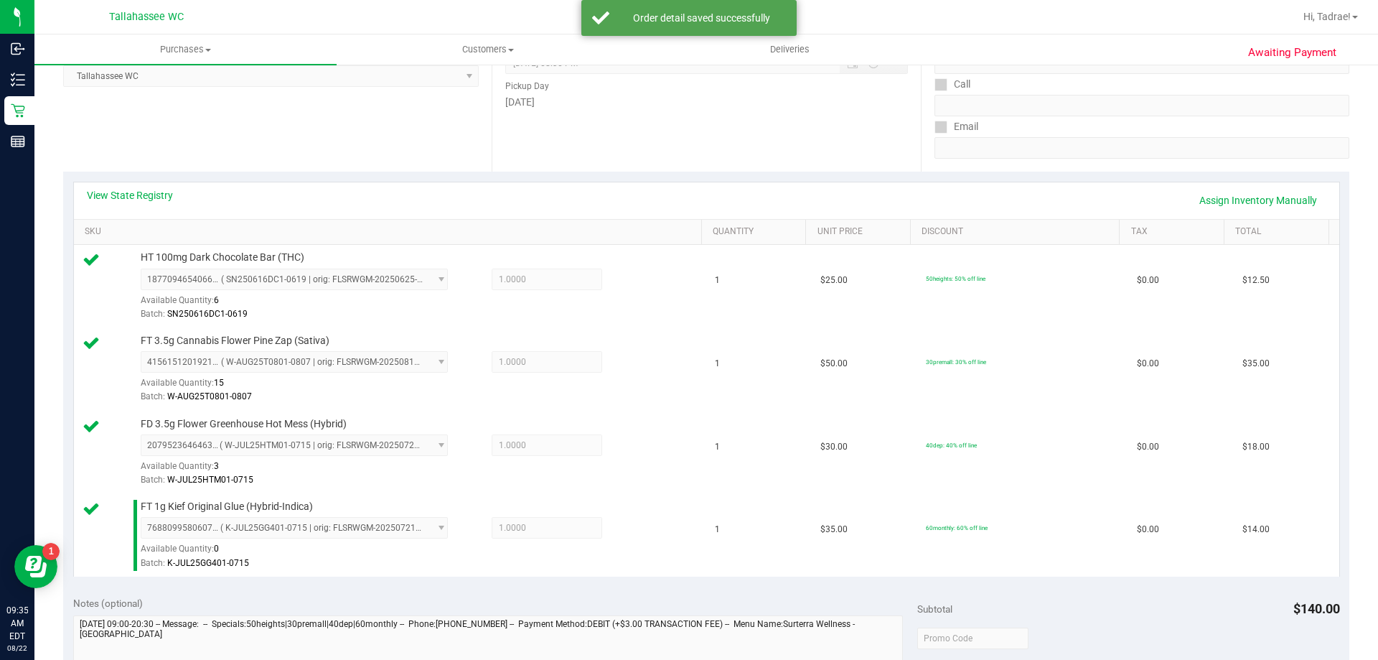
scroll to position [574, 0]
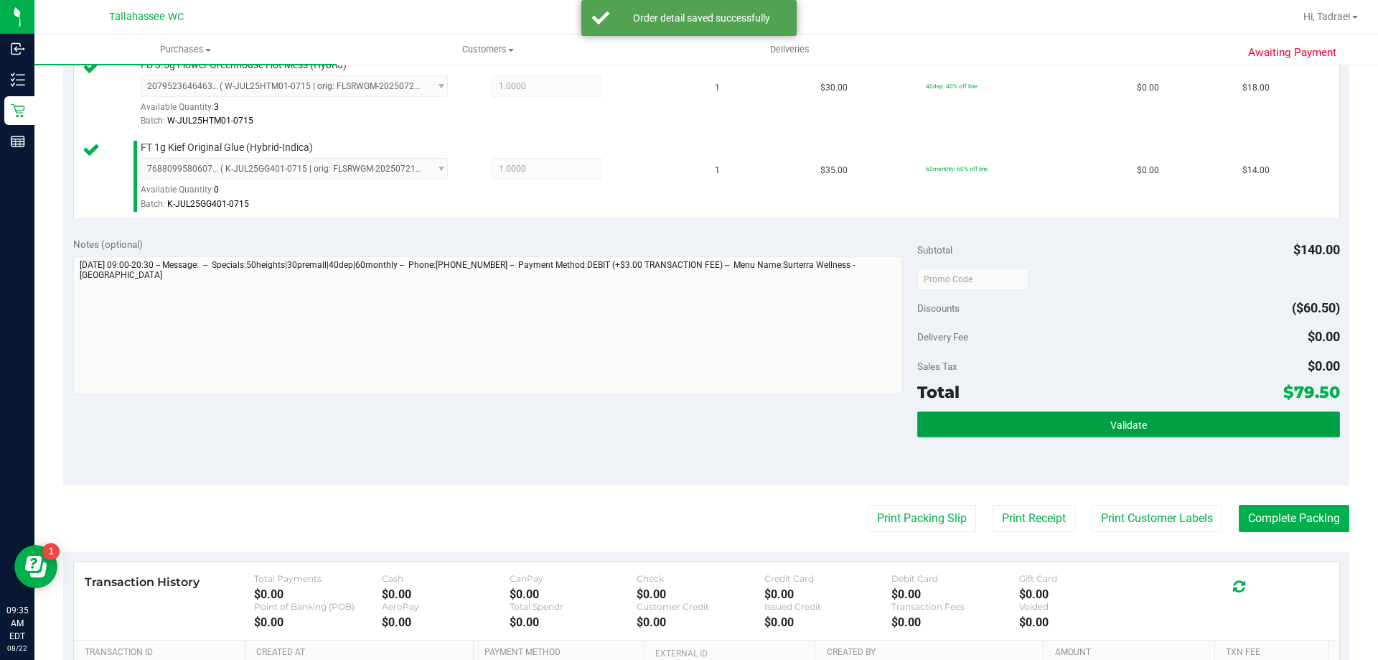
click at [1095, 422] on button "Validate" at bounding box center [1128, 424] width 422 height 26
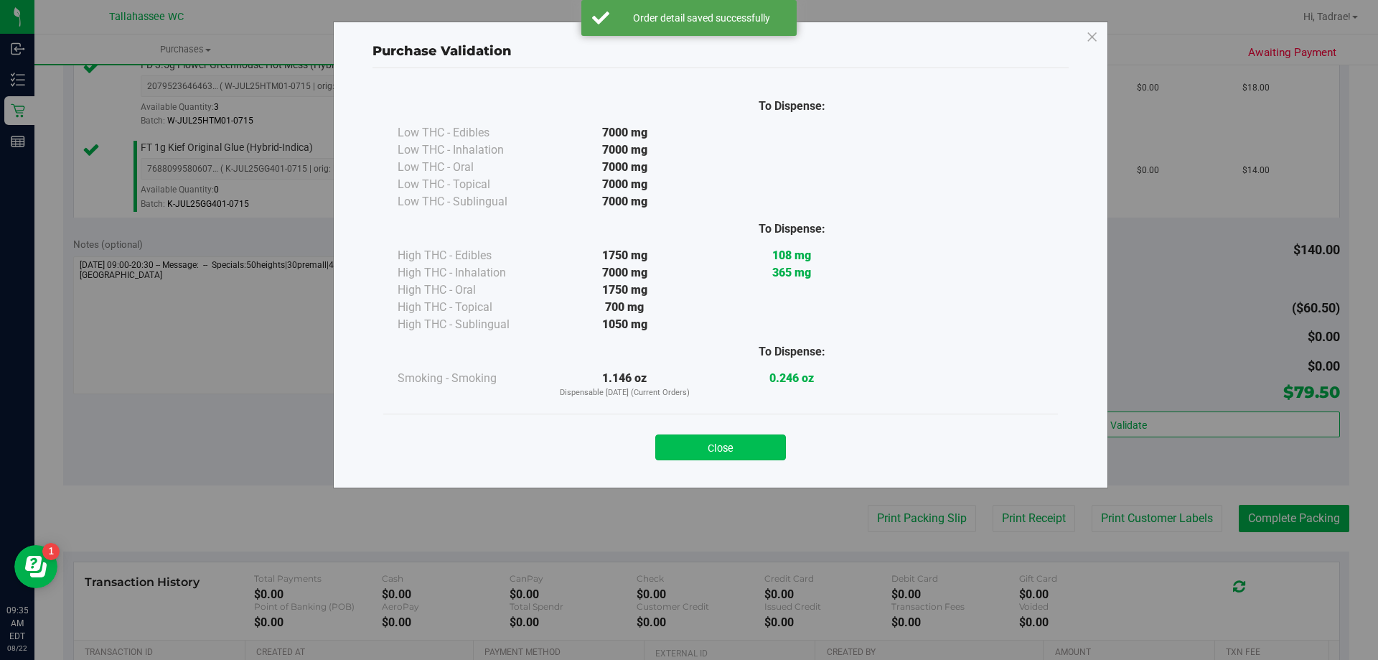
click at [766, 446] on button "Close" at bounding box center [720, 447] width 131 height 26
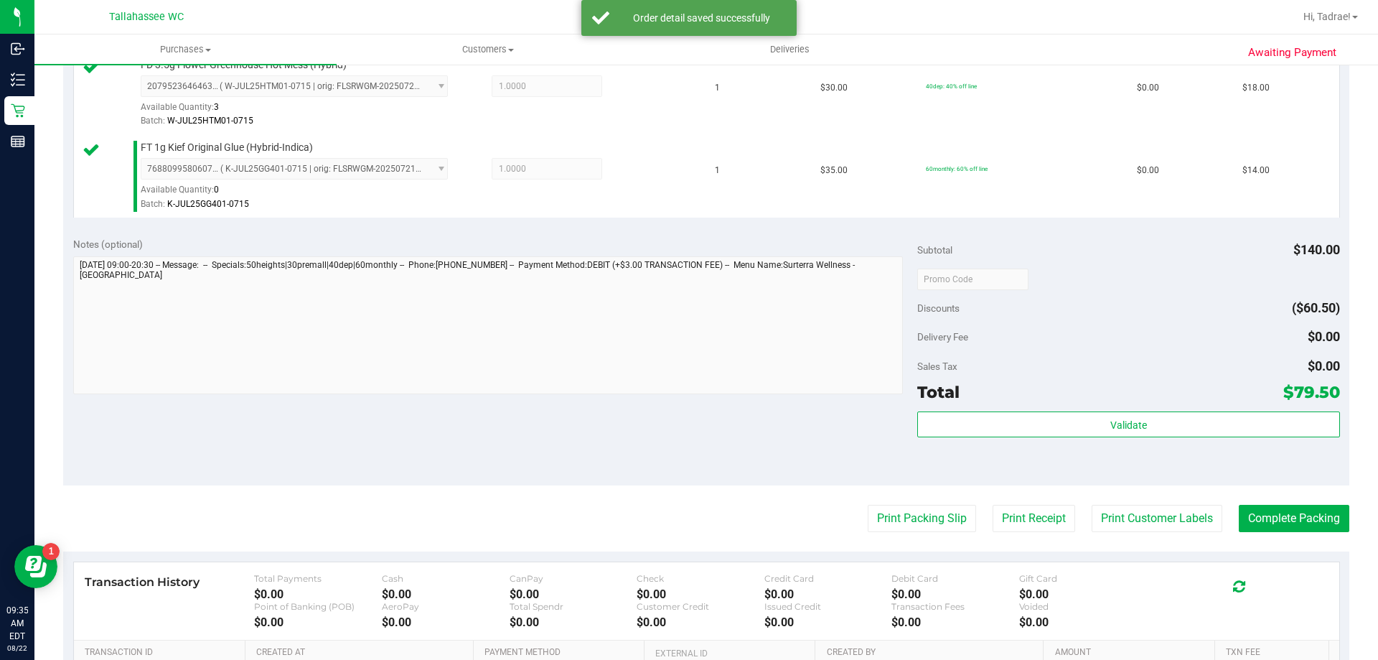
click at [906, 543] on purchase-details "Back Edit Purchase Cancel Purchase View Profile # 11827014 BioTrack ID: - Submi…" at bounding box center [706, 161] width 1286 height 1316
click at [912, 515] on button "Print Packing Slip" at bounding box center [922, 518] width 108 height 27
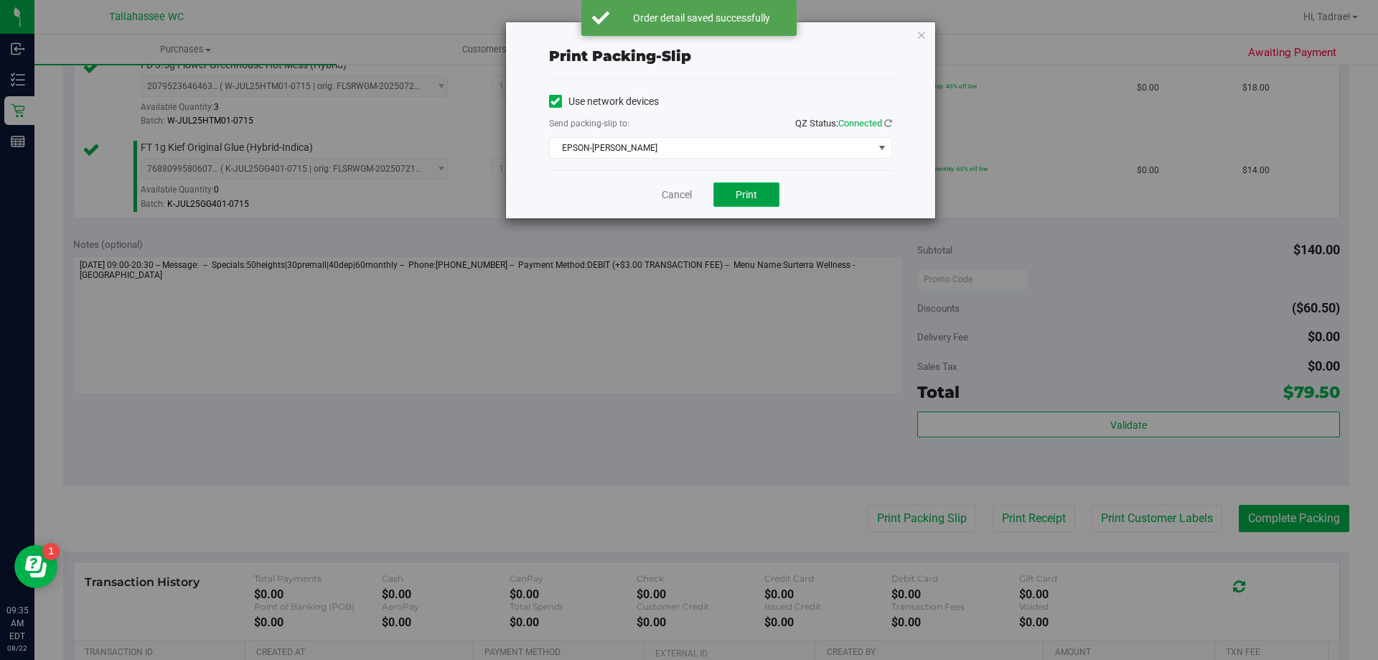
click at [752, 195] on span "Print" at bounding box center [747, 194] width 22 height 11
click at [920, 36] on icon "button" at bounding box center [922, 34] width 10 height 17
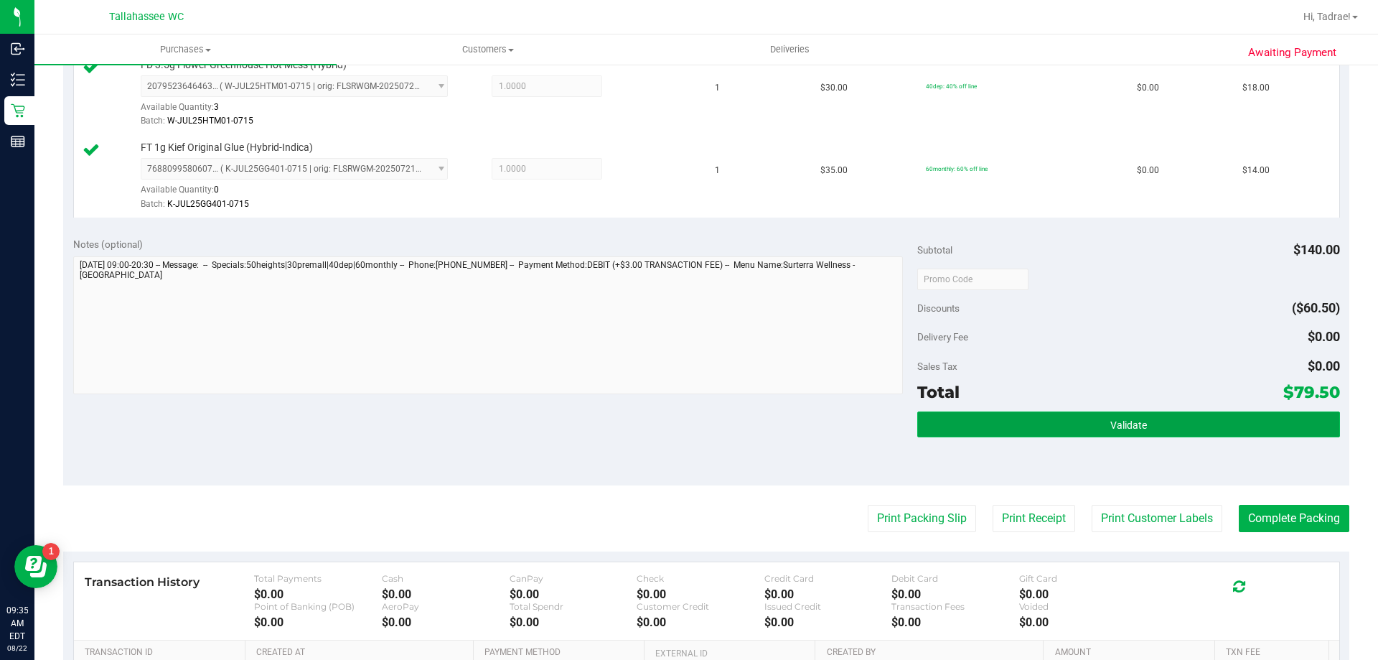
click at [1121, 421] on span "Validate" at bounding box center [1128, 424] width 37 height 11
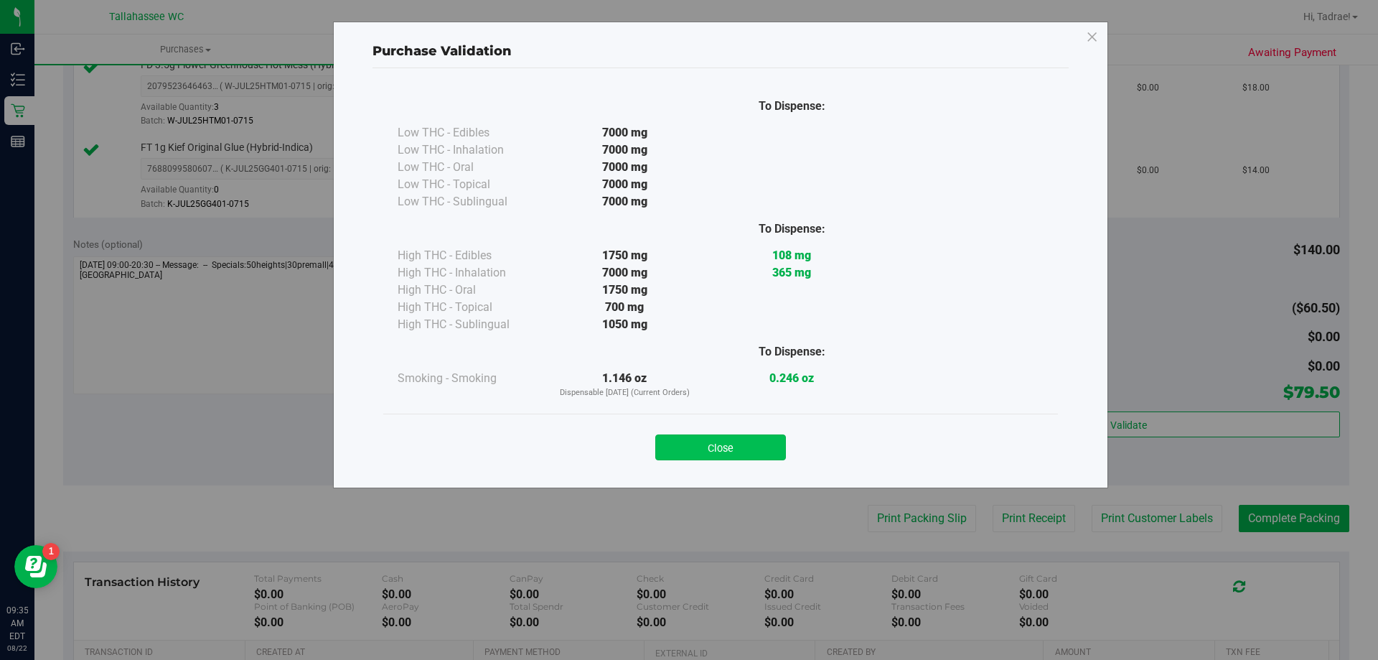
click at [779, 451] on button "Close" at bounding box center [720, 447] width 131 height 26
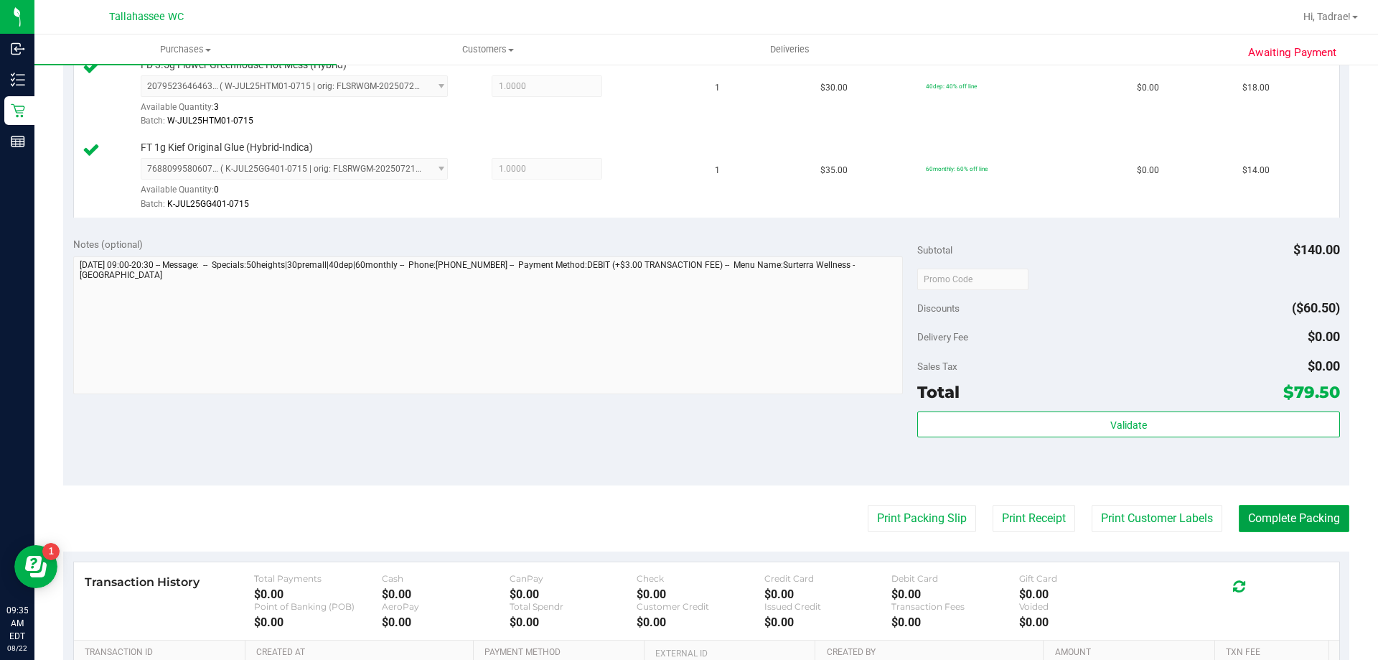
click at [1248, 510] on button "Complete Packing" at bounding box center [1294, 518] width 111 height 27
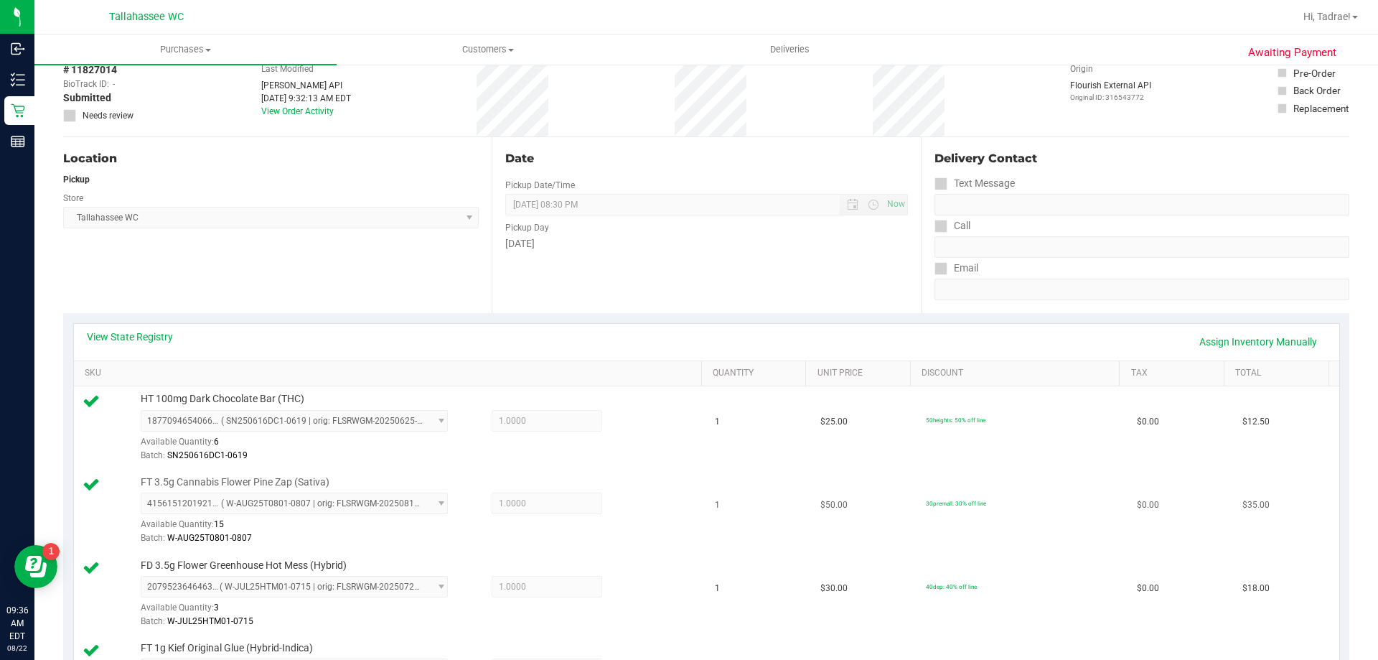
scroll to position [72, 0]
